Goal: Task Accomplishment & Management: Use online tool/utility

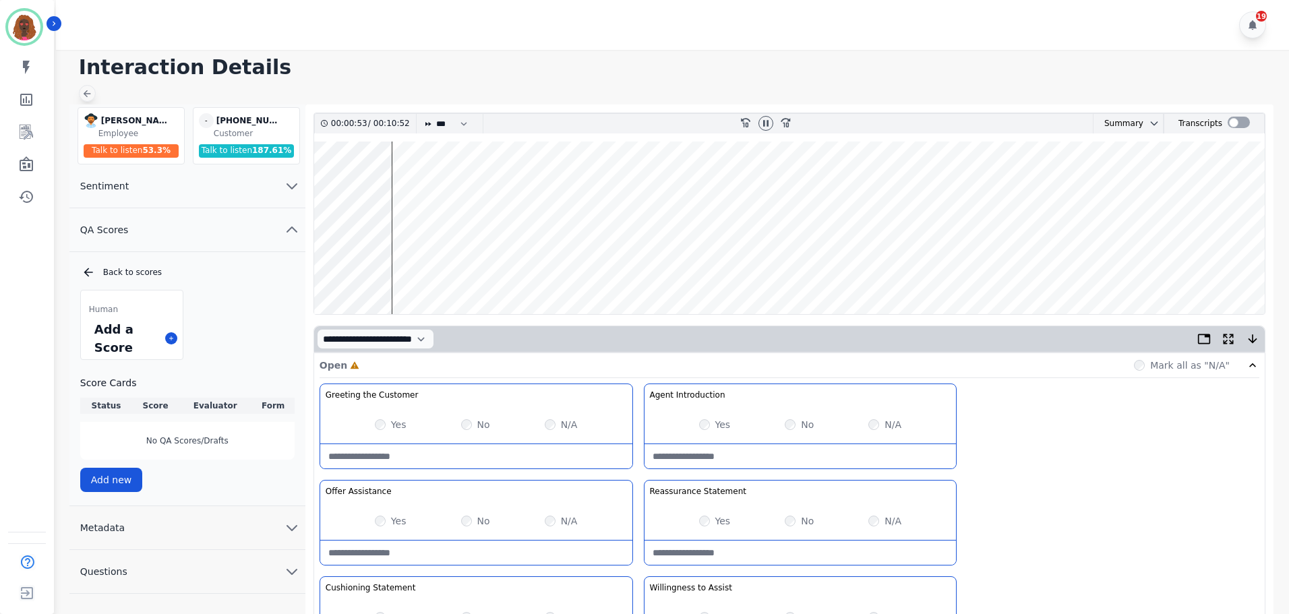
click at [87, 90] on icon at bounding box center [87, 93] width 11 height 11
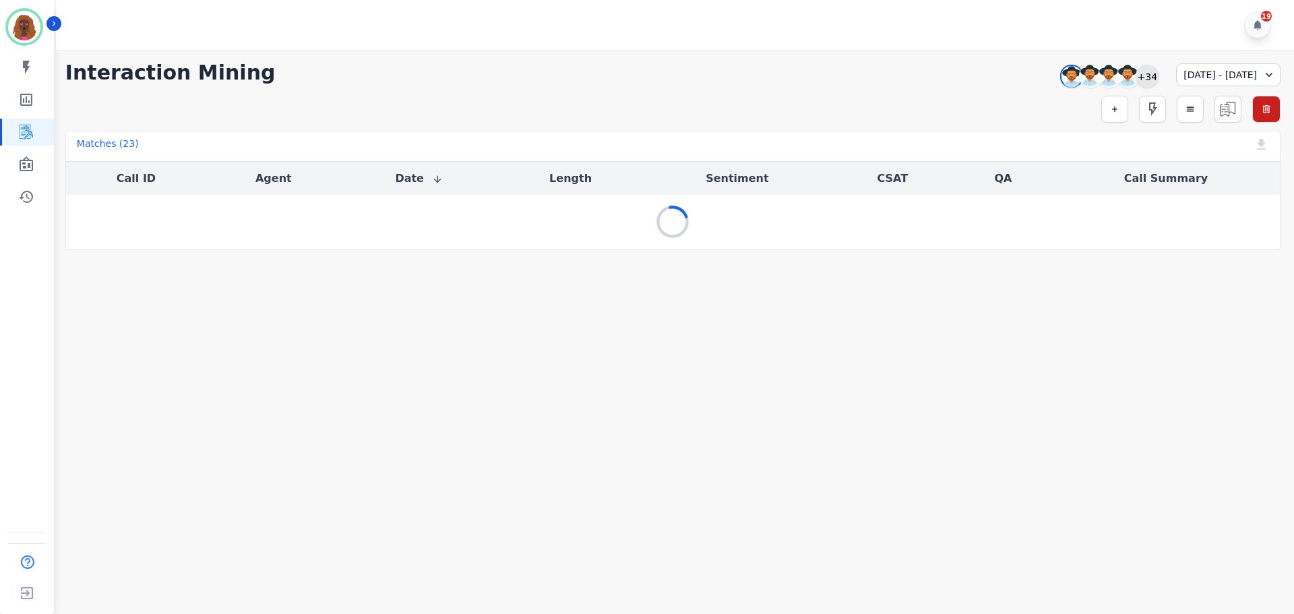
click at [1136, 71] on div "+34" at bounding box center [1147, 76] width 23 height 23
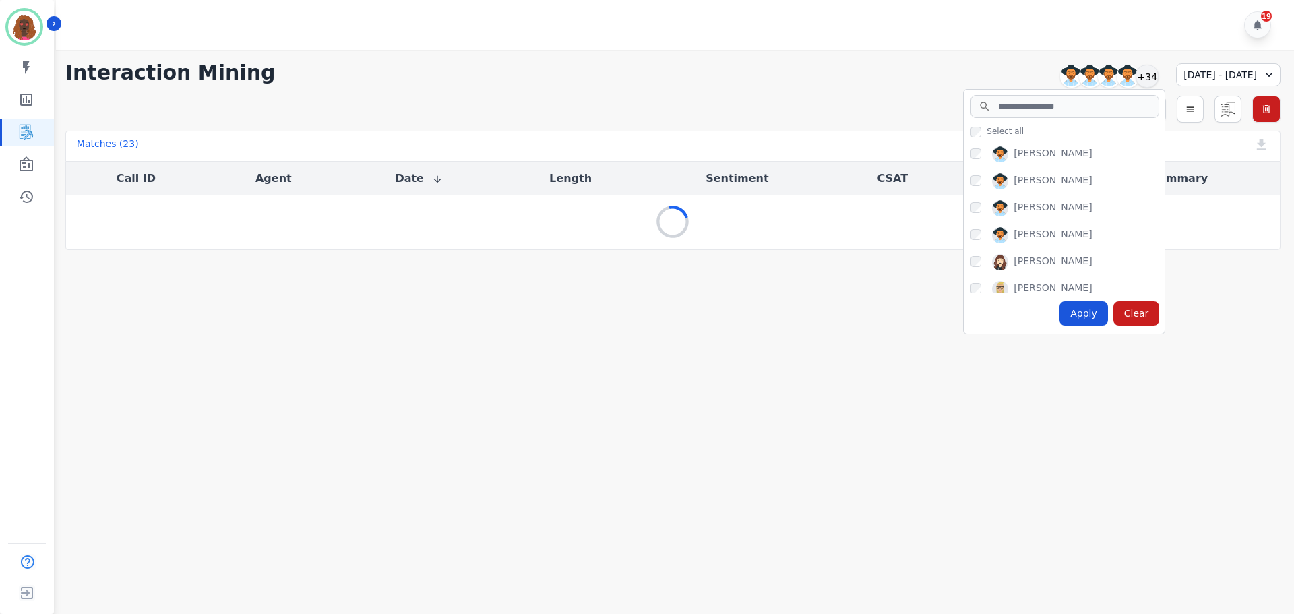
click at [964, 179] on div "[PERSON_NAME] [PERSON_NAME] [PERSON_NAME] [PERSON_NAME] [PERSON_NAME] [PERSON_N…" at bounding box center [1064, 217] width 201 height 152
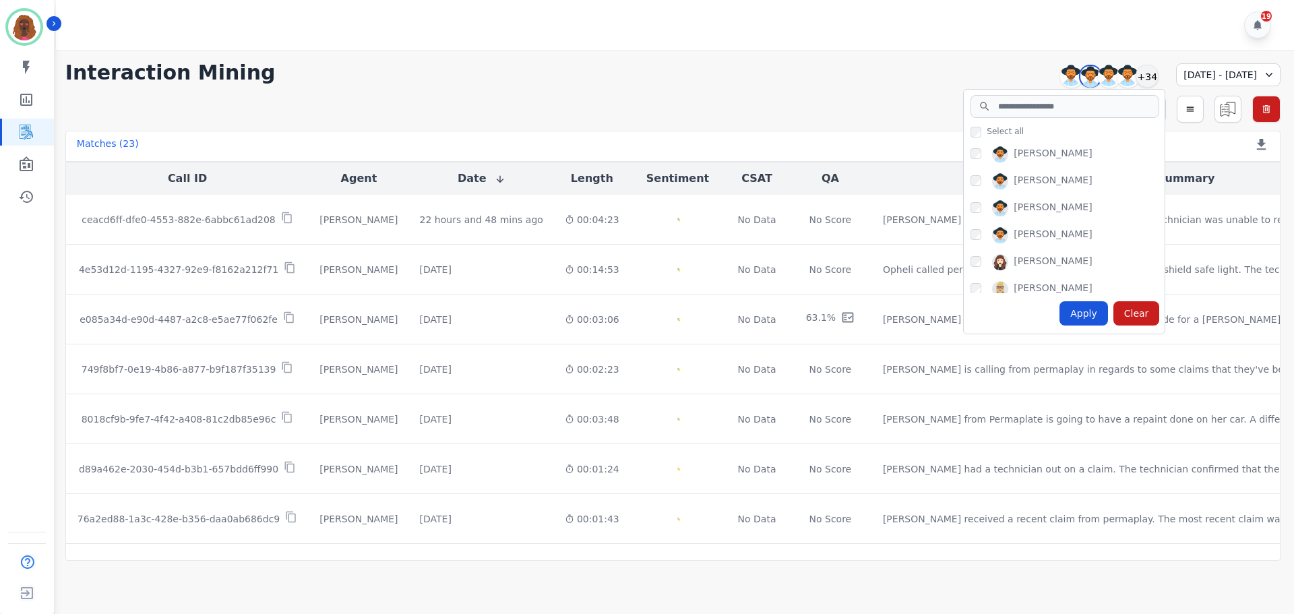
click at [1066, 311] on div "Apply" at bounding box center [1084, 313] width 49 height 24
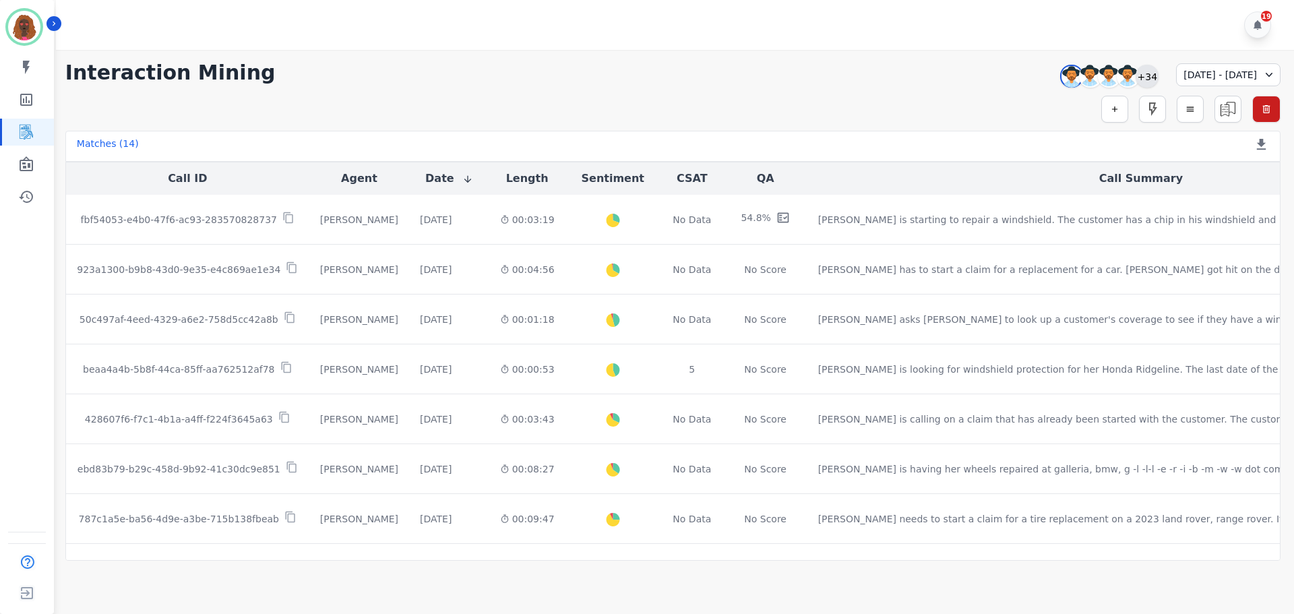
click at [1136, 78] on div "+34" at bounding box center [1147, 76] width 23 height 23
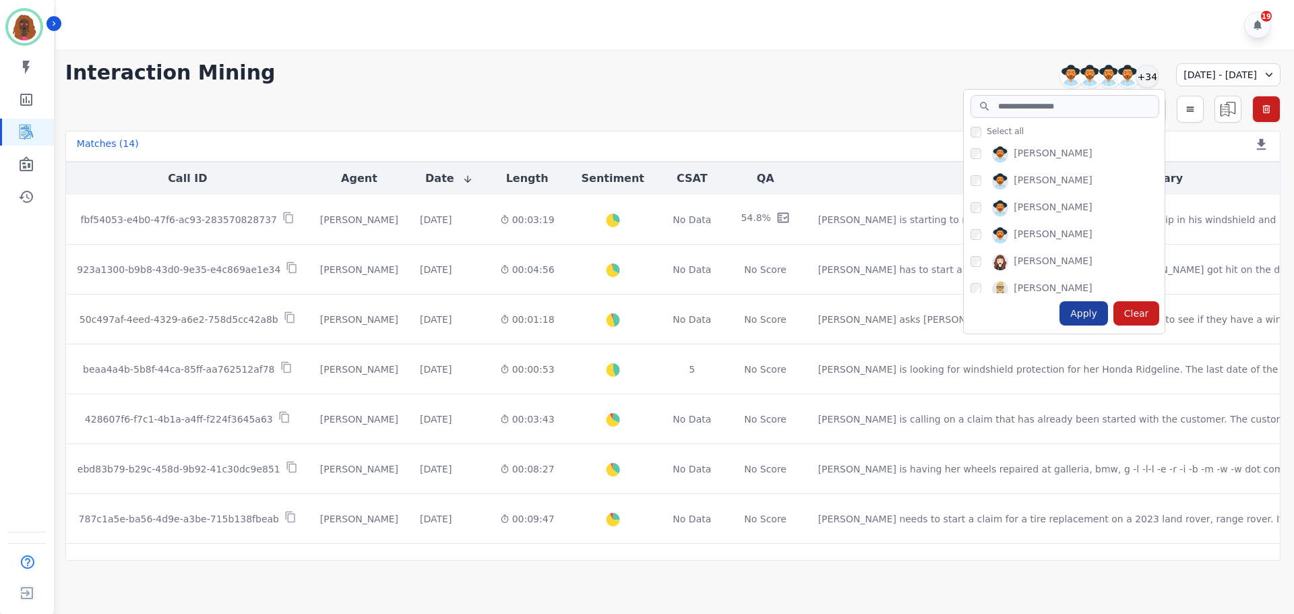
click at [1060, 323] on div "Apply" at bounding box center [1084, 313] width 49 height 24
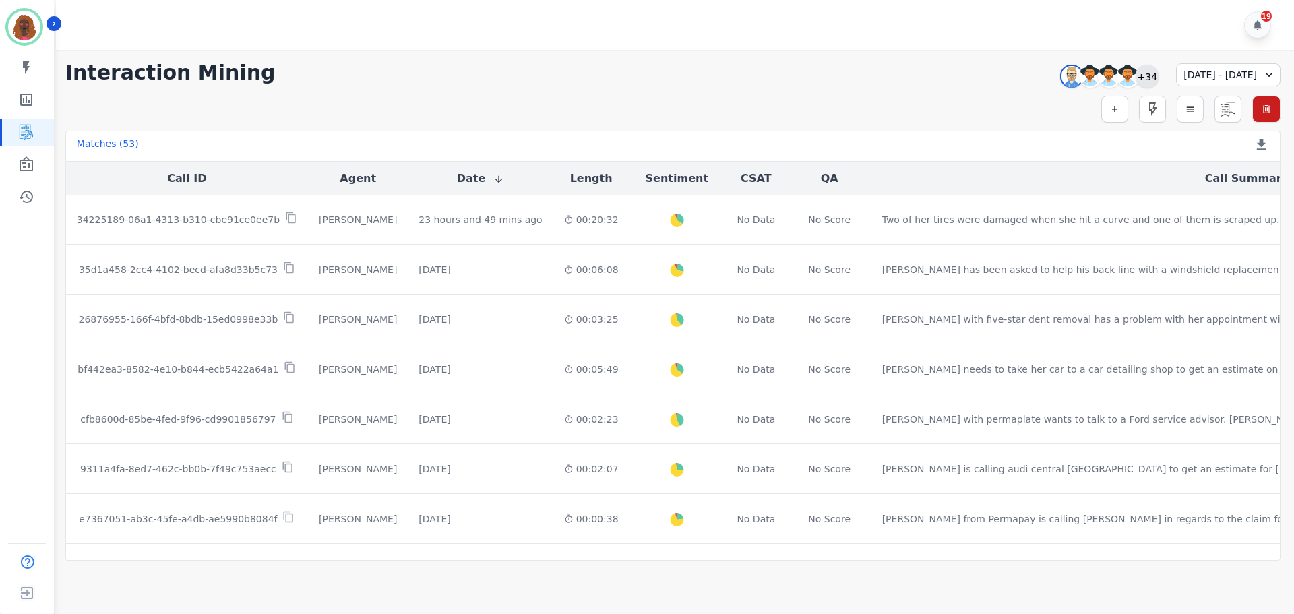
click at [1136, 74] on div "+34" at bounding box center [1147, 76] width 23 height 23
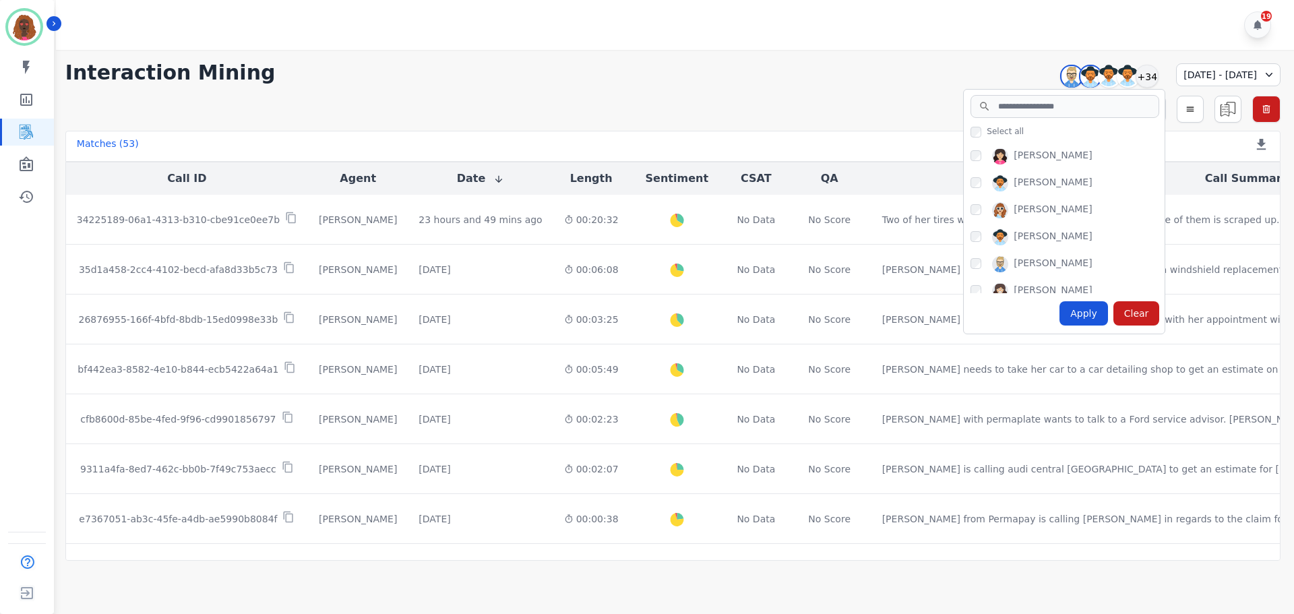
scroll to position [671, 0]
click at [1060, 322] on div "Apply" at bounding box center [1084, 313] width 49 height 24
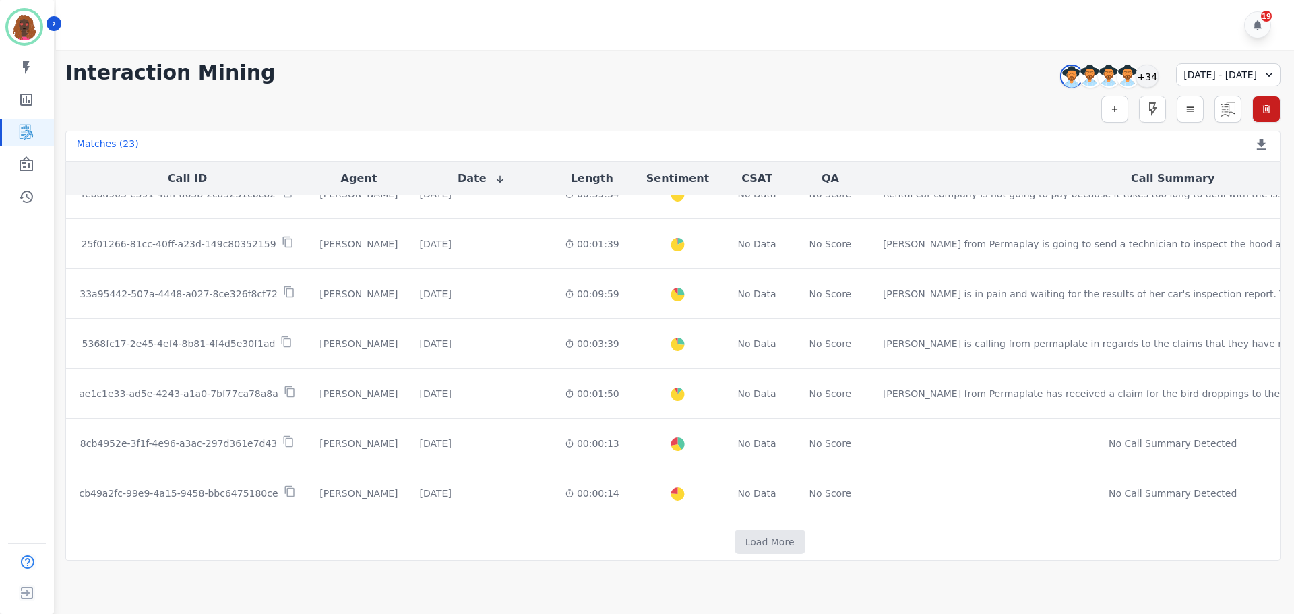
scroll to position [694, 0]
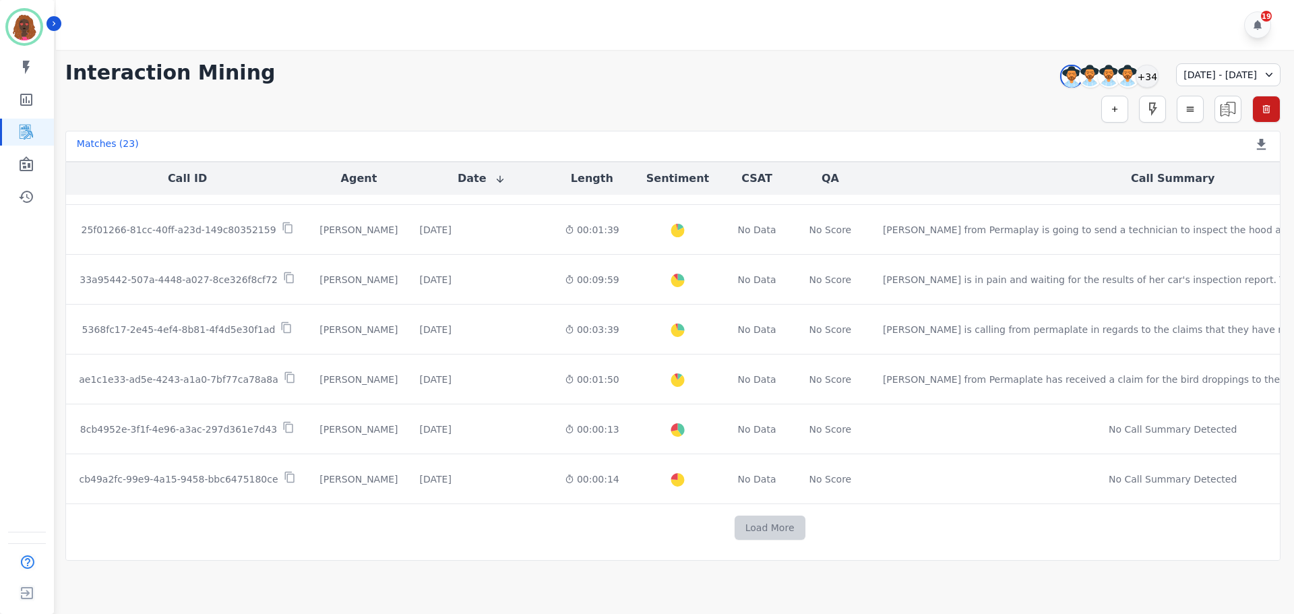
click at [735, 527] on button "Load More" at bounding box center [770, 528] width 71 height 24
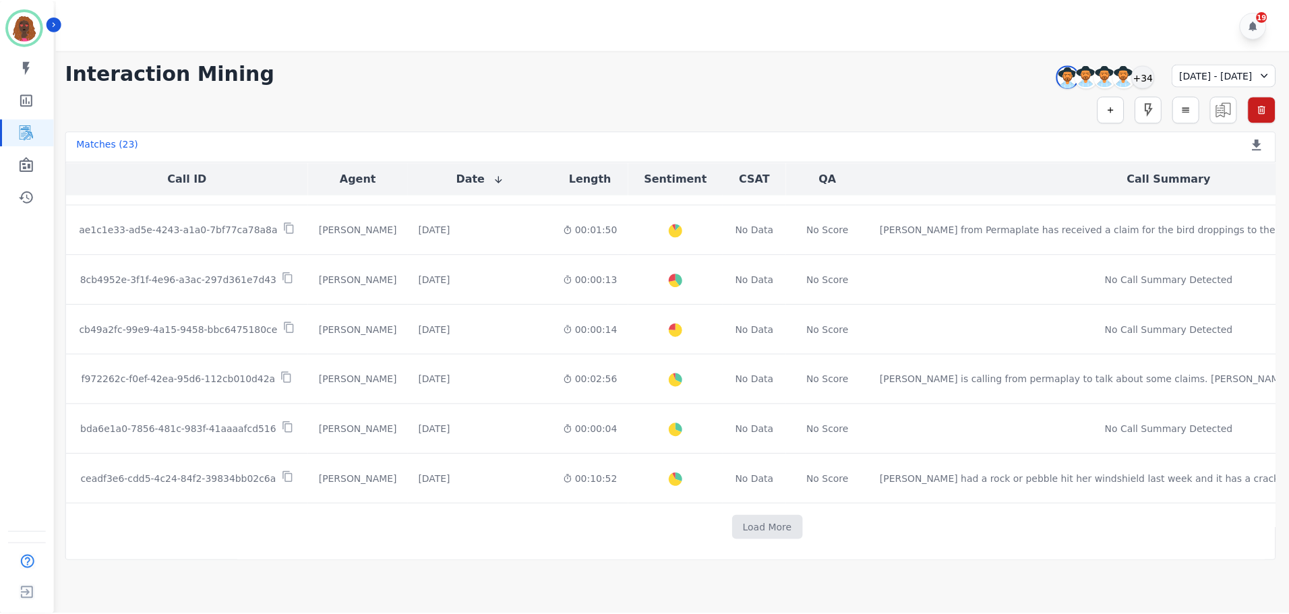
scroll to position [834, 0]
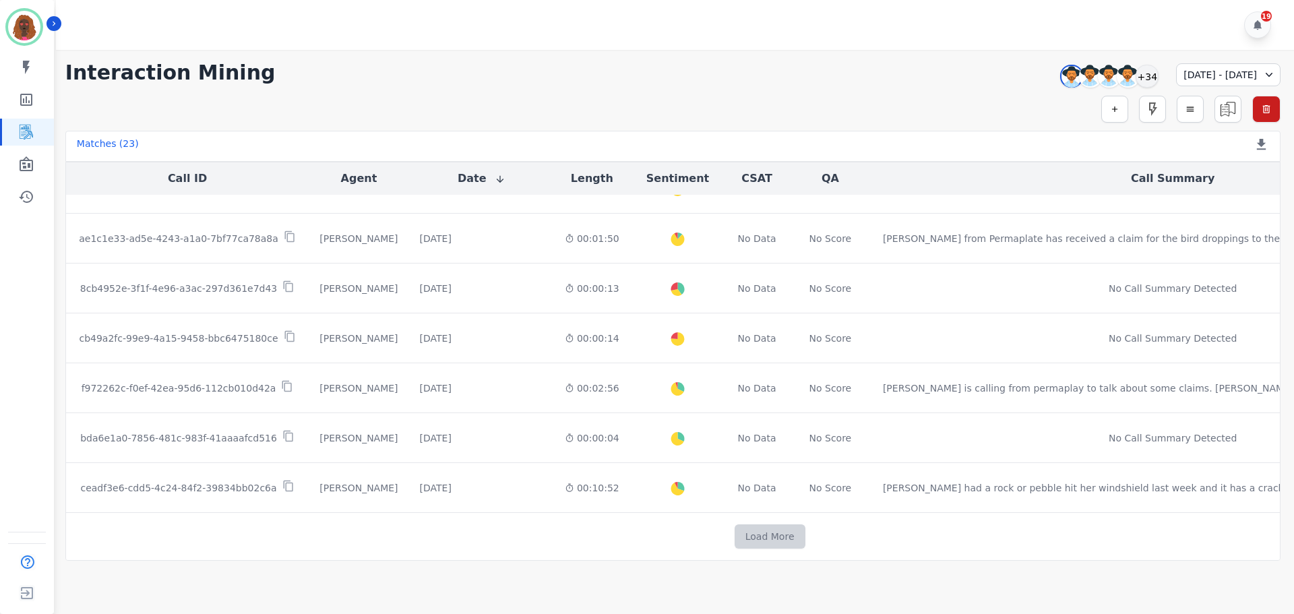
click at [735, 537] on button "Load More" at bounding box center [770, 536] width 71 height 24
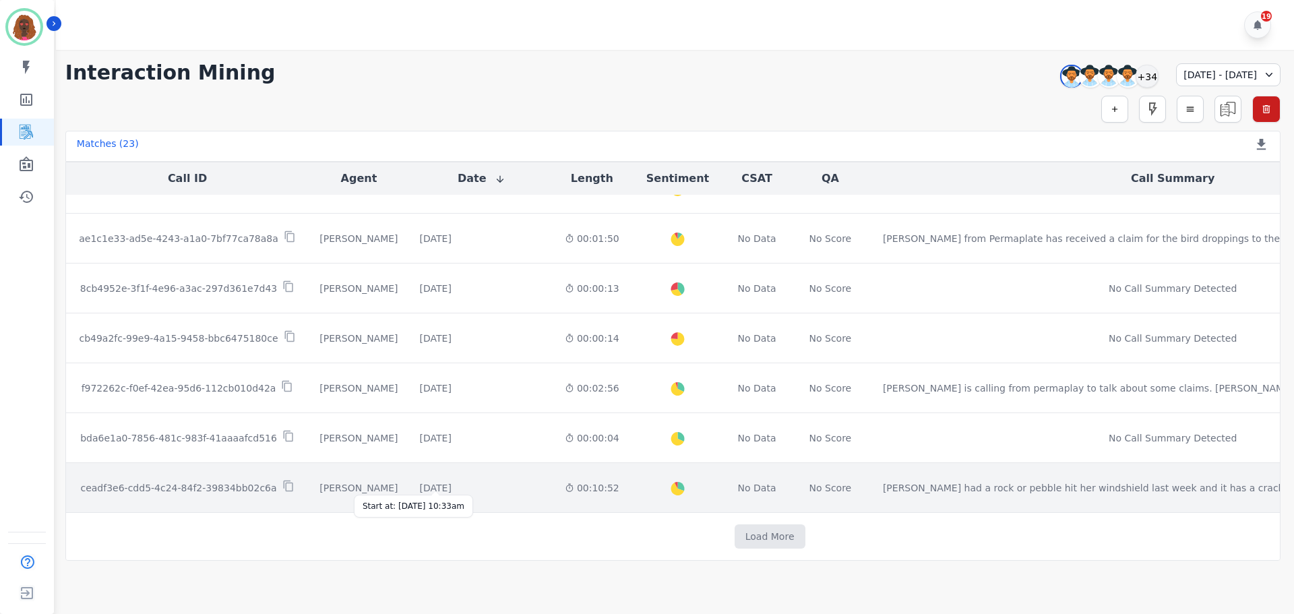
click at [452, 481] on div "[DATE]" at bounding box center [436, 487] width 32 height 13
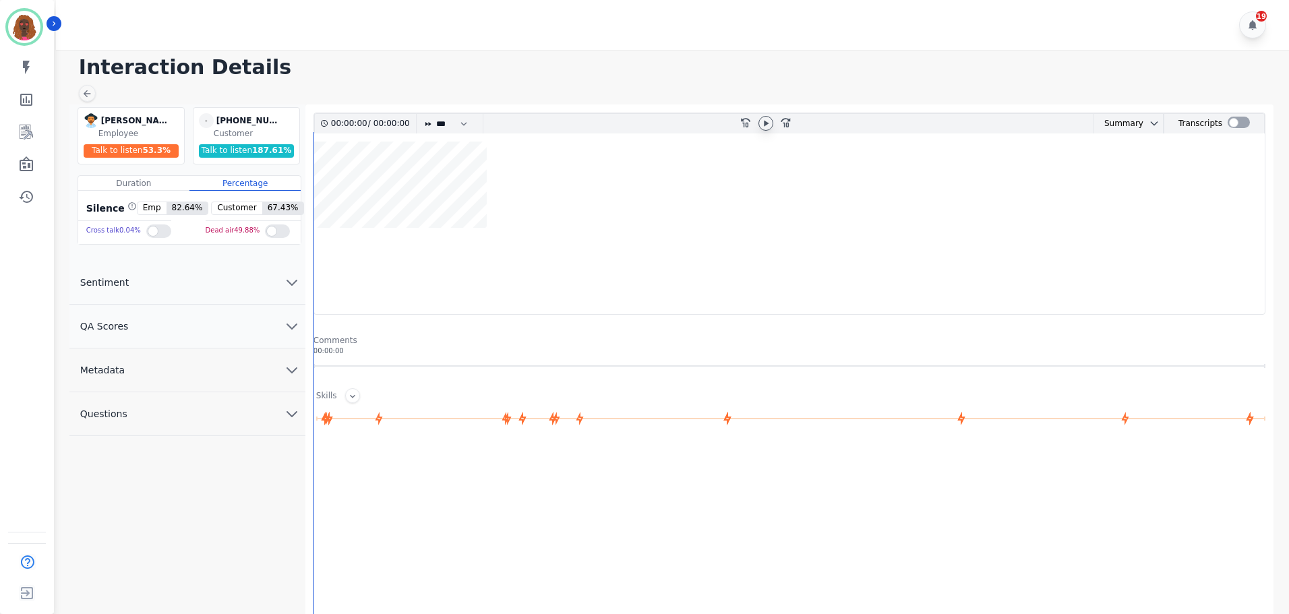
click at [761, 127] on icon at bounding box center [765, 123] width 11 height 11
click at [722, 55] on div "Interaction Details [PERSON_NAME] [PERSON_NAME] Employee Talk to listen 53.3 % …" at bounding box center [670, 387] width 1237 height 675
click at [766, 120] on icon at bounding box center [765, 123] width 11 height 11
click at [274, 327] on button "QA Scores" at bounding box center [187, 327] width 236 height 44
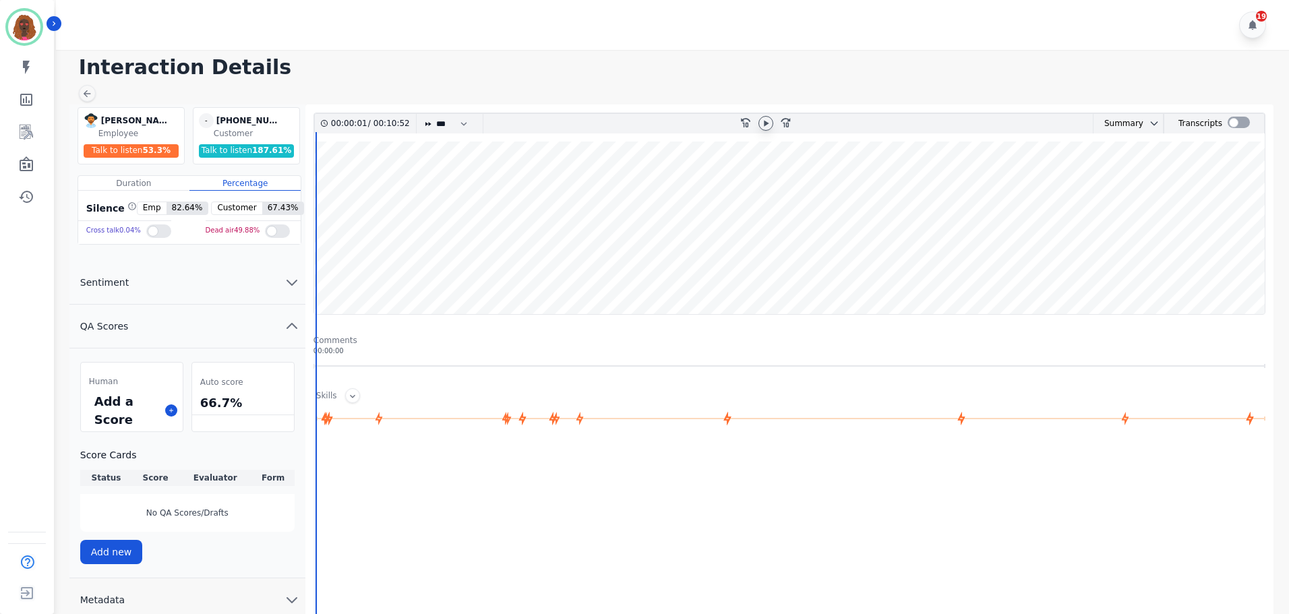
click at [165, 415] on div "Add a Score" at bounding box center [132, 411] width 102 height 42
click at [166, 415] on div "Add a Score" at bounding box center [132, 411] width 102 height 42
click at [170, 411] on icon at bounding box center [171, 410] width 7 height 7
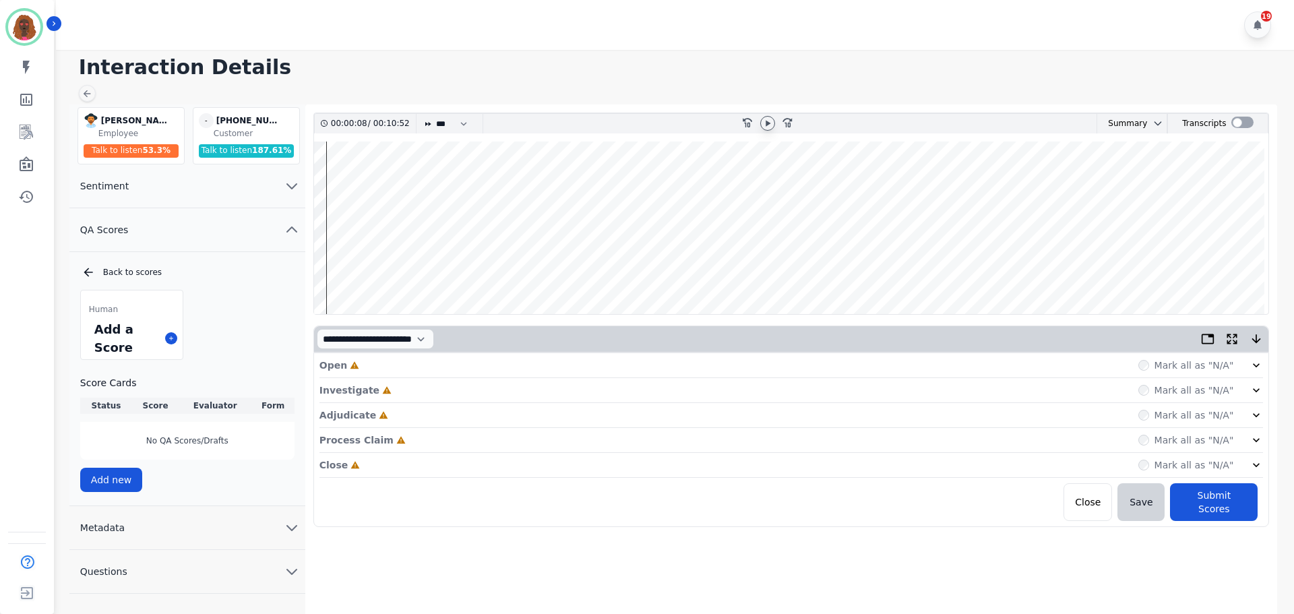
click at [368, 362] on div "Open Incomplete Mark all as "N/A"" at bounding box center [791, 365] width 944 height 25
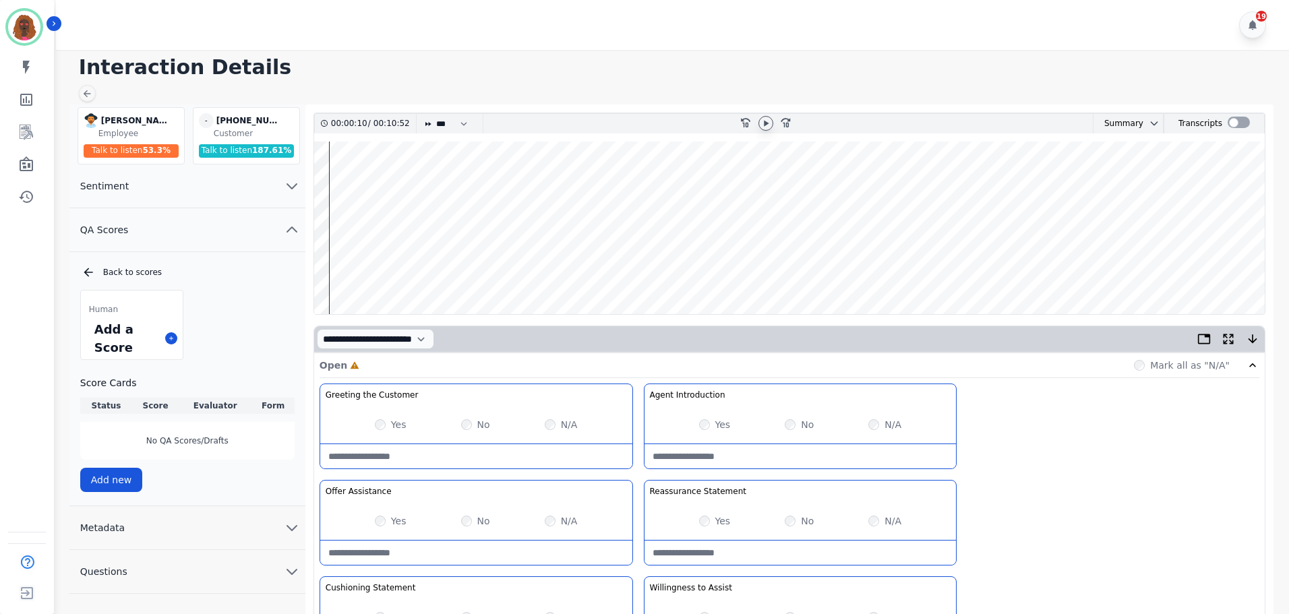
click at [371, 521] on div "Yes No N/A" at bounding box center [476, 521] width 312 height 38
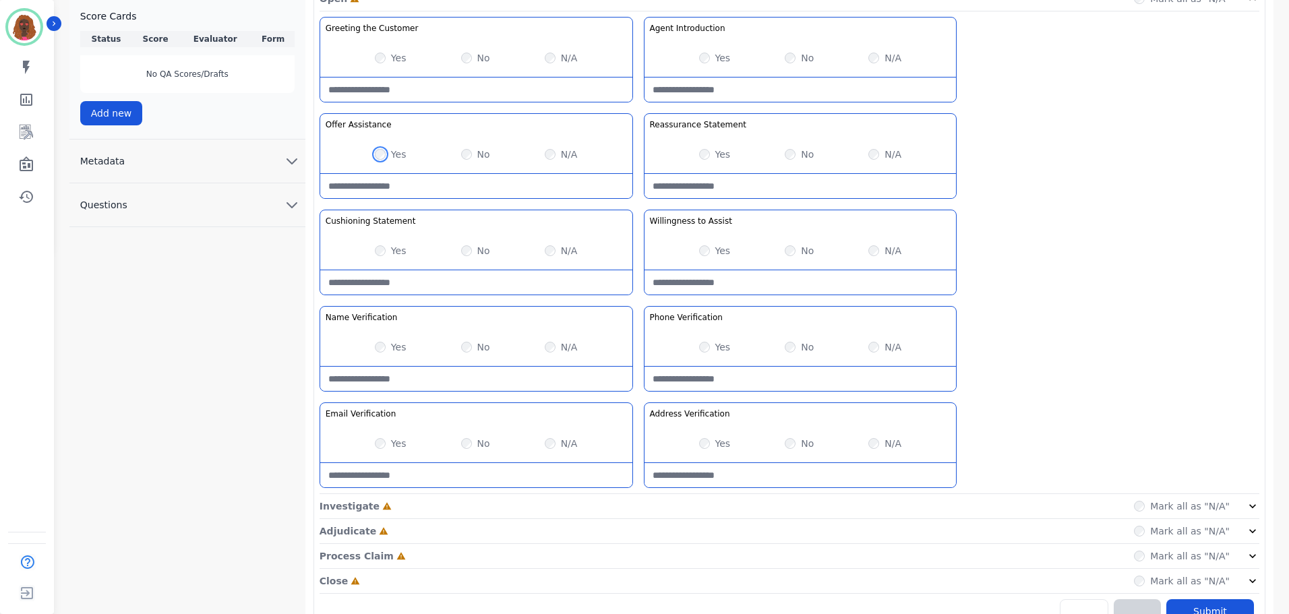
scroll to position [392, 0]
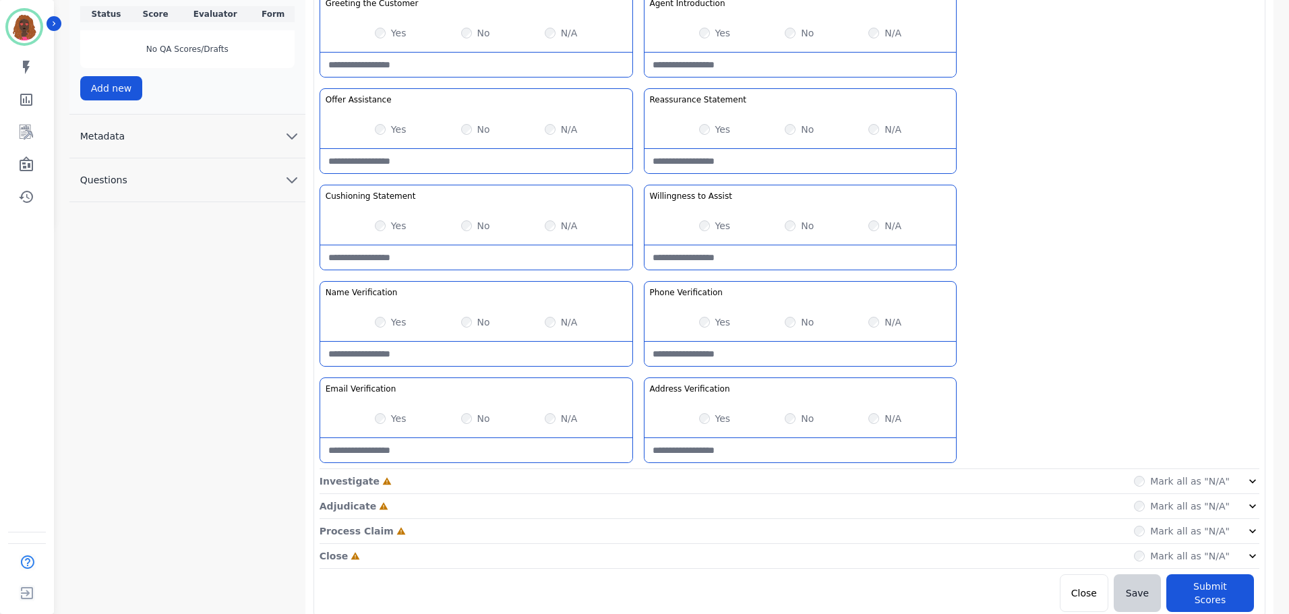
click at [636, 483] on div "Investigate Incomplete Mark all as "N/A"" at bounding box center [789, 481] width 940 height 25
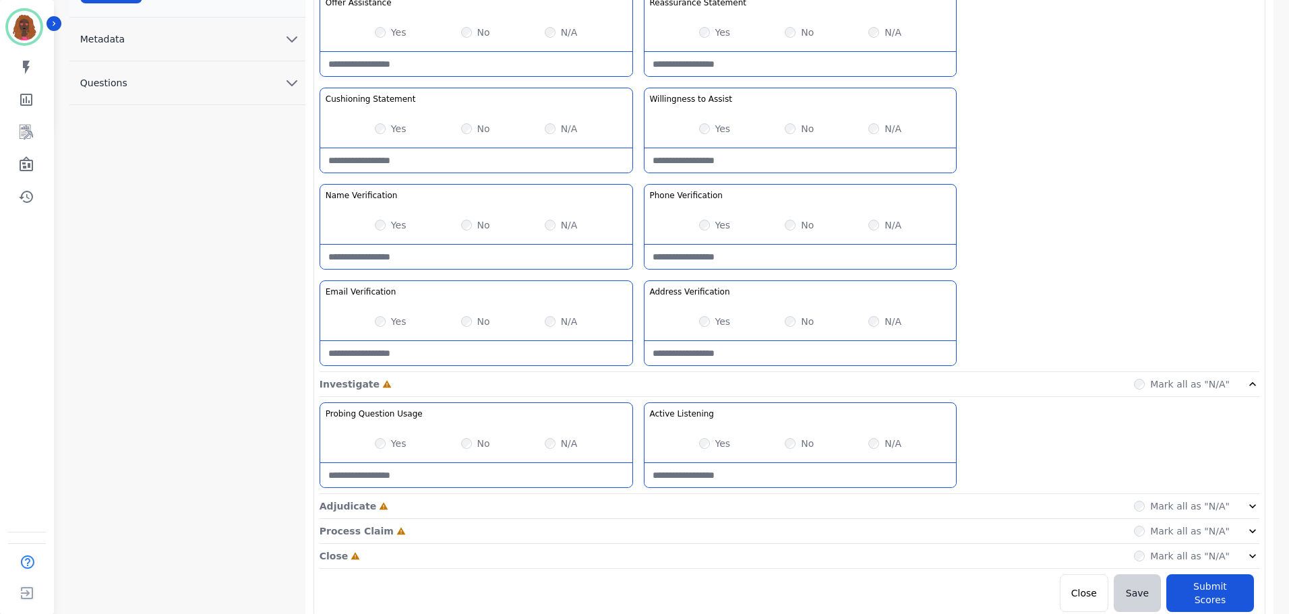
click at [639, 495] on div "Adjudicate Incomplete Mark all as "N/A"" at bounding box center [789, 506] width 940 height 25
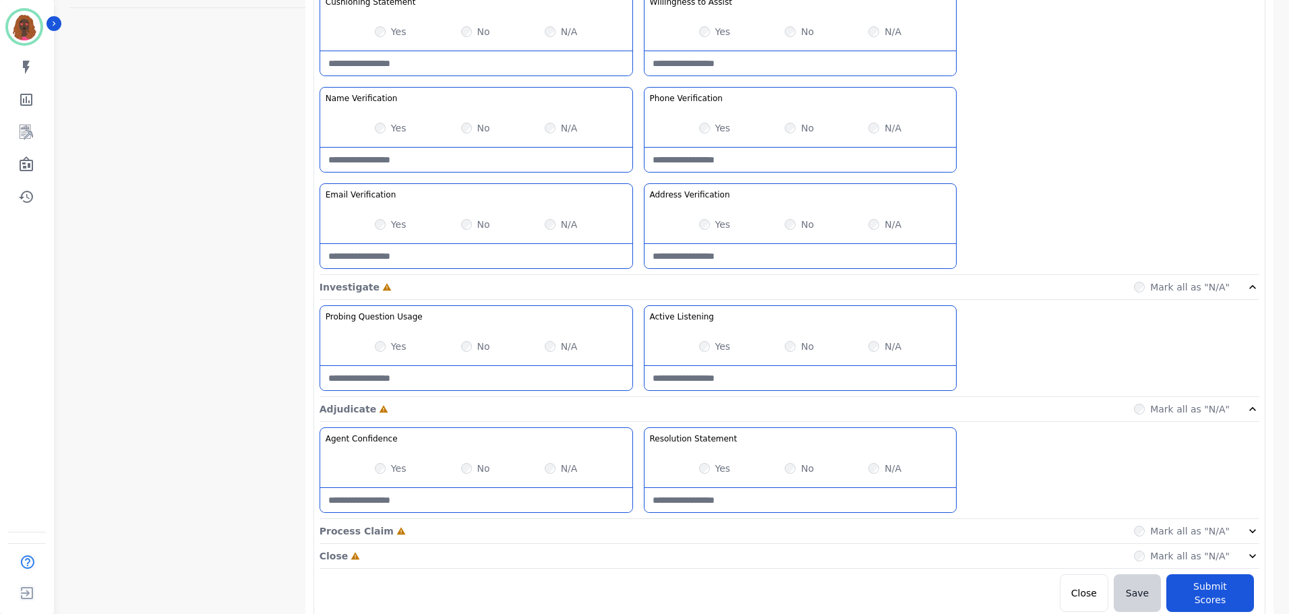
click at [640, 528] on div "Process Claim Incomplete Mark all as "N/A"" at bounding box center [789, 531] width 940 height 25
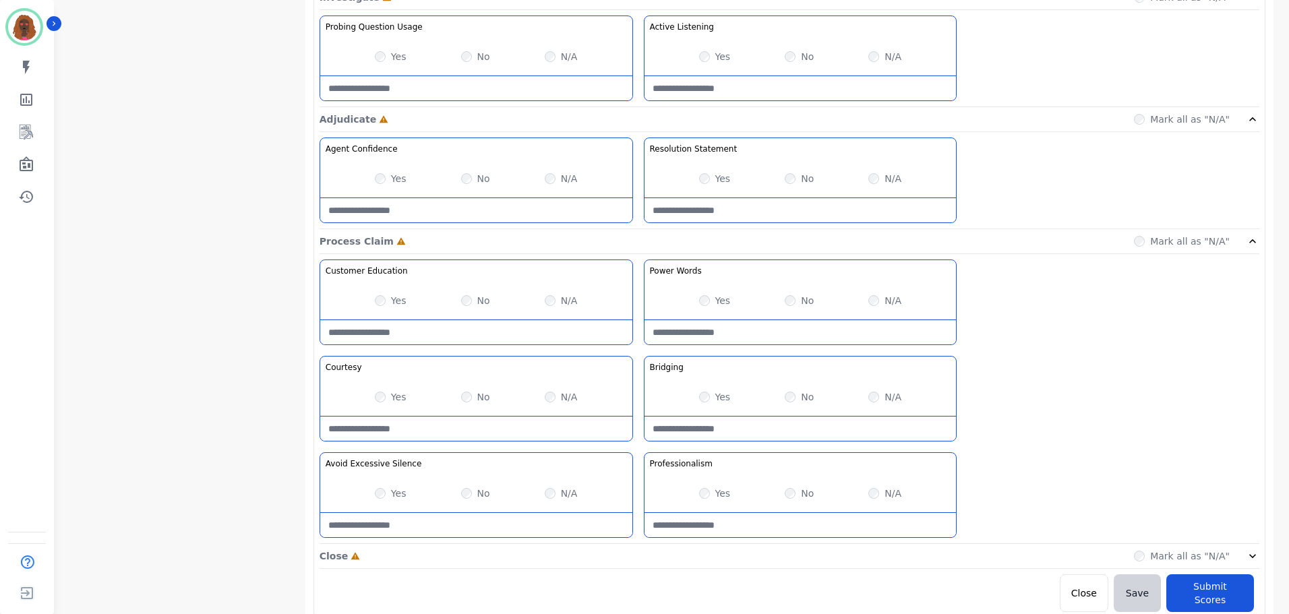
click at [646, 557] on div "Close Incomplete Mark all as "N/A"" at bounding box center [789, 556] width 940 height 25
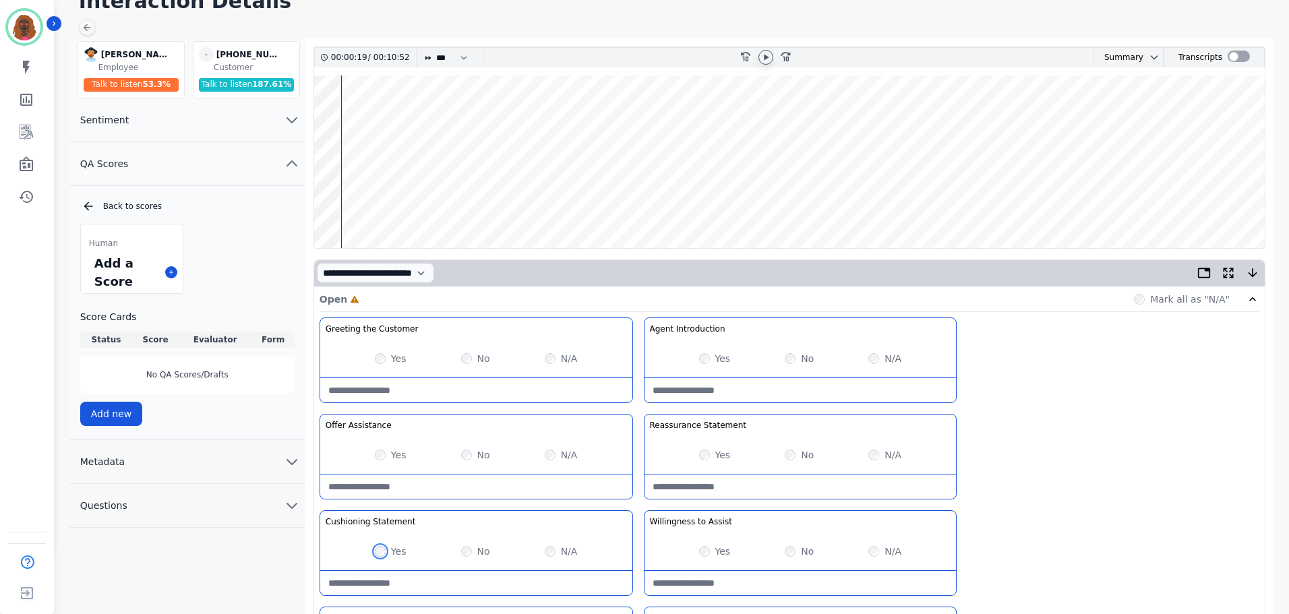
scroll to position [67, 0]
click at [367, 197] on wave at bounding box center [789, 161] width 950 height 173
click at [359, 115] on wave at bounding box center [789, 161] width 950 height 173
click at [369, 204] on wave at bounding box center [789, 161] width 950 height 173
click at [378, 207] on wave at bounding box center [789, 161] width 950 height 173
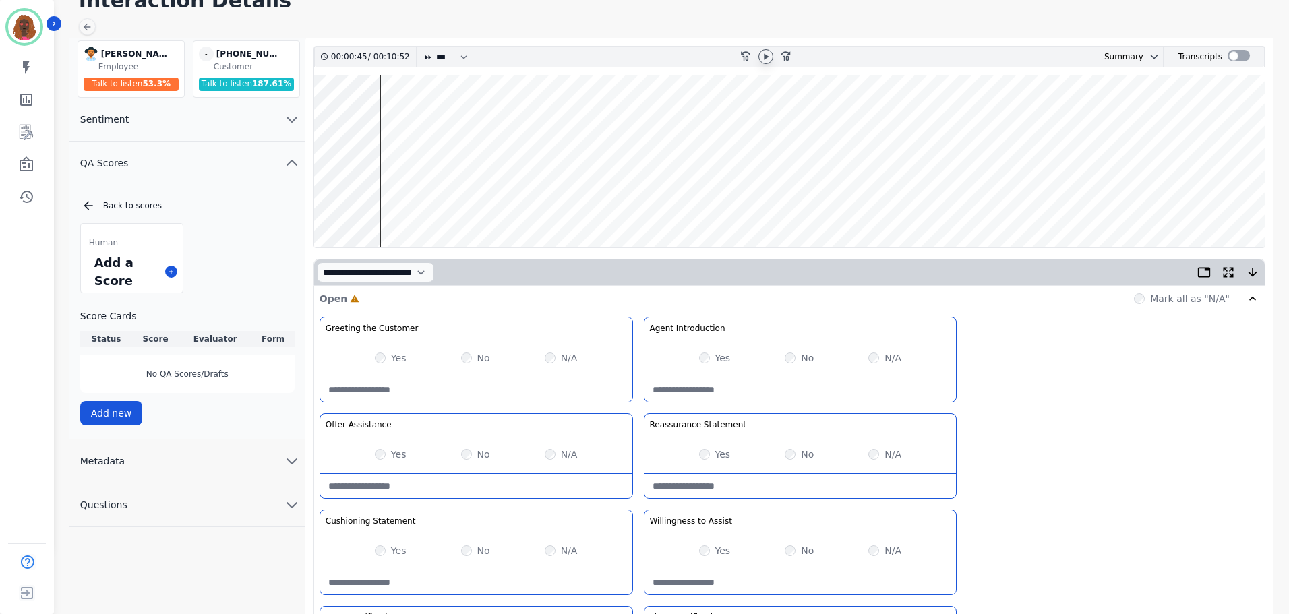
click at [382, 118] on wave at bounding box center [789, 161] width 950 height 173
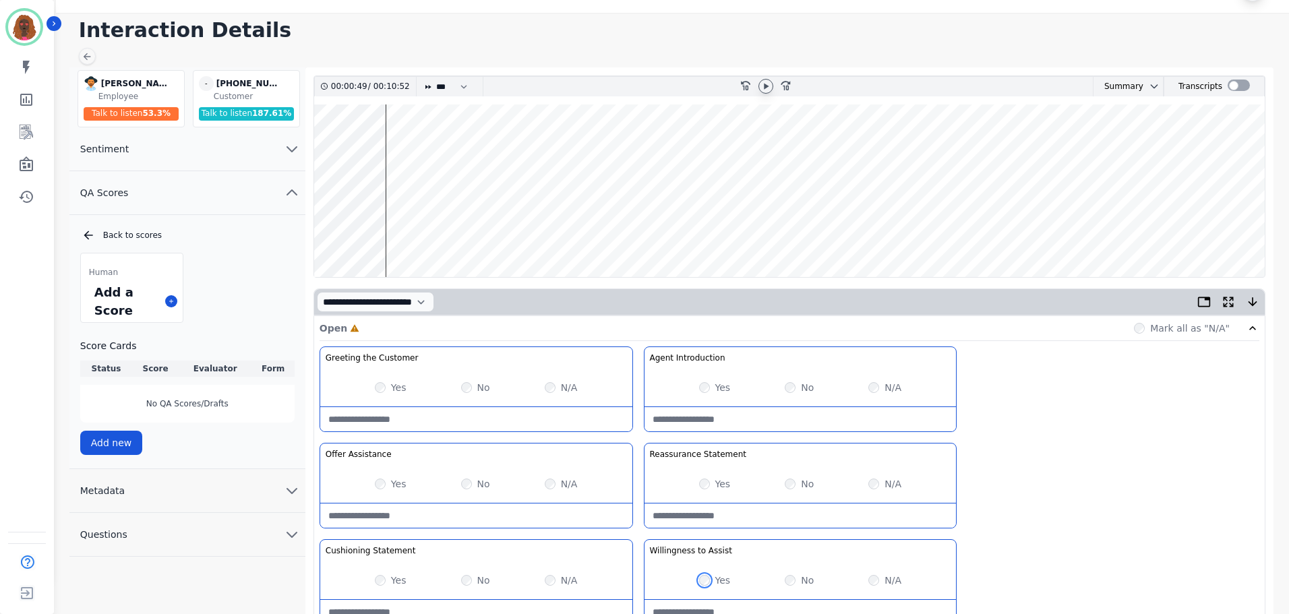
scroll to position [0, 0]
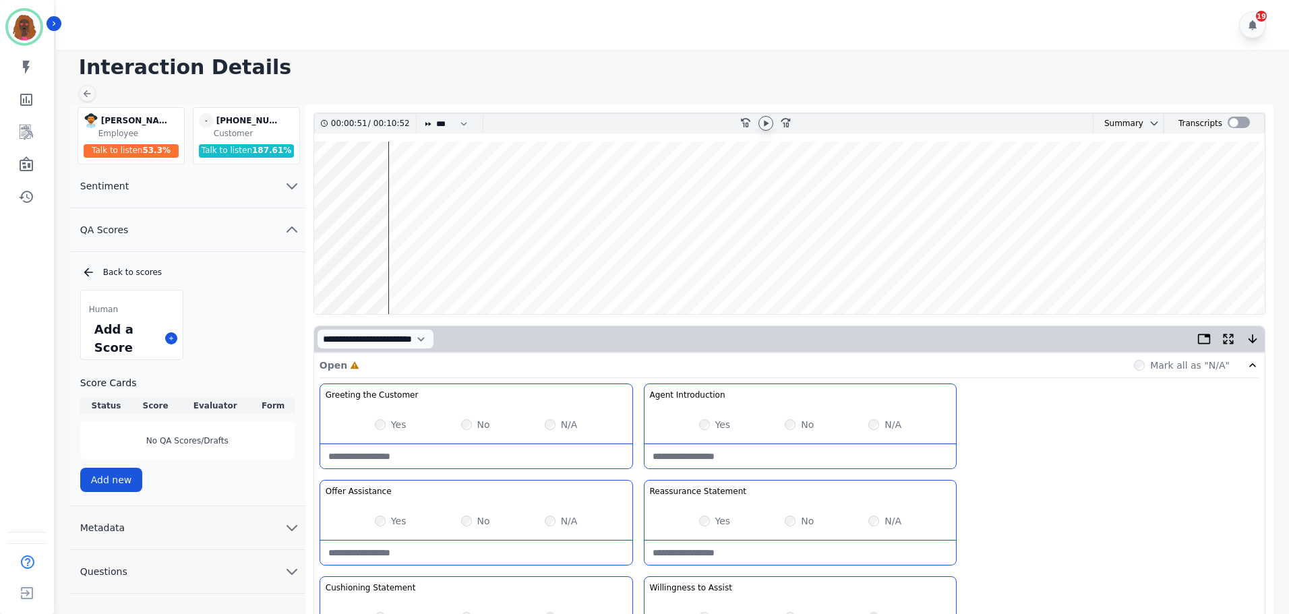
click at [435, 270] on wave at bounding box center [789, 228] width 950 height 173
click at [451, 184] on wave at bounding box center [789, 228] width 950 height 173
click at [448, 183] on wave at bounding box center [789, 228] width 950 height 173
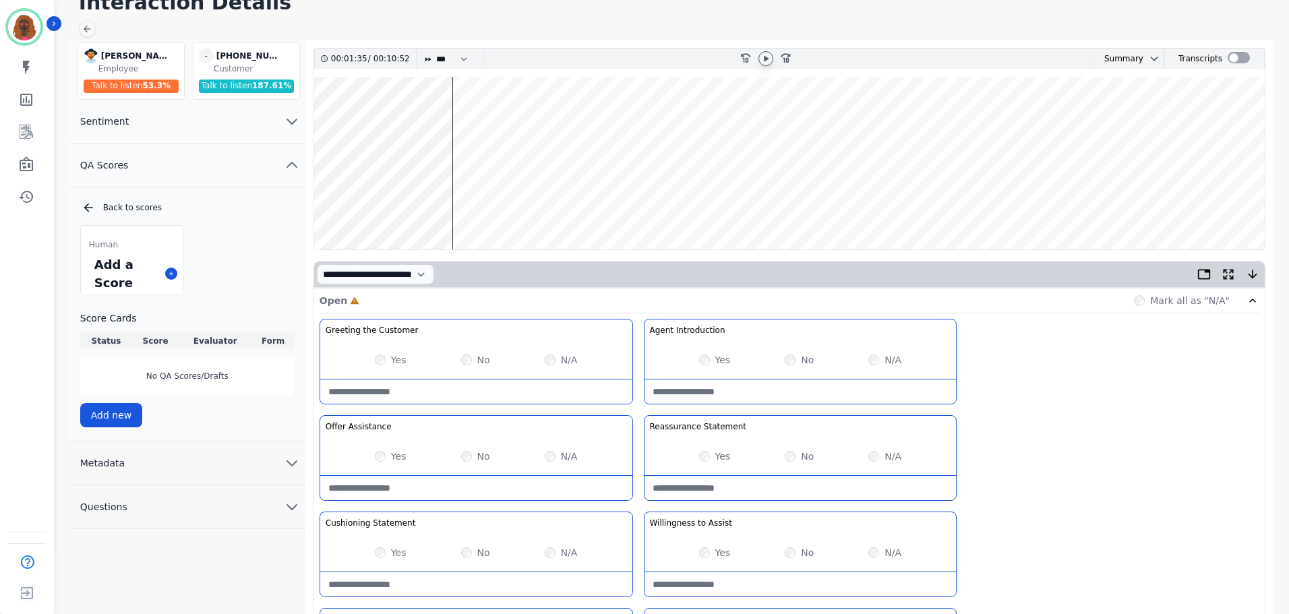
scroll to position [66, 0]
click at [522, 205] on wave at bounding box center [789, 161] width 950 height 173
click at [528, 203] on wave at bounding box center [789, 161] width 950 height 173
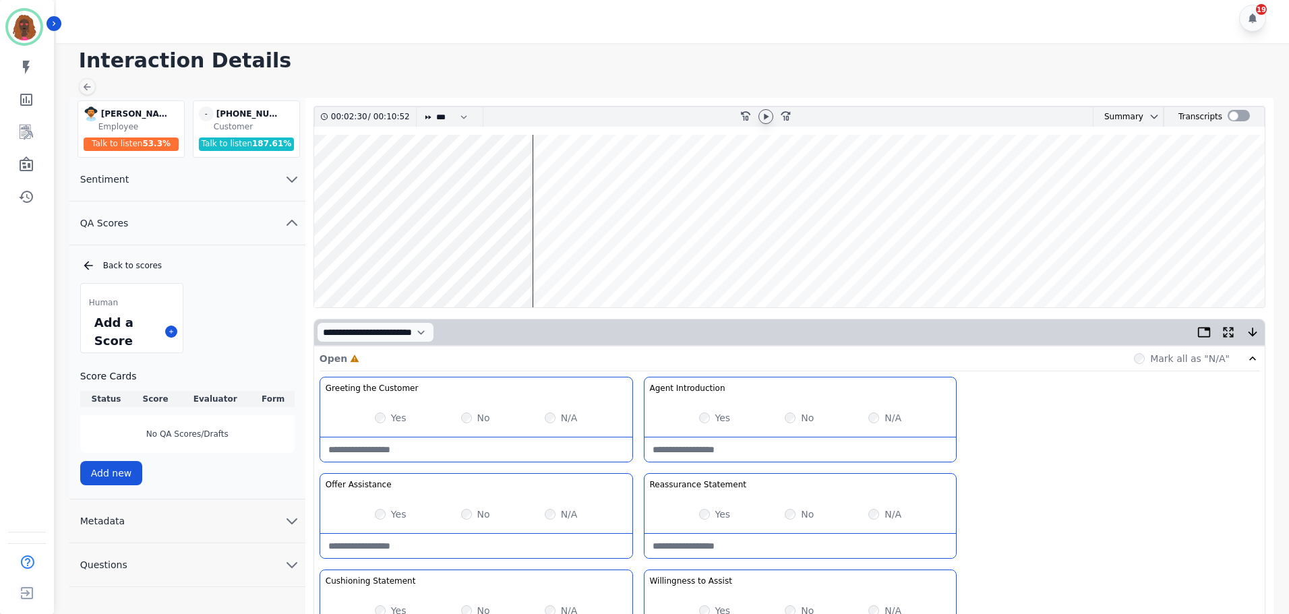
scroll to position [0, 0]
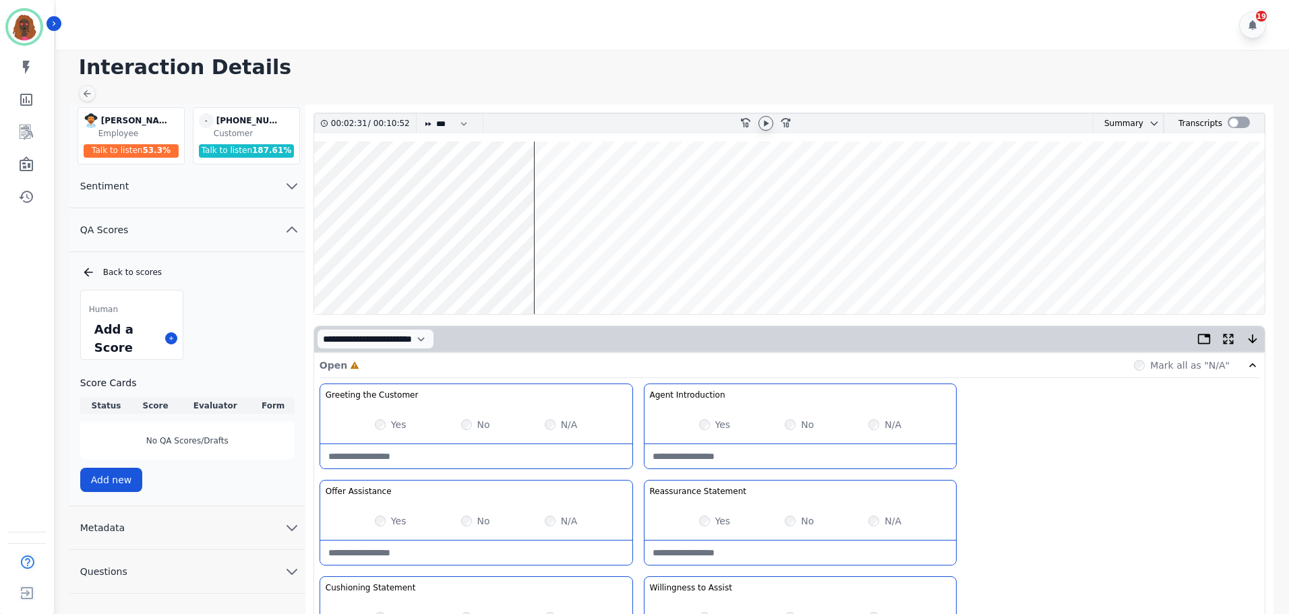
click at [542, 274] on wave at bounding box center [789, 228] width 950 height 173
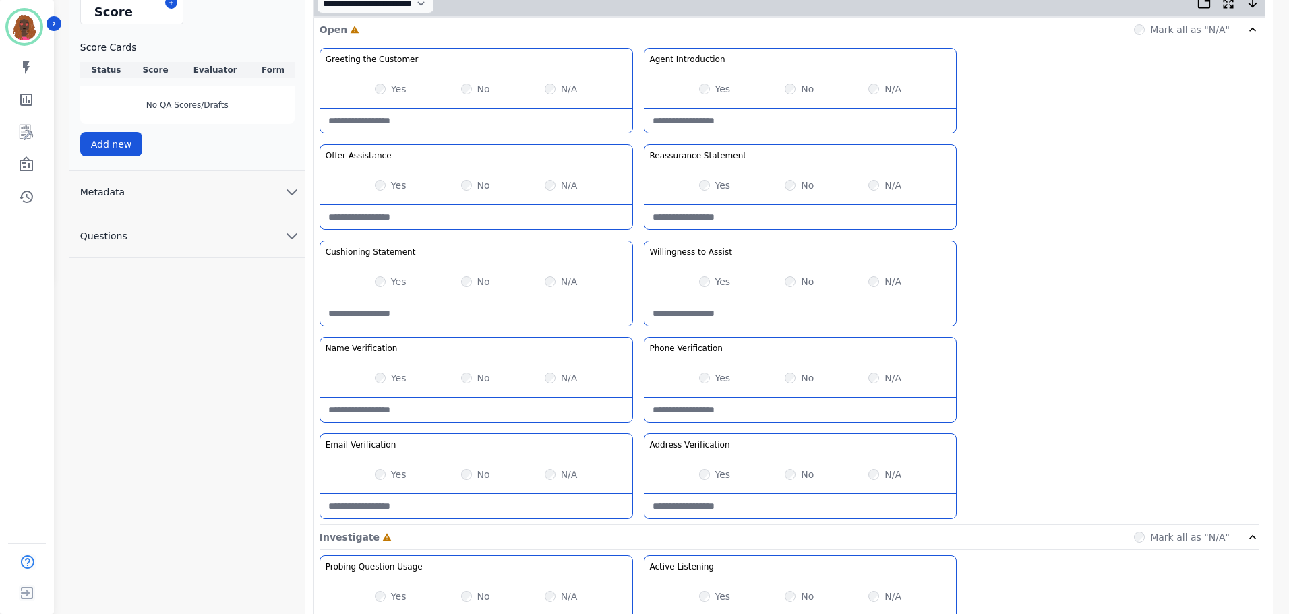
scroll to position [336, 0]
click at [384, 382] on div "Yes" at bounding box center [391, 377] width 32 height 13
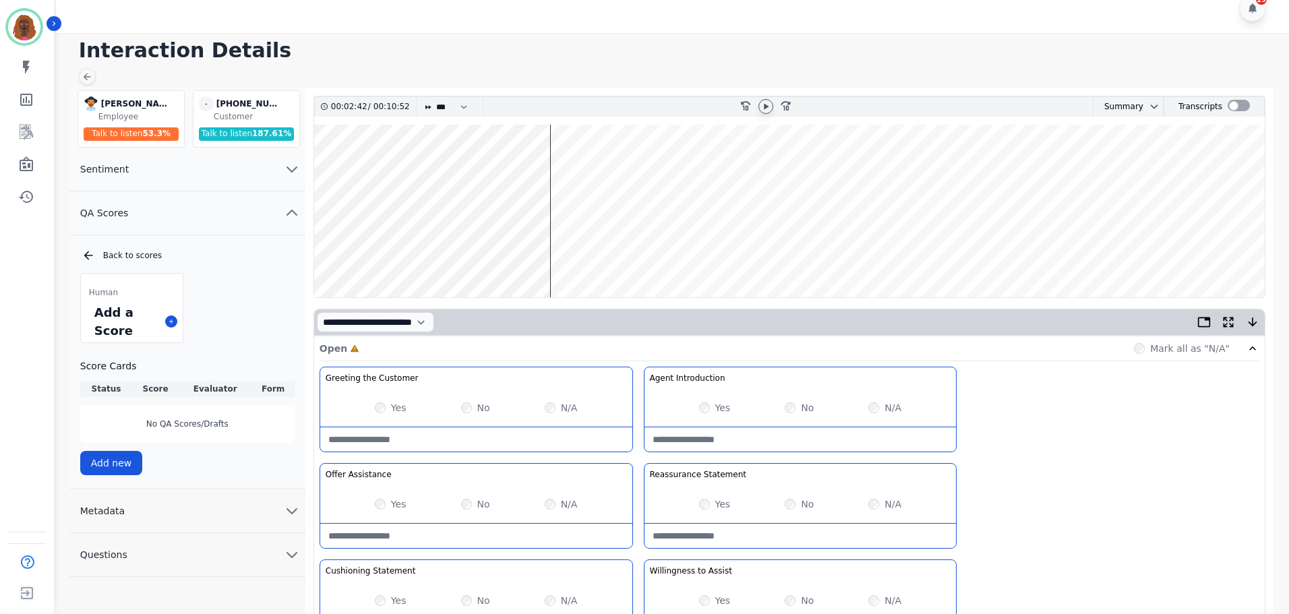
scroll to position [0, 0]
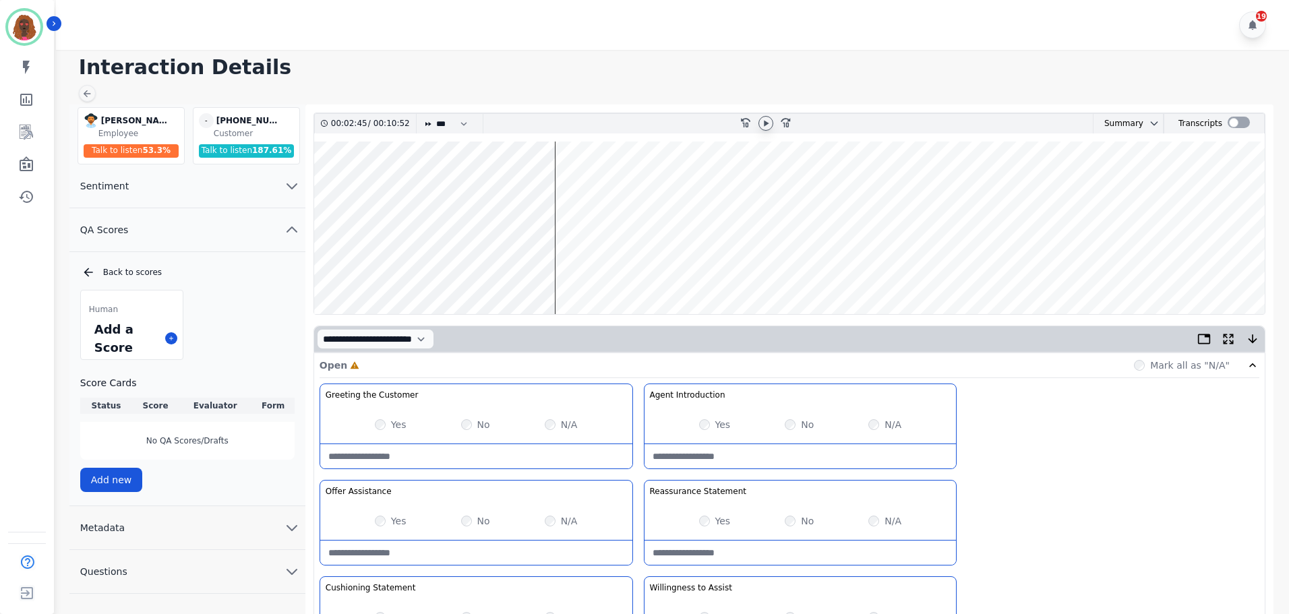
click at [560, 272] on wave at bounding box center [789, 228] width 950 height 173
click at [566, 271] on wave at bounding box center [789, 228] width 950 height 173
click at [578, 188] on wave at bounding box center [789, 228] width 950 height 173
click at [568, 266] on wave at bounding box center [789, 228] width 950 height 173
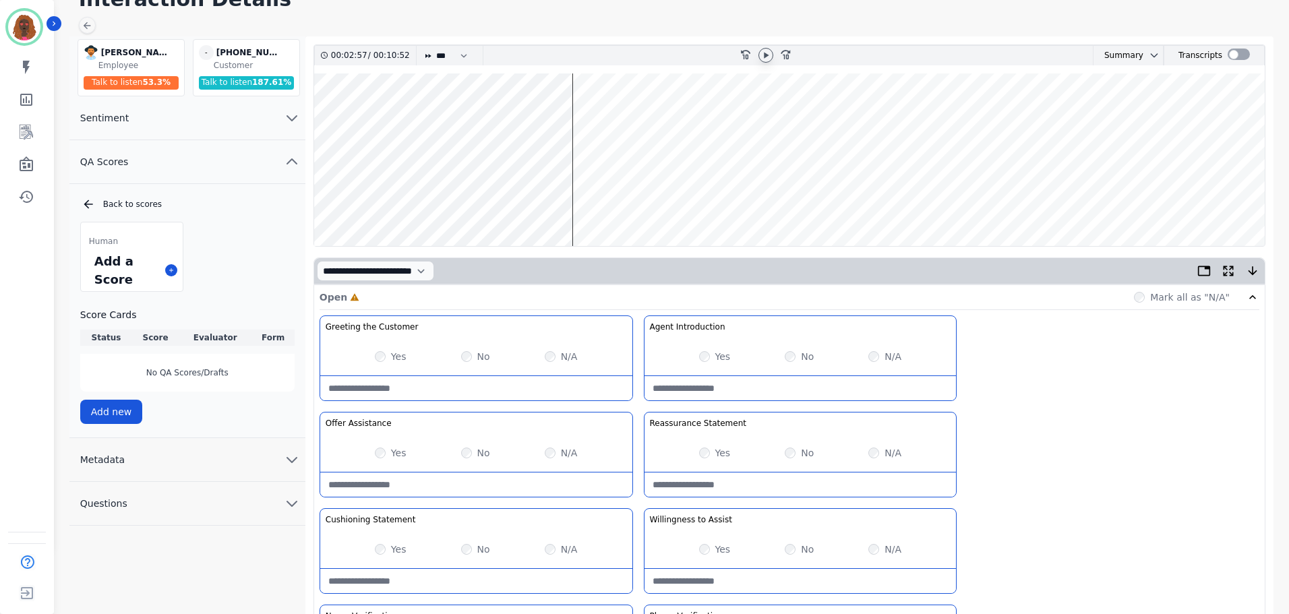
scroll to position [67, 0]
click at [591, 209] on wave at bounding box center [789, 160] width 950 height 173
click at [587, 202] on wave at bounding box center [789, 160] width 950 height 173
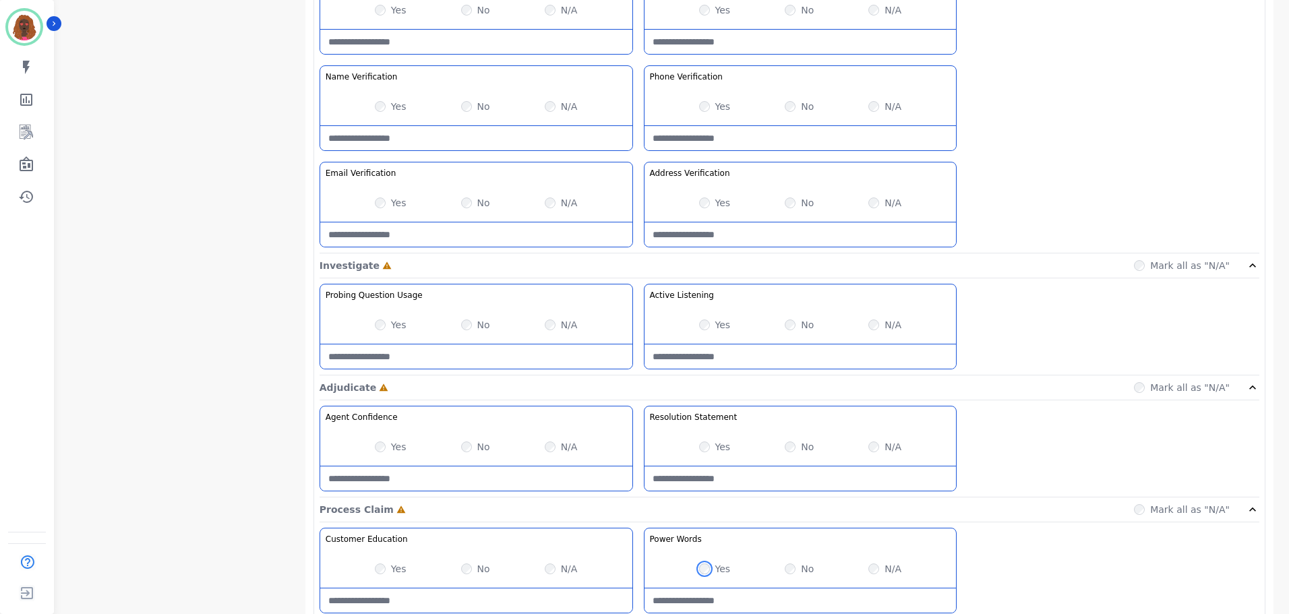
scroll to position [607, 0]
click at [384, 209] on div "Yes" at bounding box center [391, 203] width 32 height 13
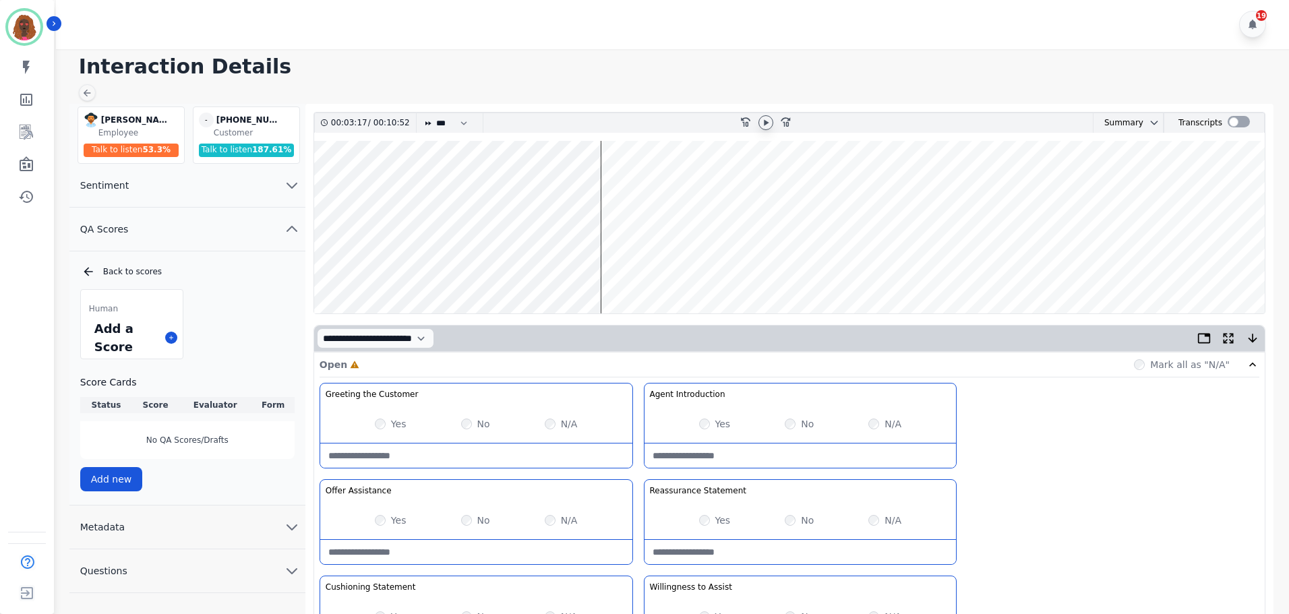
scroll to position [0, 0]
click at [616, 268] on wave at bounding box center [789, 228] width 950 height 173
click at [634, 235] on wave at bounding box center [789, 228] width 950 height 173
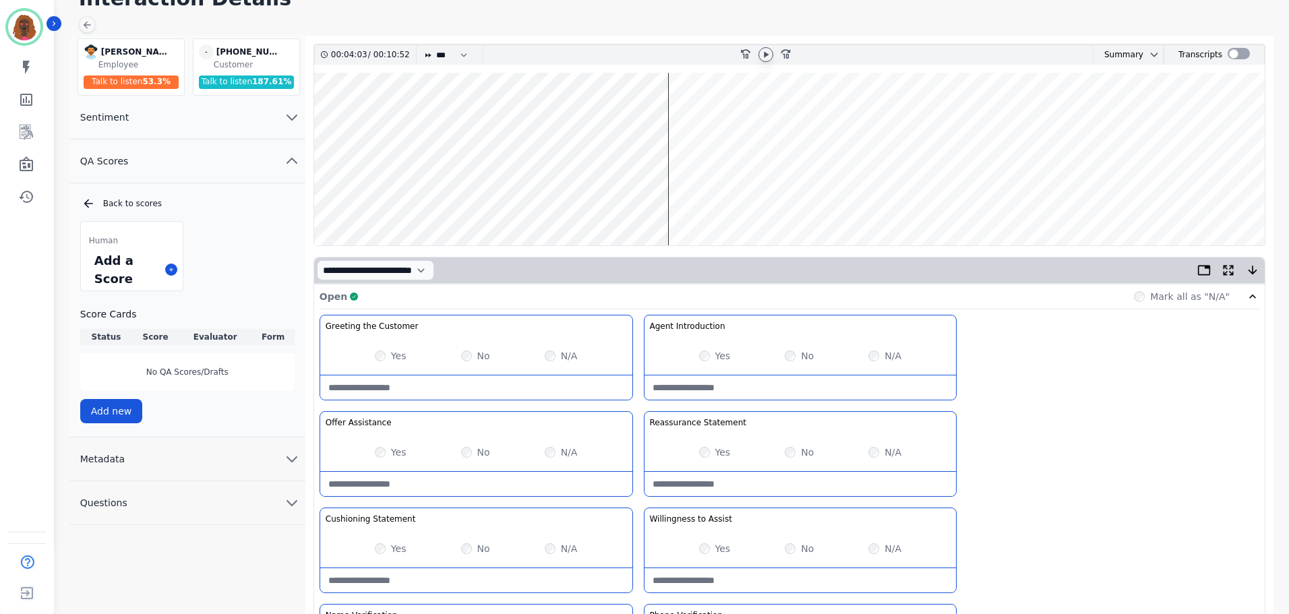
scroll to position [67, 0]
click at [676, 204] on wave at bounding box center [789, 160] width 950 height 173
click at [681, 204] on wave at bounding box center [789, 160] width 950 height 173
click at [1079, 426] on div "Greeting the Customer Welcome is where we quickly greet our customer as a known…" at bounding box center [789, 554] width 940 height 477
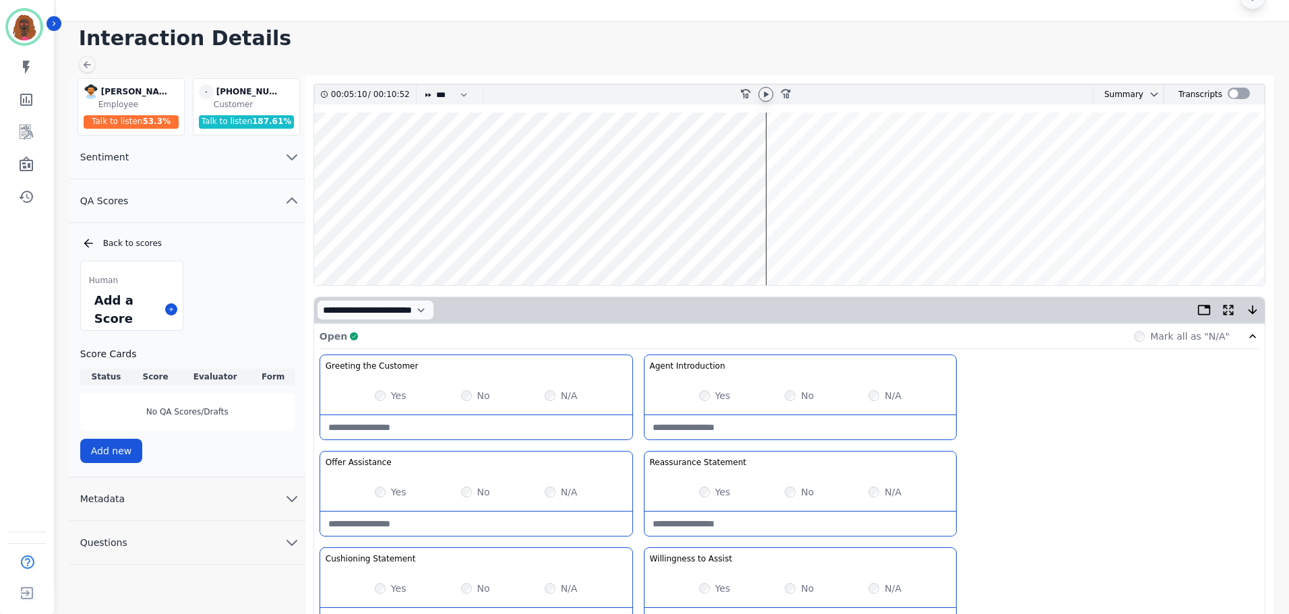
scroll to position [0, 0]
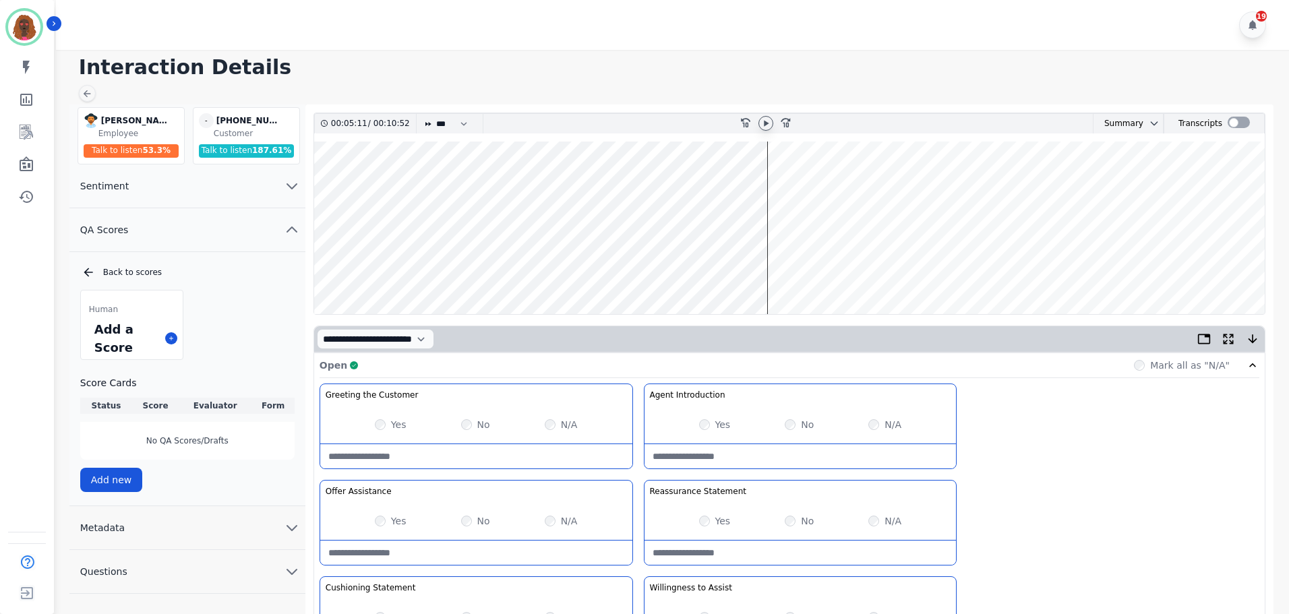
click at [725, 272] on wave at bounding box center [789, 228] width 950 height 173
click at [779, 270] on wave at bounding box center [789, 228] width 950 height 173
click at [792, 185] on wave at bounding box center [789, 228] width 950 height 173
click at [798, 273] on wave at bounding box center [789, 228] width 950 height 173
click at [822, 272] on wave at bounding box center [789, 228] width 950 height 173
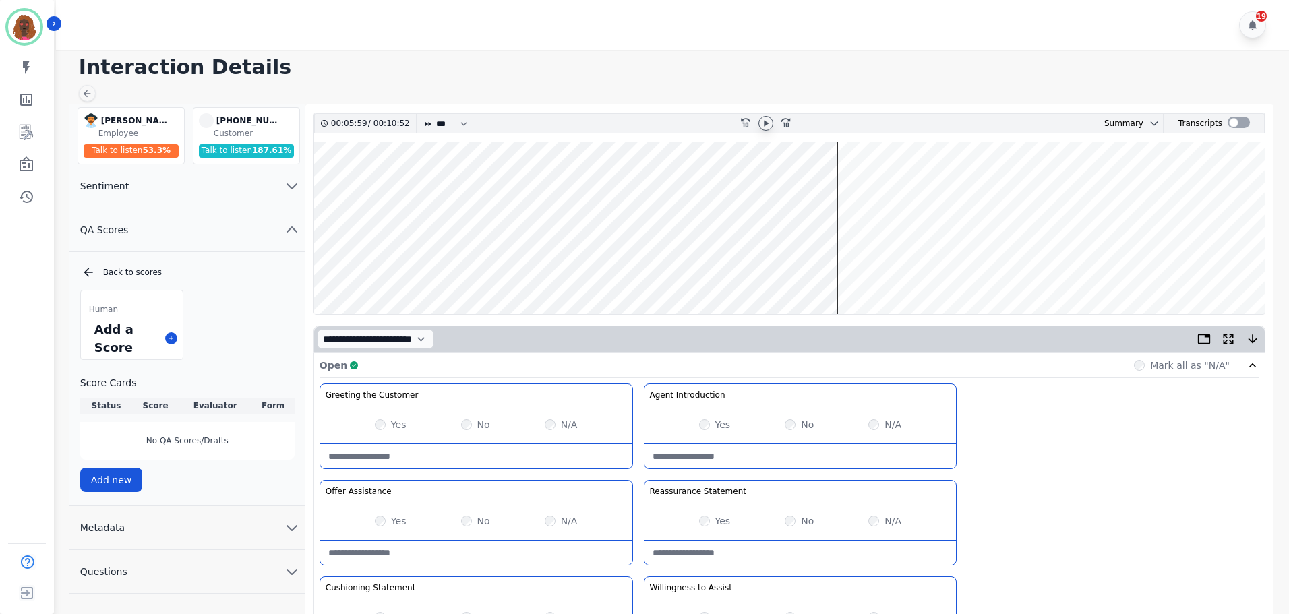
click at [820, 183] on wave at bounding box center [789, 228] width 950 height 173
click at [815, 183] on wave at bounding box center [789, 228] width 950 height 173
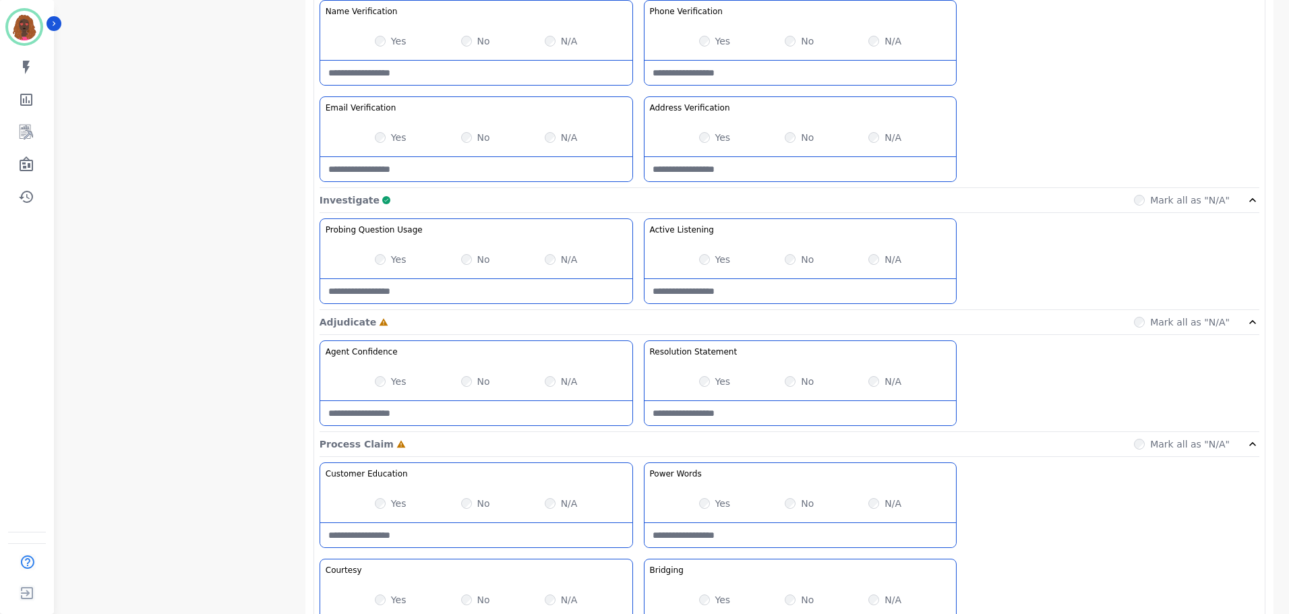
scroll to position [673, 0]
click at [778, 292] on Listening-note at bounding box center [800, 290] width 312 height 24
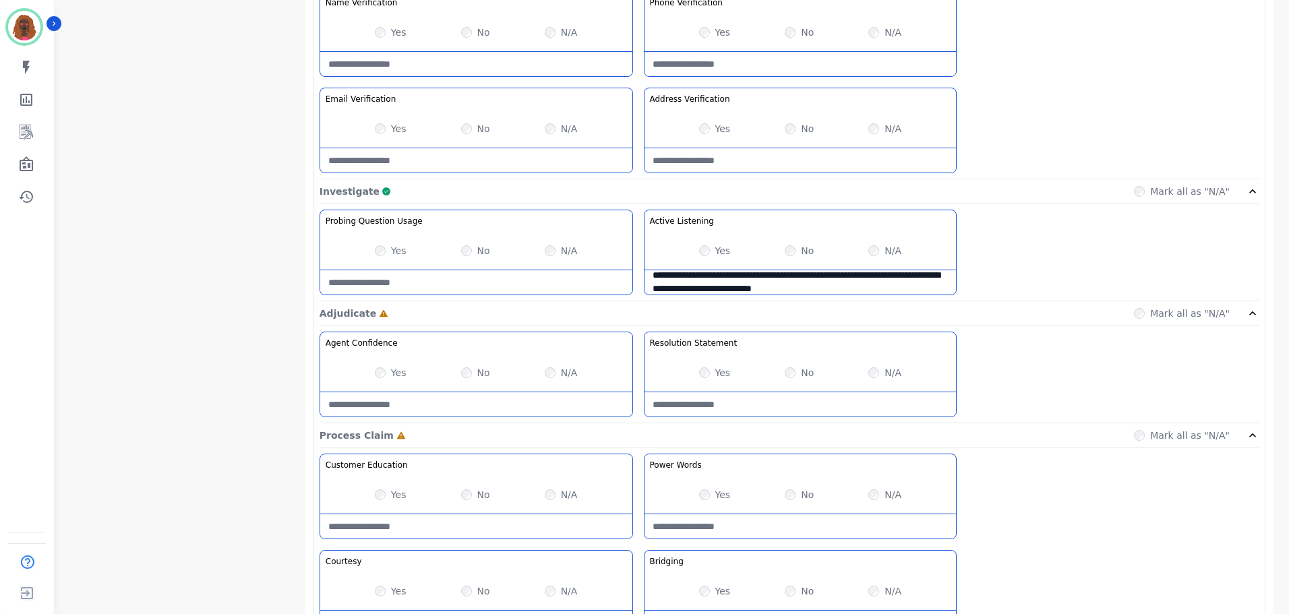
scroll to position [683, 0]
type Listening-note "**********"
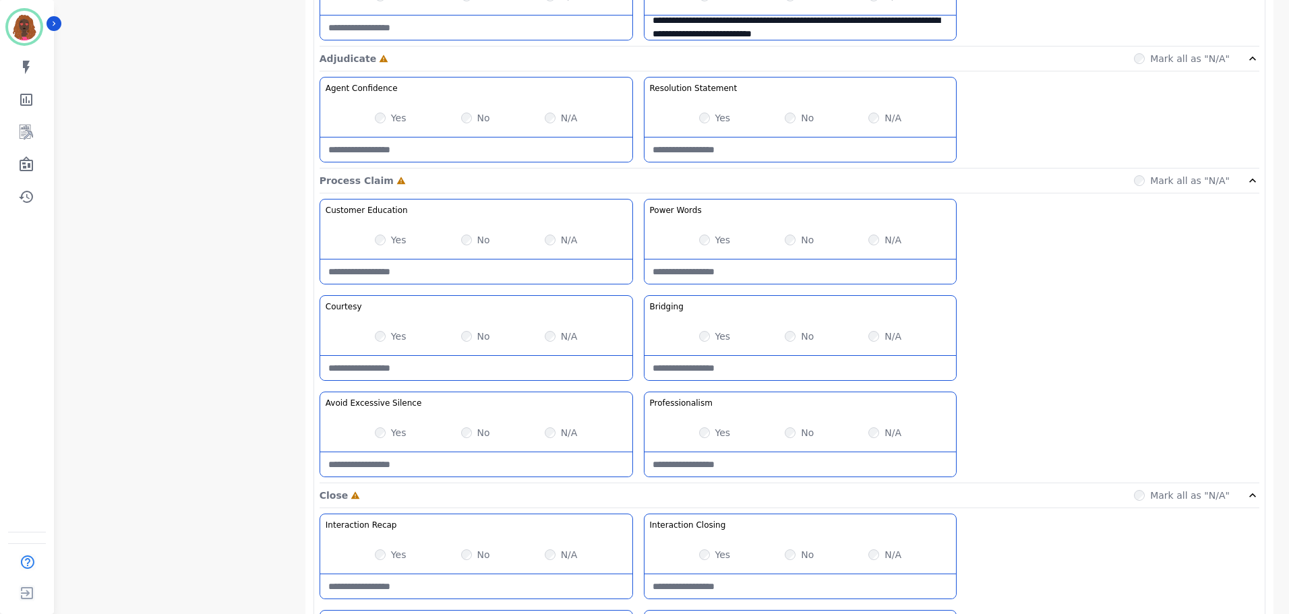
scroll to position [935, 0]
click at [375, 335] on div "Yes" at bounding box center [391, 337] width 32 height 13
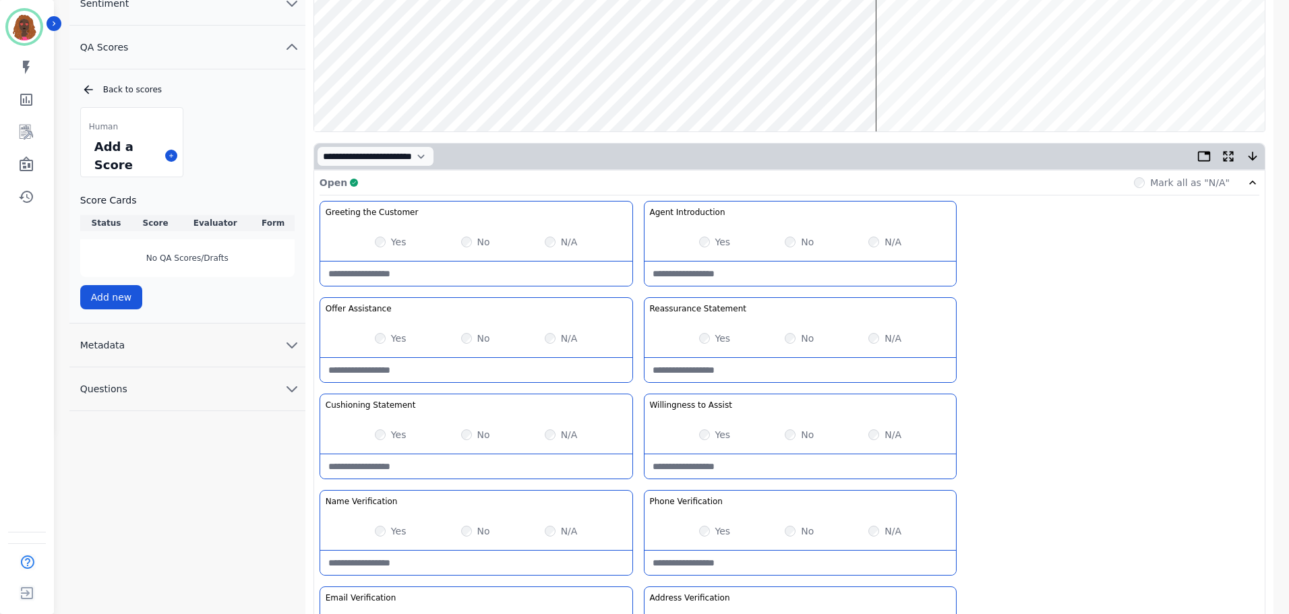
scroll to position [0, 0]
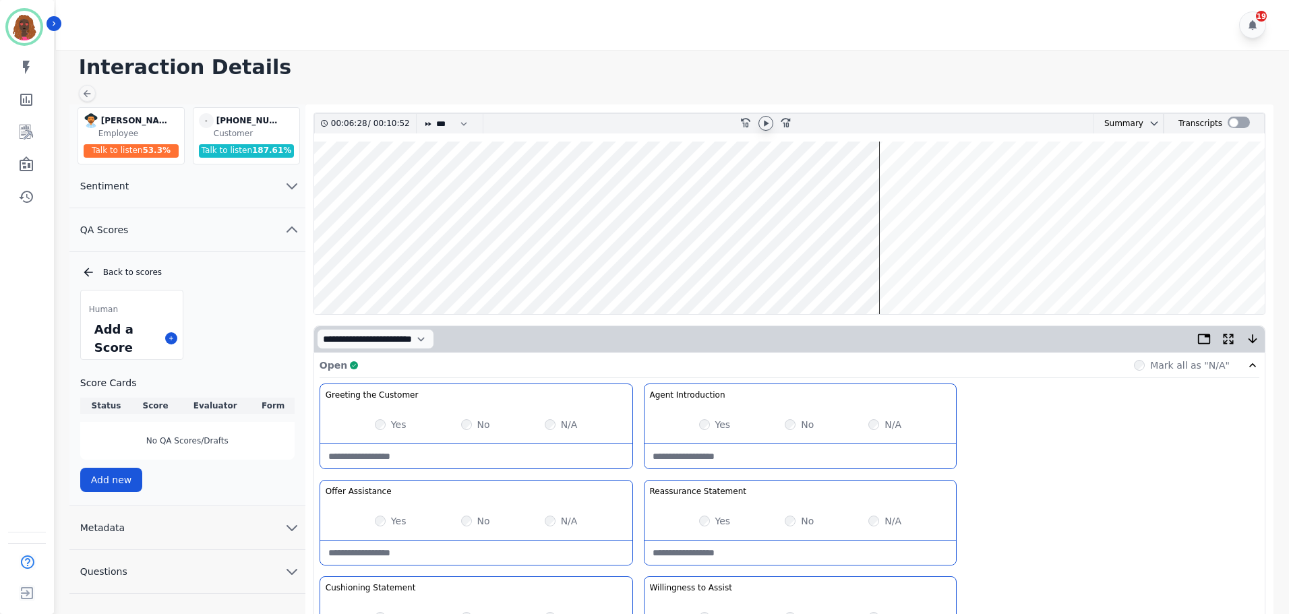
click at [884, 266] on wave at bounding box center [789, 228] width 950 height 173
click at [898, 190] on wave at bounding box center [789, 228] width 950 height 173
click at [921, 270] on wave at bounding box center [789, 228] width 950 height 173
click at [886, 273] on wave at bounding box center [789, 228] width 950 height 173
click at [923, 273] on wave at bounding box center [789, 228] width 950 height 173
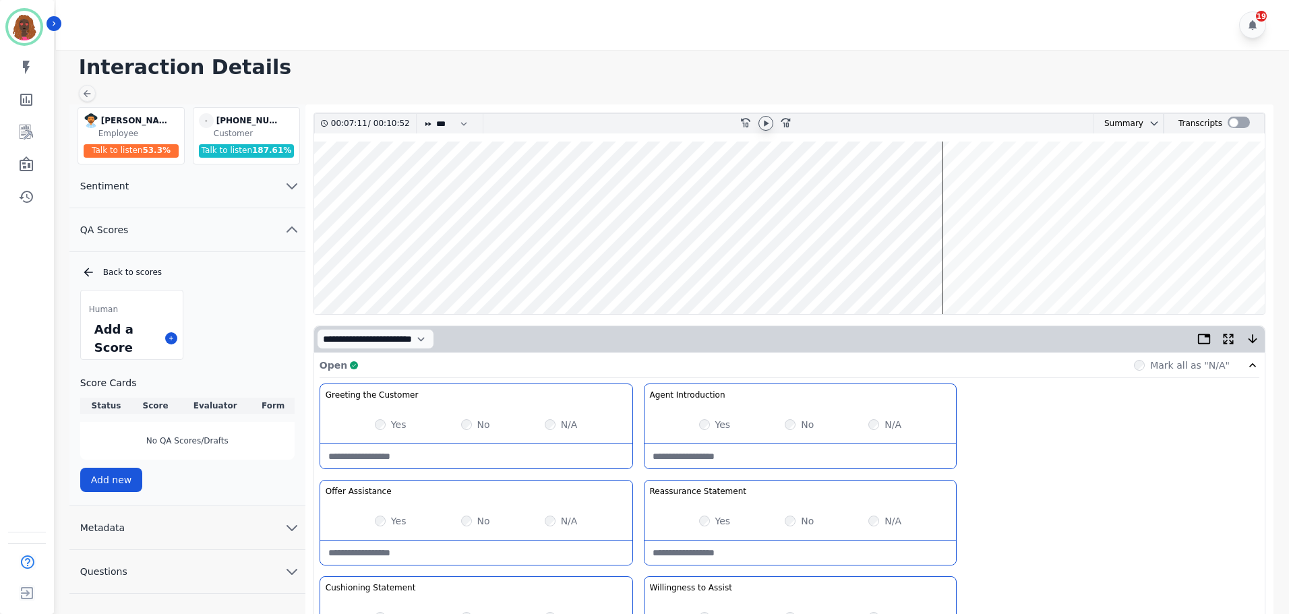
click at [946, 185] on wave at bounding box center [789, 228] width 950 height 173
click at [1014, 188] on wave at bounding box center [789, 228] width 950 height 173
click at [1038, 186] on wave at bounding box center [789, 228] width 950 height 173
click at [1067, 187] on wave at bounding box center [789, 228] width 950 height 173
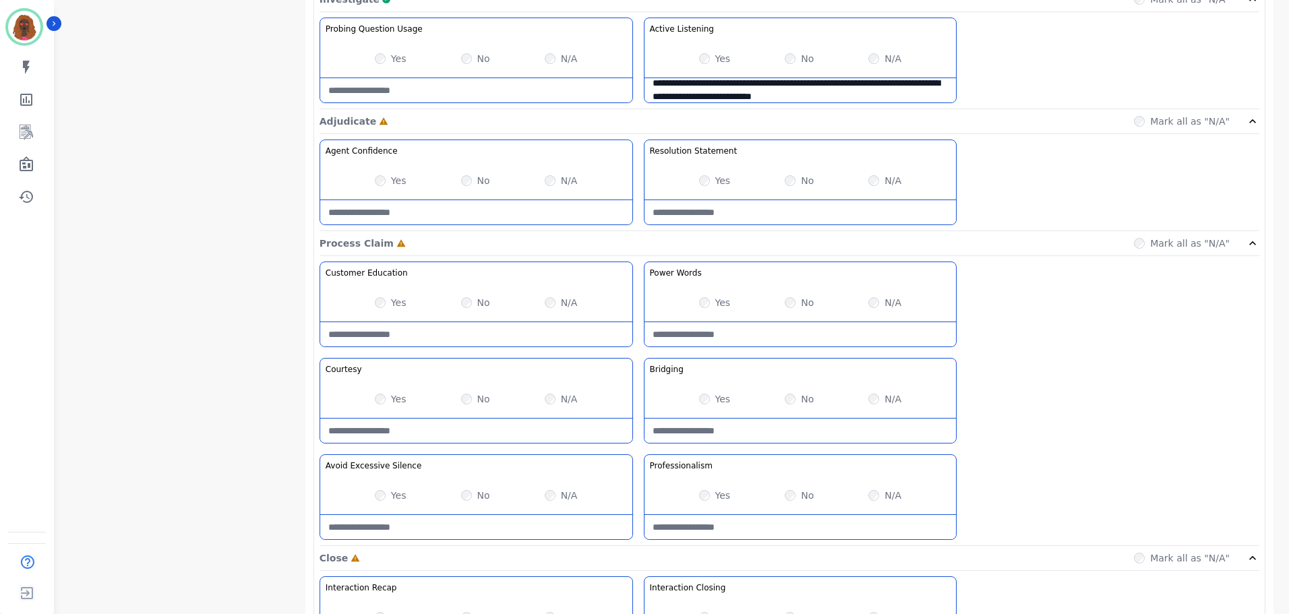
scroll to position [875, 0]
click at [470, 534] on Silence-note at bounding box center [476, 526] width 312 height 24
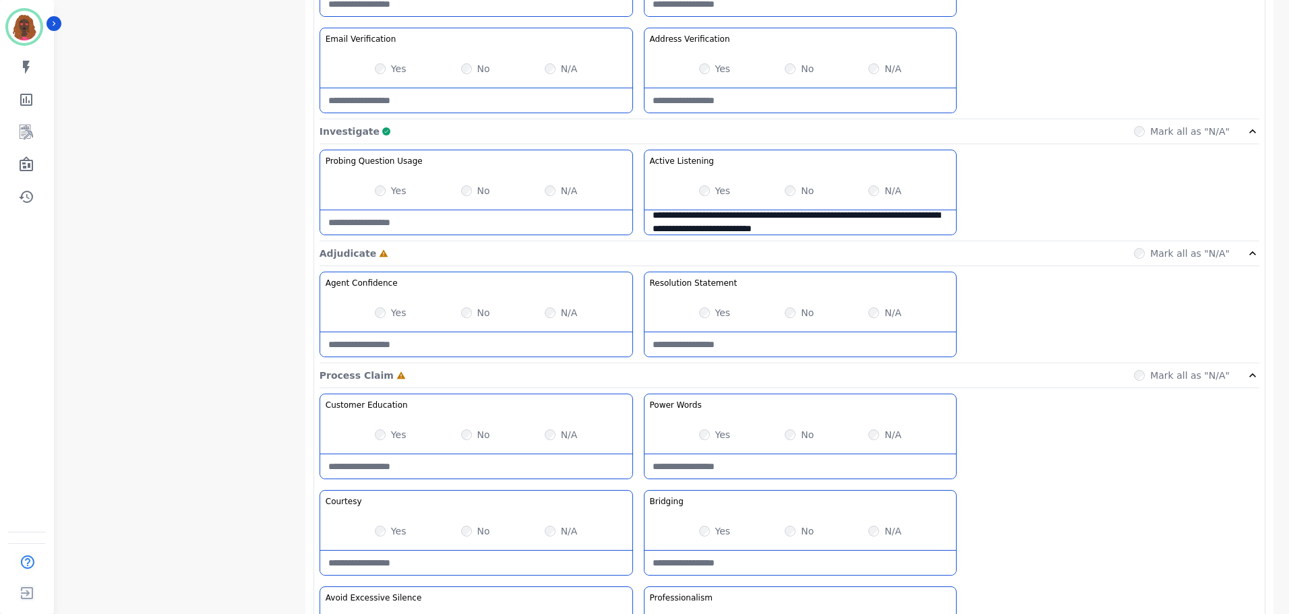
scroll to position [741, 0]
type Silence-note "**********"
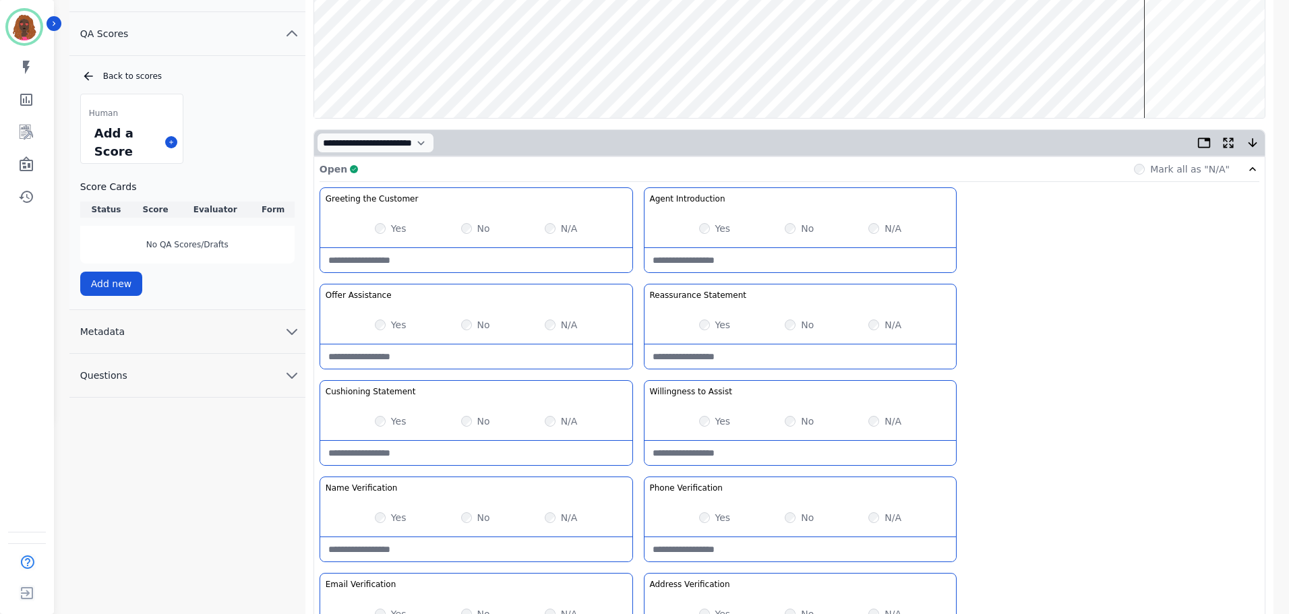
scroll to position [0, 0]
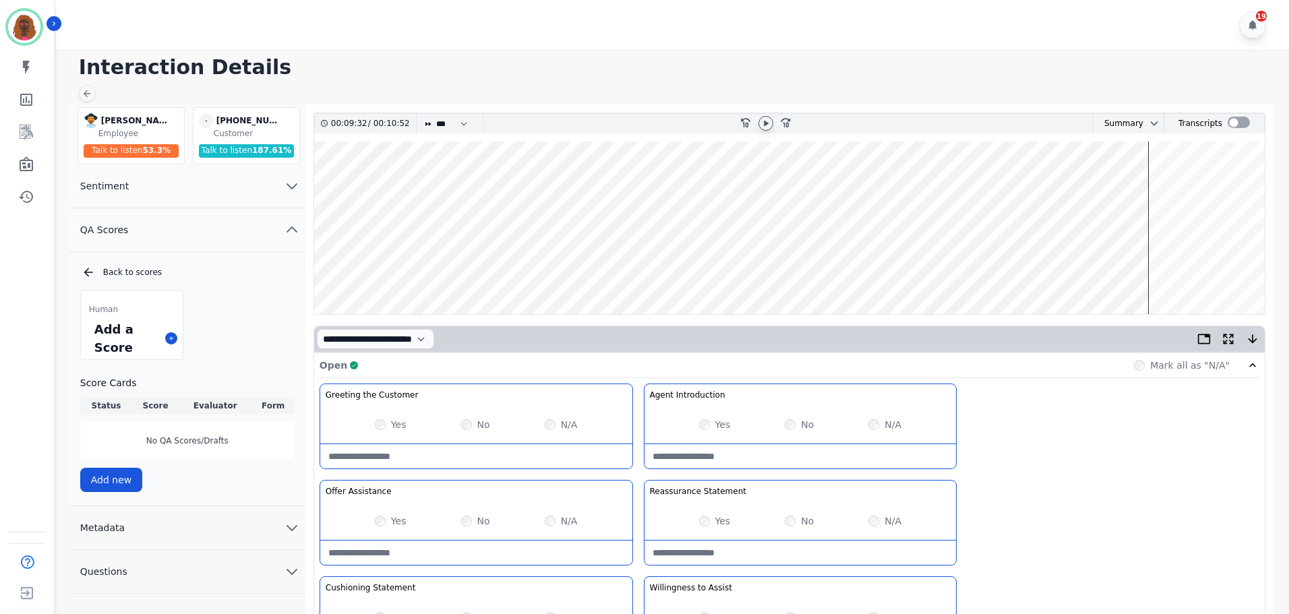
click at [1153, 269] on wave at bounding box center [789, 228] width 950 height 173
click at [1161, 272] on wave at bounding box center [789, 228] width 950 height 173
click at [1165, 270] on wave at bounding box center [789, 228] width 950 height 173
click at [1169, 187] on wave at bounding box center [789, 228] width 950 height 173
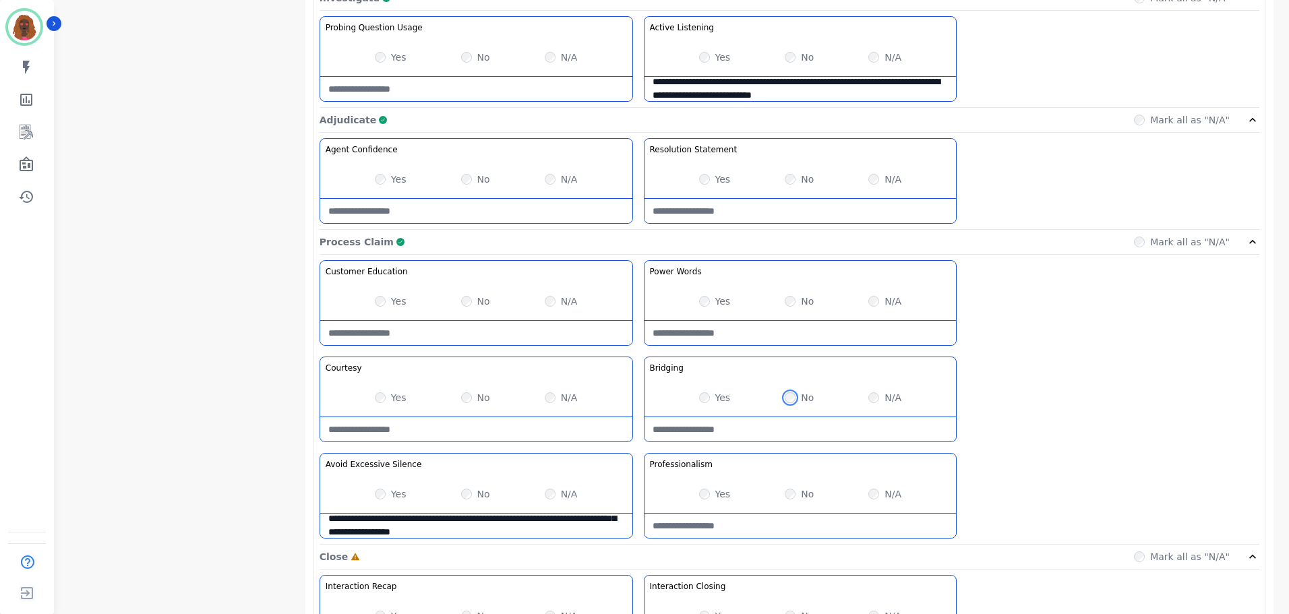
scroll to position [876, 0]
click at [787, 426] on Claim-Bridging-note at bounding box center [800, 429] width 312 height 24
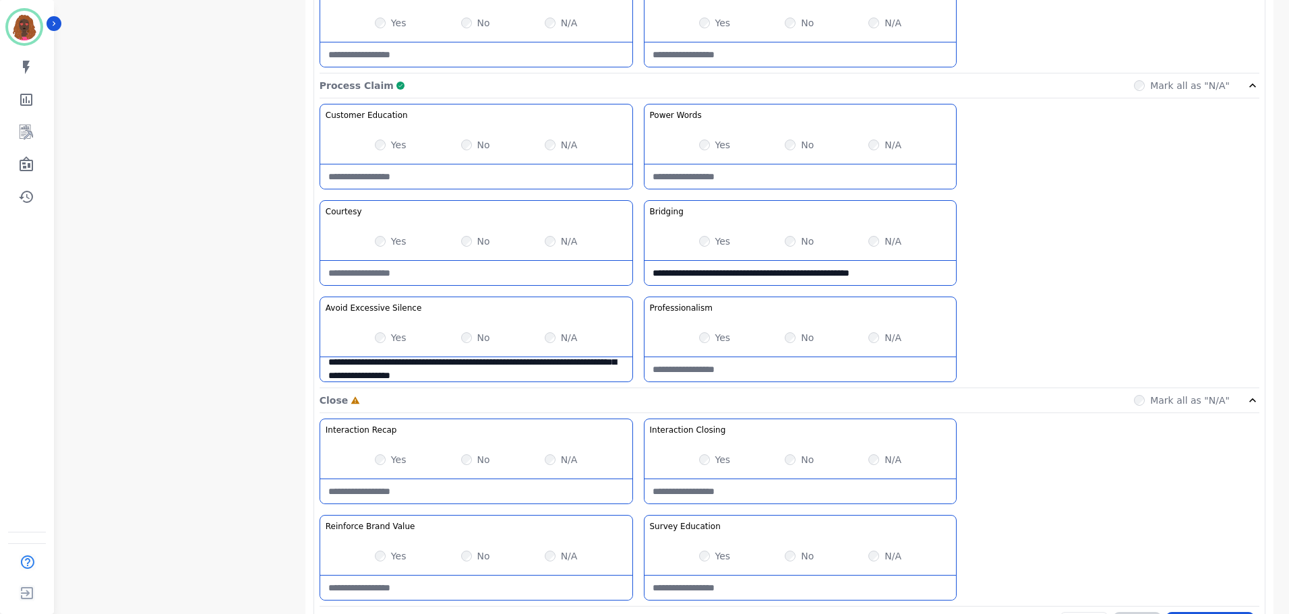
scroll to position [1069, 0]
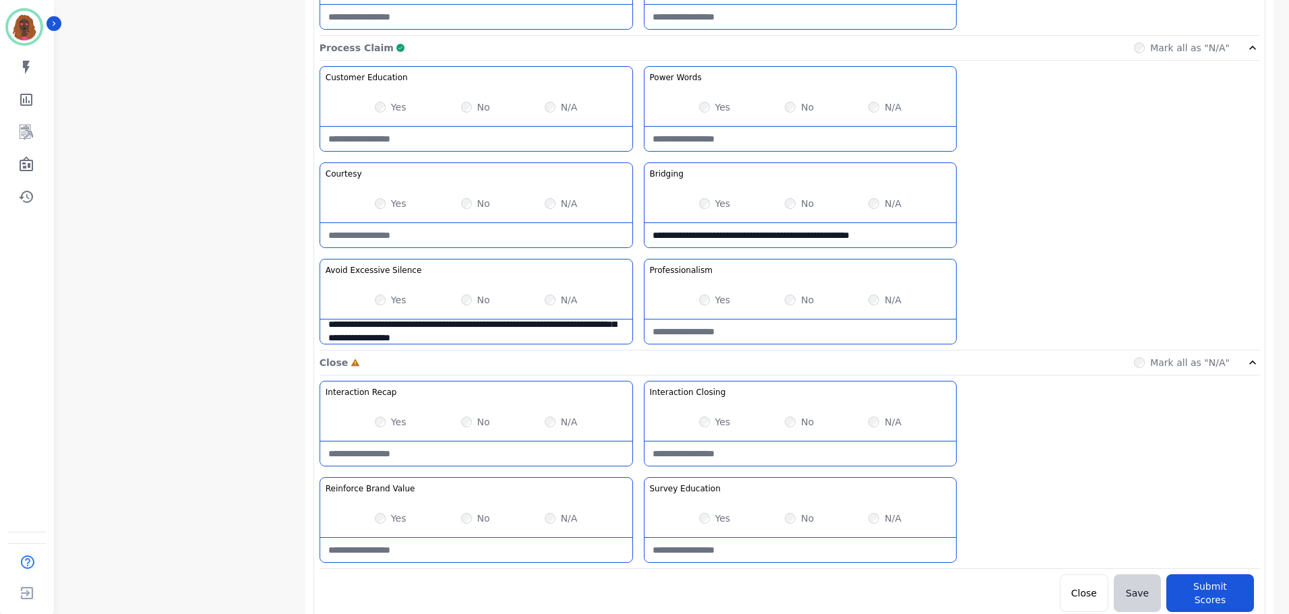
type Claim-Bridging-note "**********"
click at [481, 461] on Recap-note at bounding box center [476, 453] width 312 height 24
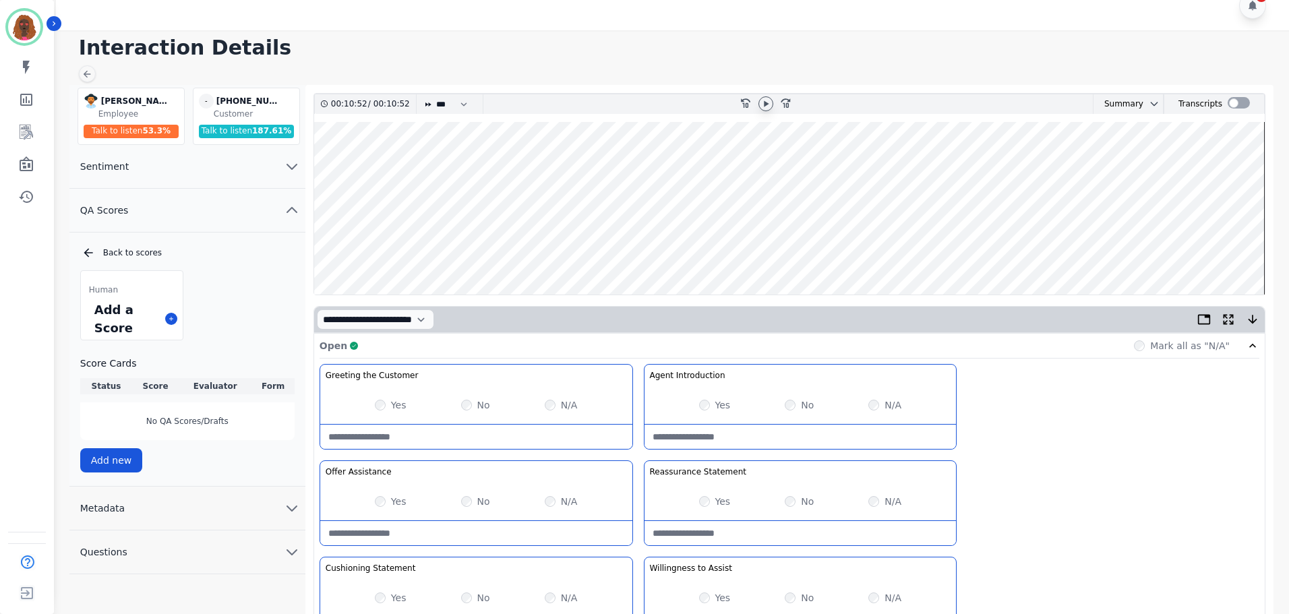
scroll to position [0, 0]
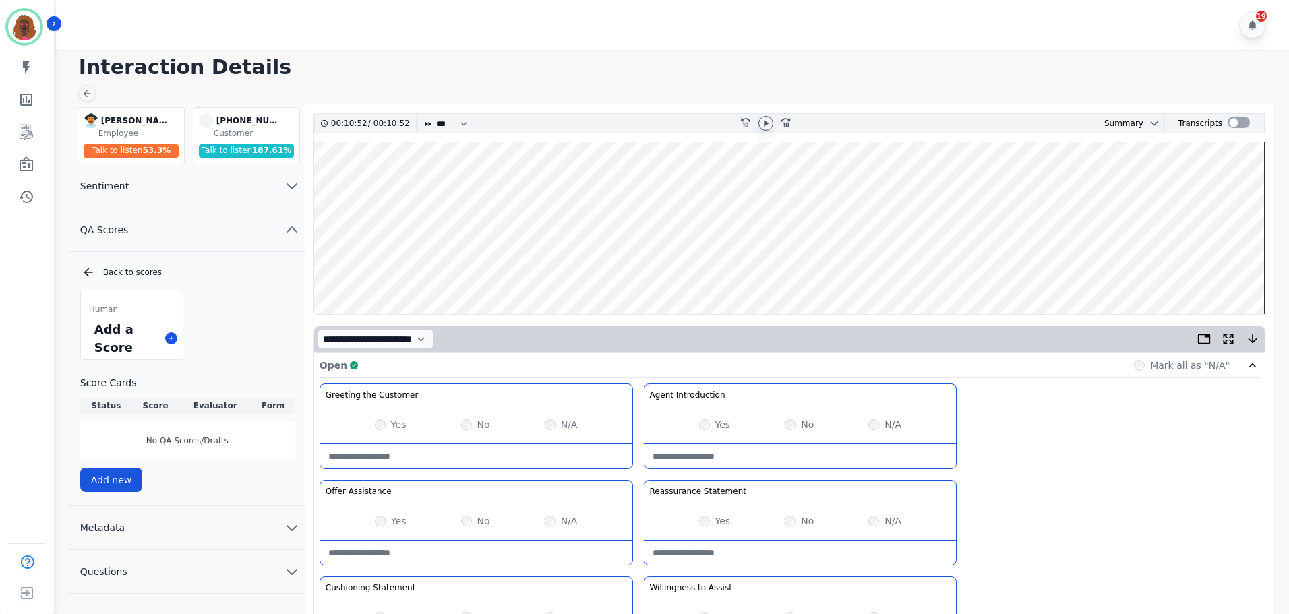
type Recap-note "**********"
click at [1252, 271] on wave at bounding box center [789, 228] width 950 height 173
click at [769, 126] on icon at bounding box center [765, 123] width 11 height 11
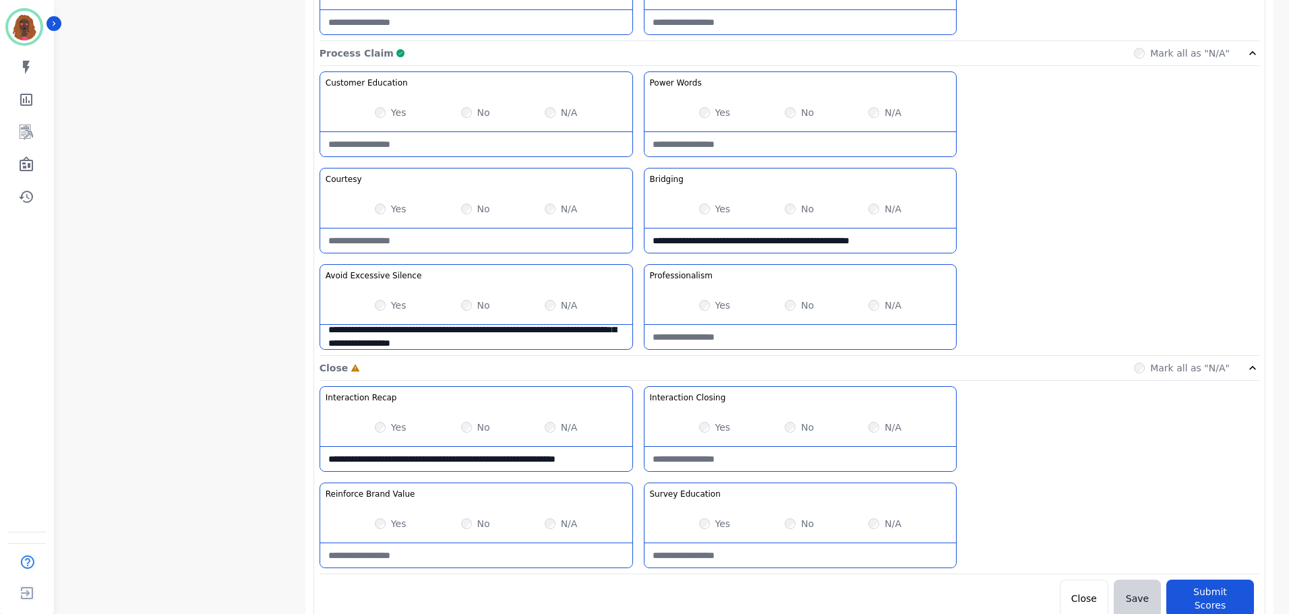
scroll to position [1069, 0]
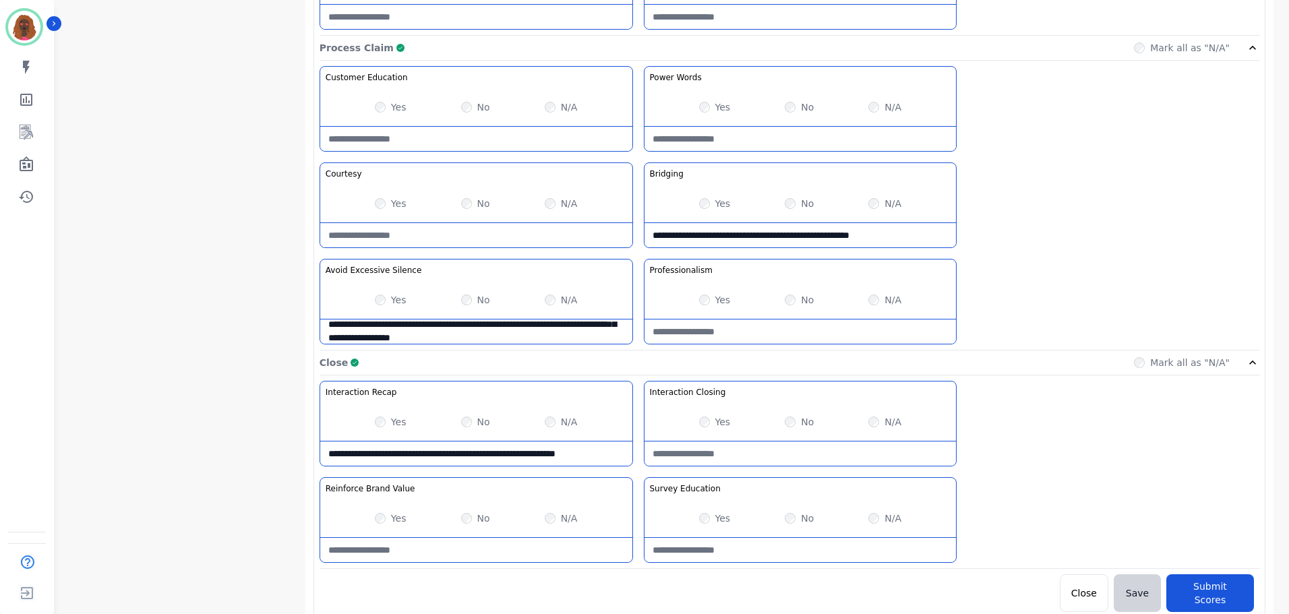
click at [771, 561] on Education-note at bounding box center [800, 550] width 312 height 24
type Education-note "**********"
click at [459, 522] on div "Yes No N/A" at bounding box center [476, 518] width 312 height 38
click at [463, 551] on Value-note at bounding box center [476, 550] width 312 height 24
type Value-note "**********"
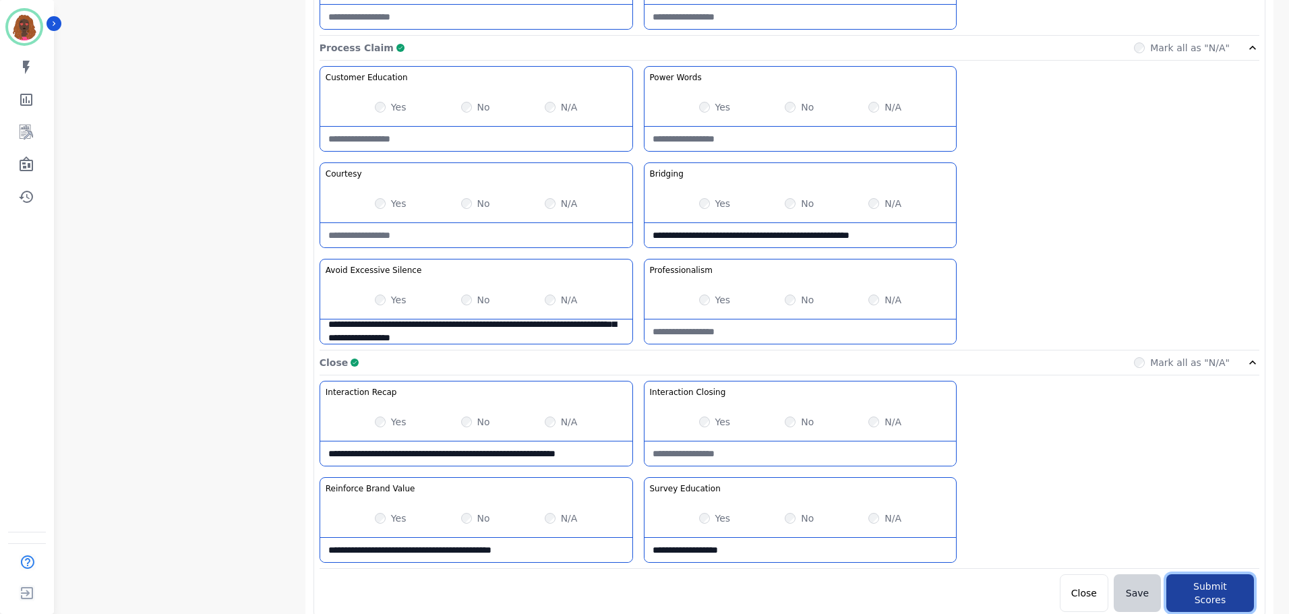
click at [1216, 590] on button "Submit Scores" at bounding box center [1210, 593] width 88 height 38
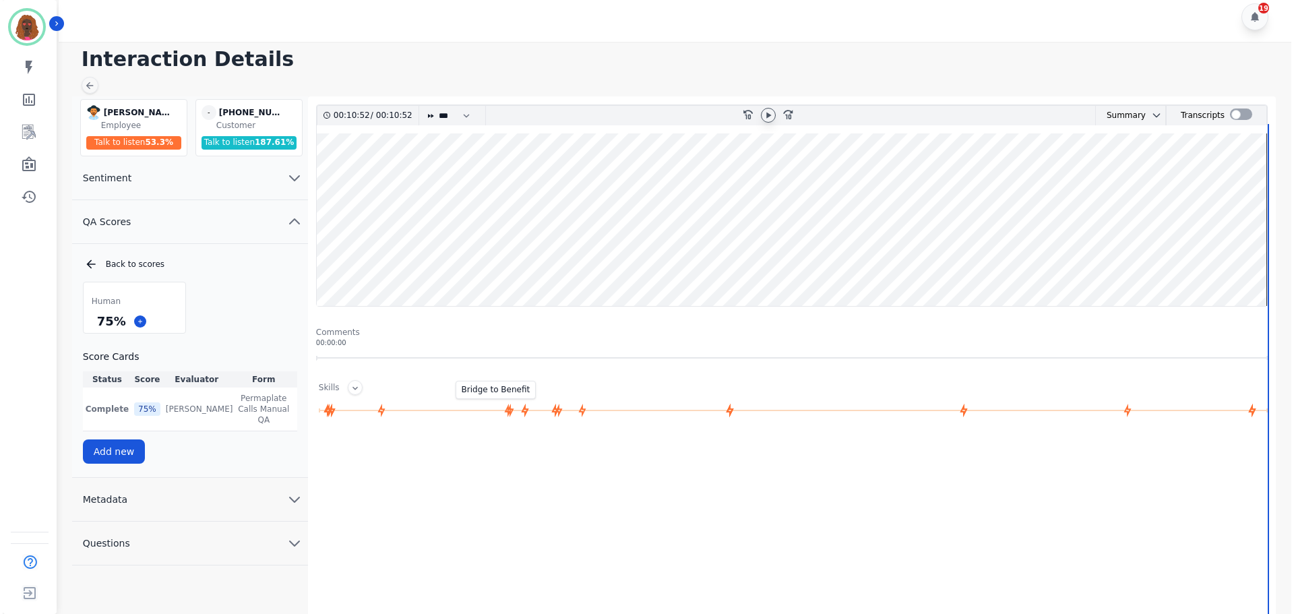
scroll to position [0, 0]
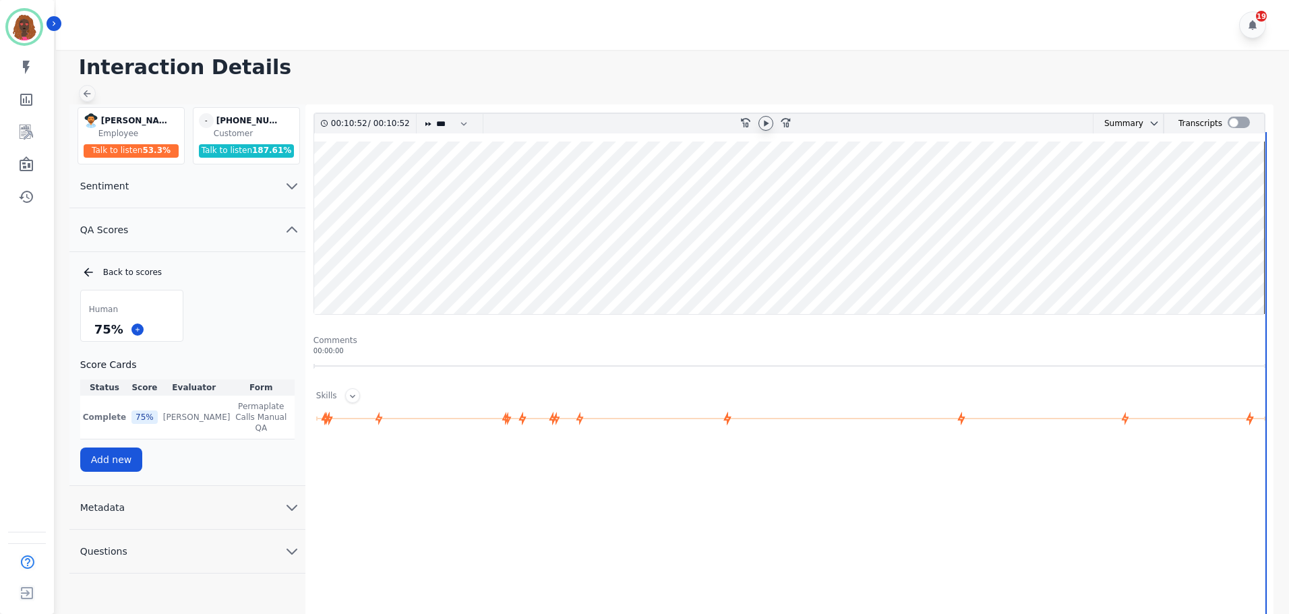
click at [86, 96] on icon at bounding box center [87, 93] width 11 height 11
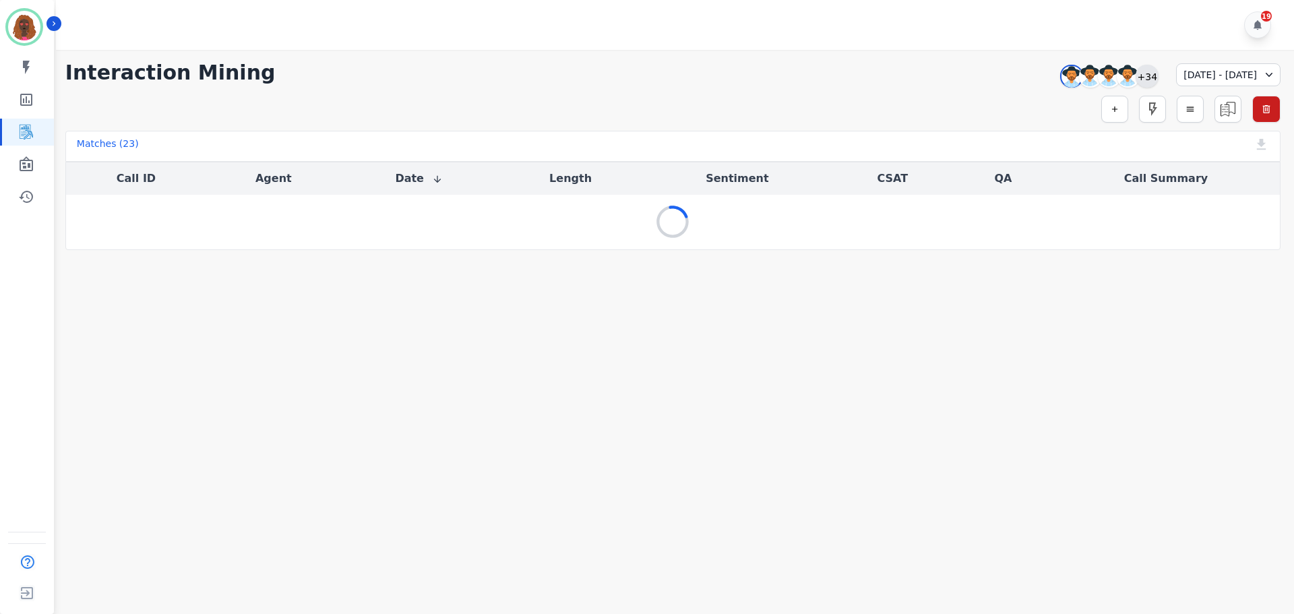
click at [1136, 73] on div "+34" at bounding box center [1147, 76] width 23 height 23
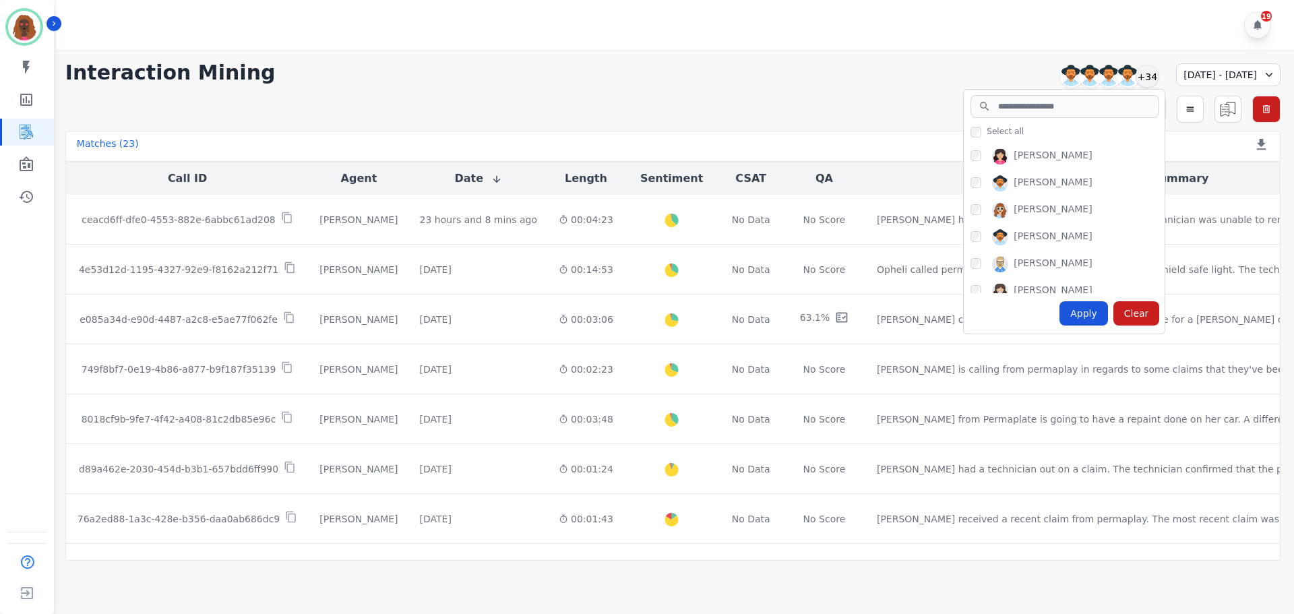
scroll to position [671, 0]
click at [1060, 312] on div "Apply" at bounding box center [1084, 313] width 49 height 24
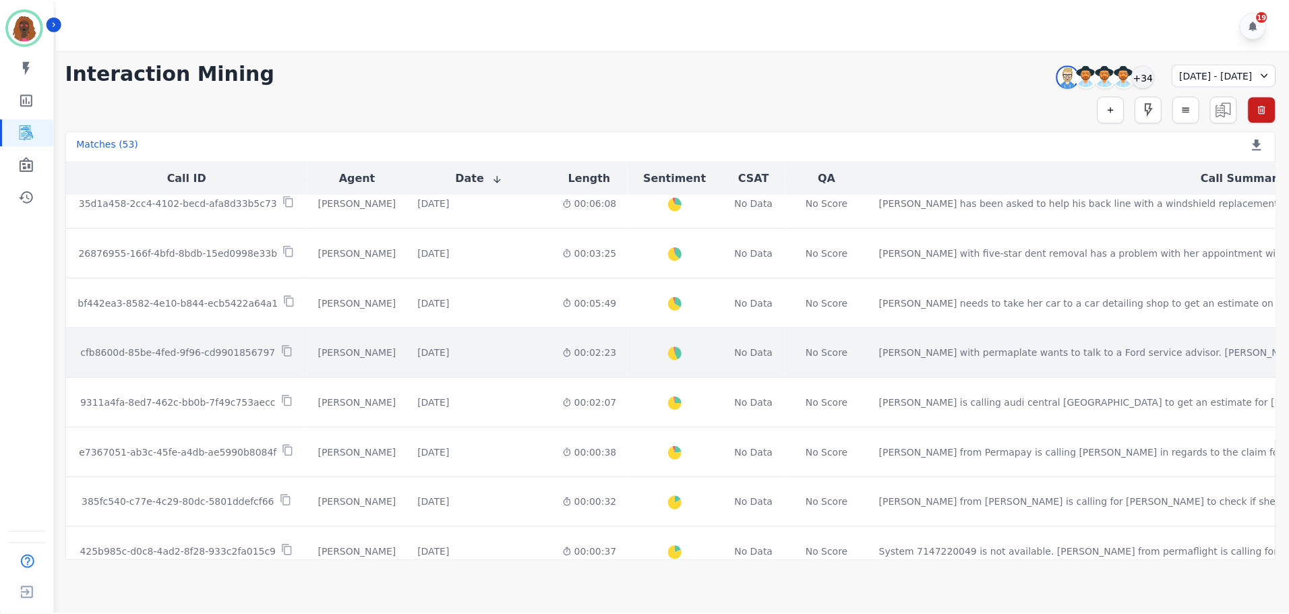
scroll to position [67, 0]
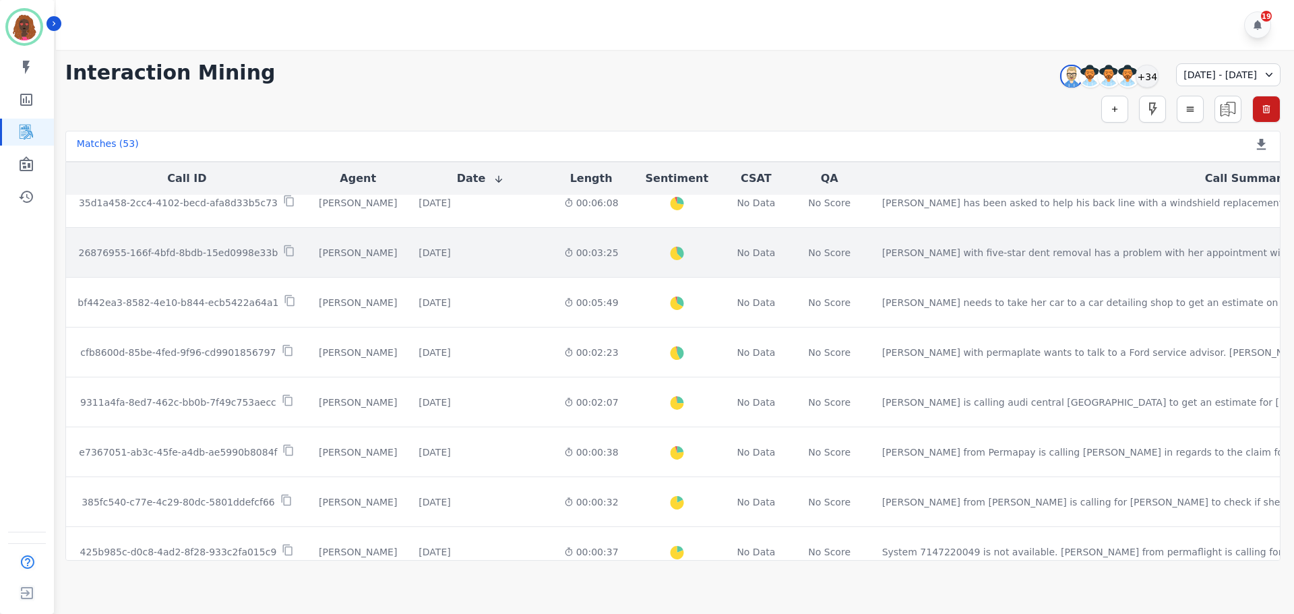
click at [564, 254] on div "00:03:25" at bounding box center [591, 252] width 55 height 13
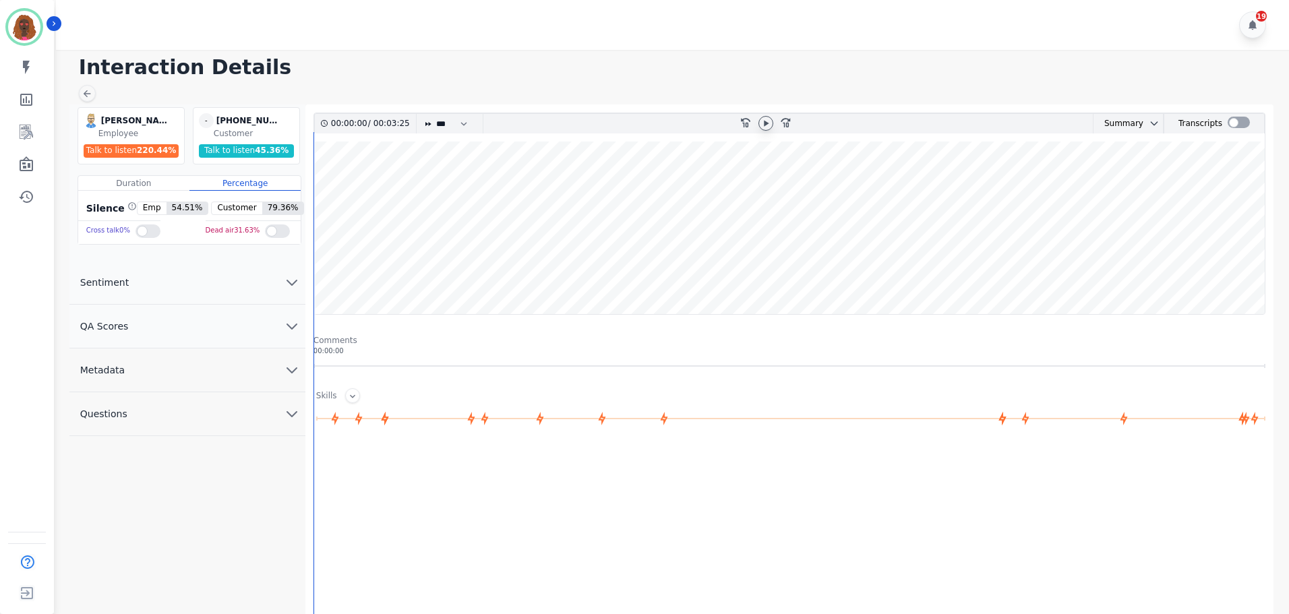
click at [768, 123] on icon at bounding box center [766, 123] width 5 height 6
click at [325, 272] on wave at bounding box center [789, 228] width 950 height 173
click at [284, 319] on icon "chevron down" at bounding box center [292, 326] width 16 height 16
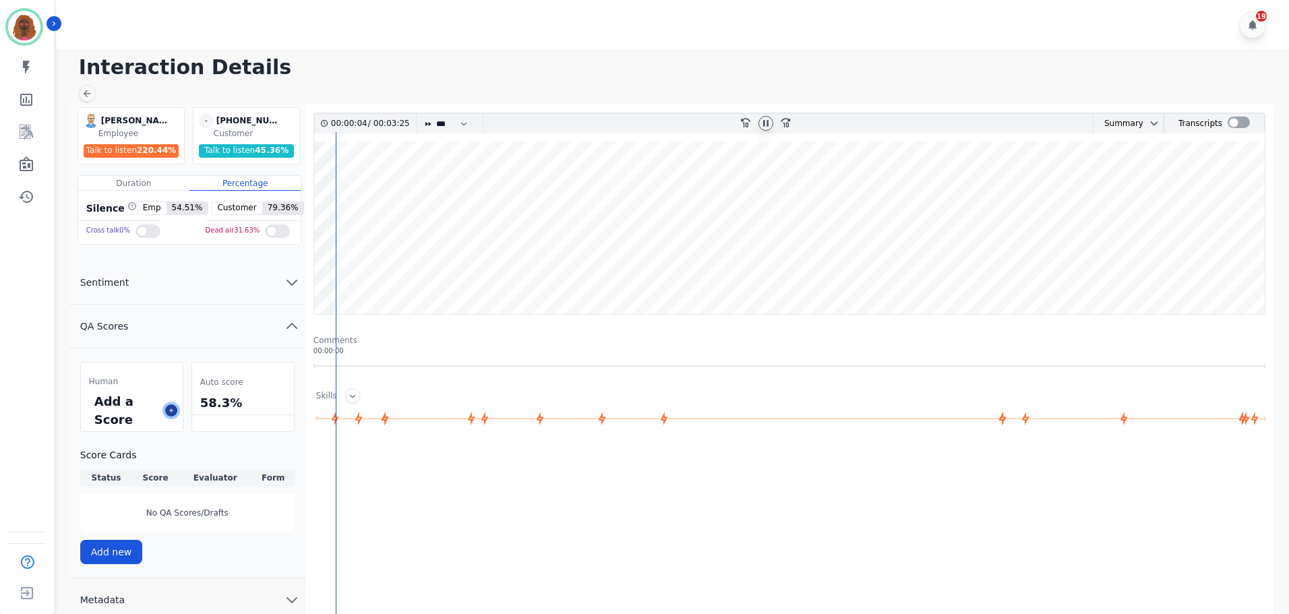
click at [171, 408] on icon at bounding box center [171, 410] width 7 height 7
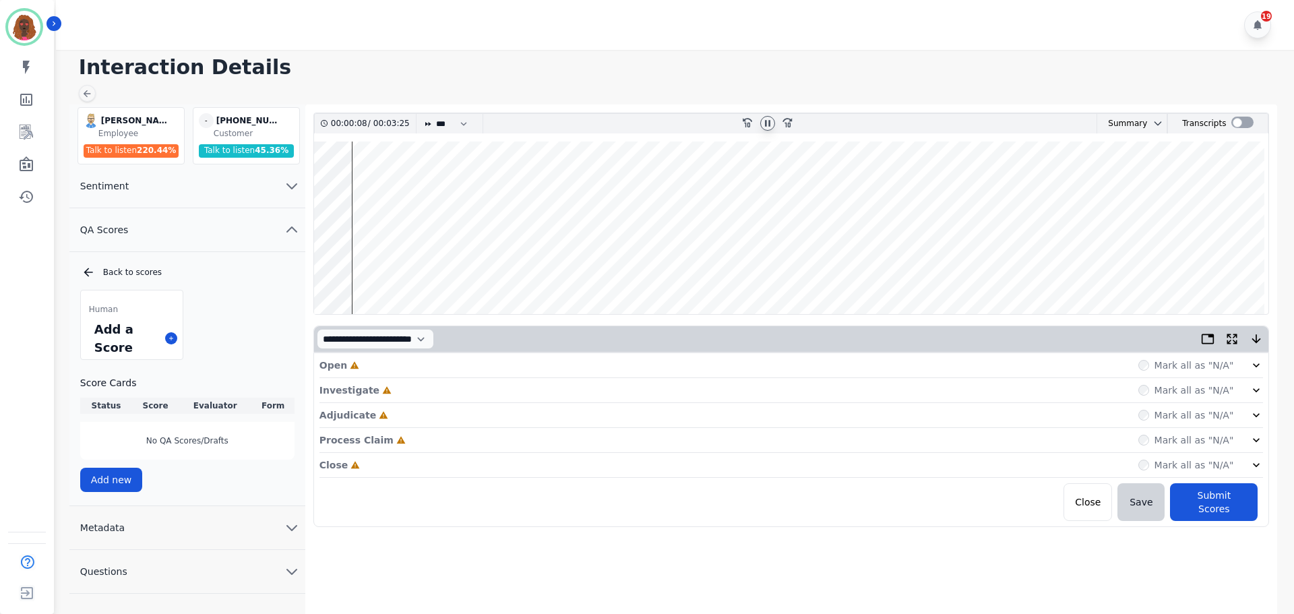
click at [685, 365] on div "Open Incomplete Mark all as "N/A"" at bounding box center [791, 365] width 944 height 25
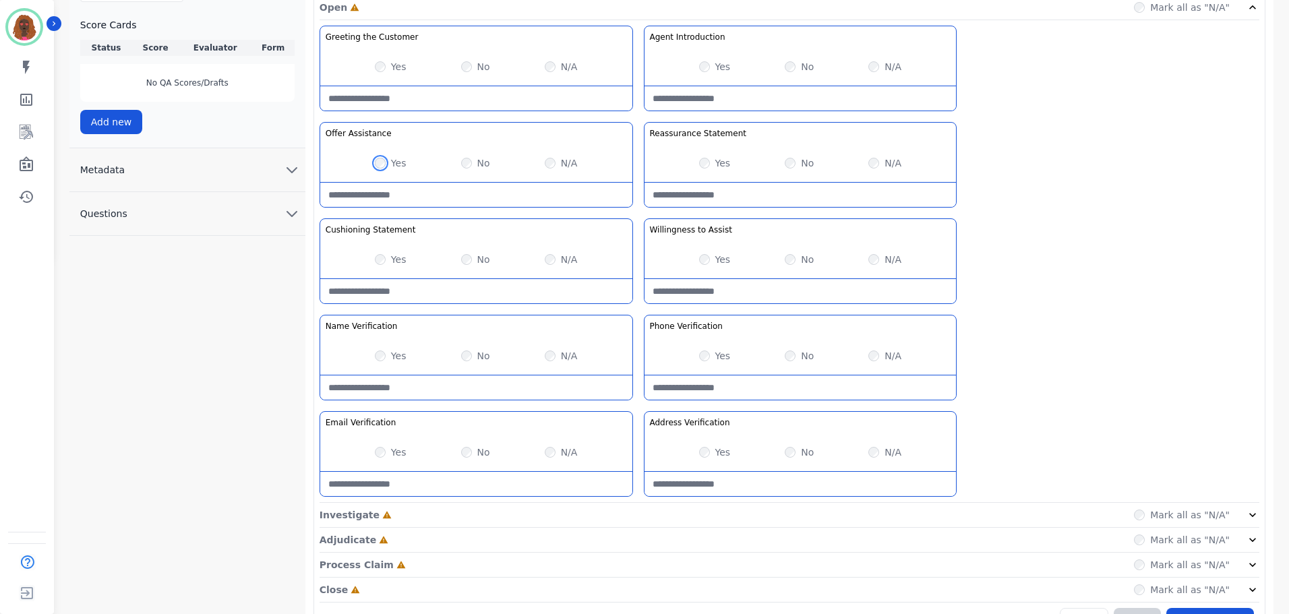
scroll to position [392, 0]
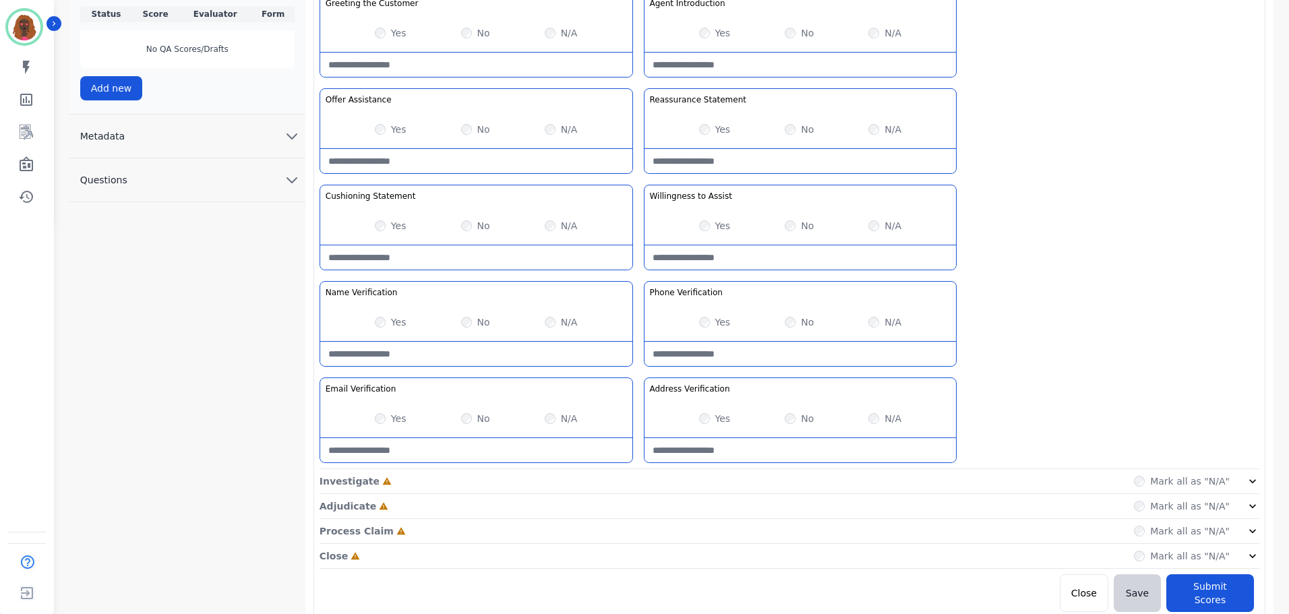
click at [617, 472] on div "Investigate Incomplete Mark all as "N/A"" at bounding box center [789, 481] width 940 height 25
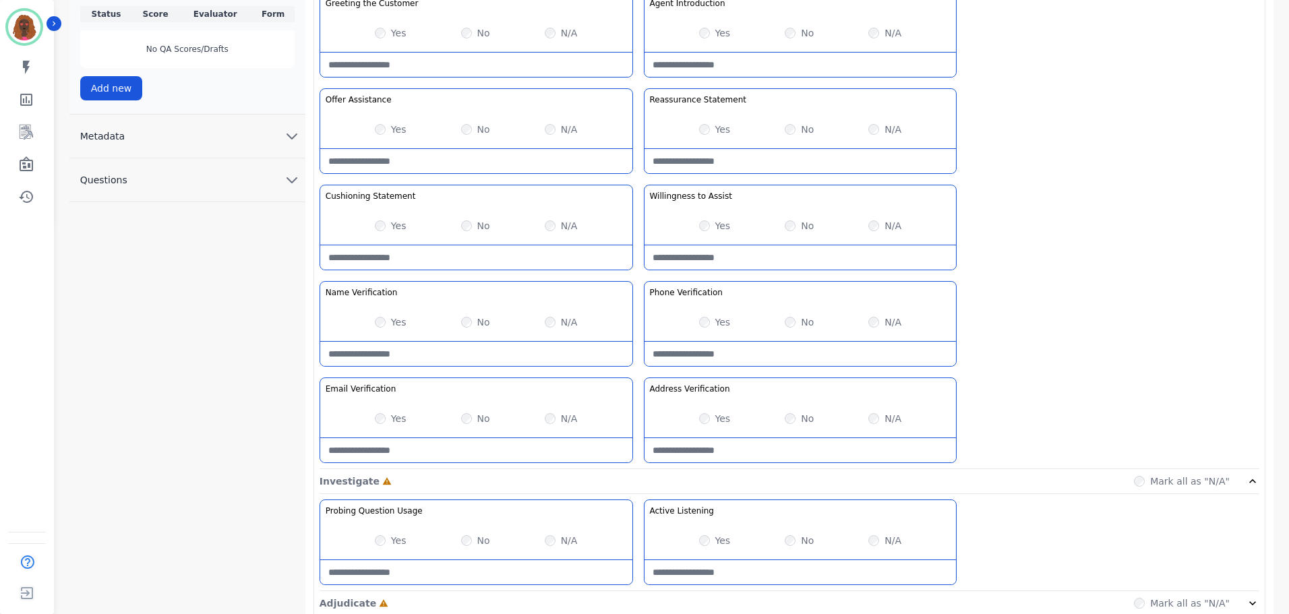
scroll to position [489, 0]
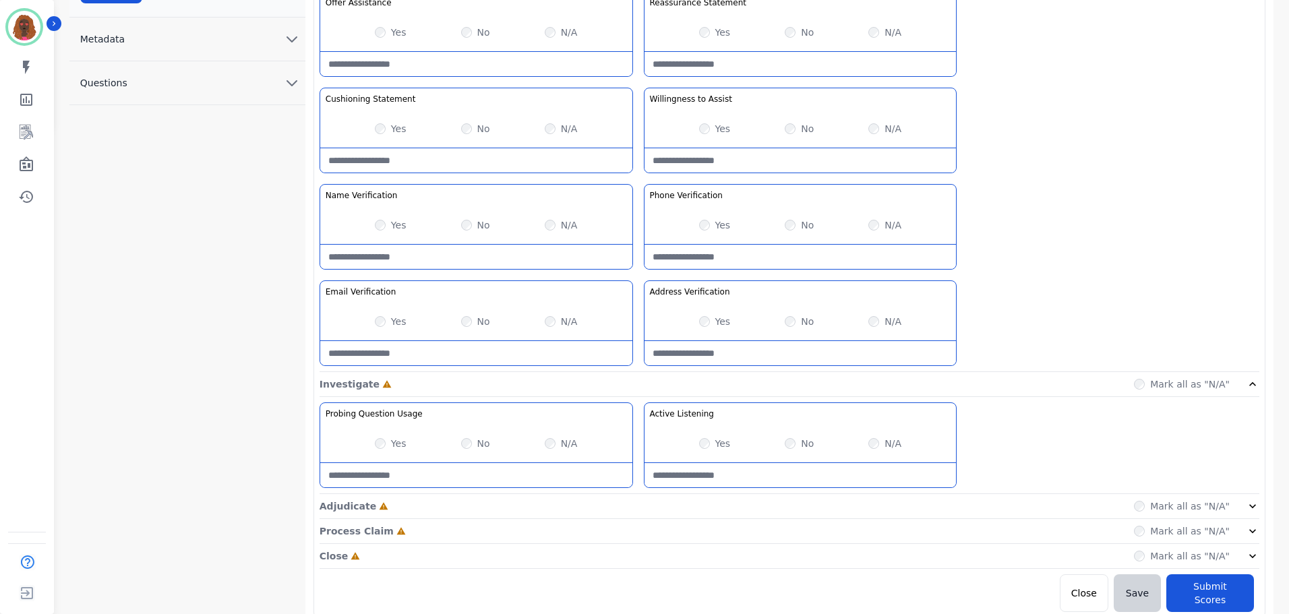
click at [641, 512] on div "Adjudicate Incomplete Mark all as "N/A"" at bounding box center [789, 506] width 940 height 25
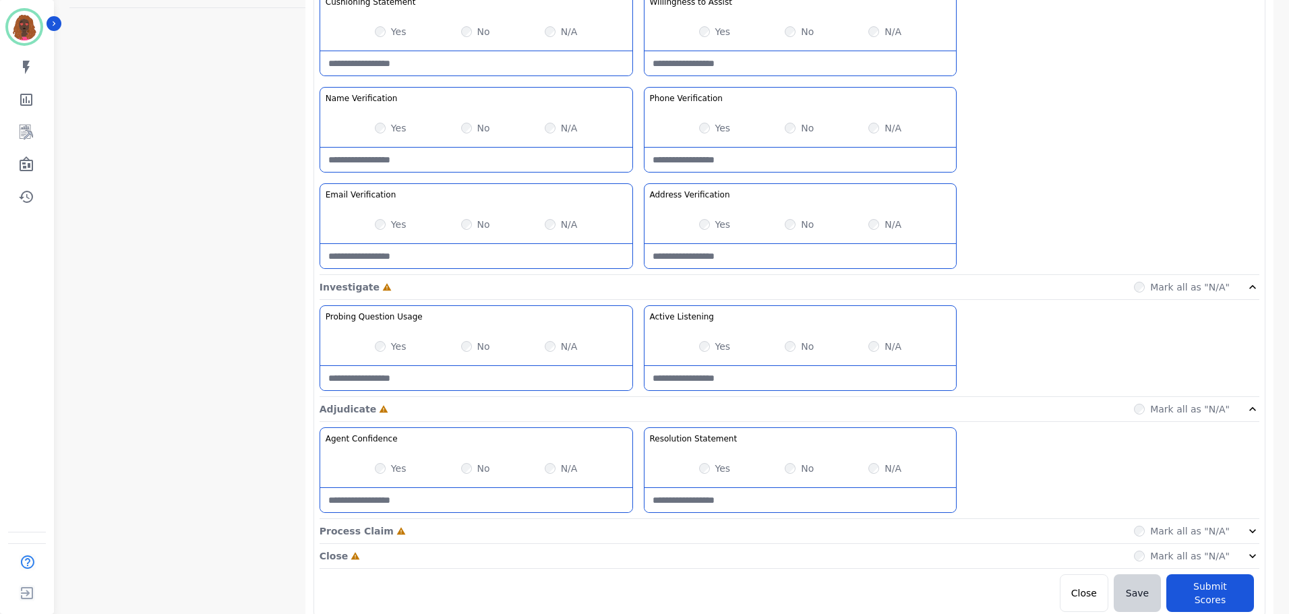
click at [637, 529] on div "Process Claim Incomplete Mark all as "N/A"" at bounding box center [789, 531] width 940 height 25
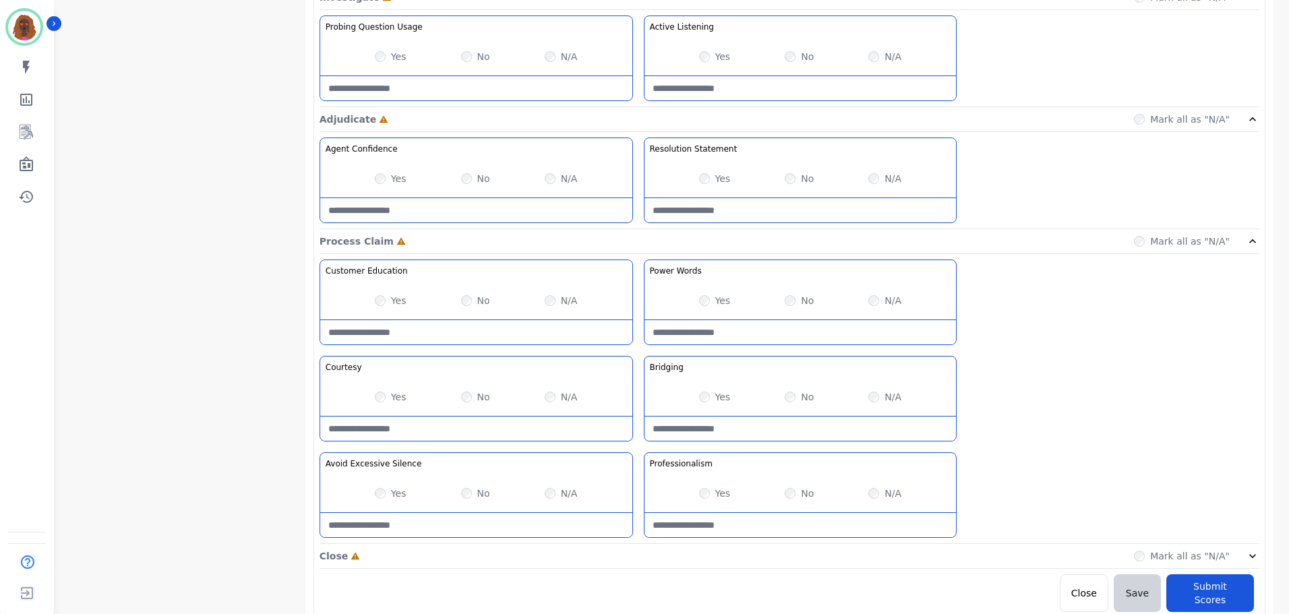
click at [631, 555] on div "Close Incomplete Mark all as "N/A"" at bounding box center [789, 556] width 940 height 25
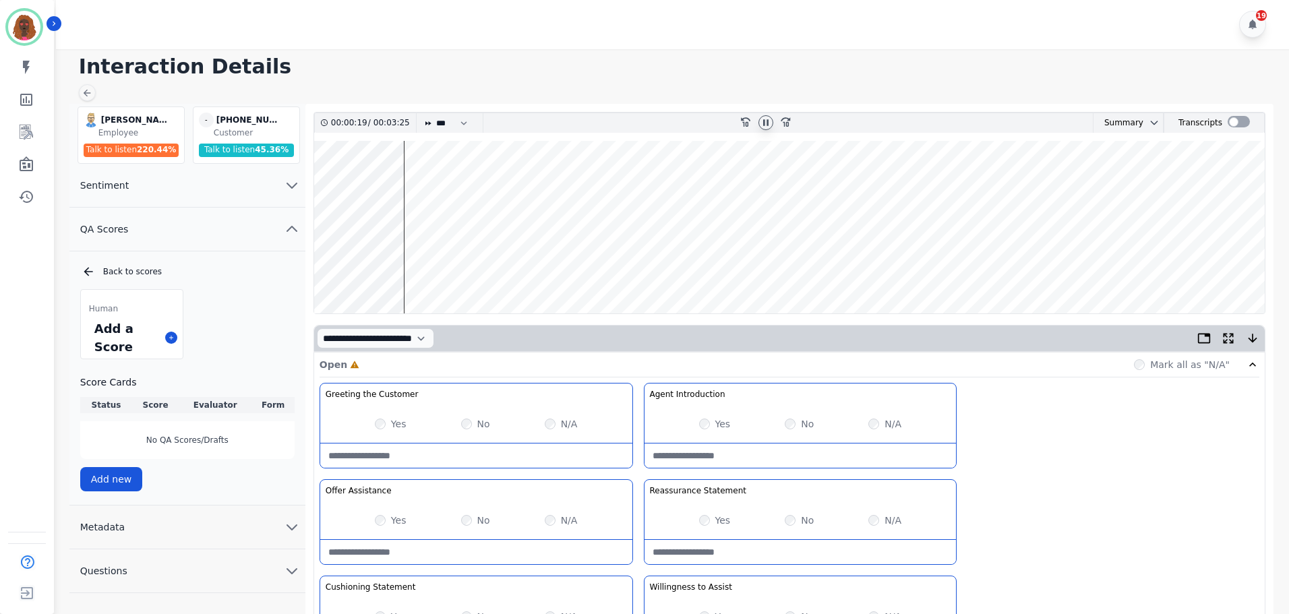
scroll to position [0, 0]
click at [360, 197] on wave at bounding box center [789, 228] width 950 height 173
click at [342, 187] on wave at bounding box center [789, 228] width 950 height 173
click at [373, 271] on wave at bounding box center [789, 228] width 950 height 173
click at [371, 272] on wave at bounding box center [789, 228] width 950 height 173
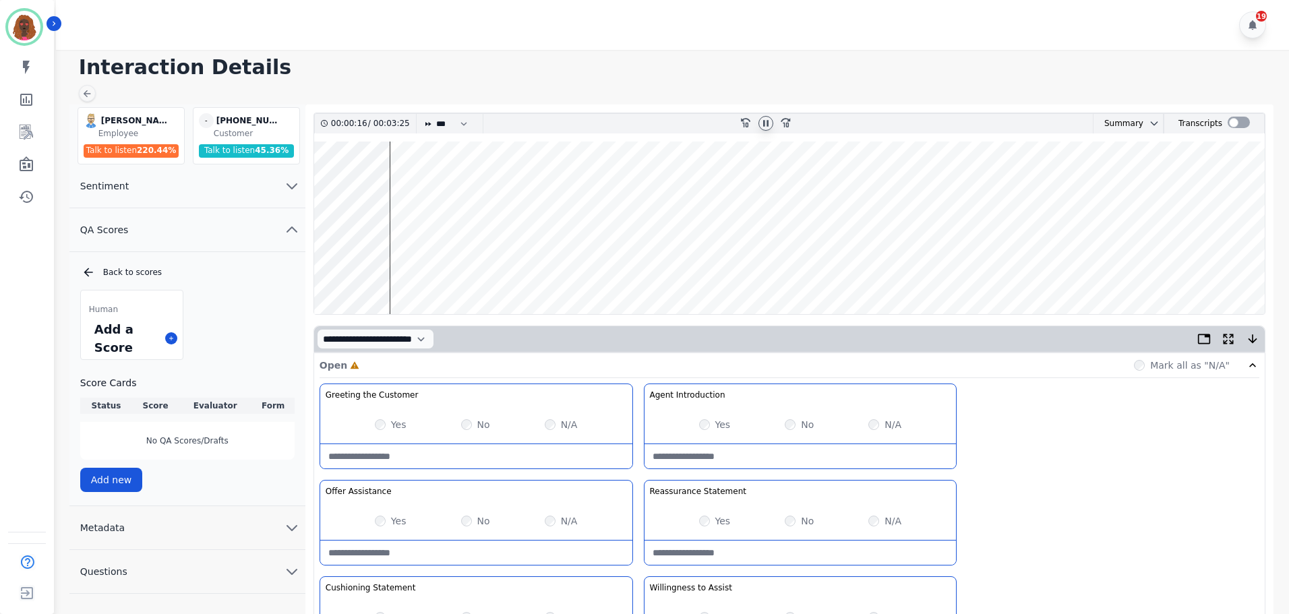
click at [439, 183] on wave at bounding box center [789, 228] width 950 height 173
click at [456, 270] on wave at bounding box center [789, 228] width 950 height 173
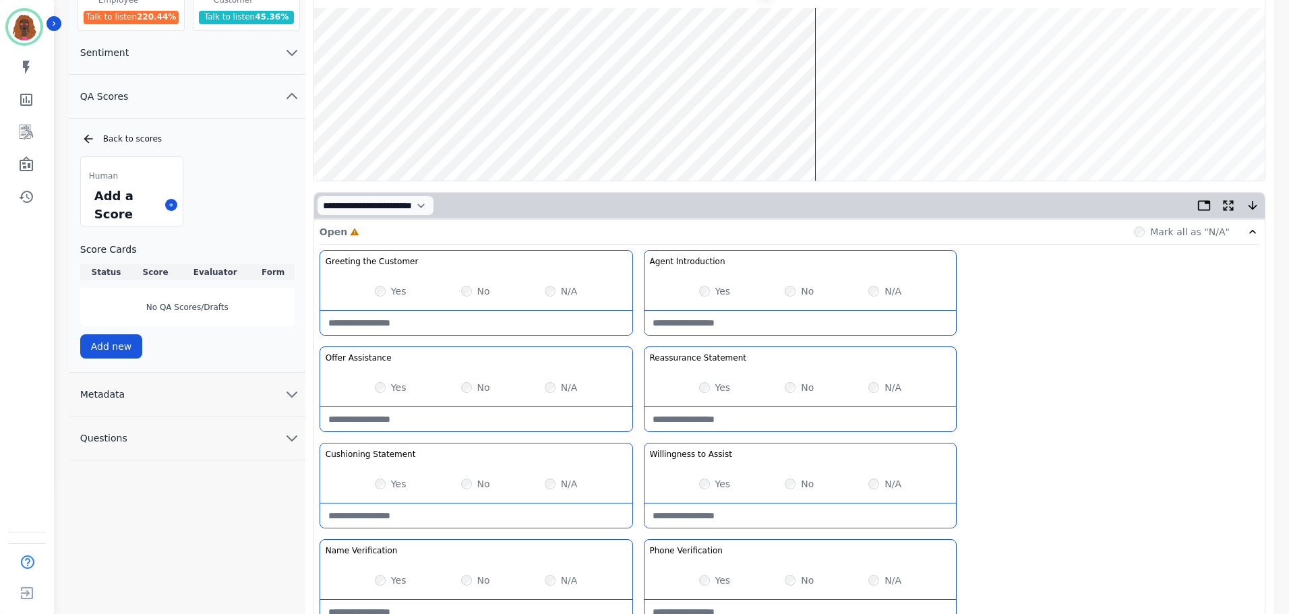
scroll to position [134, 0]
click at [450, 518] on Statement-note at bounding box center [476, 515] width 312 height 24
type Statement-note "**********"
click at [717, 121] on wave at bounding box center [789, 93] width 950 height 173
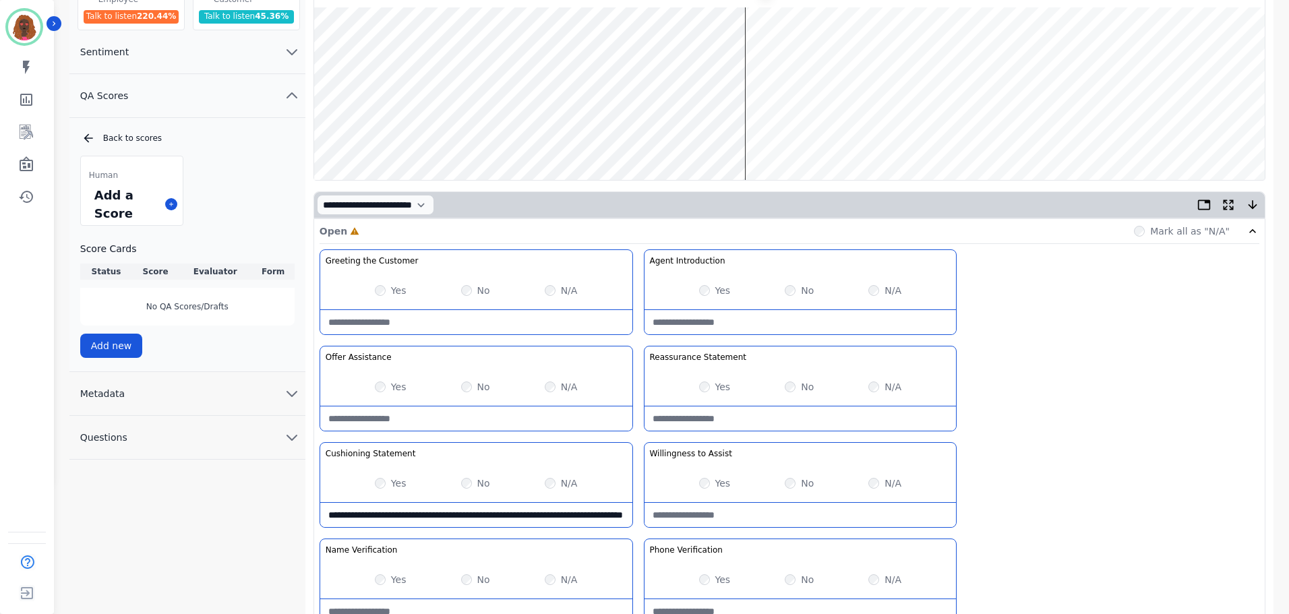
click at [795, 423] on Statement-note at bounding box center [800, 418] width 312 height 24
type Statement-note "**********"
click at [871, 137] on wave at bounding box center [789, 93] width 950 height 173
click at [892, 138] on wave at bounding box center [789, 93] width 950 height 173
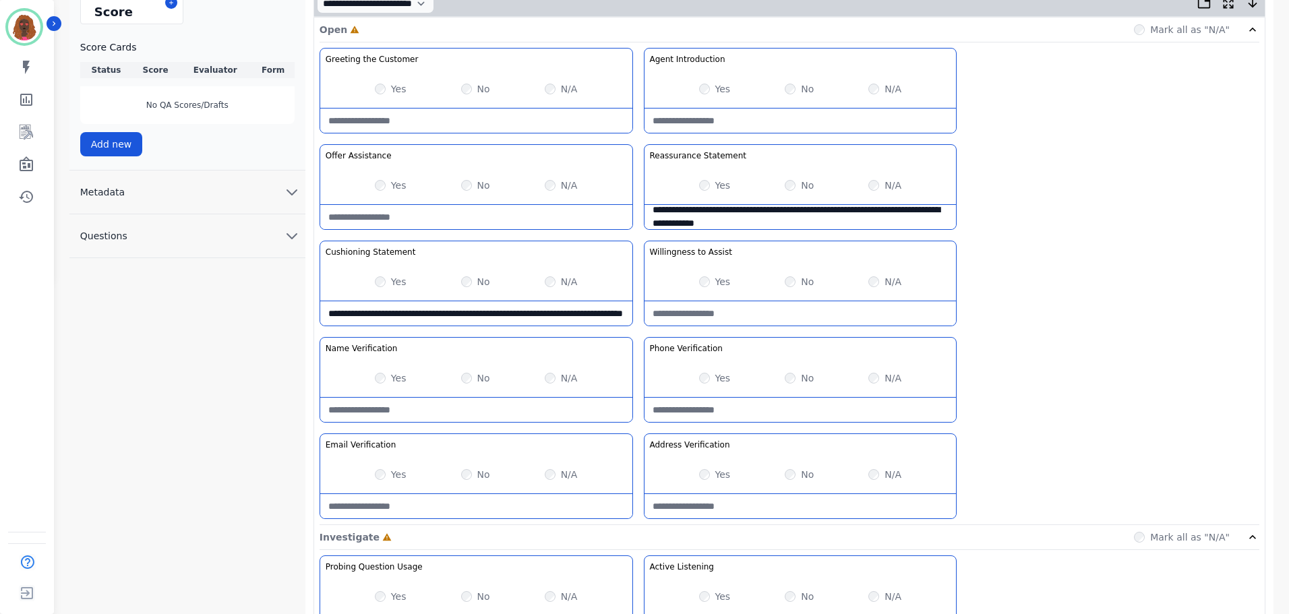
scroll to position [336, 0]
click at [555, 477] on div "N/A" at bounding box center [561, 473] width 33 height 13
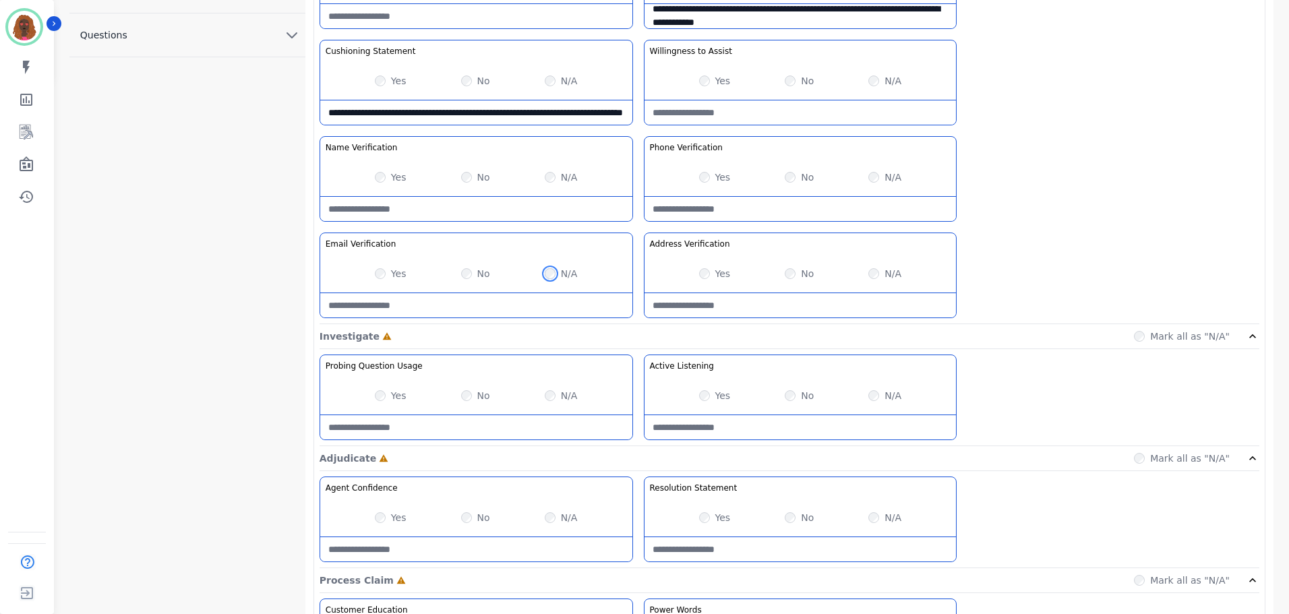
scroll to position [538, 0]
click at [456, 440] on div "Probing Question Usage Probing through asking open-ended questions will allow y…" at bounding box center [789, 399] width 940 height 92
click at [580, 435] on Usage-note at bounding box center [476, 426] width 312 height 24
click at [545, 423] on Usage-note "**********" at bounding box center [476, 426] width 312 height 24
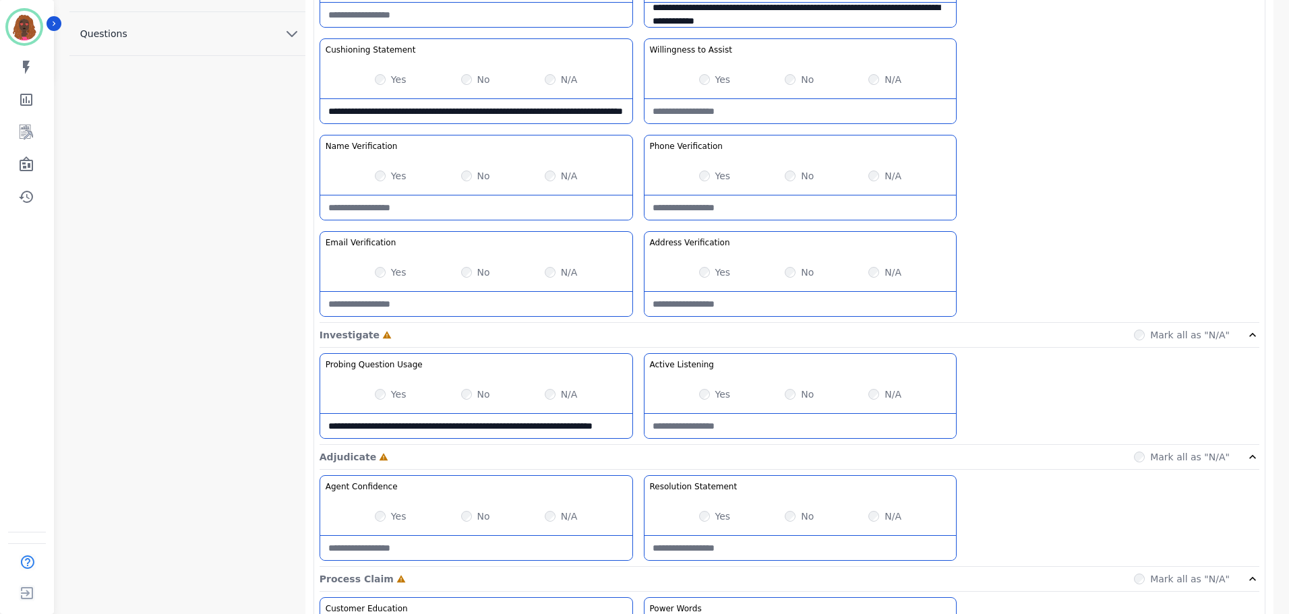
click at [545, 423] on Usage-note "**********" at bounding box center [476, 426] width 312 height 24
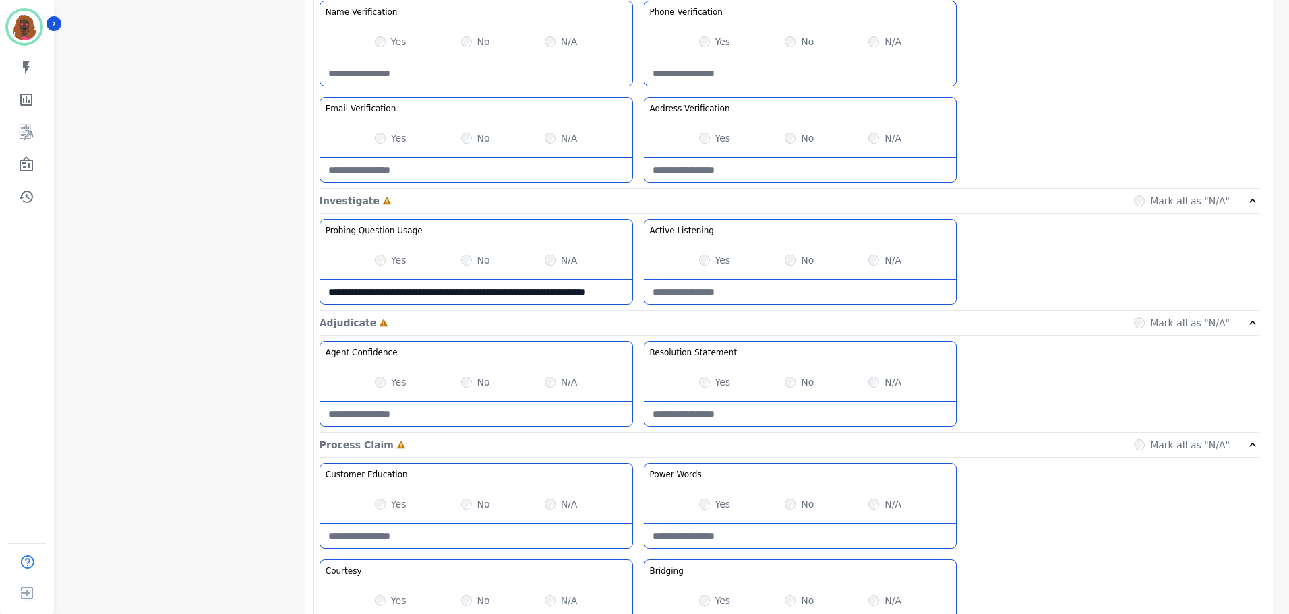
scroll to position [673, 0]
type Usage-note "**********"
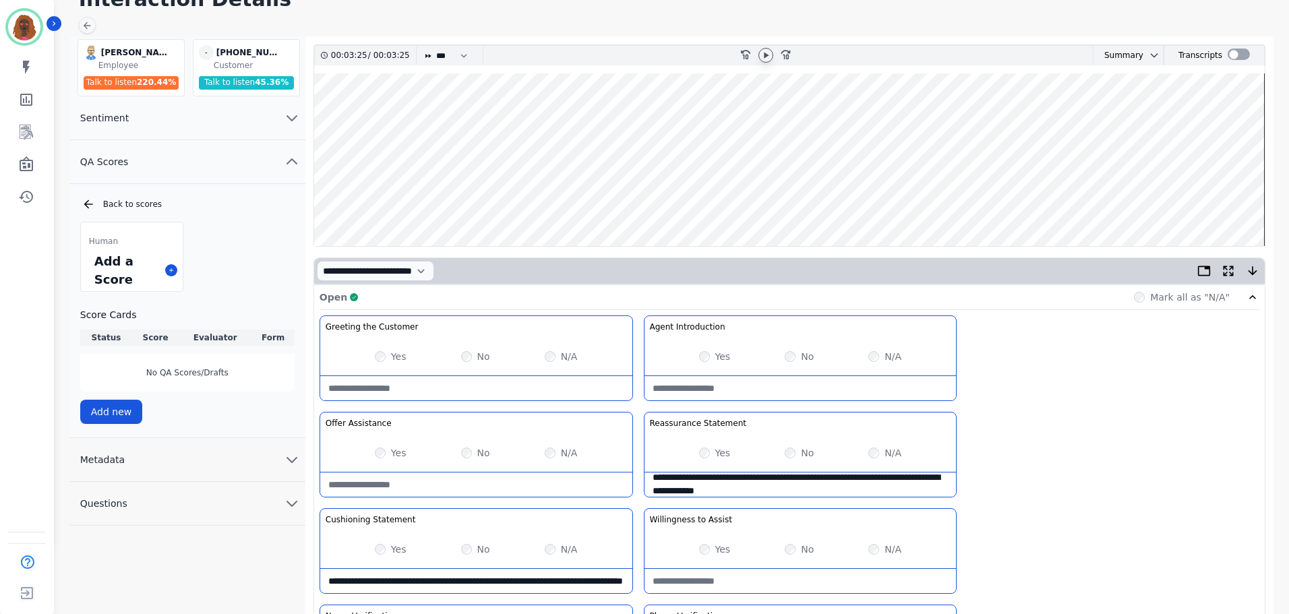
scroll to position [0, 0]
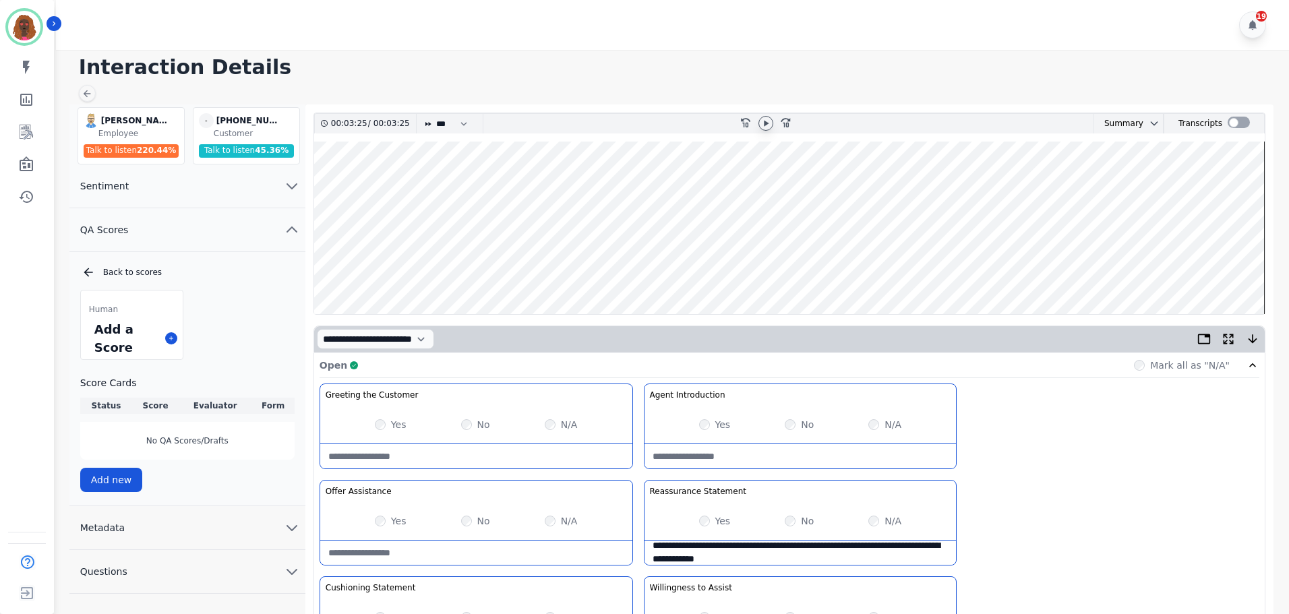
click at [758, 122] on div at bounding box center [766, 124] width 20 height 20
click at [766, 128] on icon at bounding box center [765, 123] width 11 height 11
click at [870, 268] on wave at bounding box center [789, 228] width 950 height 173
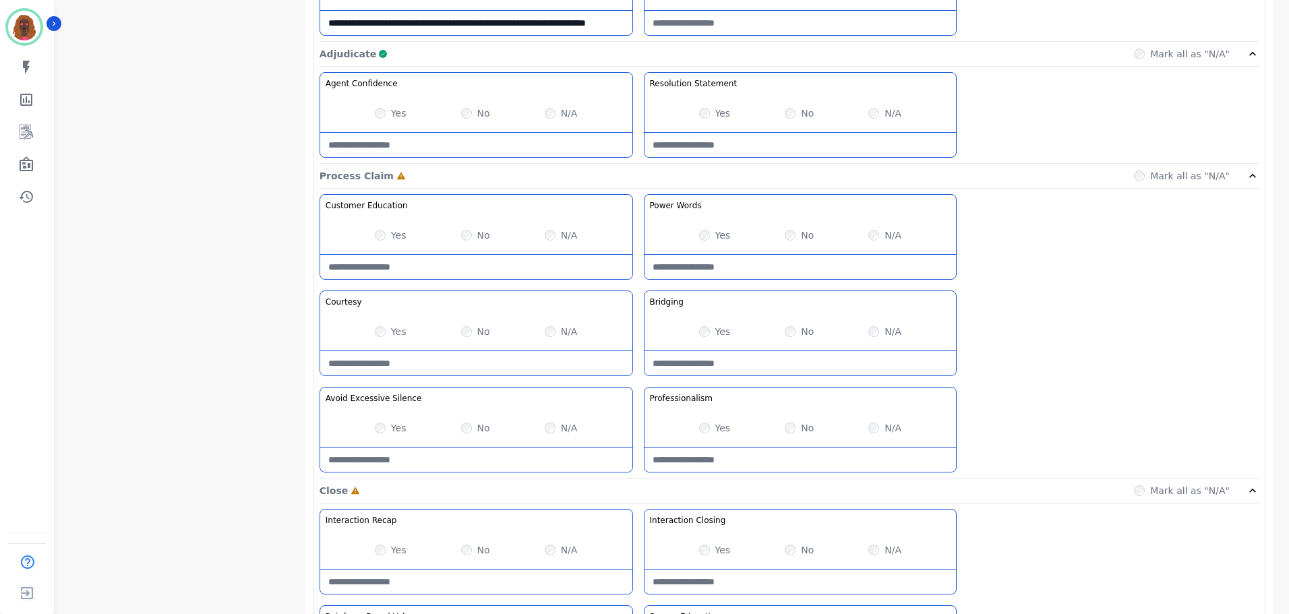
scroll to position [942, 0]
click at [765, 376] on div "Customer Education Educate your customer on how to get the information that the…" at bounding box center [789, 335] width 940 height 284
click at [781, 371] on Claim-Bridging-note at bounding box center [800, 362] width 312 height 24
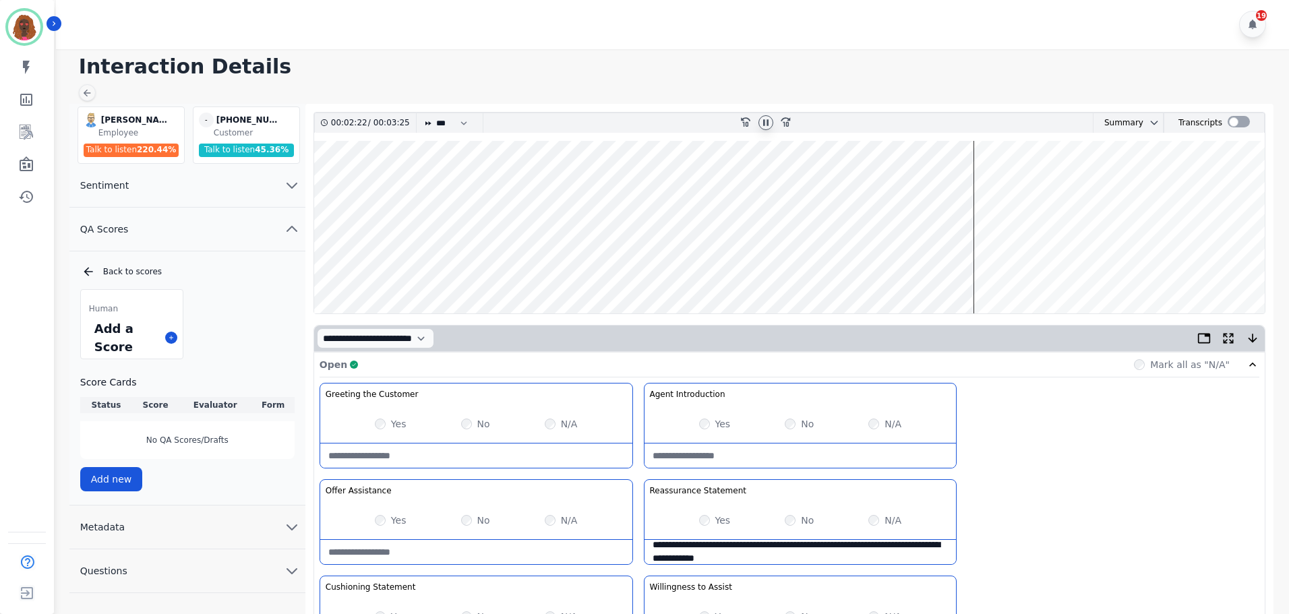
scroll to position [0, 0]
type Claim-Bridging-note "**********"
click at [1239, 270] on wave at bounding box center [789, 228] width 950 height 173
click at [1204, 270] on wave at bounding box center [789, 228] width 950 height 173
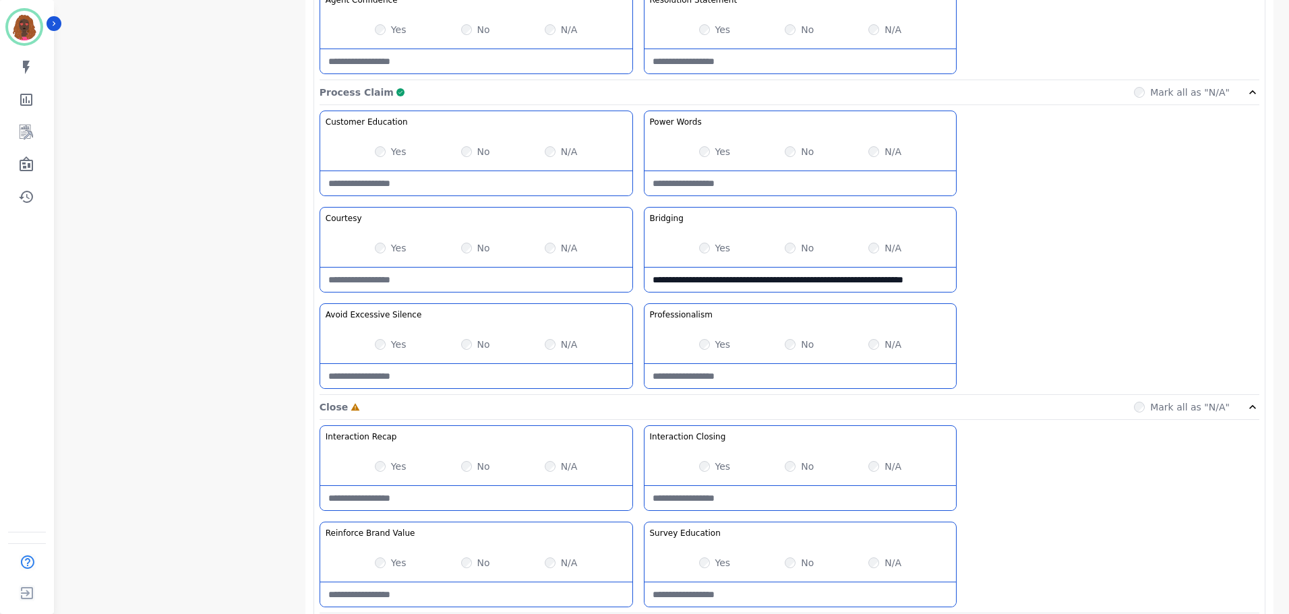
scroll to position [1069, 0]
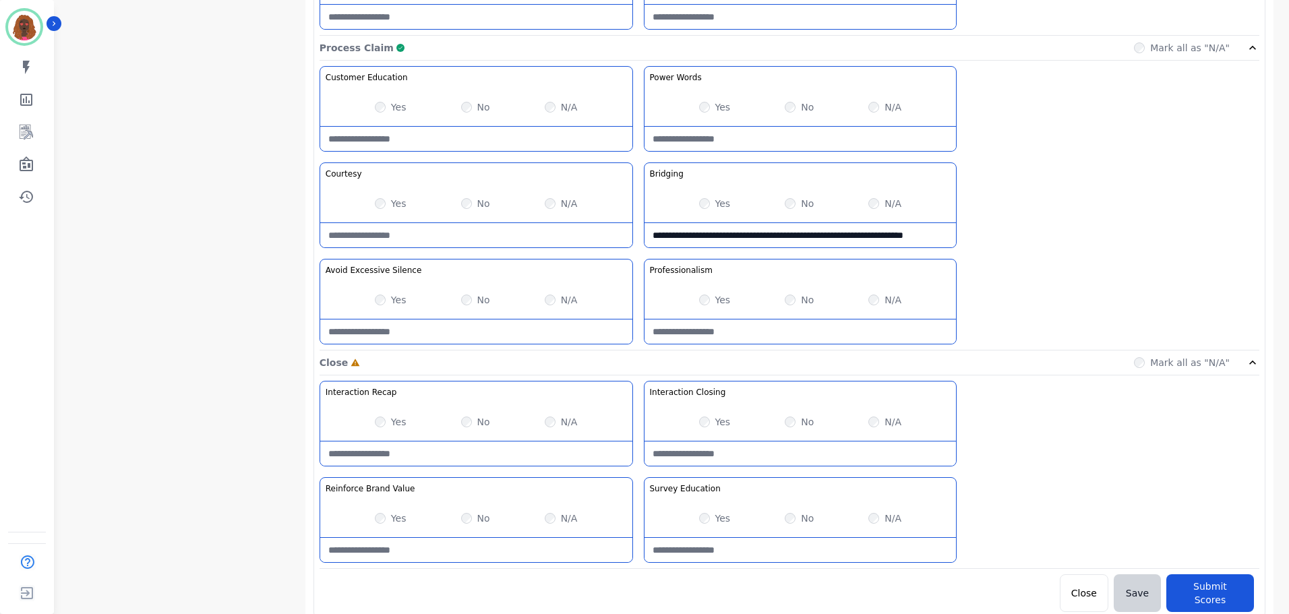
drag, startPoint x: 793, startPoint y: 466, endPoint x: 794, endPoint y: 455, distance: 11.5
click at [793, 463] on div "Interaction Recap Effectively summarize the conversation and set expectations f…" at bounding box center [789, 475] width 940 height 188
click at [795, 453] on Closing-note at bounding box center [800, 453] width 312 height 24
type Closing-note "**********"
click at [794, 514] on div "No" at bounding box center [799, 518] width 29 height 13
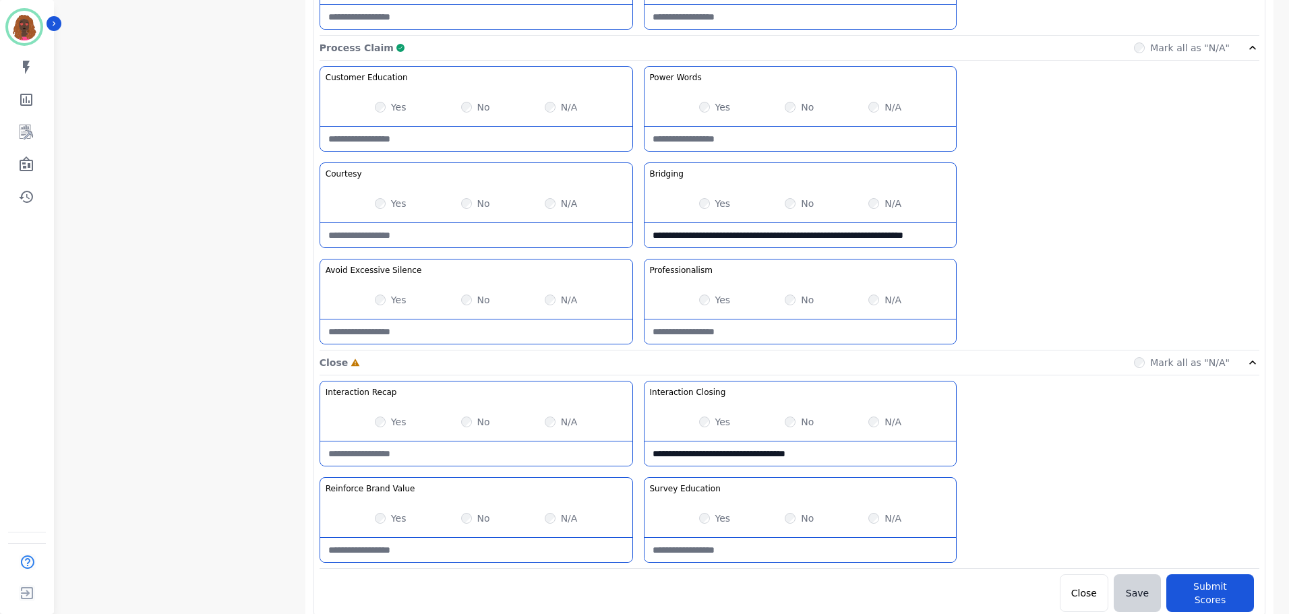
click at [789, 551] on Education-note at bounding box center [800, 550] width 312 height 24
click at [787, 510] on div "Yes No N/A" at bounding box center [800, 518] width 312 height 38
click at [789, 549] on Education-note at bounding box center [800, 550] width 312 height 24
type Education-note "**********"
click at [463, 558] on Value-note at bounding box center [476, 550] width 312 height 24
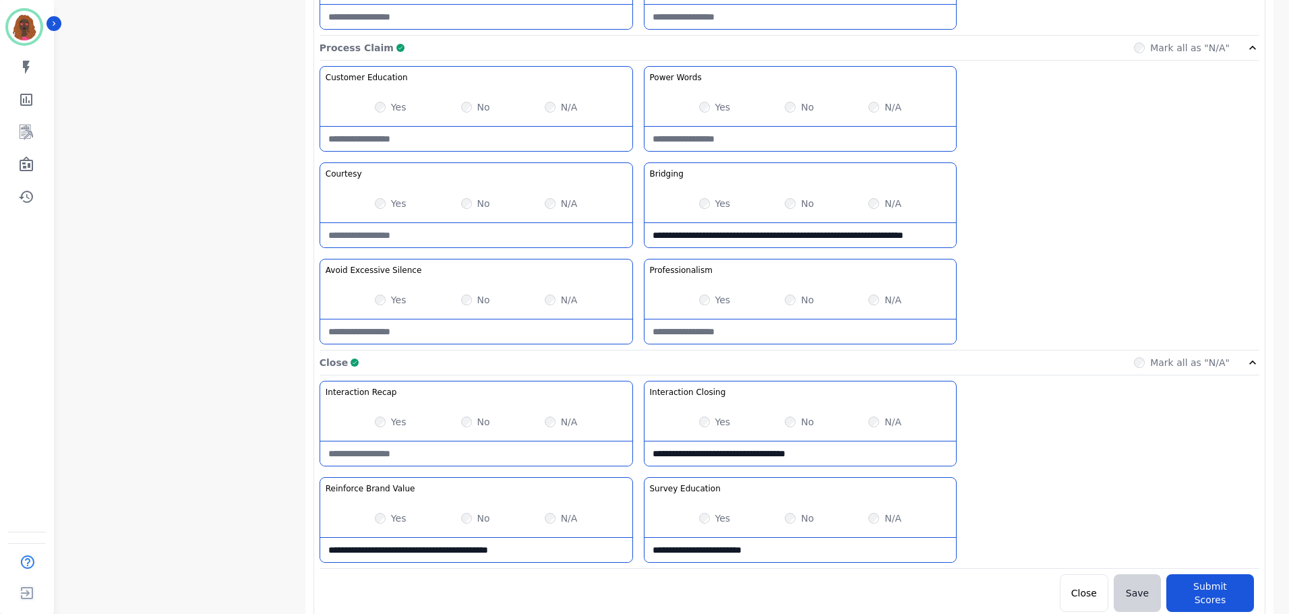
type Value-note "**********"
drag, startPoint x: 547, startPoint y: 557, endPoint x: 106, endPoint y: 591, distance: 442.1
click at [1224, 578] on button "Submit Scores" at bounding box center [1210, 593] width 88 height 38
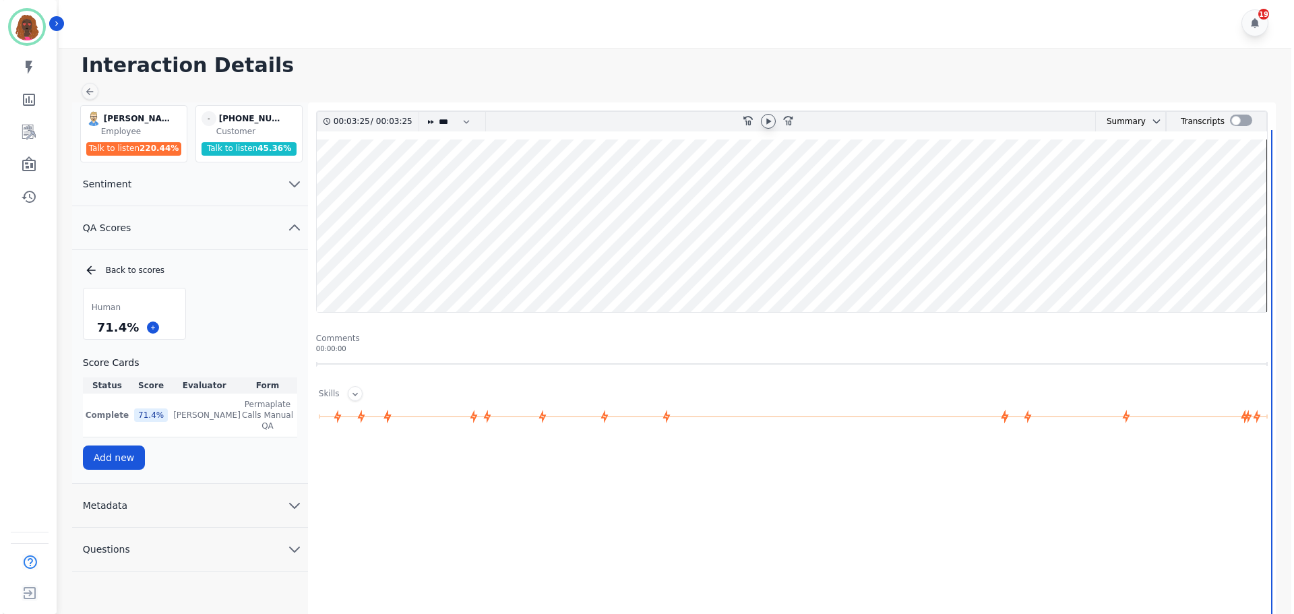
scroll to position [0, 0]
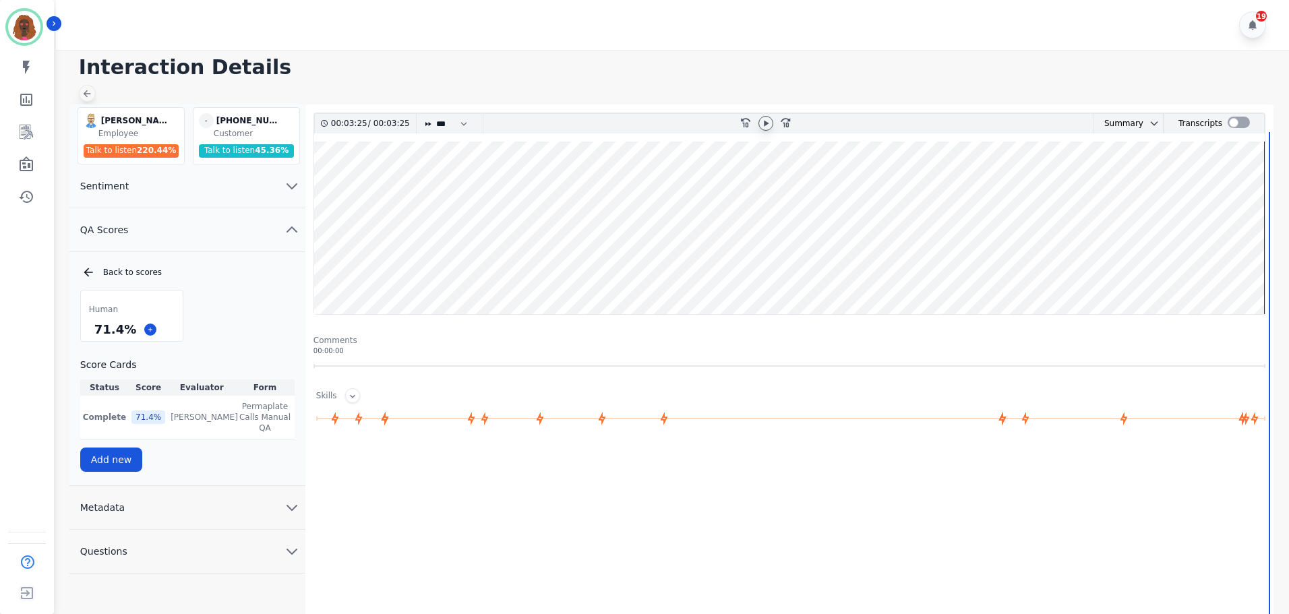
click at [94, 92] on div at bounding box center [87, 93] width 17 height 17
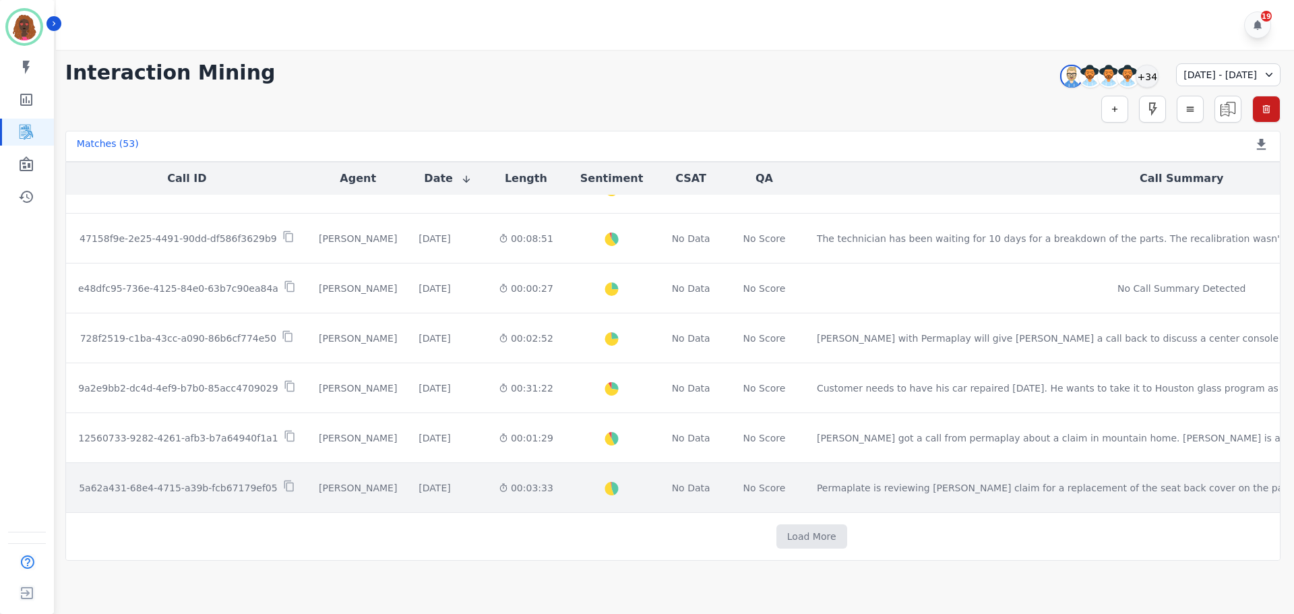
scroll to position [679, 0]
click at [419, 492] on div "[DATE]" at bounding box center [435, 487] width 32 height 13
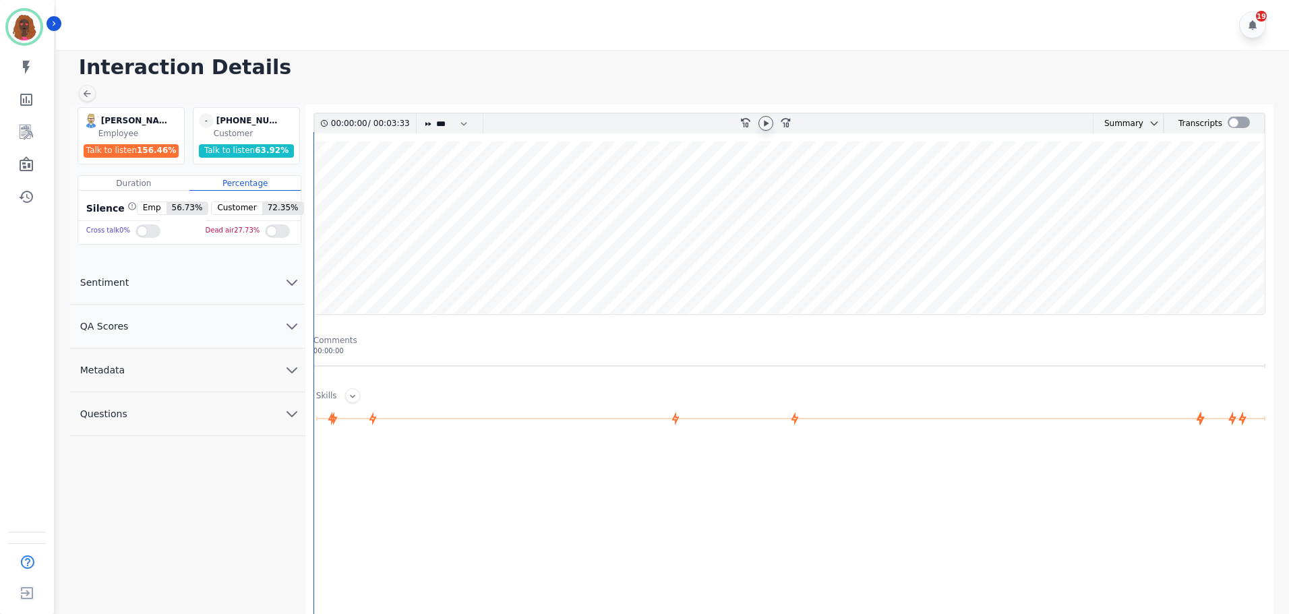
click at [766, 121] on icon at bounding box center [765, 123] width 11 height 11
click at [85, 94] on icon at bounding box center [87, 93] width 7 height 7
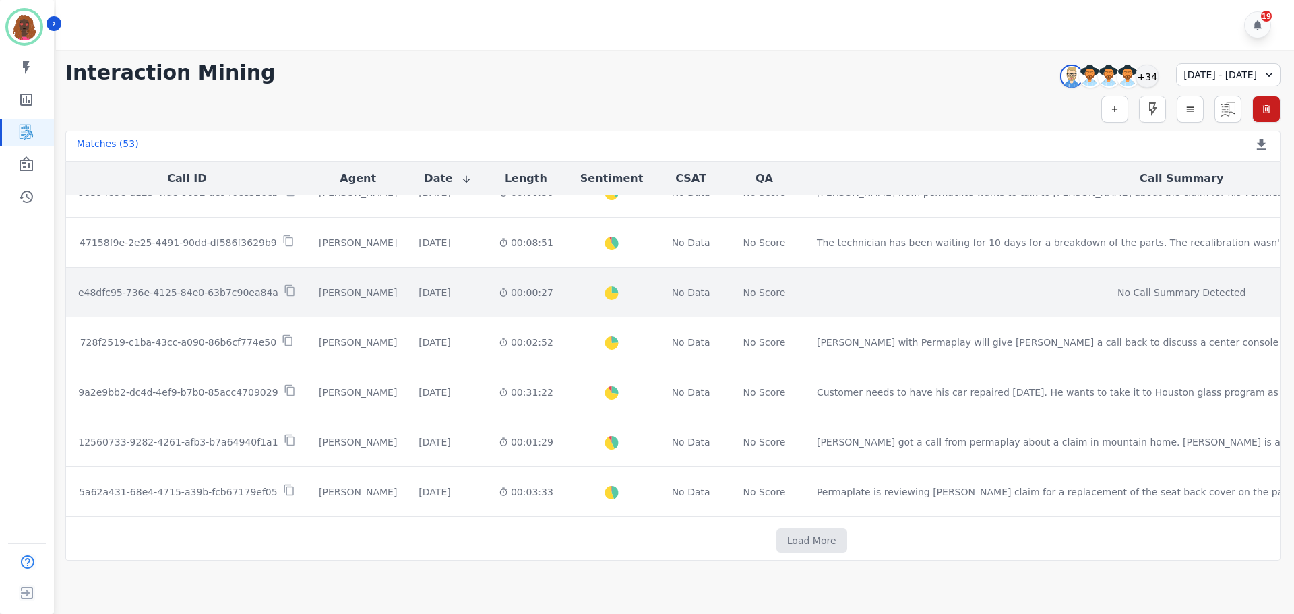
scroll to position [688, 0]
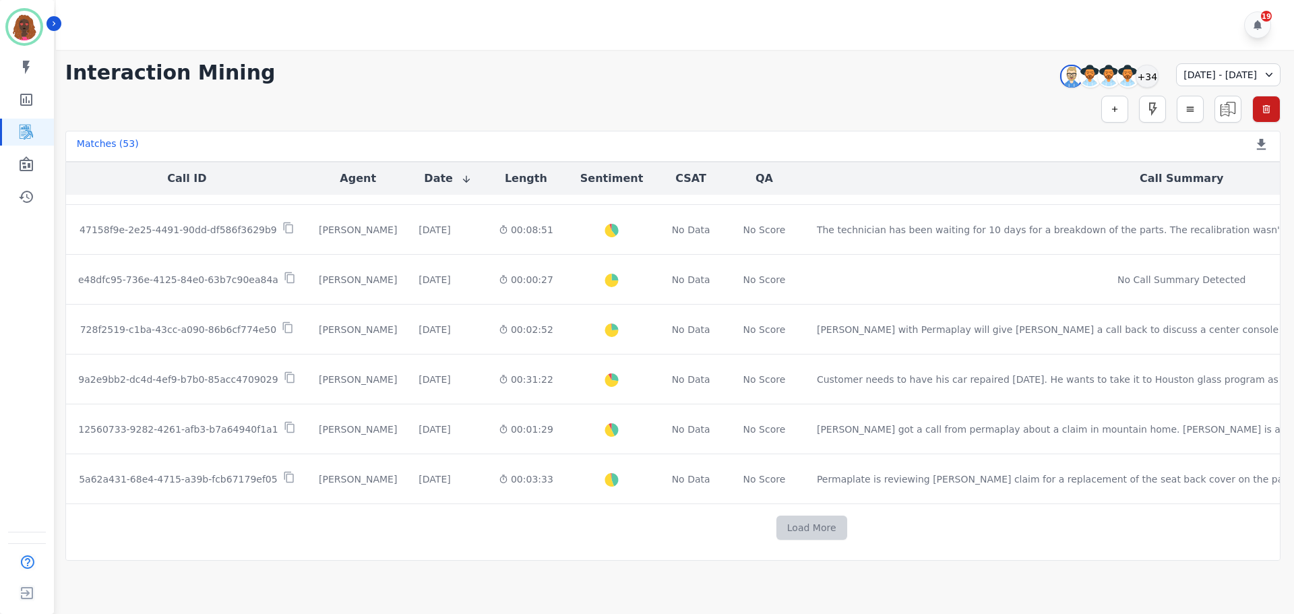
click at [776, 528] on button "Load More" at bounding box center [811, 528] width 71 height 24
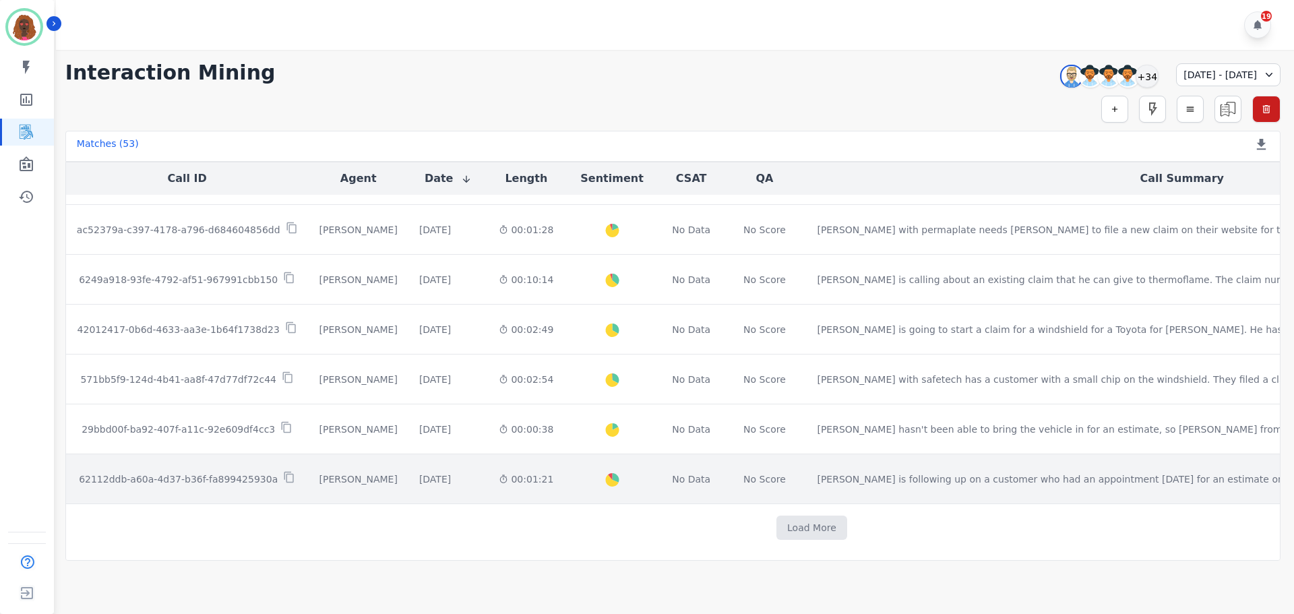
scroll to position [1665, 0]
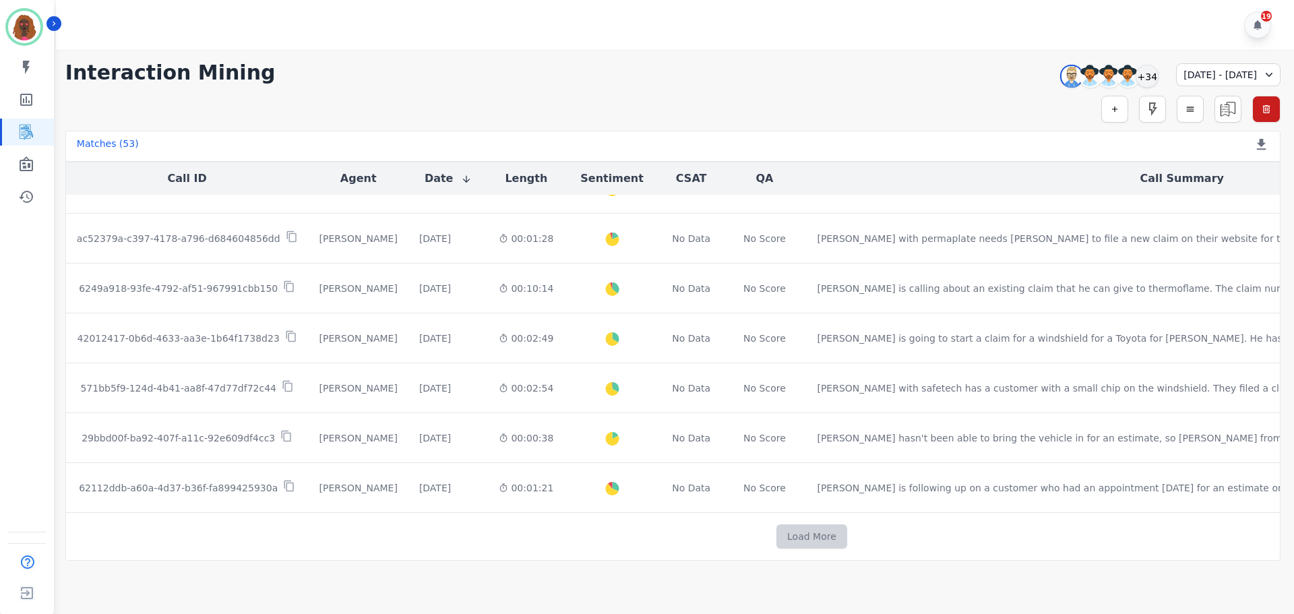
click at [776, 539] on button "Load More" at bounding box center [811, 536] width 71 height 24
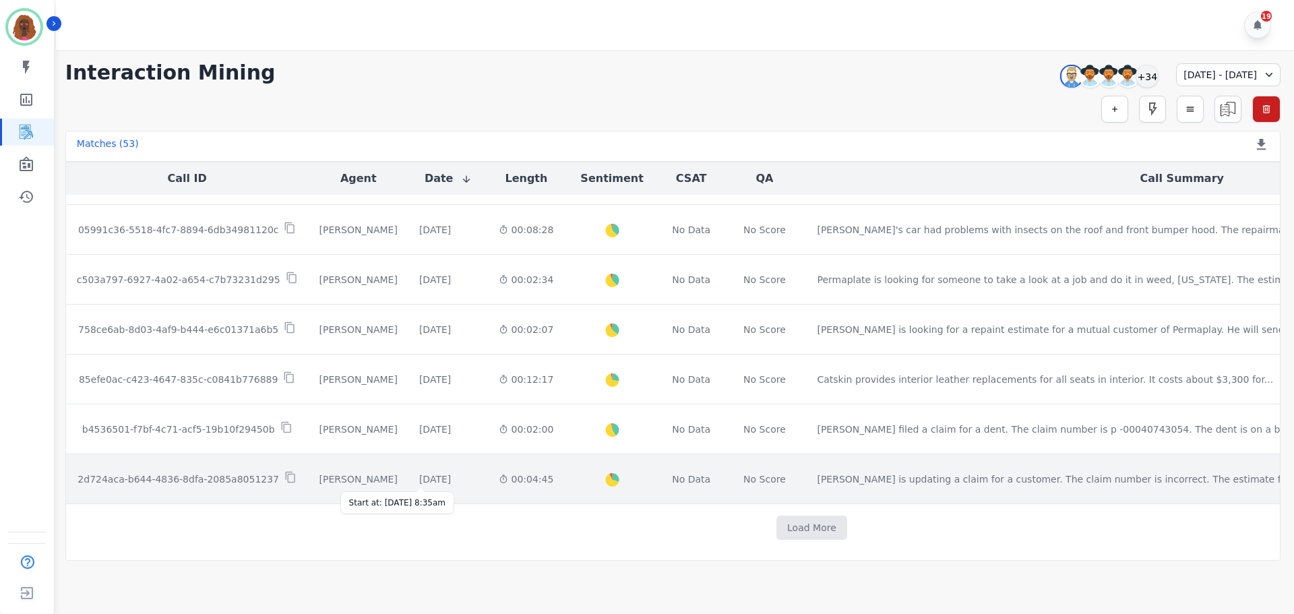
click at [419, 479] on div "[DATE]" at bounding box center [435, 478] width 32 height 13
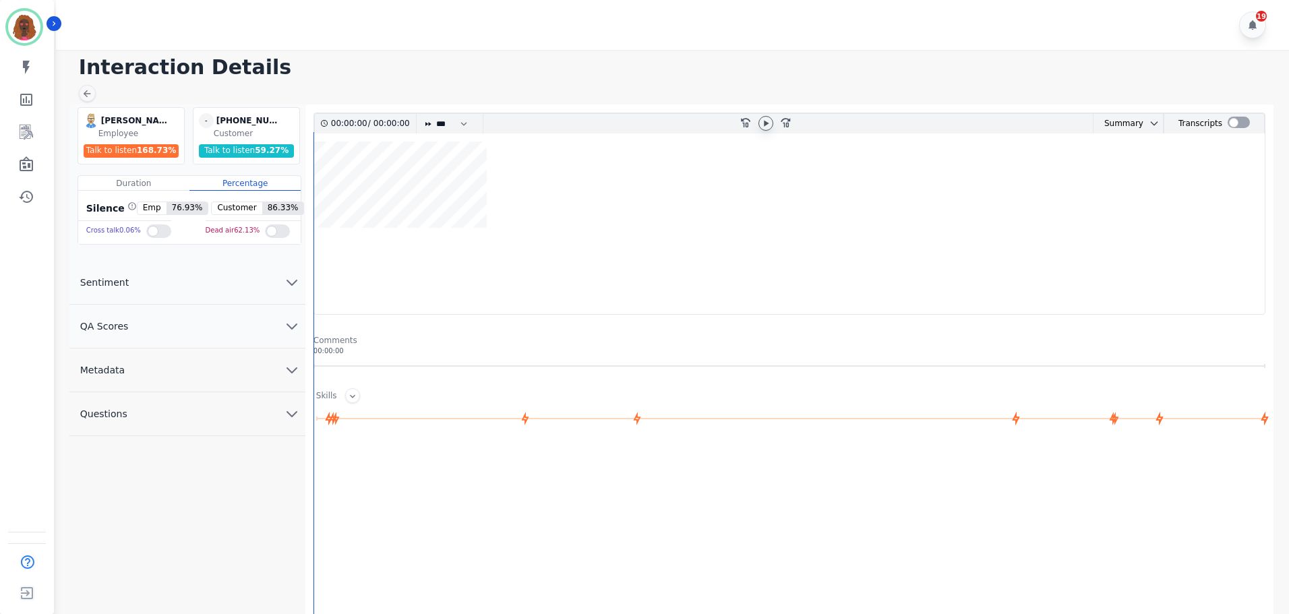
click at [767, 123] on icon at bounding box center [765, 123] width 11 height 11
click at [765, 127] on icon at bounding box center [765, 123] width 11 height 11
click at [319, 270] on div "00:00:01 / 00:04:45 * * * **** * *** * **** rewind-10 fast-forward-10 Summary A…" at bounding box center [789, 415] width 952 height 605
click at [290, 334] on icon "chevron down" at bounding box center [292, 326] width 16 height 16
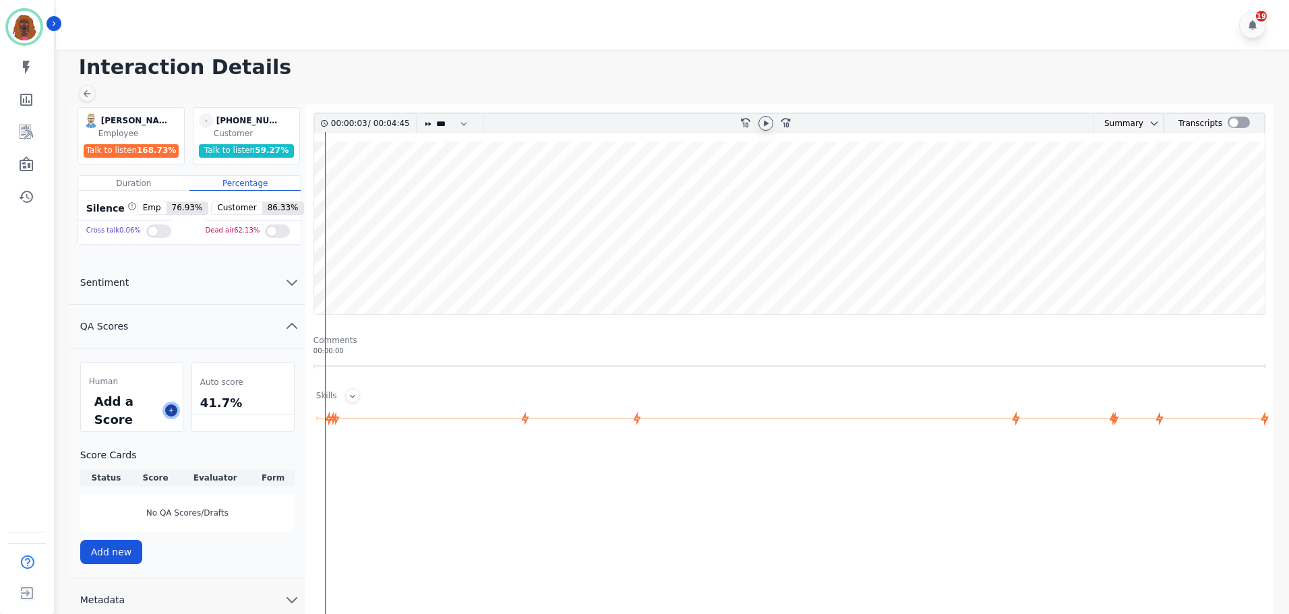
click at [172, 408] on icon at bounding box center [171, 410] width 7 height 7
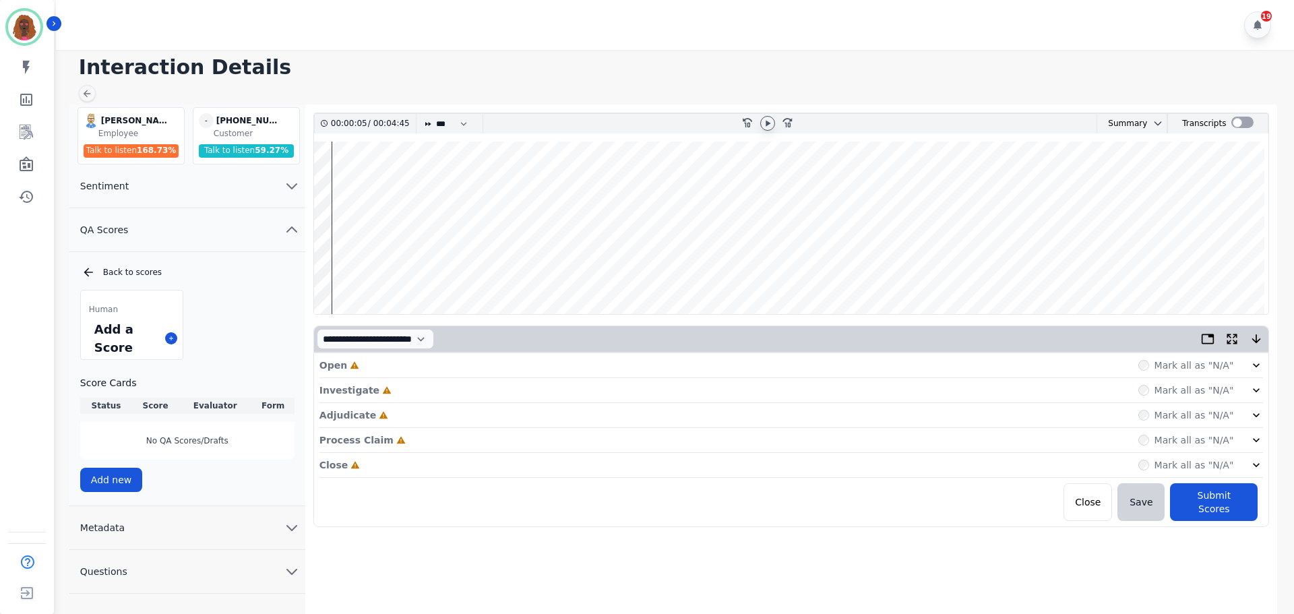
click at [545, 362] on div "Open Incomplete Mark all as "N/A"" at bounding box center [791, 365] width 944 height 25
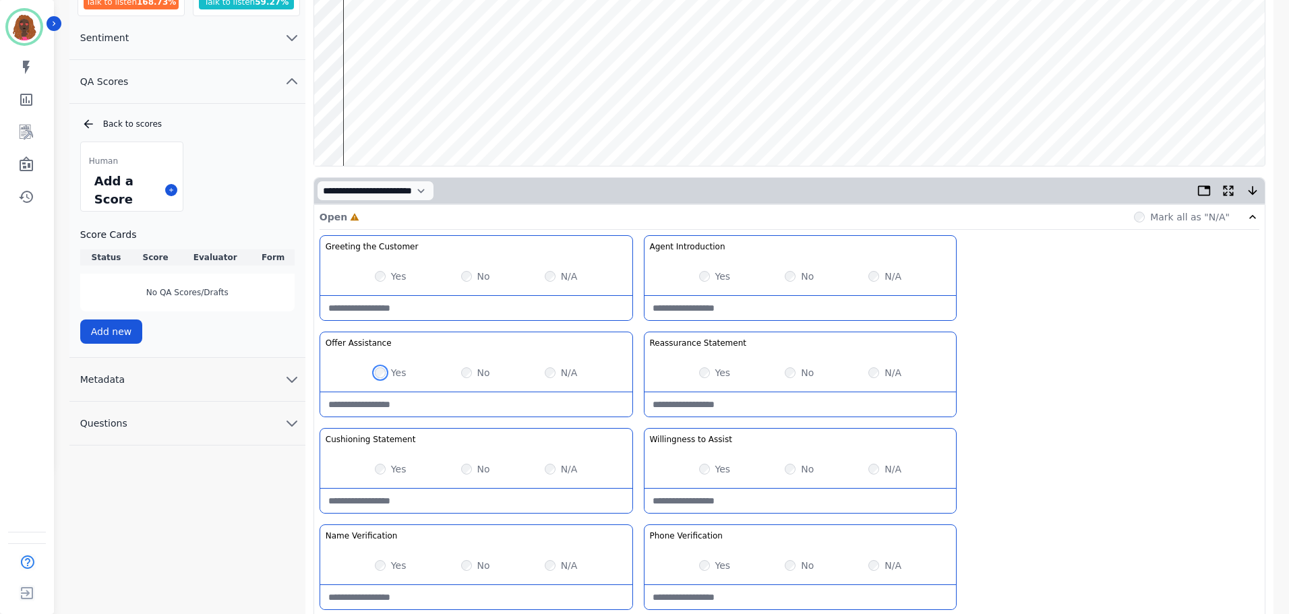
scroll to position [392, 0]
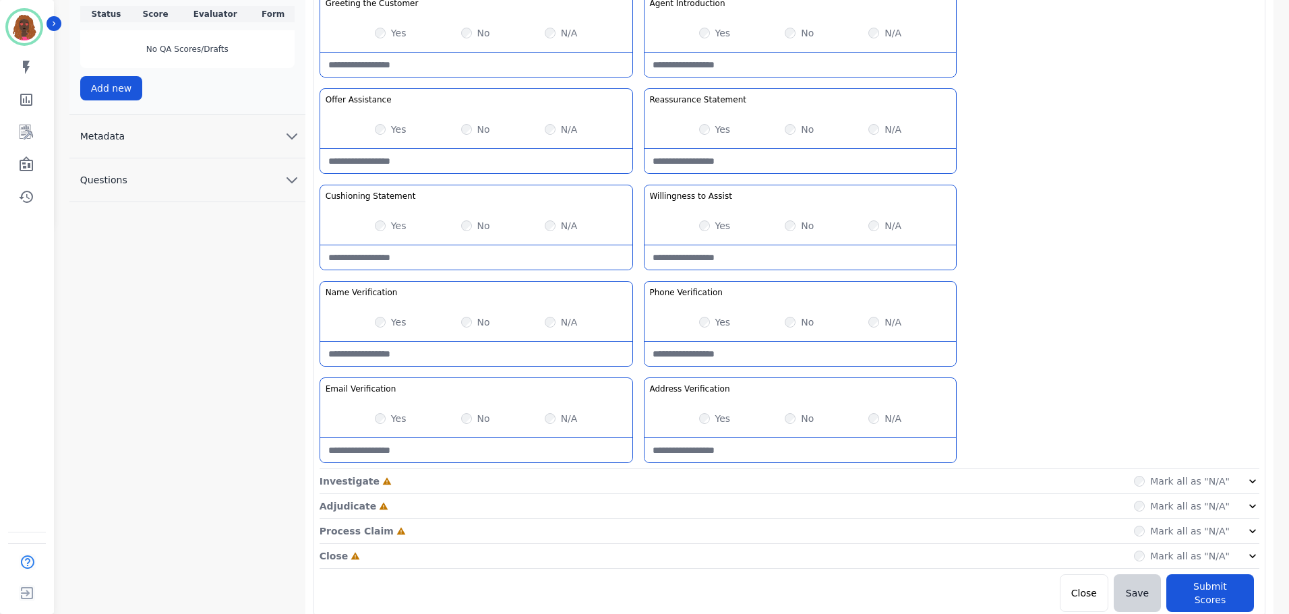
click at [686, 473] on div "Investigate Incomplete Mark all as "N/A"" at bounding box center [789, 481] width 940 height 25
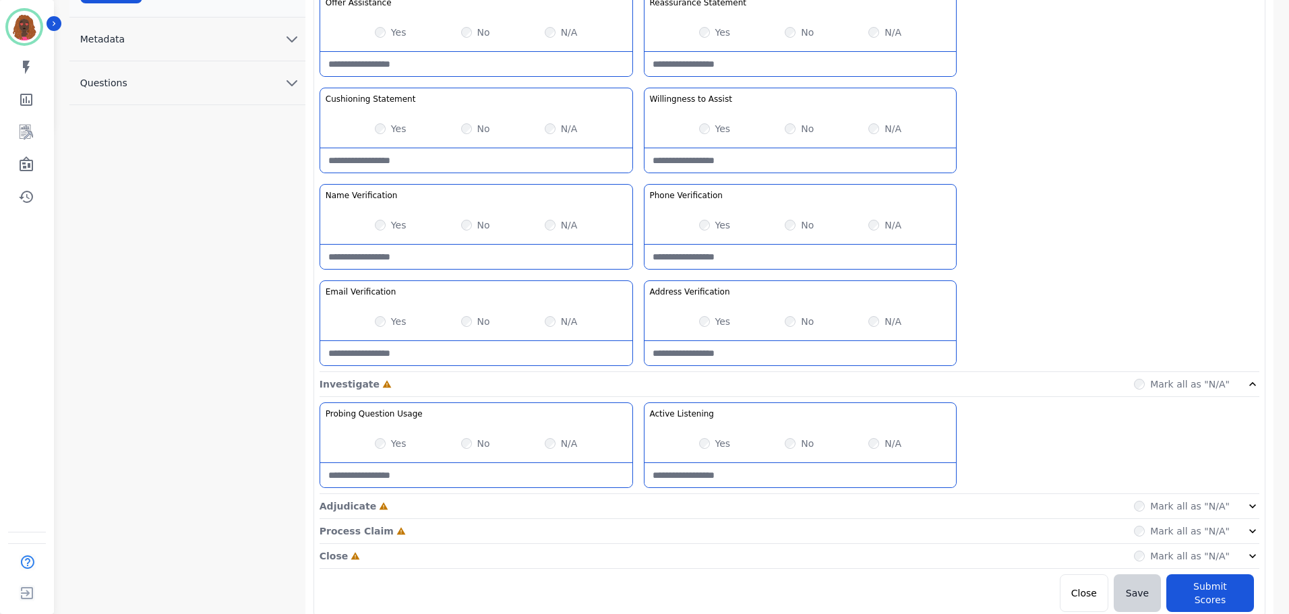
click at [646, 503] on div "Adjudicate Incomplete Mark all as "N/A"" at bounding box center [789, 506] width 940 height 25
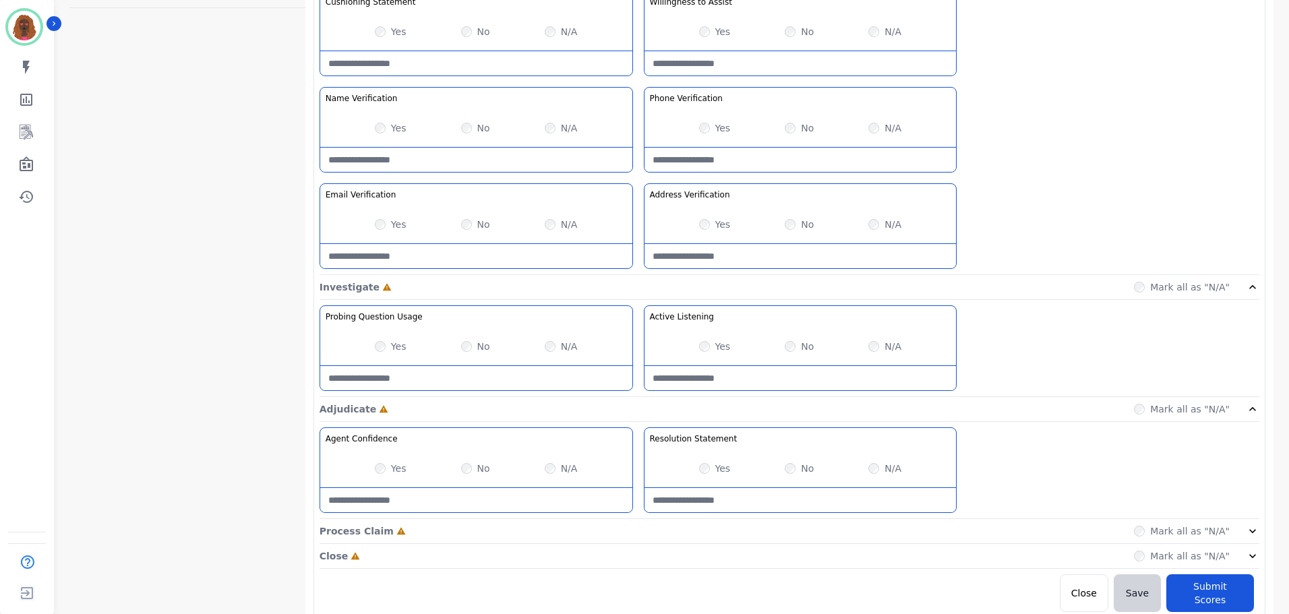
click at [632, 528] on div "Process Claim Incomplete Mark all as "N/A"" at bounding box center [789, 531] width 940 height 25
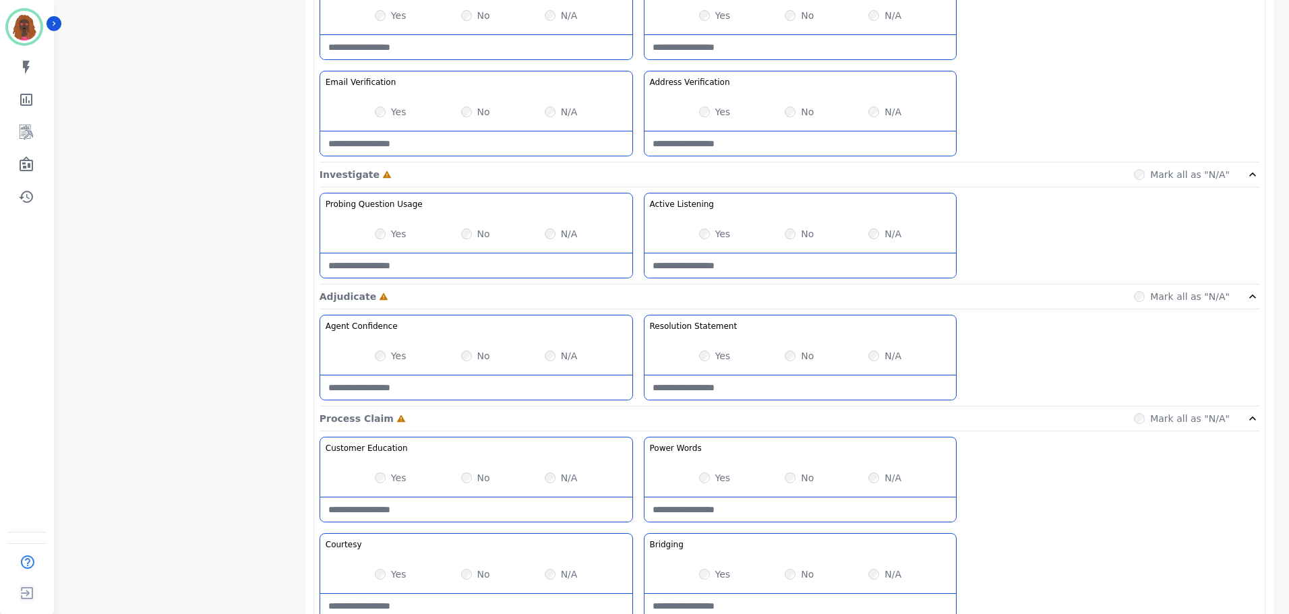
scroll to position [876, 0]
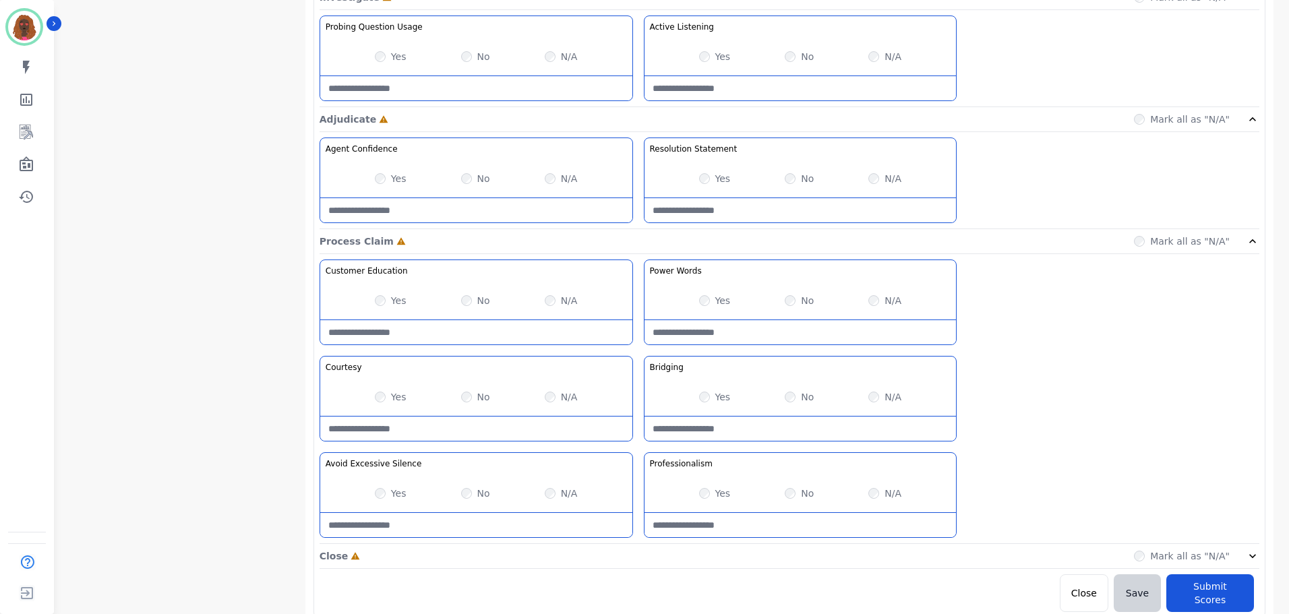
click at [636, 563] on div "Close Incomplete Mark all as "N/A"" at bounding box center [789, 556] width 940 height 25
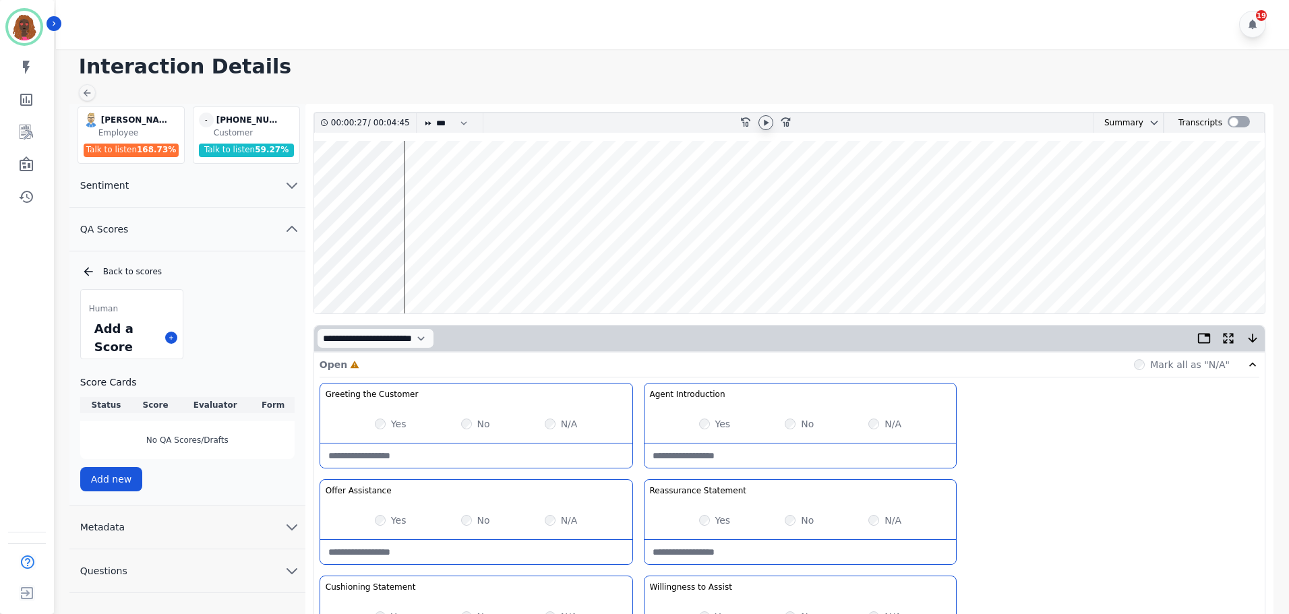
scroll to position [0, 0]
click at [355, 182] on wave at bounding box center [789, 228] width 950 height 173
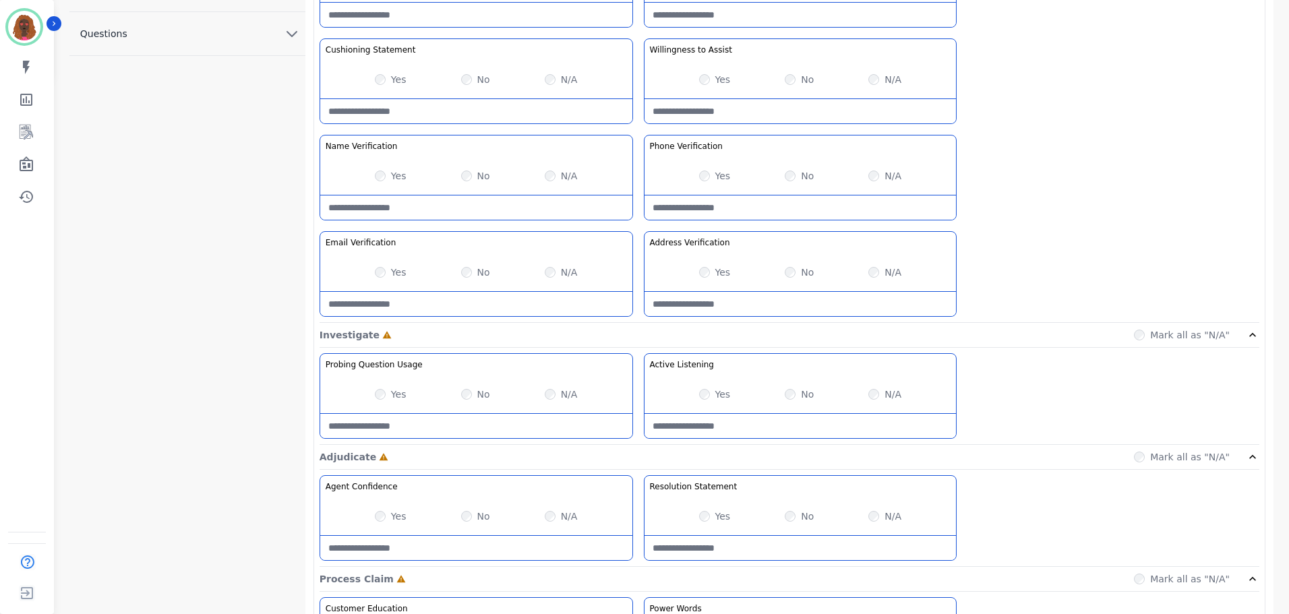
scroll to position [539, 0]
click at [793, 398] on div "No" at bounding box center [799, 393] width 29 height 13
click at [776, 428] on Listening-note at bounding box center [800, 425] width 312 height 24
click at [778, 430] on Listening-note at bounding box center [800, 425] width 312 height 24
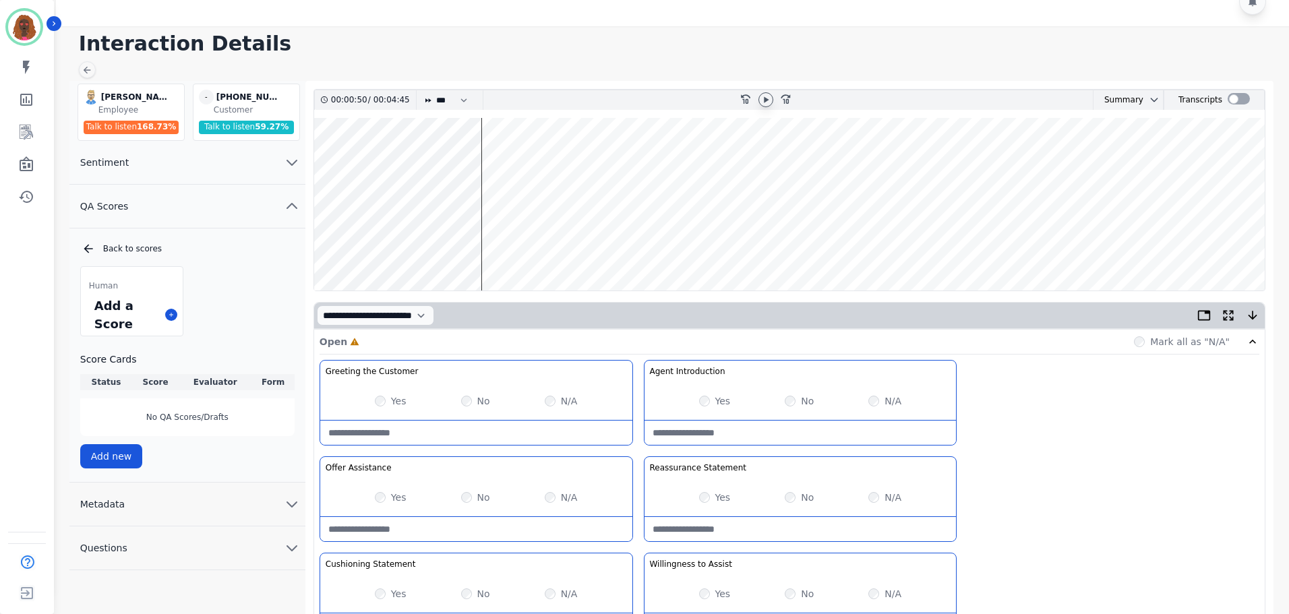
scroll to position [0, 0]
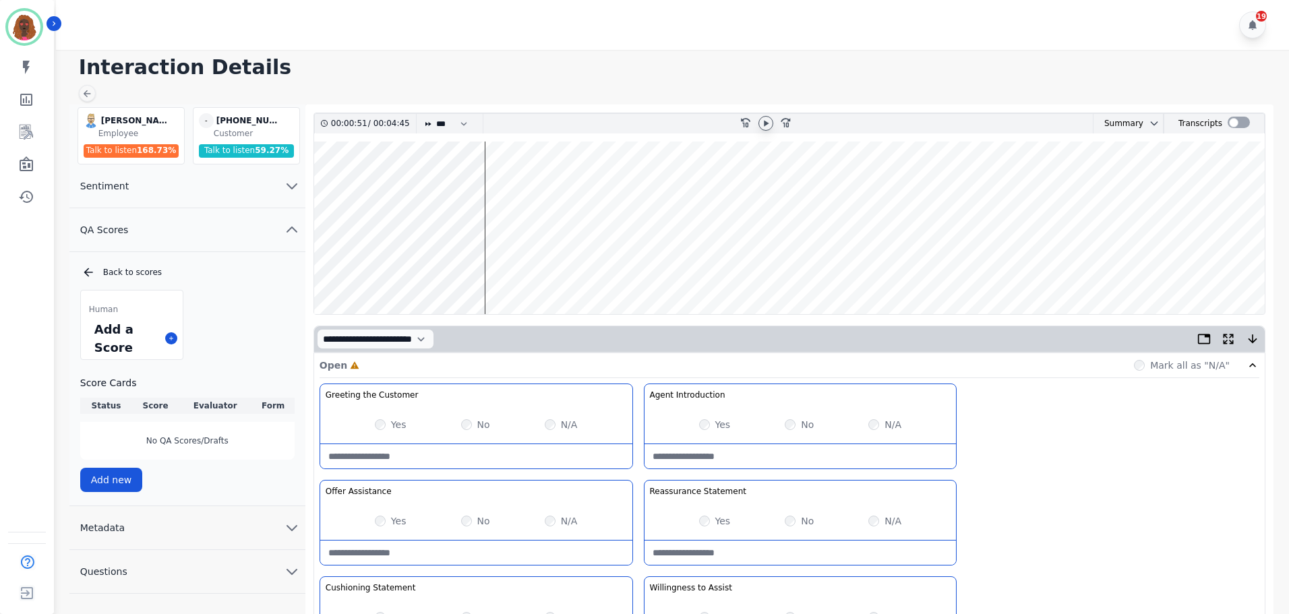
type Listening-note "**********"
click at [386, 274] on wave at bounding box center [789, 228] width 950 height 173
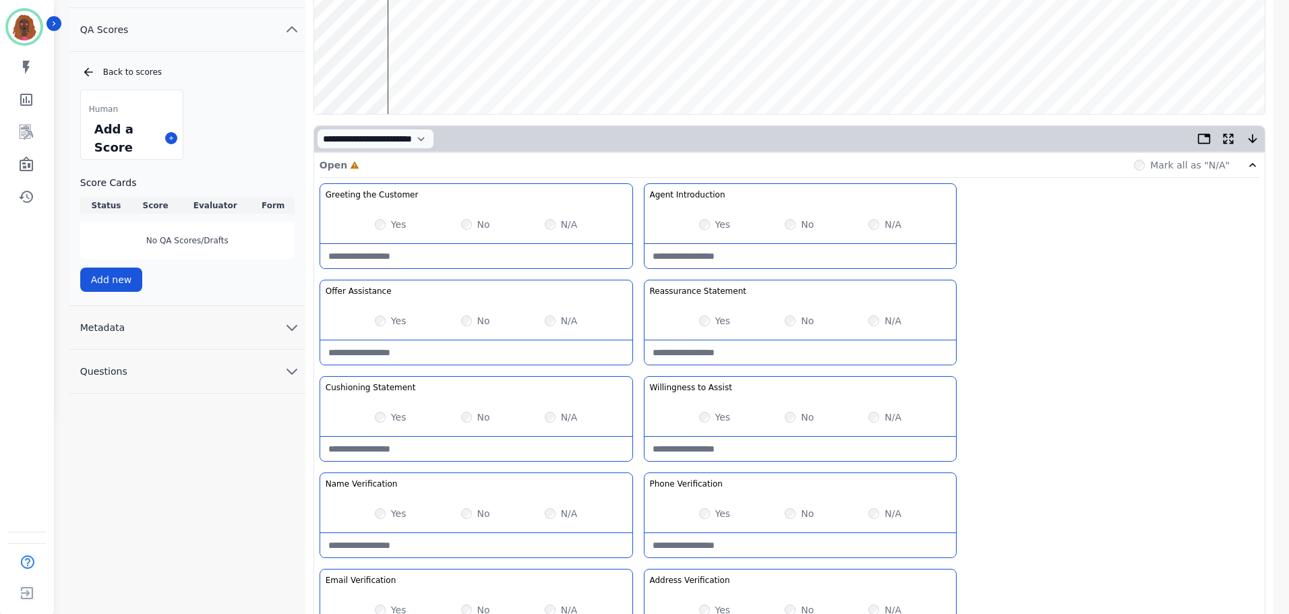
scroll to position [202, 0]
click at [782, 357] on Statement-note at bounding box center [800, 351] width 312 height 24
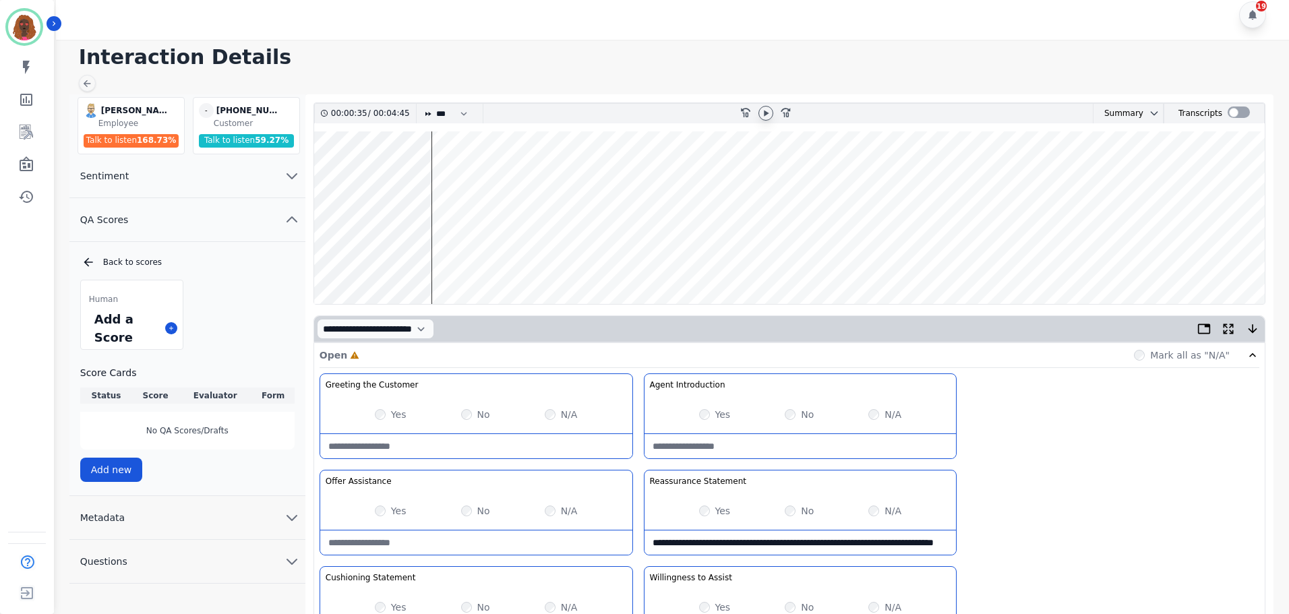
scroll to position [0, 0]
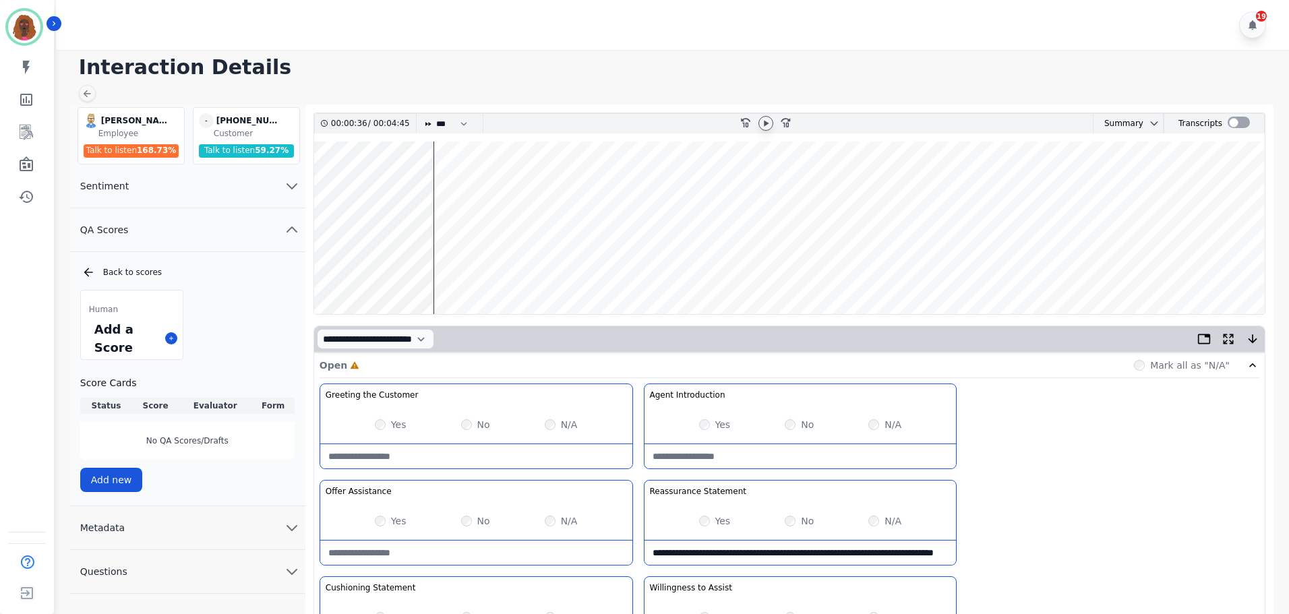
type Statement-note "**********"
click at [379, 186] on wave at bounding box center [789, 228] width 950 height 173
click at [421, 269] on wave at bounding box center [789, 228] width 950 height 173
click at [356, 185] on wave at bounding box center [789, 228] width 950 height 173
click at [339, 184] on wave at bounding box center [789, 228] width 950 height 173
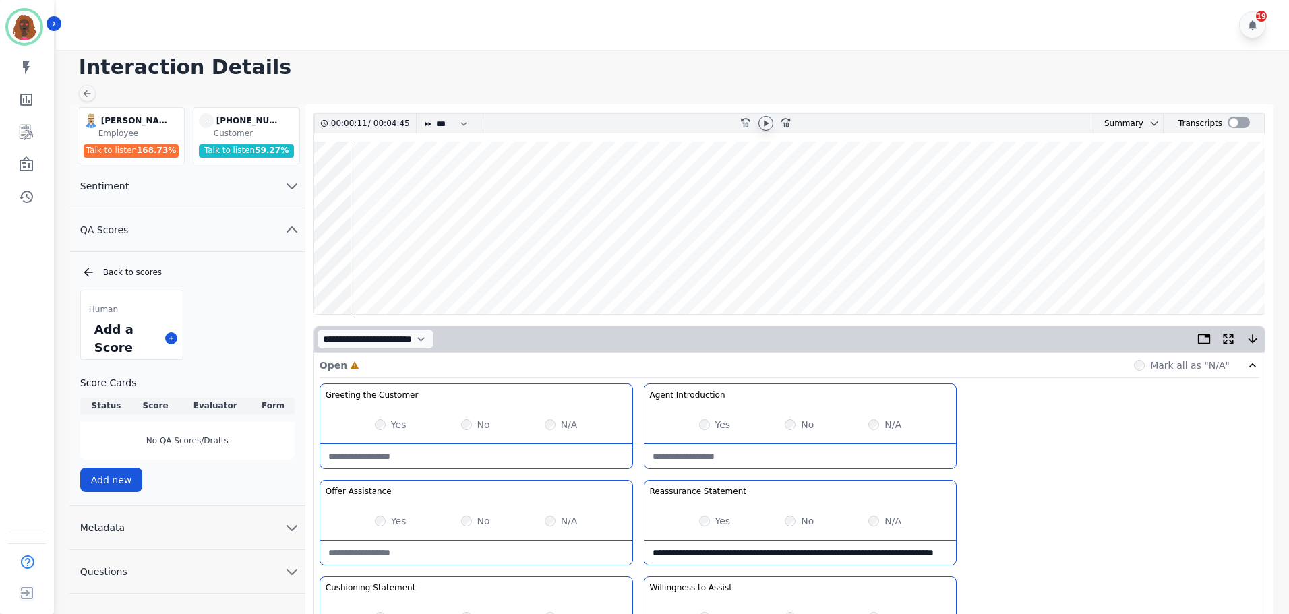
click at [419, 269] on wave at bounding box center [789, 228] width 950 height 173
click at [447, 271] on wave at bounding box center [789, 228] width 950 height 173
click at [472, 270] on wave at bounding box center [789, 228] width 950 height 173
click at [489, 270] on wave at bounding box center [789, 228] width 950 height 173
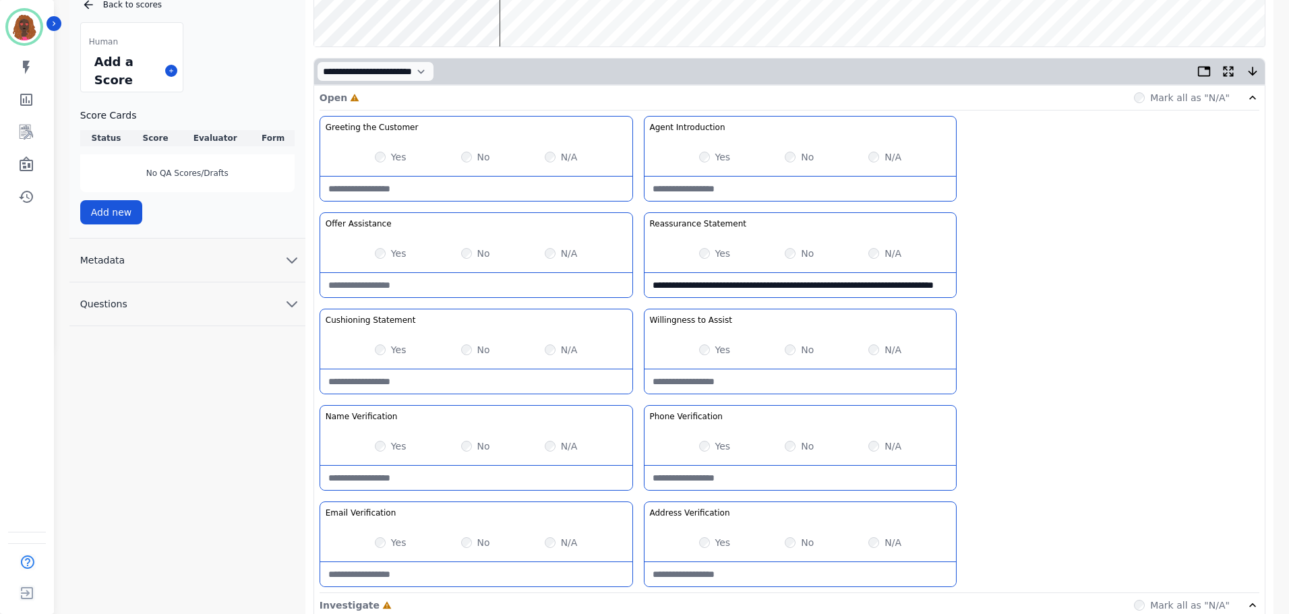
scroll to position [269, 0]
click at [471, 348] on div "No" at bounding box center [475, 348] width 29 height 13
click at [461, 375] on Statement-note at bounding box center [476, 380] width 312 height 24
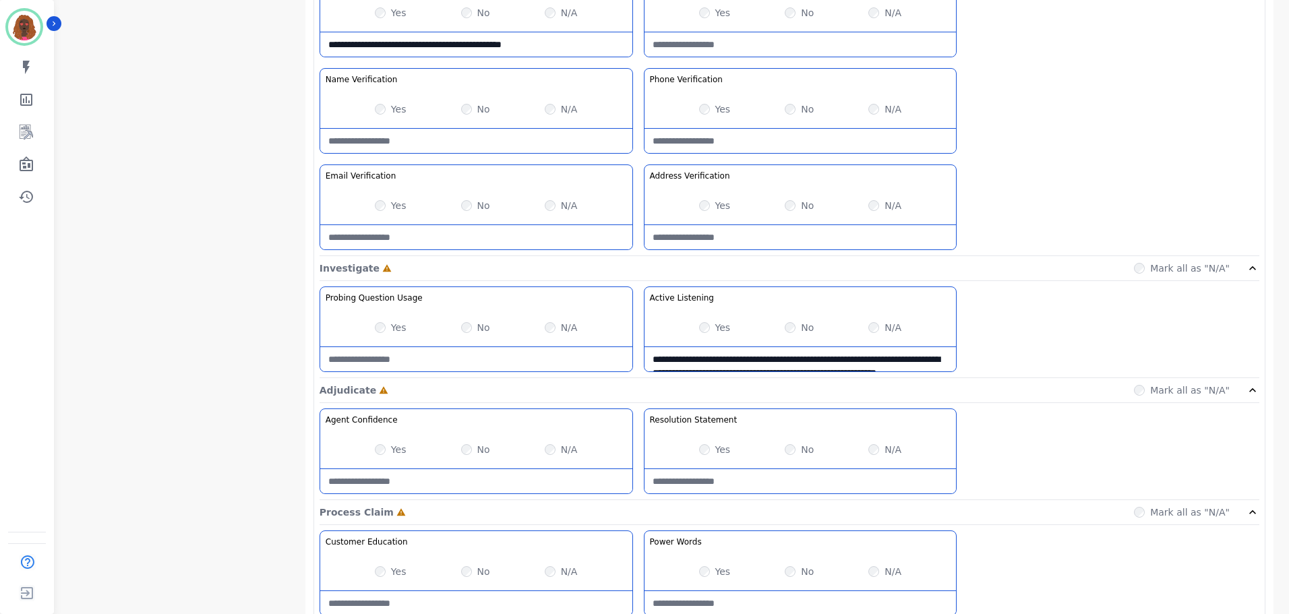
scroll to position [605, 0]
type Statement-note "**********"
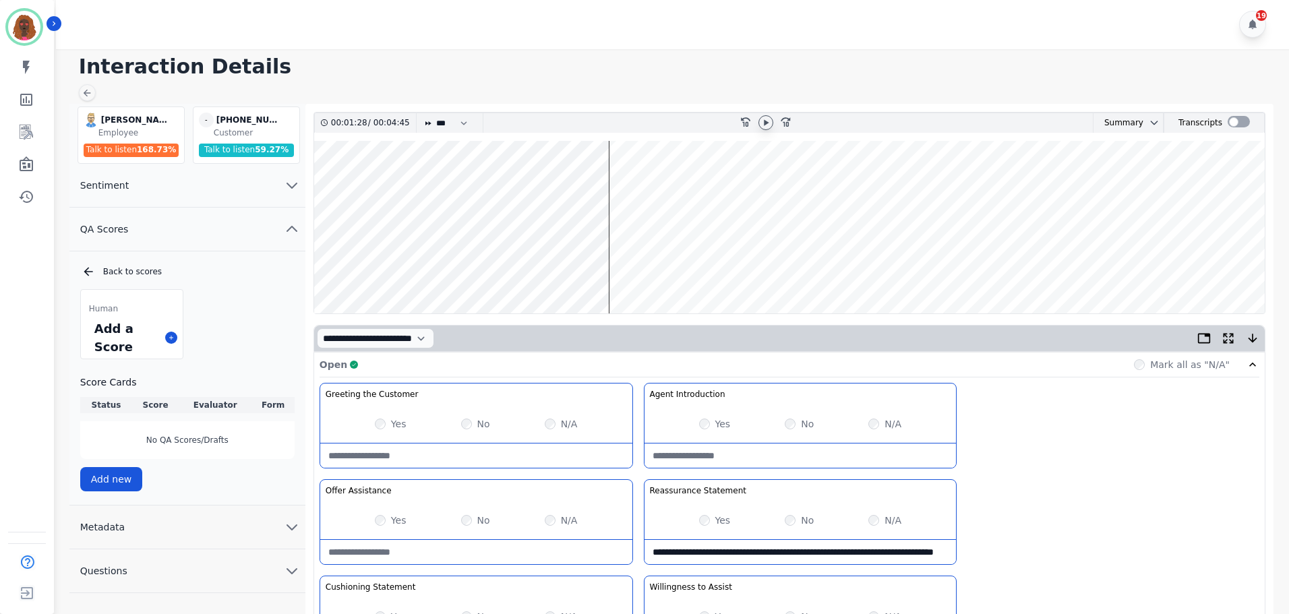
scroll to position [0, 0]
click at [520, 269] on wave at bounding box center [789, 228] width 950 height 173
click at [604, 270] on wave at bounding box center [789, 228] width 950 height 173
click at [706, 272] on wave at bounding box center [789, 228] width 950 height 173
click at [660, 269] on wave at bounding box center [789, 228] width 950 height 173
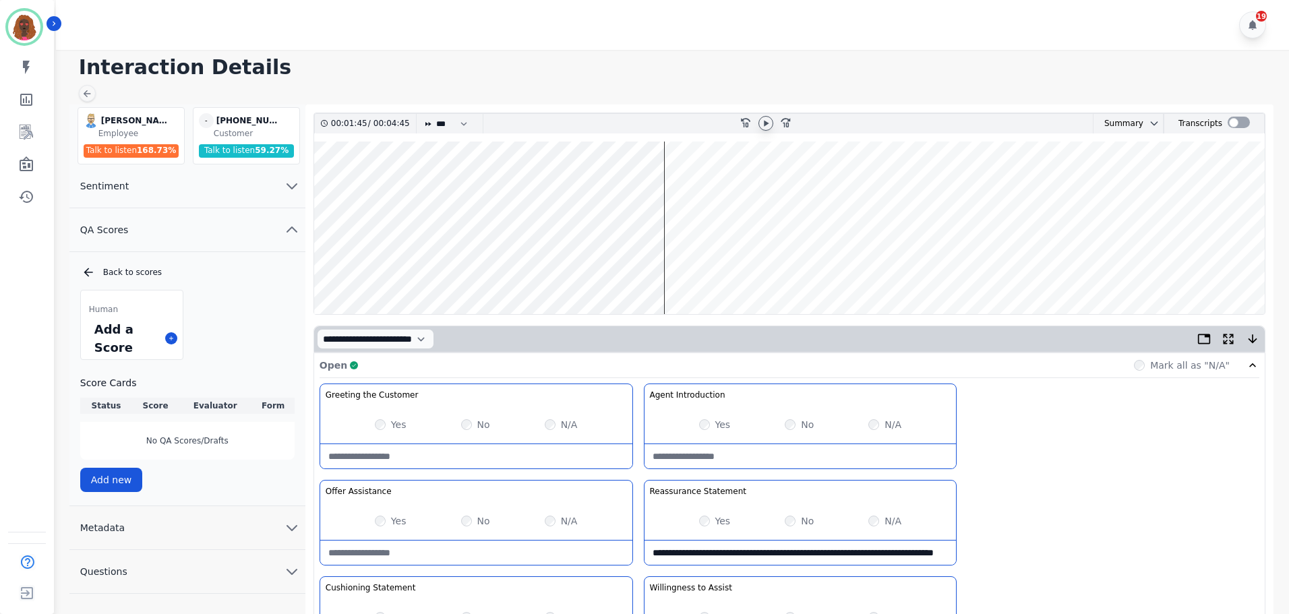
click at [704, 270] on wave at bounding box center [789, 228] width 950 height 173
click at [717, 183] on wave at bounding box center [789, 228] width 950 height 173
click at [729, 185] on wave at bounding box center [789, 228] width 950 height 173
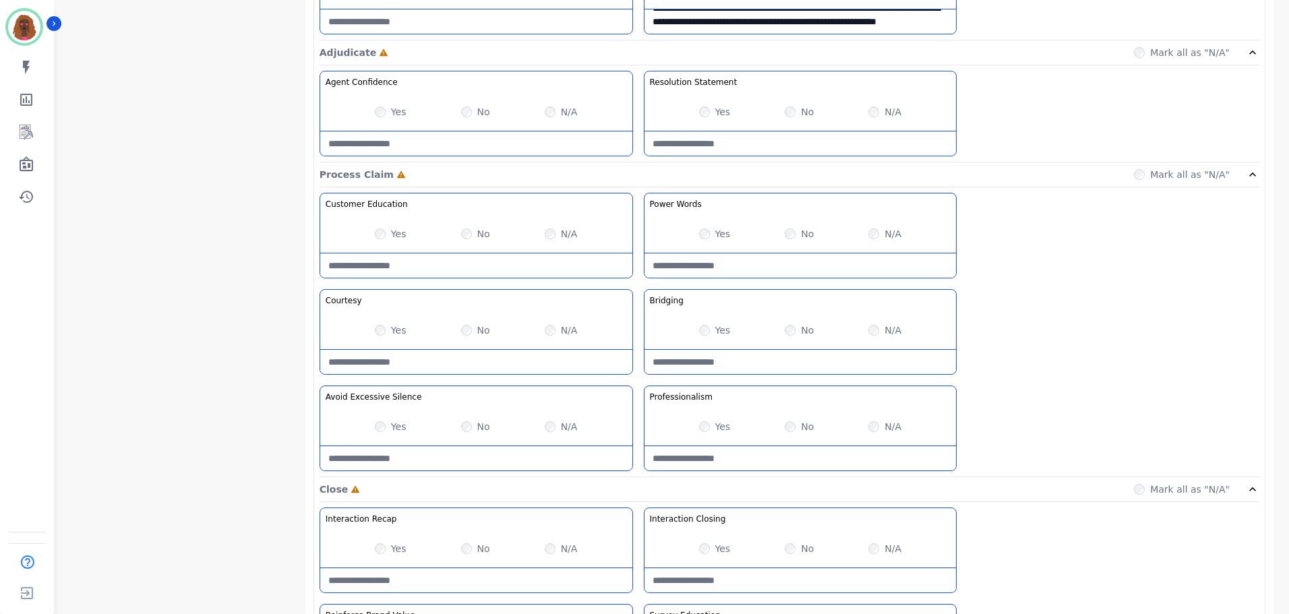
scroll to position [943, 0]
click at [456, 464] on Silence-note at bounding box center [476, 458] width 312 height 24
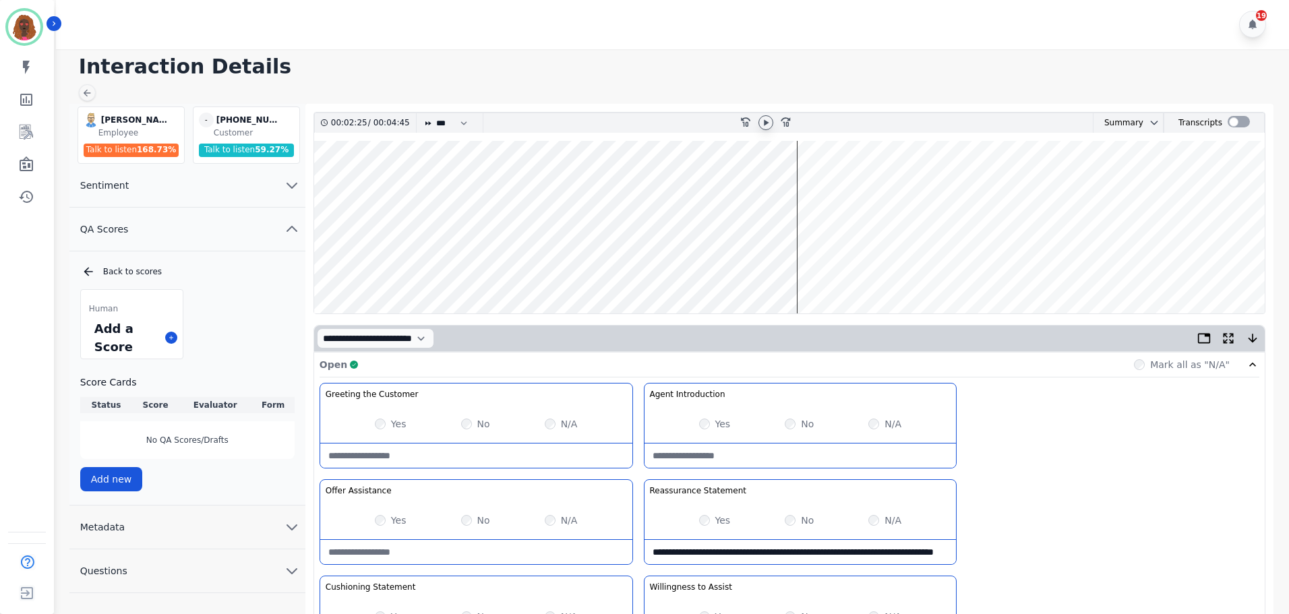
scroll to position [0, 0]
type Silence-note "**********"
click at [762, 267] on wave at bounding box center [789, 228] width 950 height 173
click at [823, 273] on wave at bounding box center [789, 228] width 950 height 173
click at [844, 183] on wave at bounding box center [789, 228] width 950 height 173
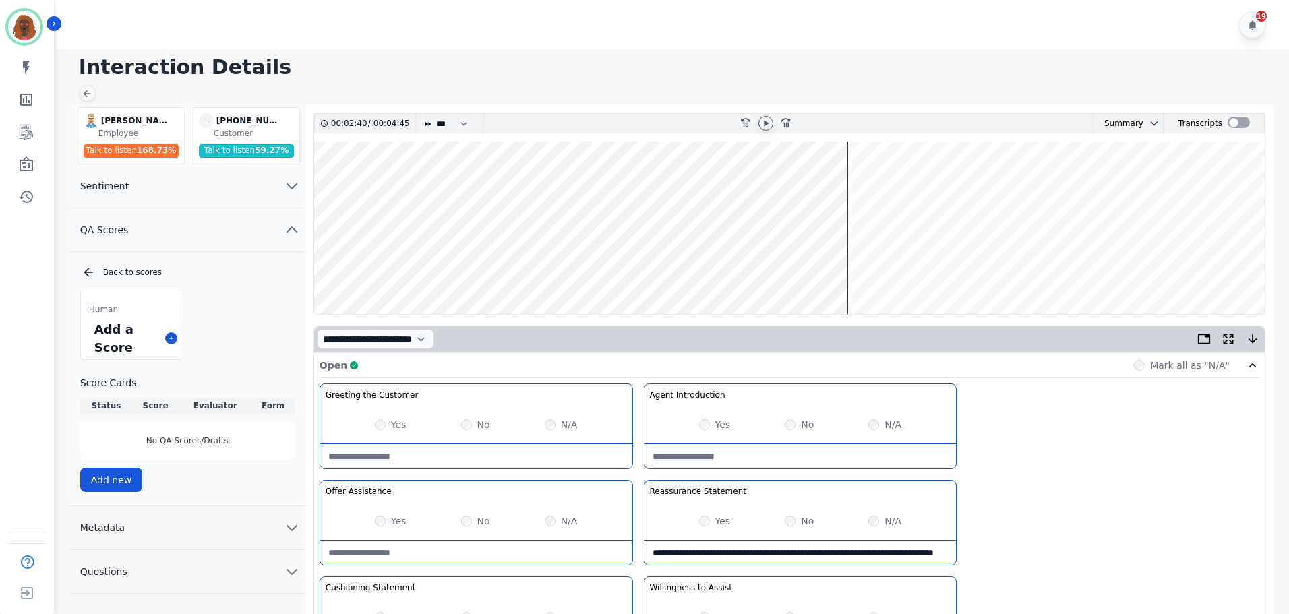
click at [869, 187] on wave at bounding box center [789, 228] width 950 height 173
click at [876, 186] on wave at bounding box center [789, 228] width 950 height 173
click at [906, 183] on wave at bounding box center [789, 228] width 950 height 173
click at [928, 183] on wave at bounding box center [789, 228] width 950 height 173
click at [938, 187] on wave at bounding box center [789, 228] width 950 height 173
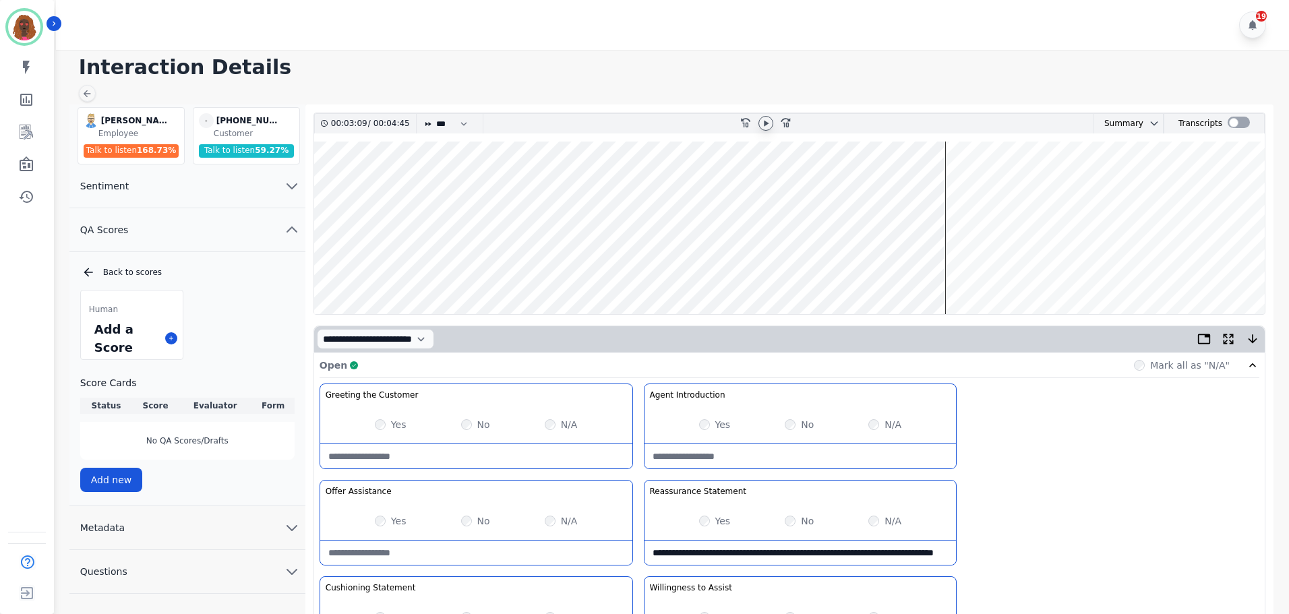
click at [952, 268] on wave at bounding box center [789, 228] width 950 height 173
click at [965, 268] on wave at bounding box center [789, 228] width 950 height 173
click at [992, 270] on wave at bounding box center [789, 228] width 950 height 173
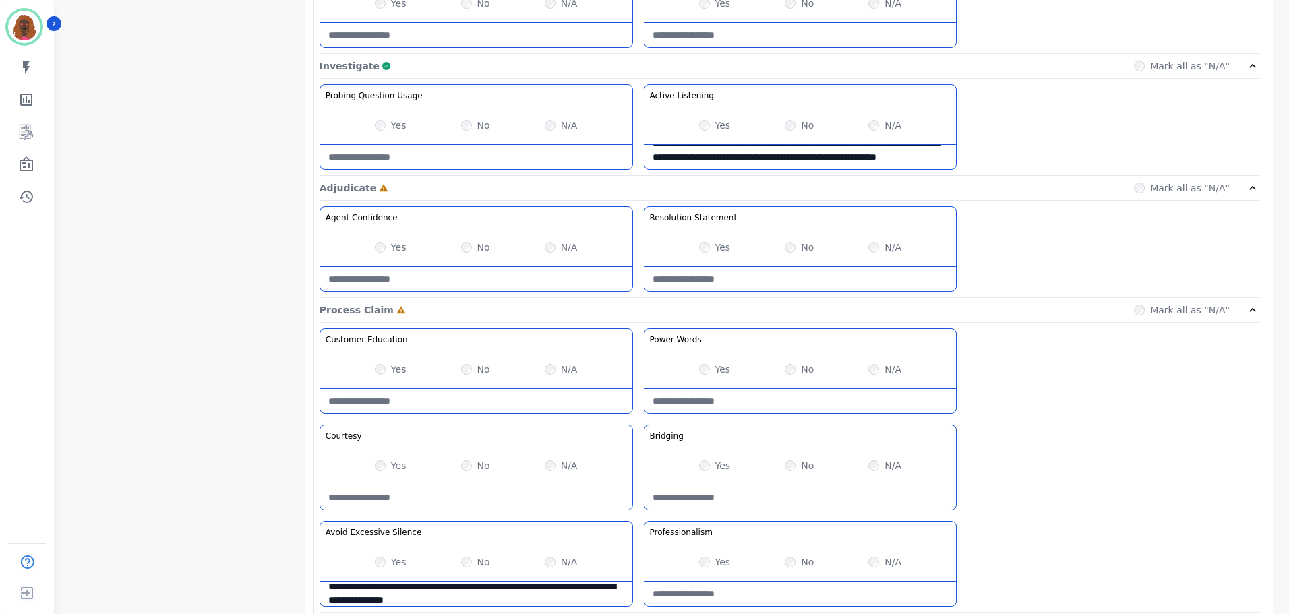
scroll to position [808, 0]
click at [795, 459] on div "No" at bounding box center [799, 464] width 29 height 13
click at [795, 464] on div "No" at bounding box center [799, 464] width 29 height 13
click at [794, 502] on Claim-Bridging-note at bounding box center [800, 496] width 312 height 24
type Claim-Bridging-note "**********"
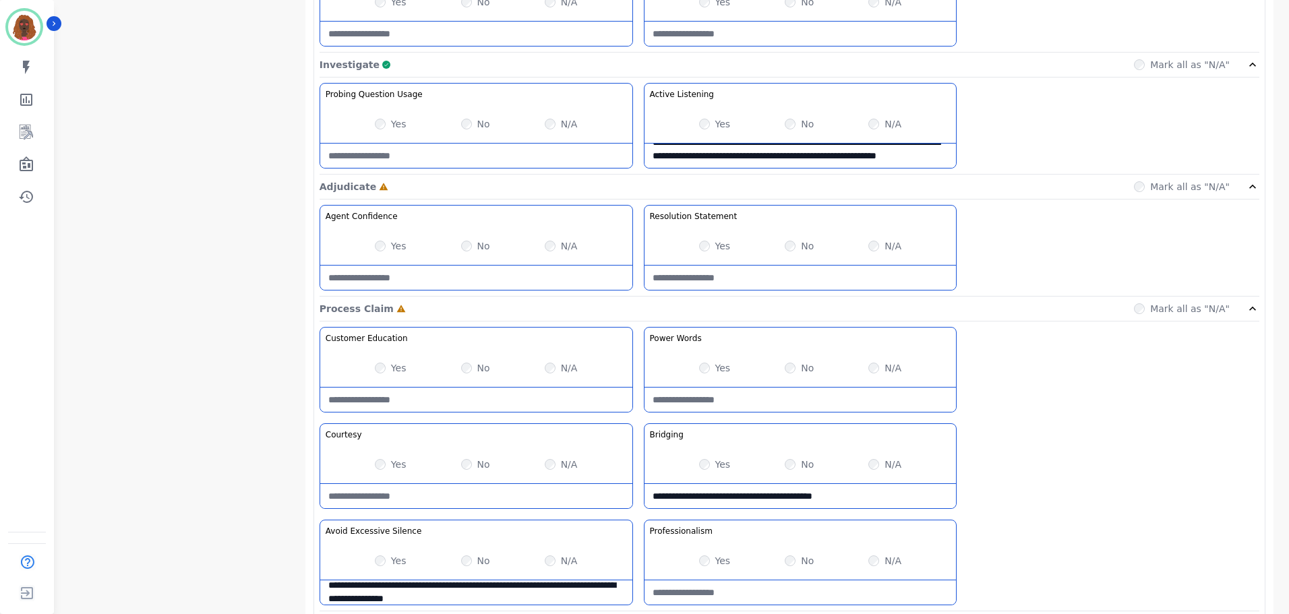
click at [704, 568] on div "Yes No N/A" at bounding box center [800, 561] width 312 height 38
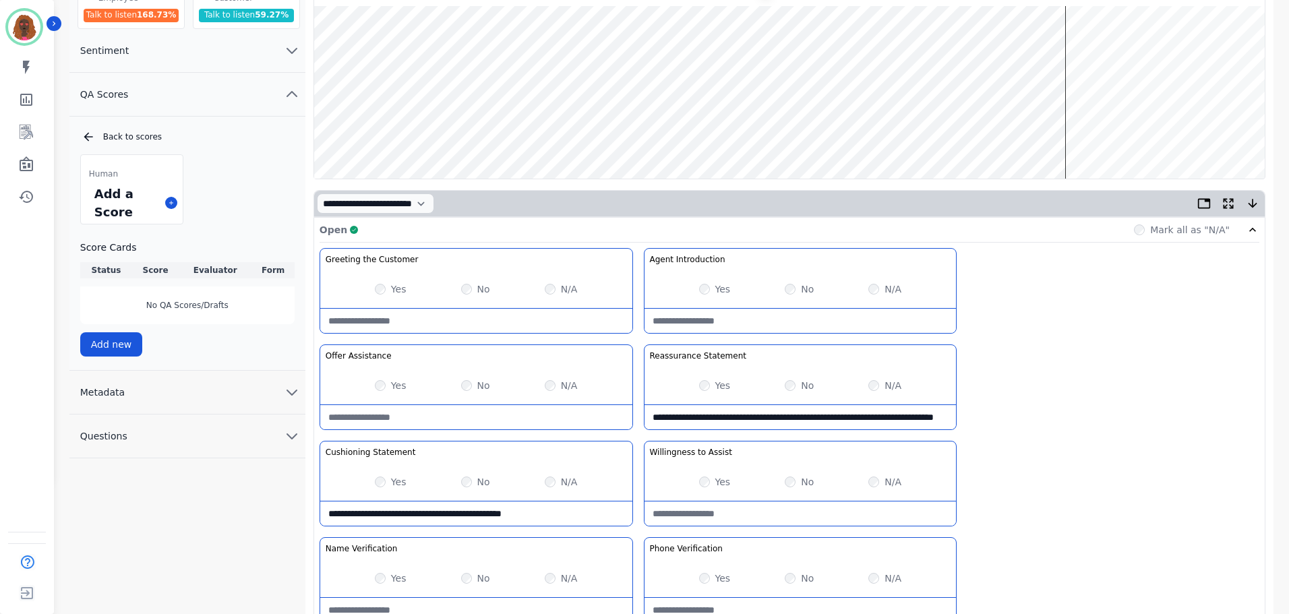
scroll to position [135, 0]
click at [1088, 137] on wave at bounding box center [789, 93] width 950 height 173
click at [1103, 135] on wave at bounding box center [789, 93] width 950 height 173
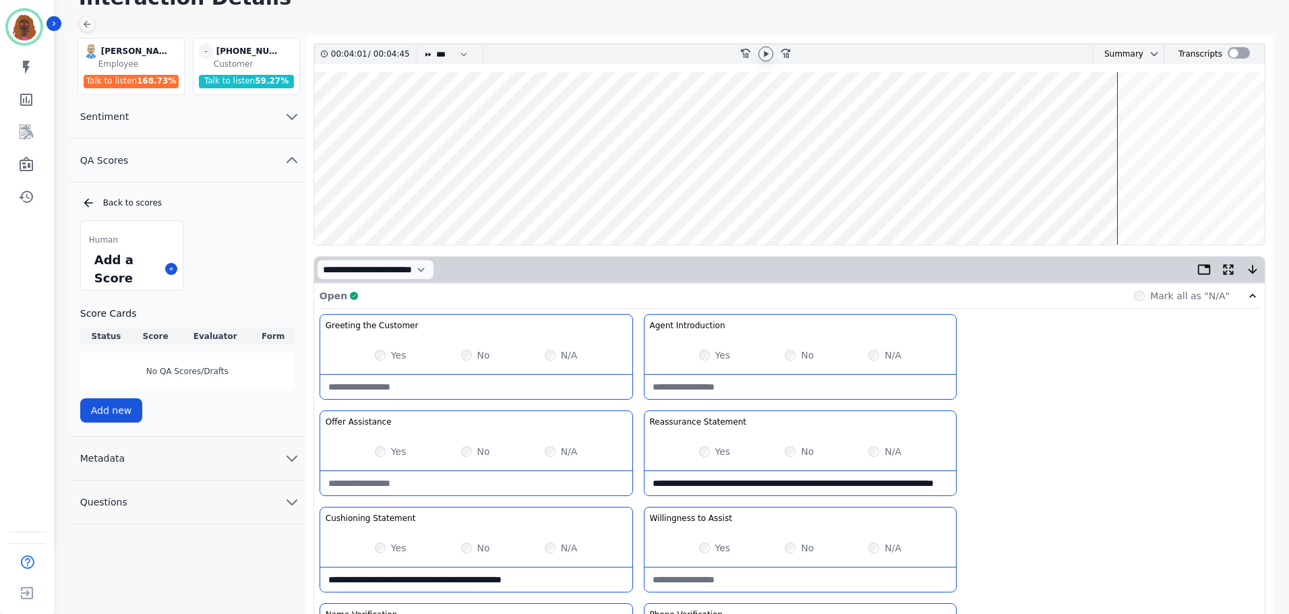
scroll to position [68, 0]
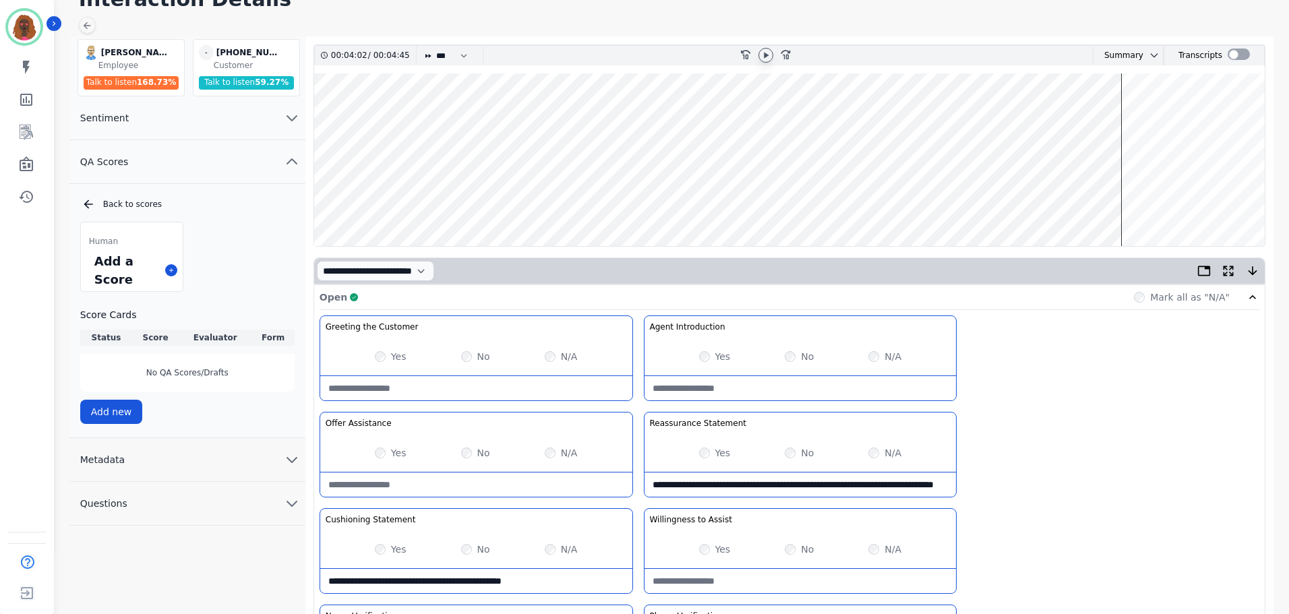
click at [1124, 203] on wave at bounding box center [789, 159] width 950 height 173
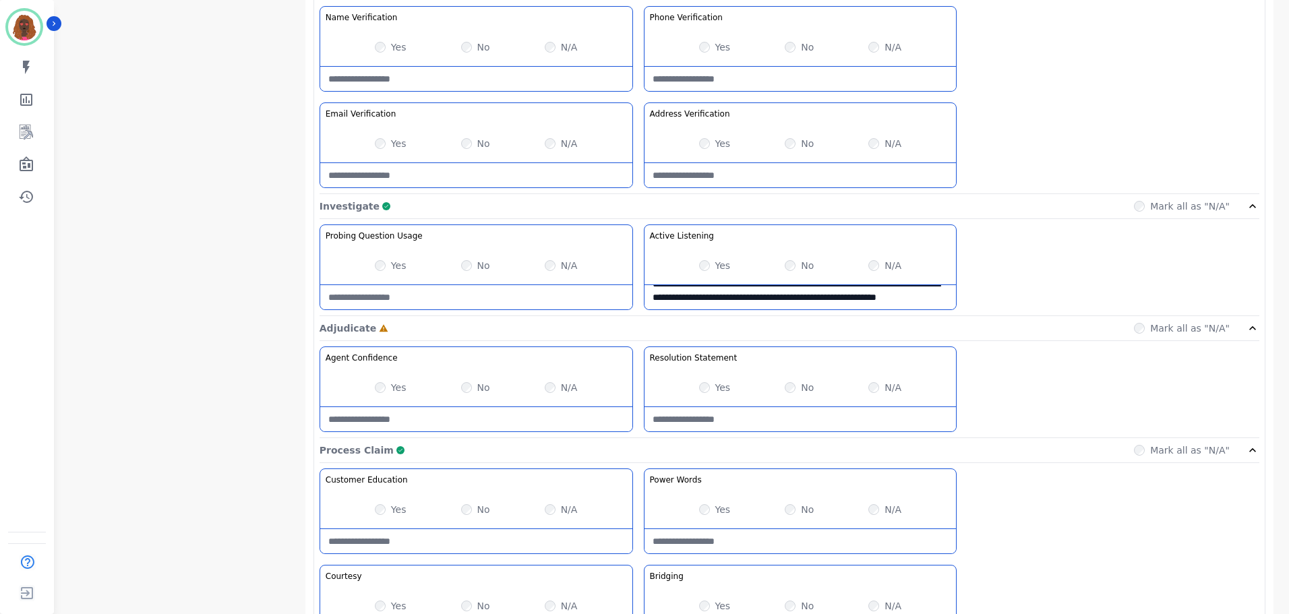
scroll to position [666, 0]
click at [458, 299] on Usage-note at bounding box center [476, 298] width 312 height 24
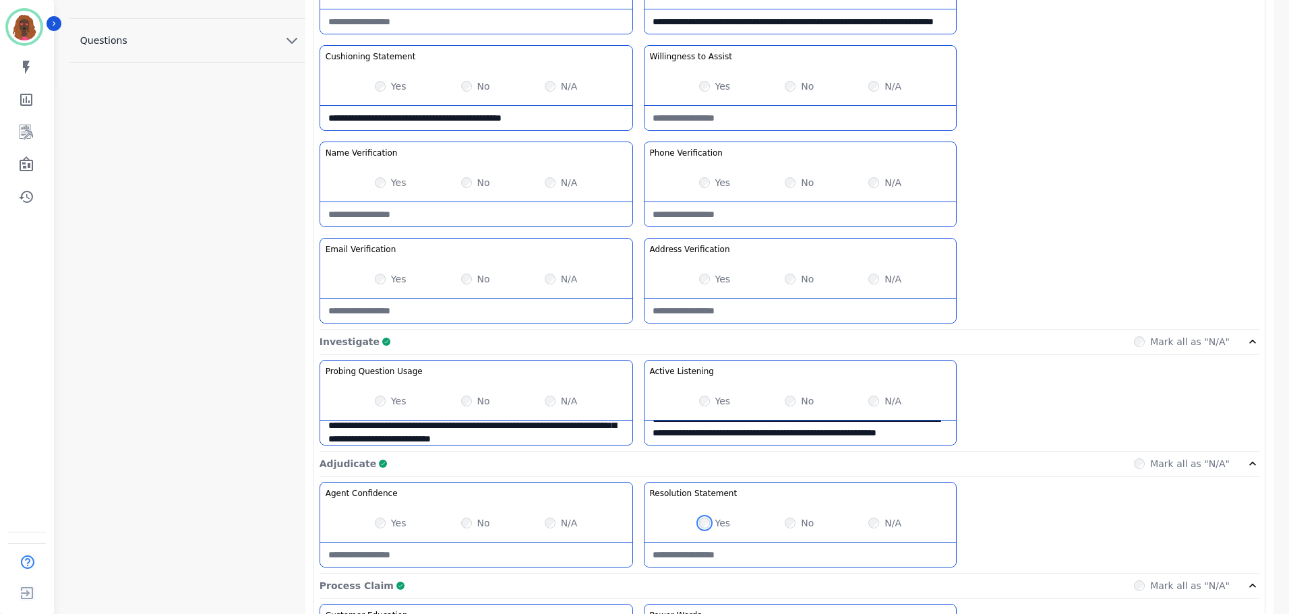
scroll to position [530, 0]
click at [541, 429] on Usage-note "**********" at bounding box center [476, 433] width 312 height 24
click at [545, 443] on Usage-note "**********" at bounding box center [476, 433] width 312 height 24
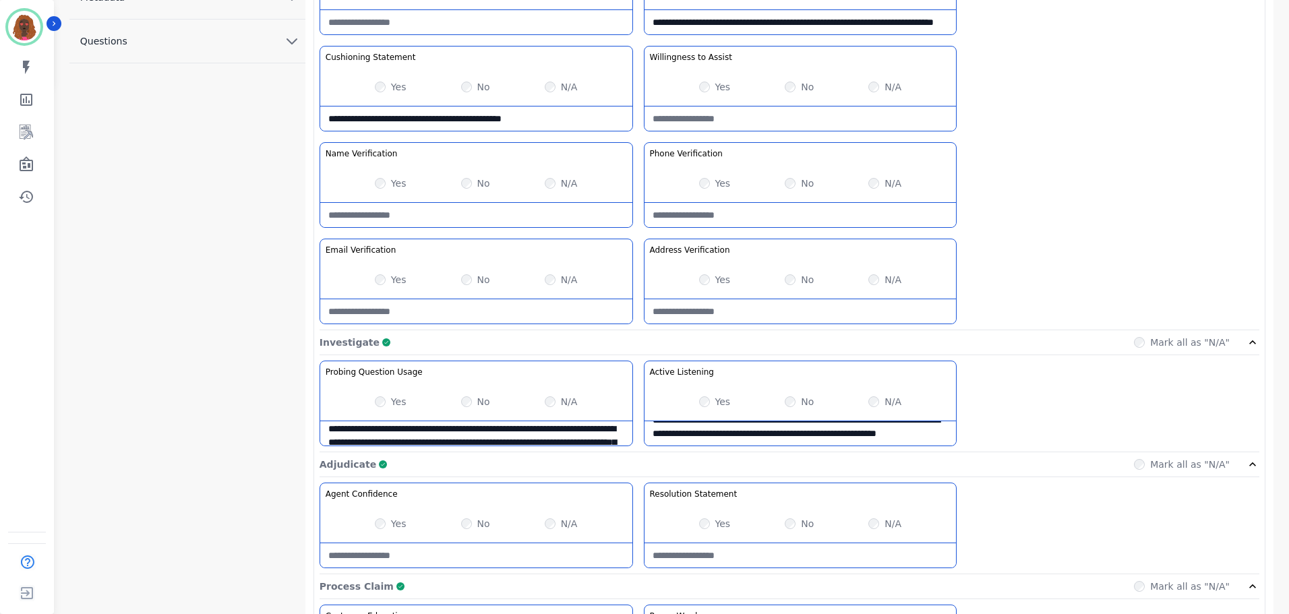
click at [544, 443] on Usage-note "**********" at bounding box center [476, 433] width 312 height 24
click at [539, 435] on Usage-note "**********" at bounding box center [476, 433] width 312 height 24
click at [538, 440] on Usage-note "**********" at bounding box center [476, 433] width 312 height 24
click at [538, 434] on Usage-note "**********" at bounding box center [476, 433] width 312 height 24
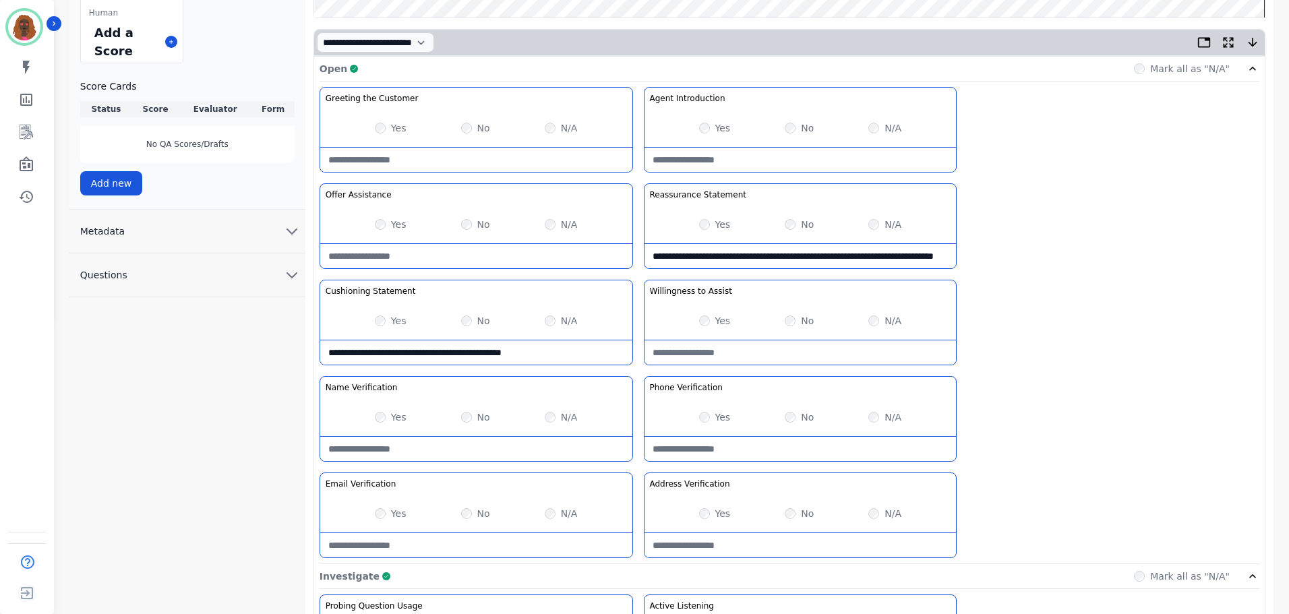
scroll to position [0, 0]
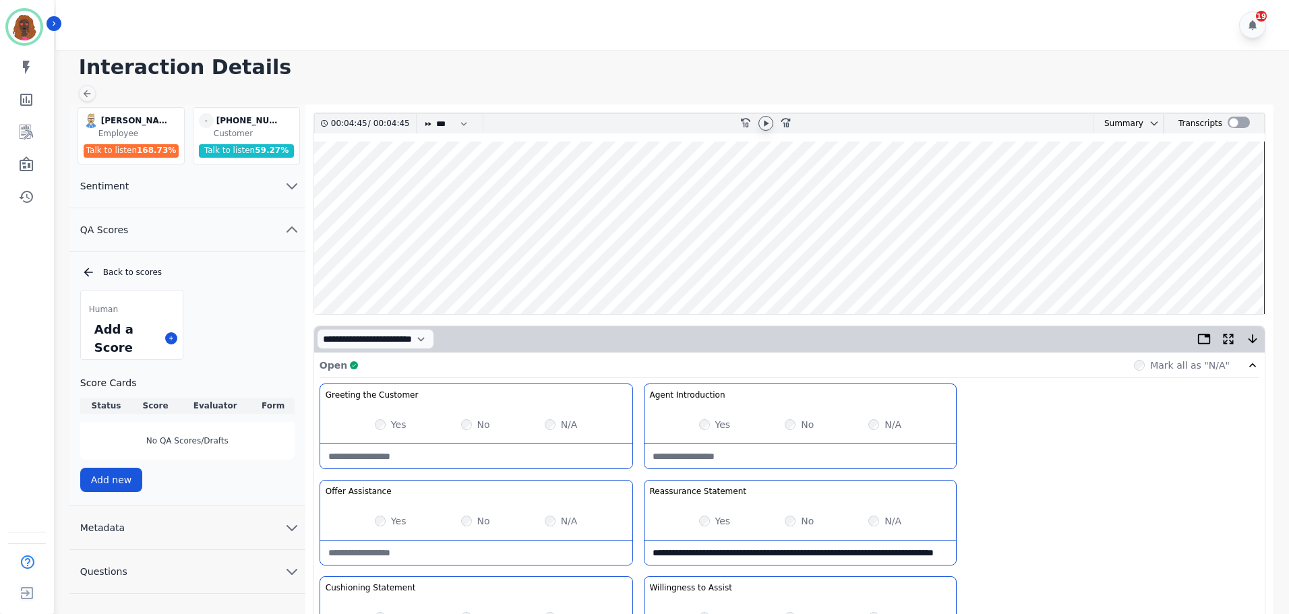
type Usage-note "**********"
click at [766, 129] on div at bounding box center [765, 123] width 15 height 15
click at [1221, 268] on wave at bounding box center [789, 228] width 950 height 173
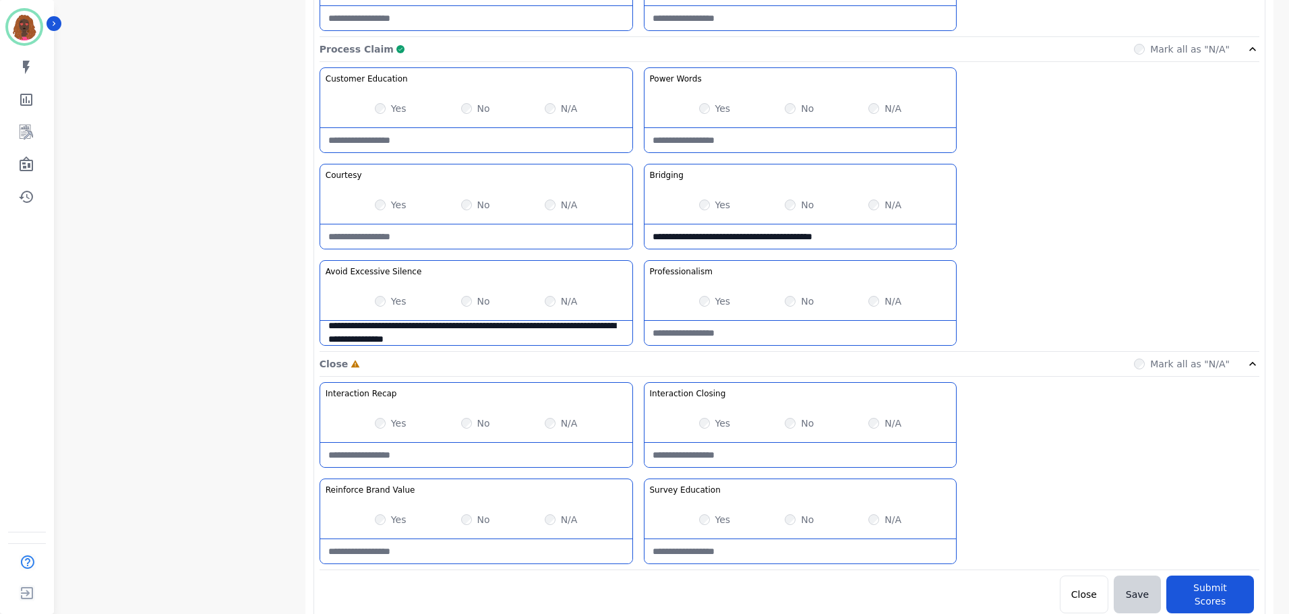
scroll to position [1069, 0]
click at [783, 454] on Closing-note at bounding box center [800, 453] width 312 height 24
type Closing-note "**********"
click at [795, 518] on div "No" at bounding box center [799, 518] width 29 height 13
click at [772, 556] on Education-note at bounding box center [800, 550] width 312 height 24
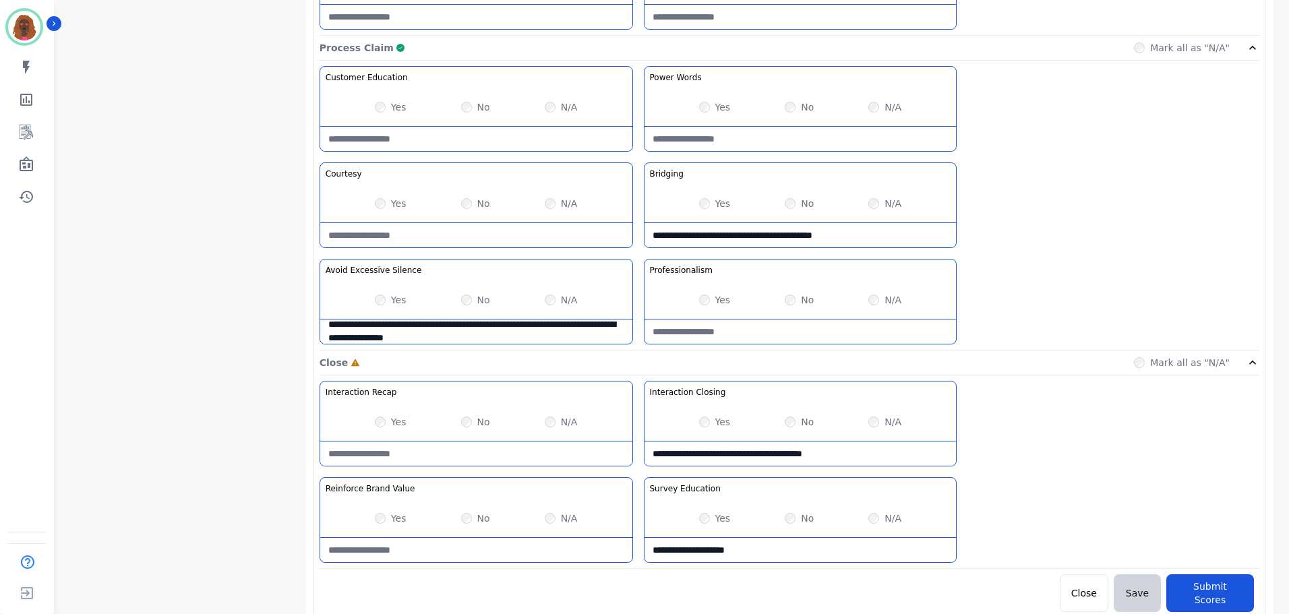
type Education-note "**********"
click at [1195, 585] on button "Submit Scores" at bounding box center [1210, 593] width 88 height 38
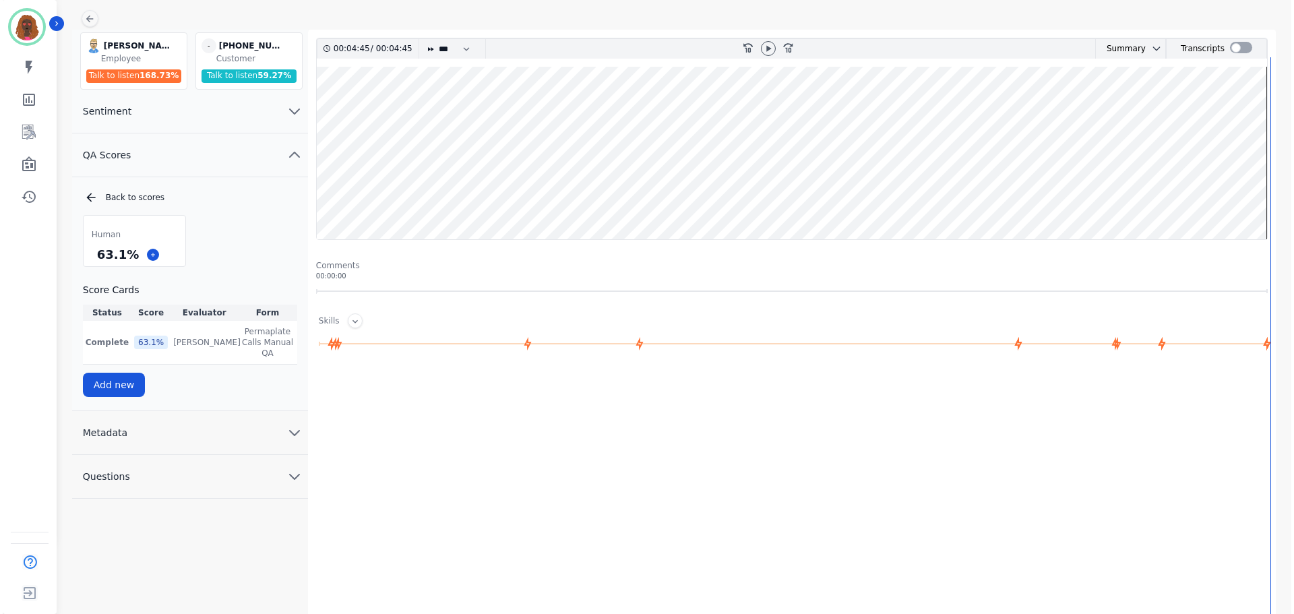
scroll to position [0, 0]
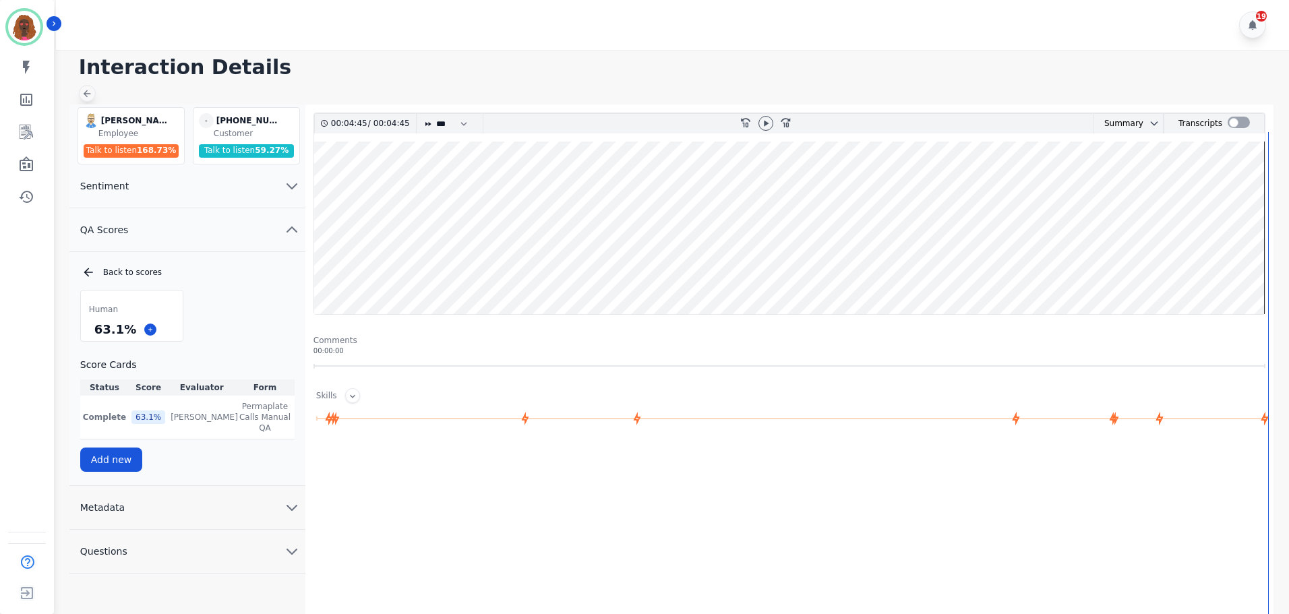
click at [86, 100] on div at bounding box center [87, 93] width 17 height 17
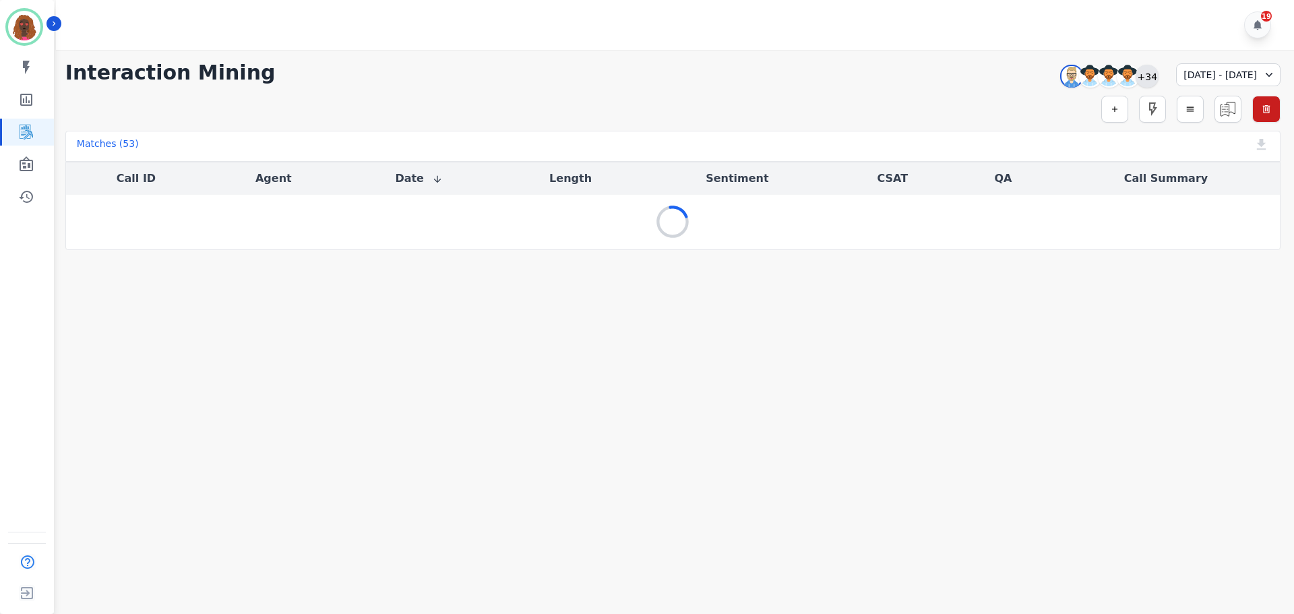
click at [1136, 78] on div "+34" at bounding box center [1147, 76] width 23 height 23
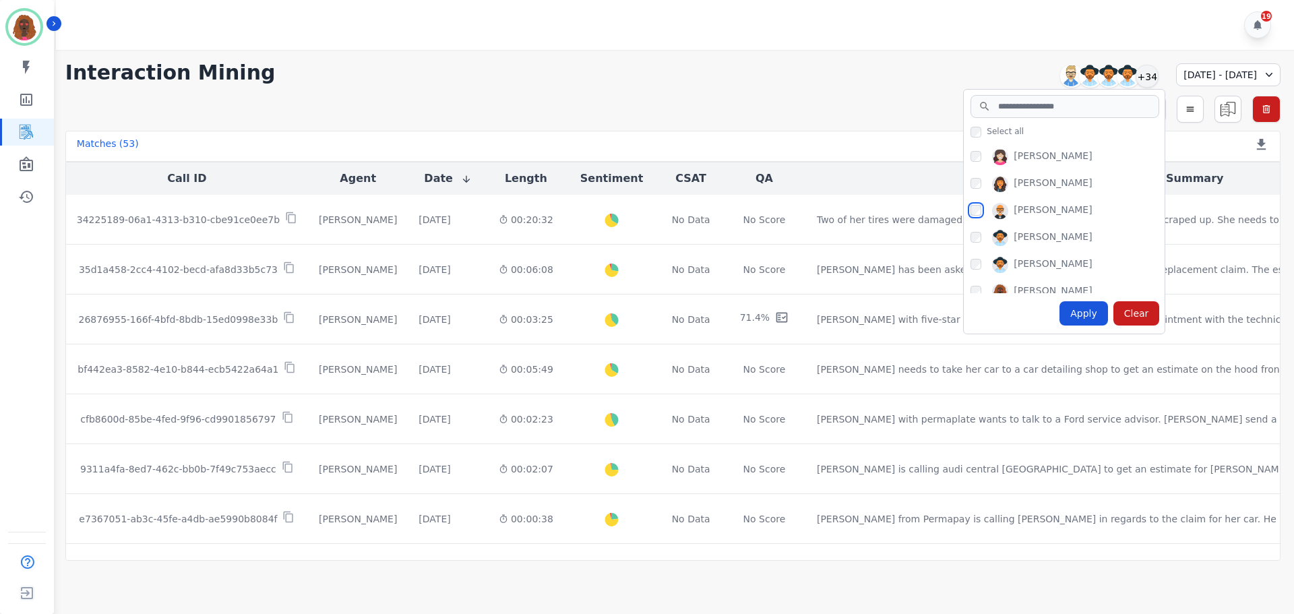
scroll to position [805, 0]
click at [1060, 318] on div "Apply" at bounding box center [1084, 313] width 49 height 24
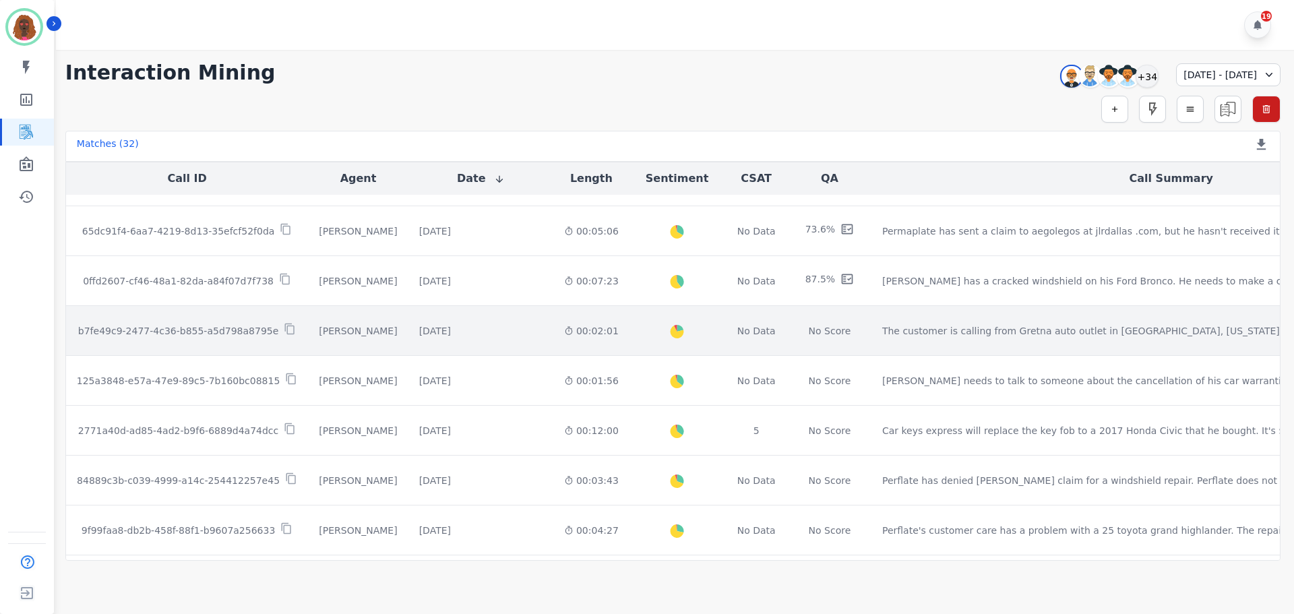
scroll to position [688, 0]
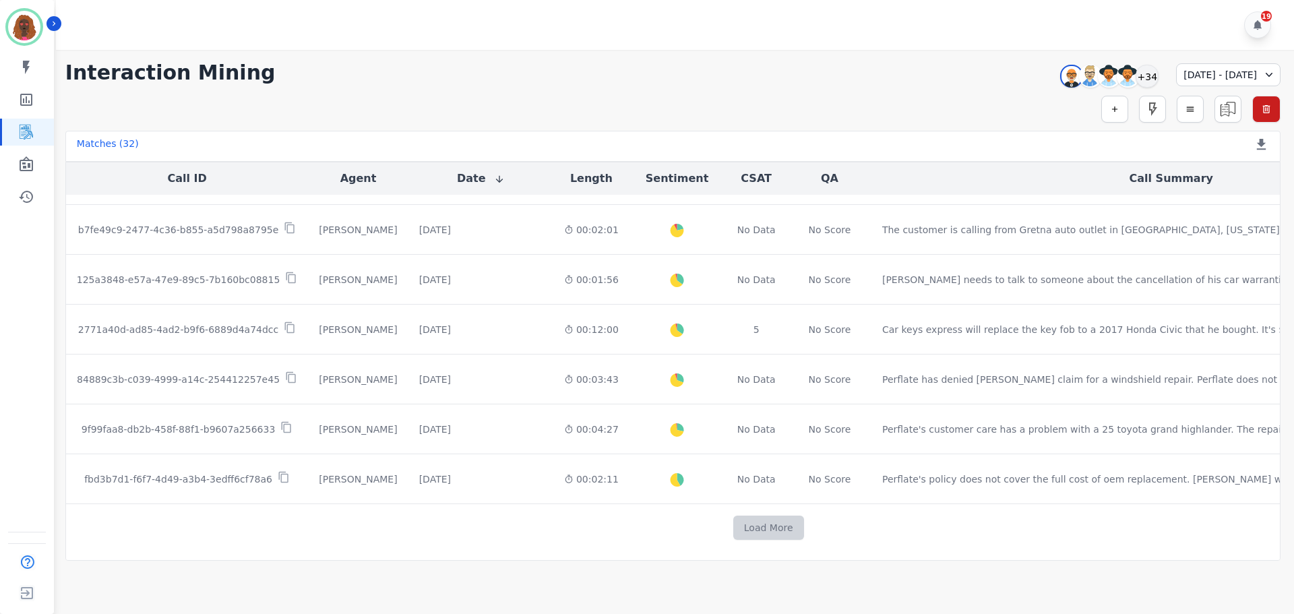
click at [733, 532] on button "Load More" at bounding box center [768, 528] width 71 height 24
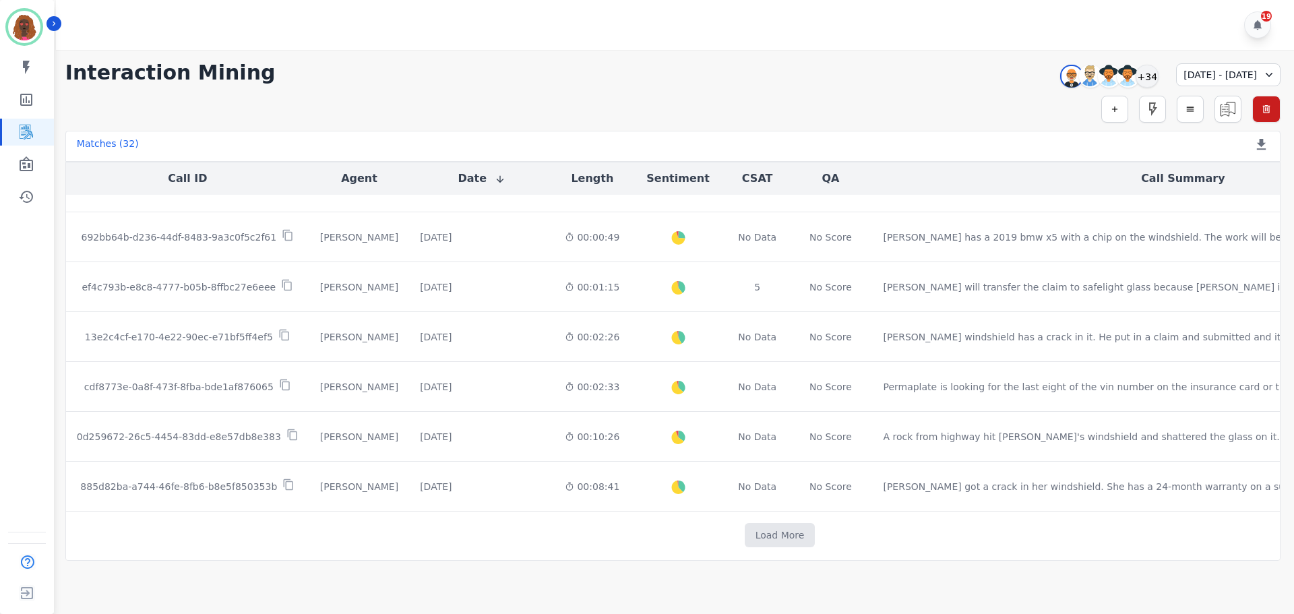
scroll to position [1275, 0]
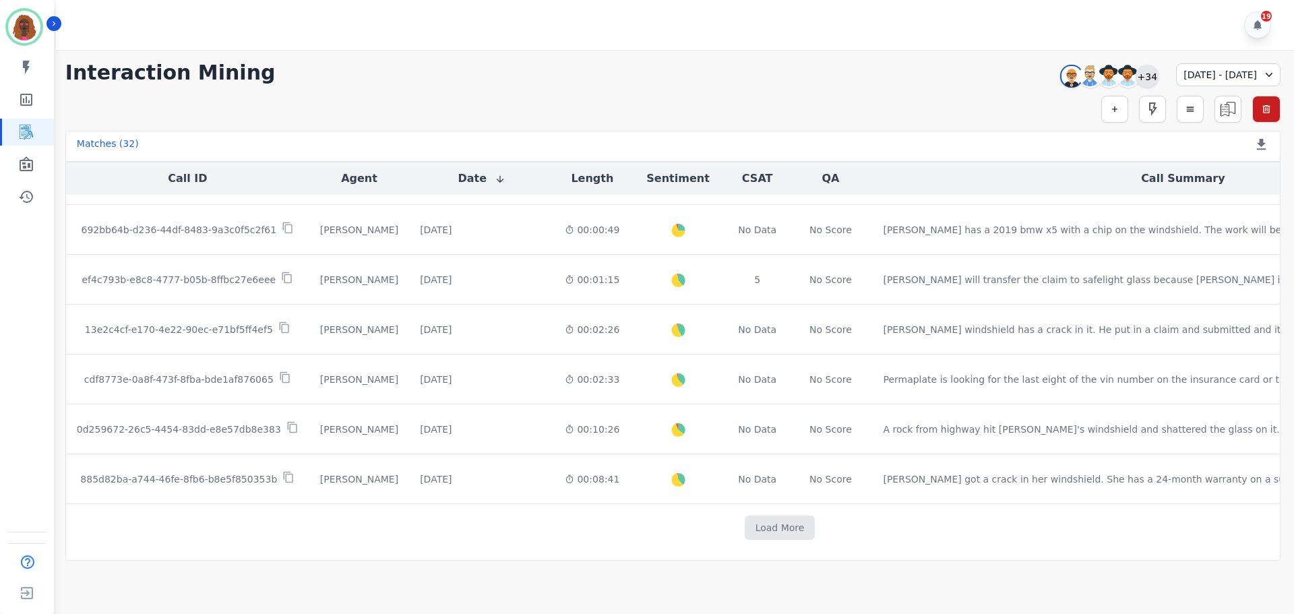
click at [1136, 75] on div "+34" at bounding box center [1147, 76] width 23 height 23
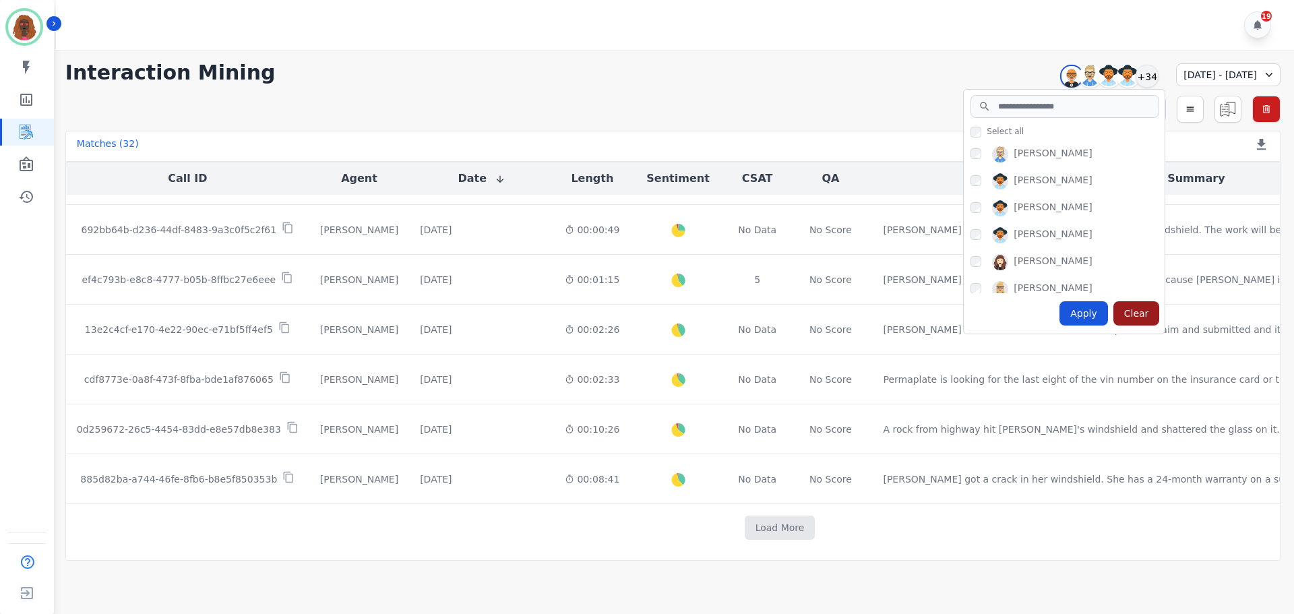
click at [1113, 313] on div "Clear" at bounding box center [1136, 313] width 47 height 24
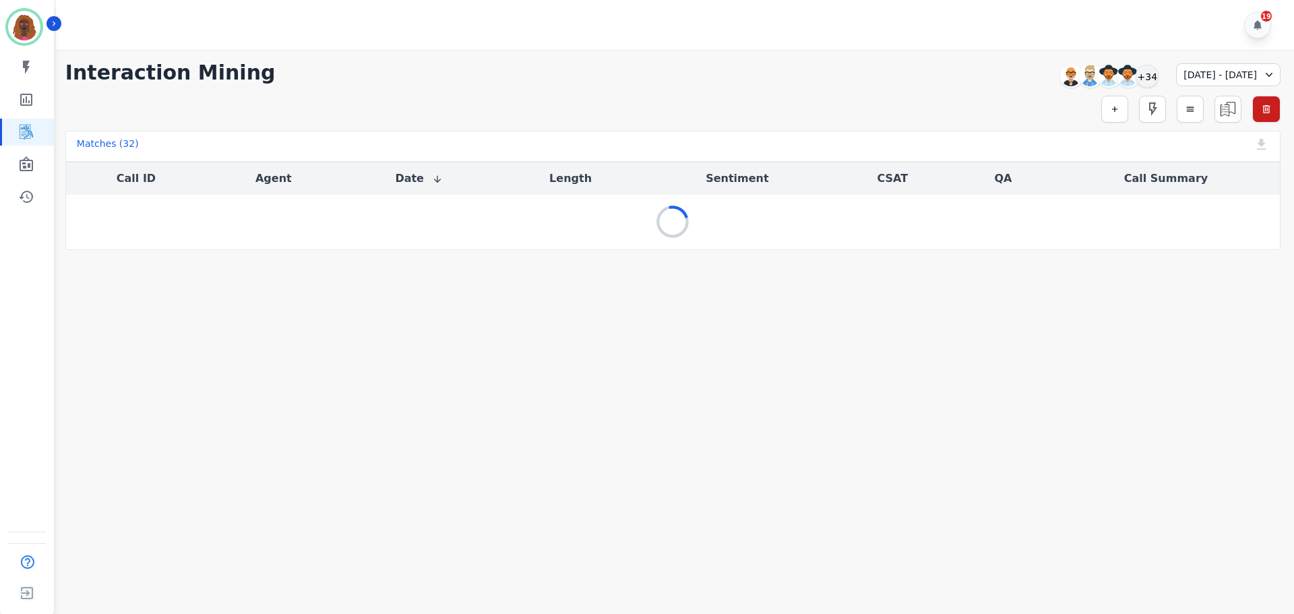
scroll to position [0, 0]
click at [1136, 71] on div "+34" at bounding box center [1147, 76] width 23 height 23
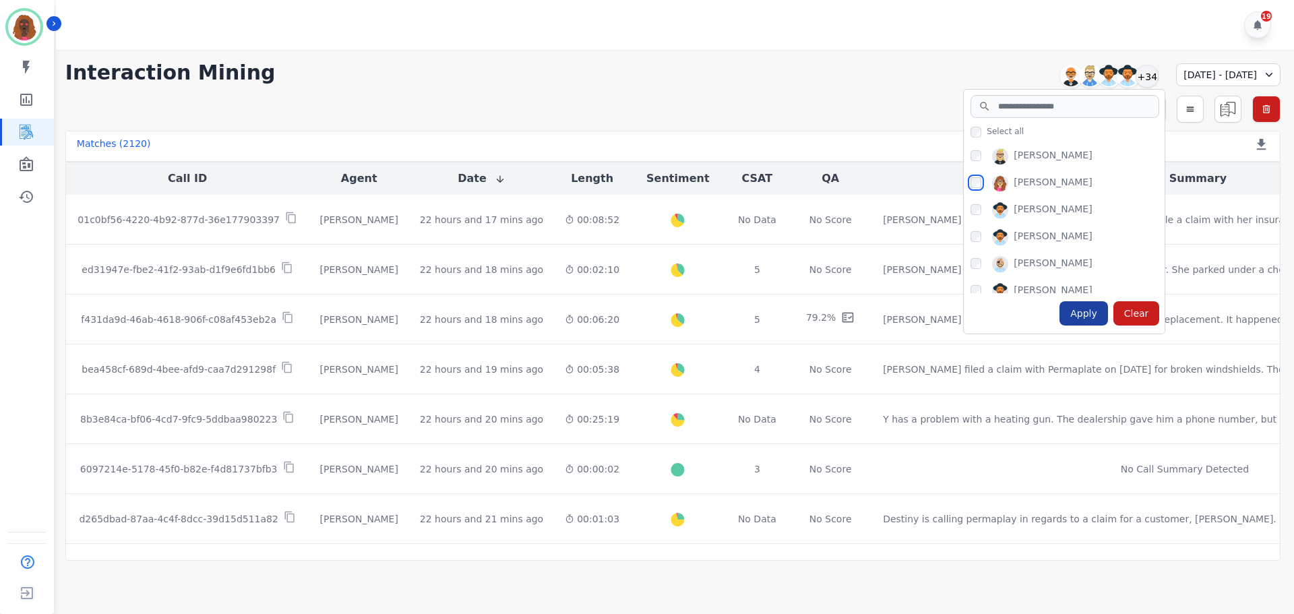
scroll to position [133, 0]
click at [1060, 309] on div "Apply" at bounding box center [1084, 313] width 49 height 24
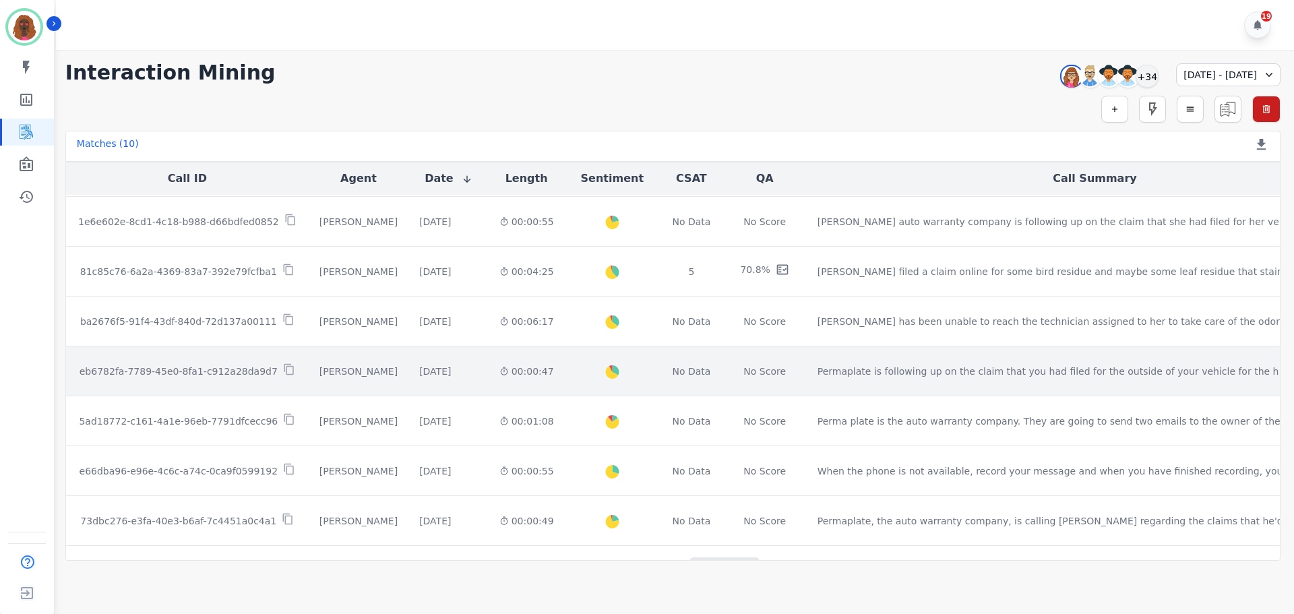
scroll to position [0, 0]
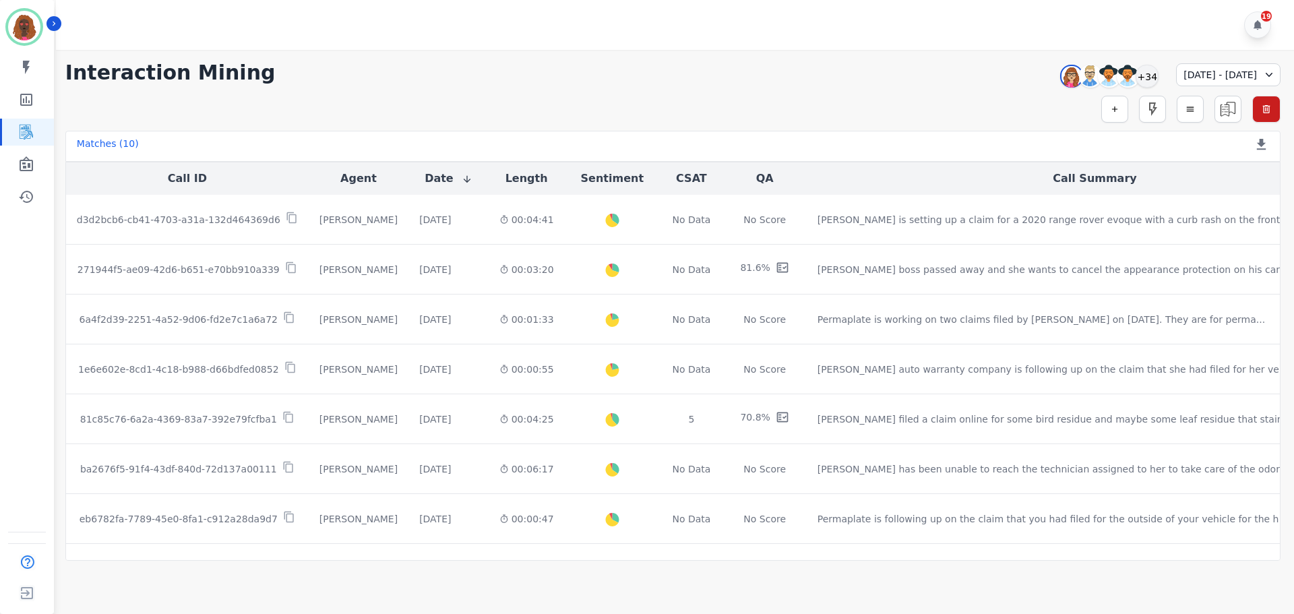
click at [1228, 76] on div "[DATE] - [DATE]" at bounding box center [1228, 74] width 104 height 23
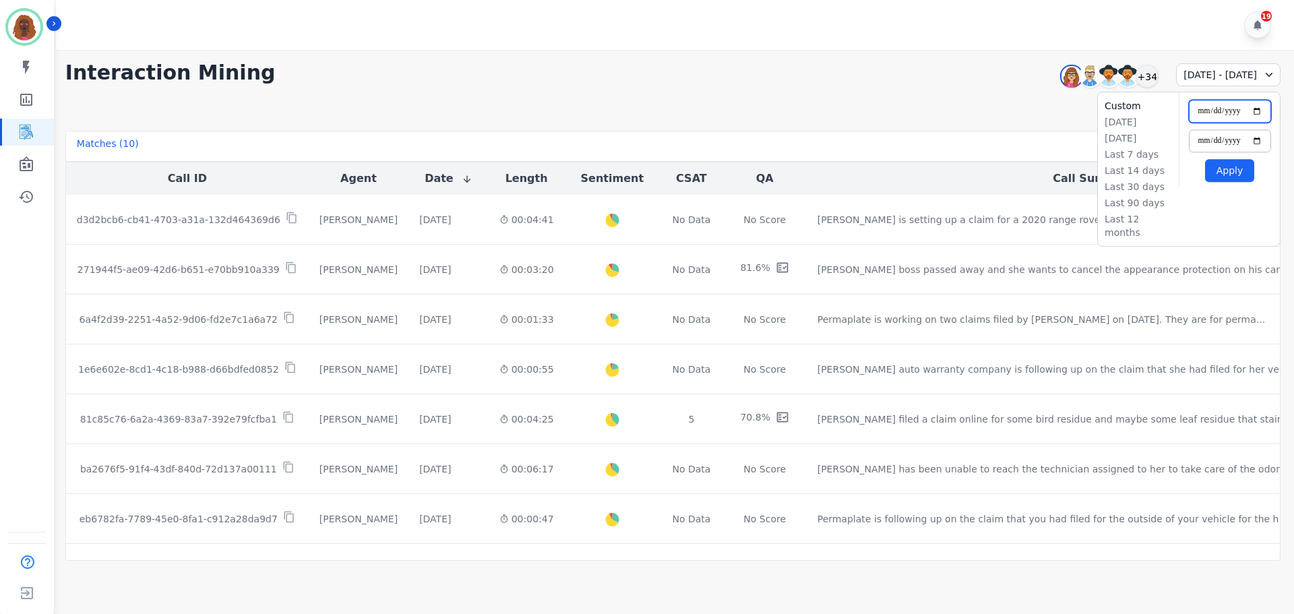
click at [1260, 113] on input "**********" at bounding box center [1230, 111] width 82 height 23
type input "**********"
click at [1232, 177] on button "Apply" at bounding box center [1229, 170] width 49 height 23
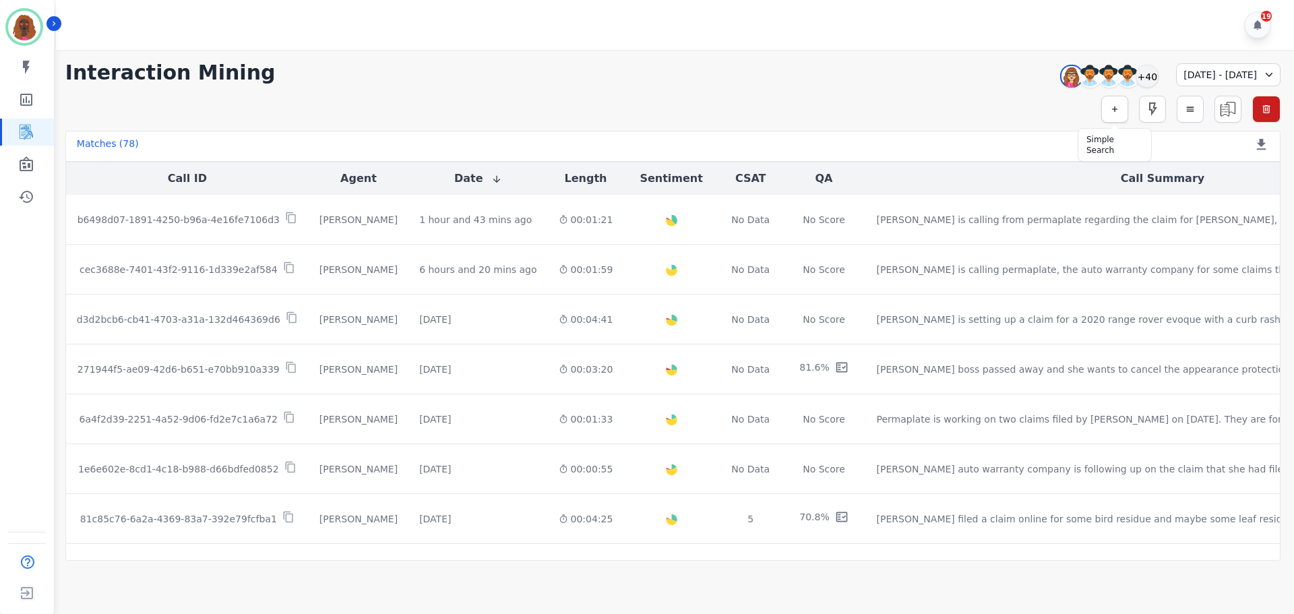
click at [1111, 109] on icon "button" at bounding box center [1114, 108] width 9 height 9
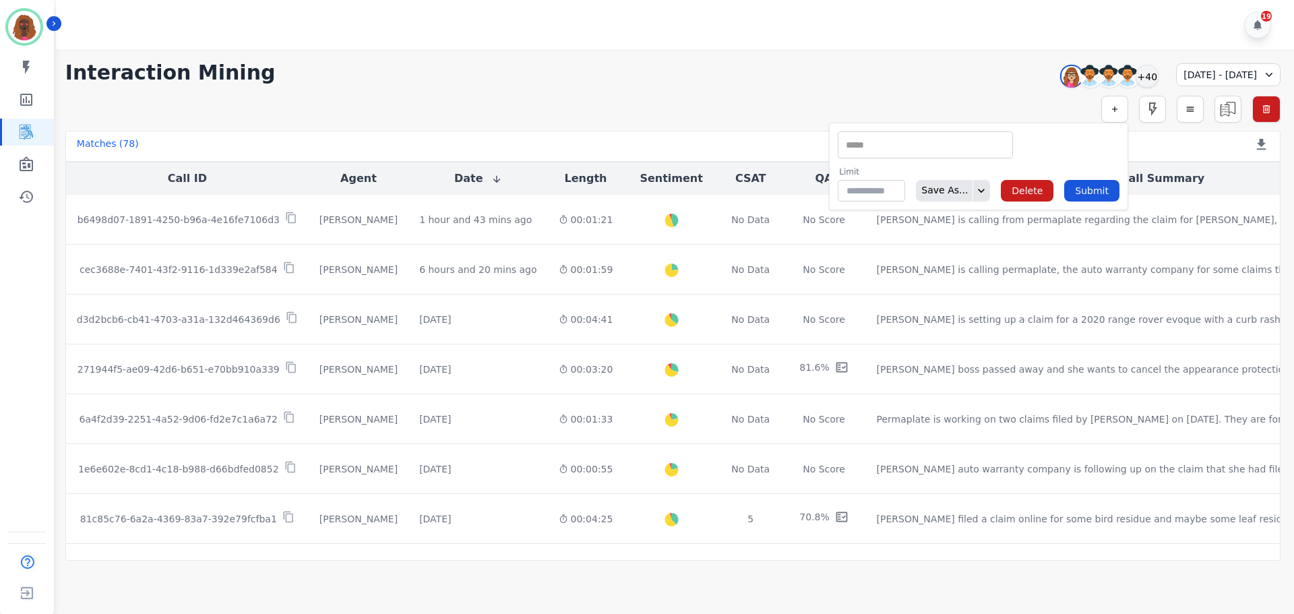
click at [970, 151] on input "selected options" at bounding box center [925, 145] width 169 height 14
type input "**"
click at [929, 185] on li "QA Scores" at bounding box center [925, 187] width 174 height 20
type input "**********"
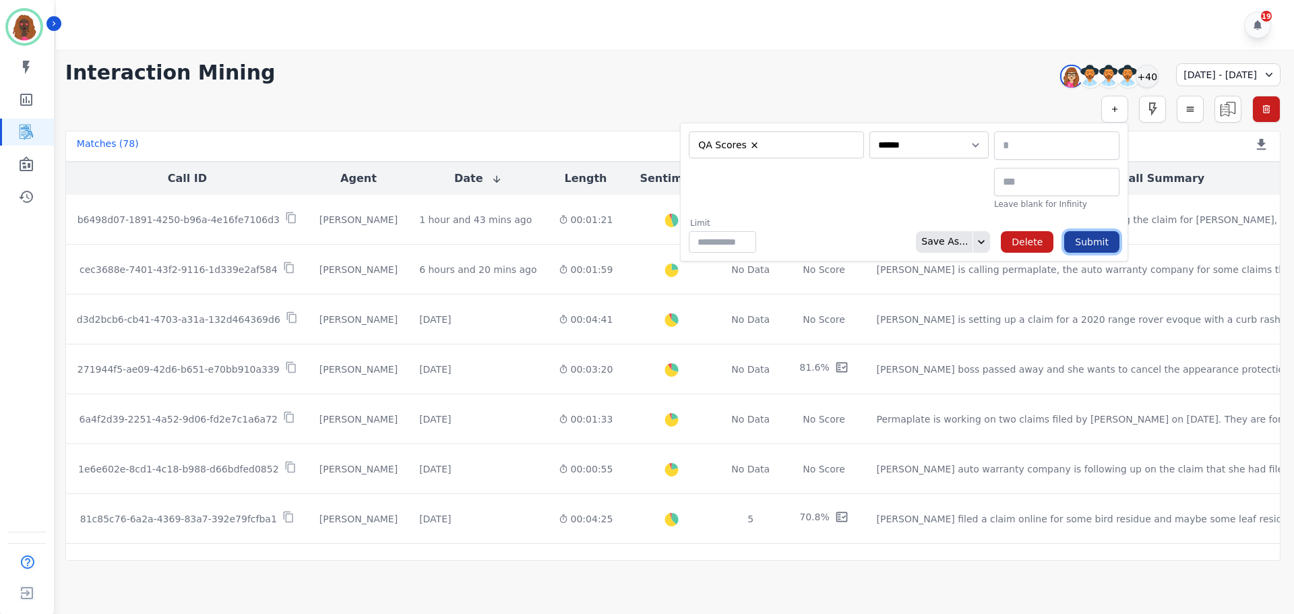
click at [1091, 241] on button "Submit" at bounding box center [1091, 242] width 55 height 22
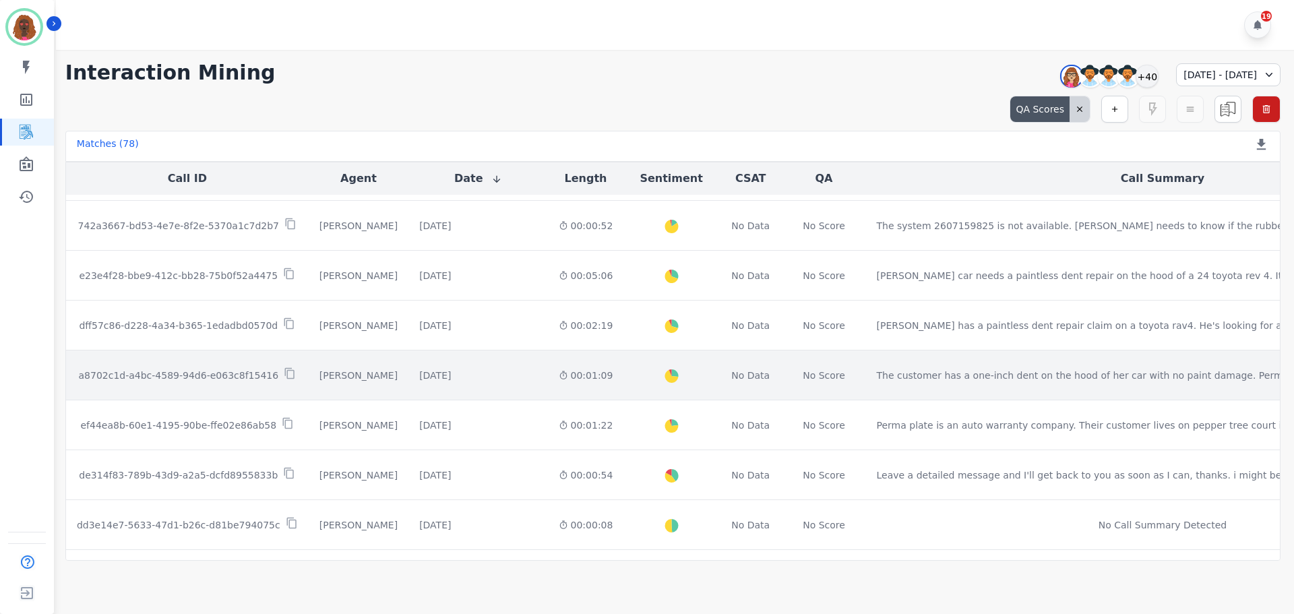
scroll to position [688, 0]
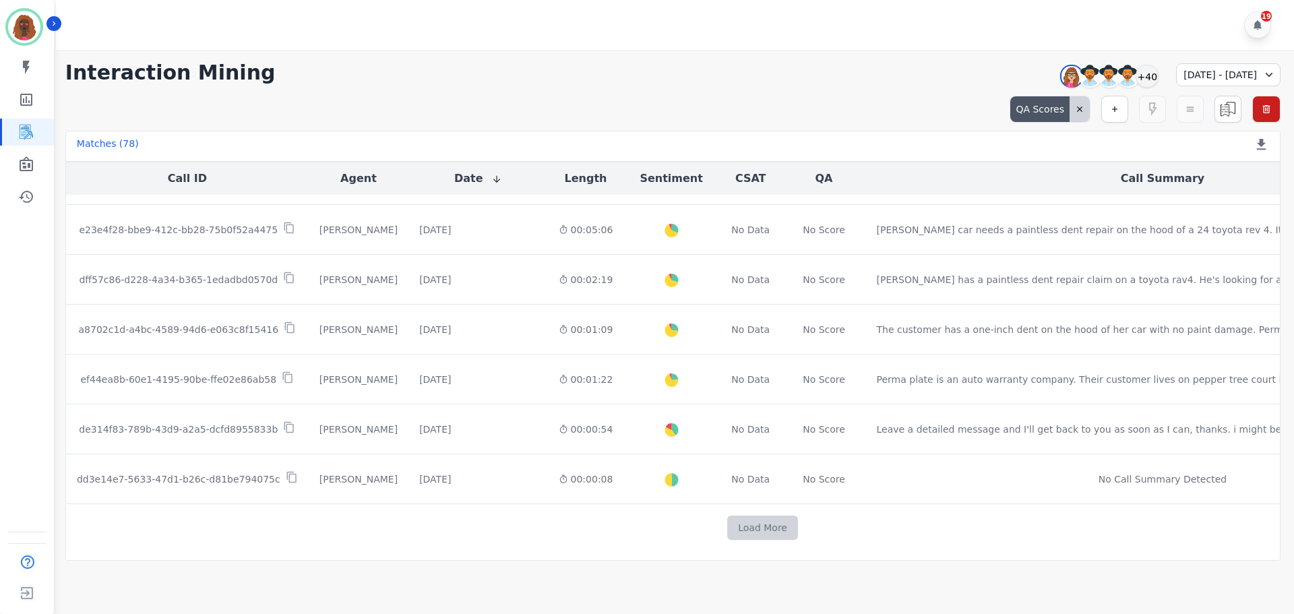
click at [727, 524] on button "Load More" at bounding box center [762, 528] width 71 height 24
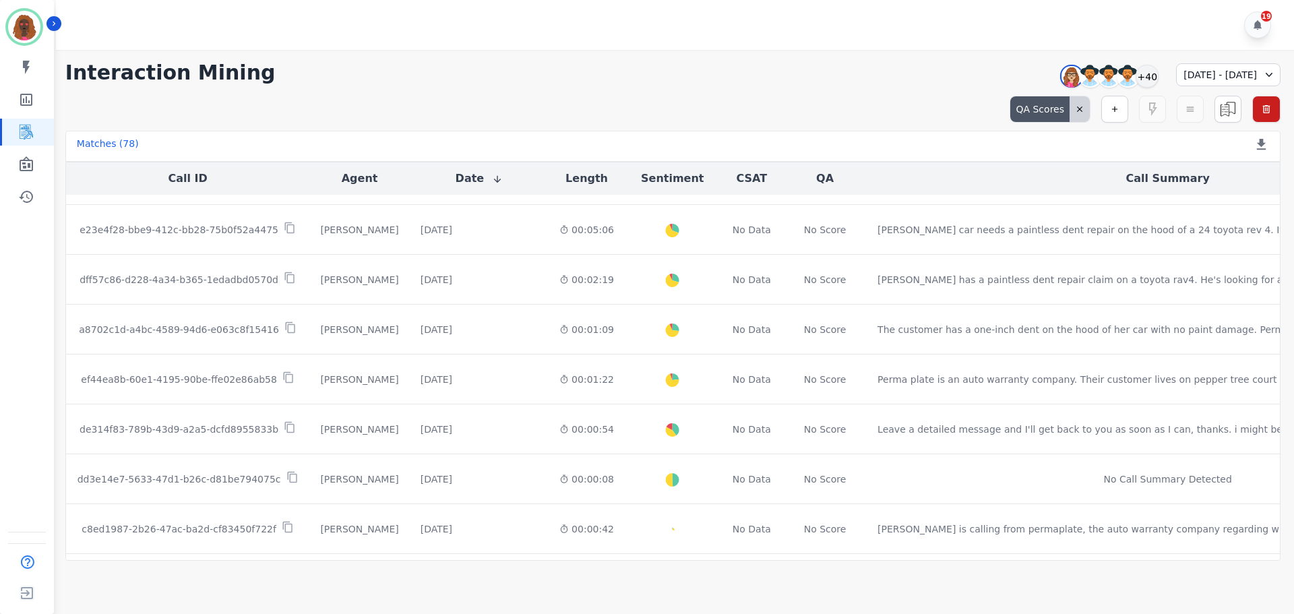
click at [1061, 110] on div "QA Scores" at bounding box center [1039, 109] width 59 height 26
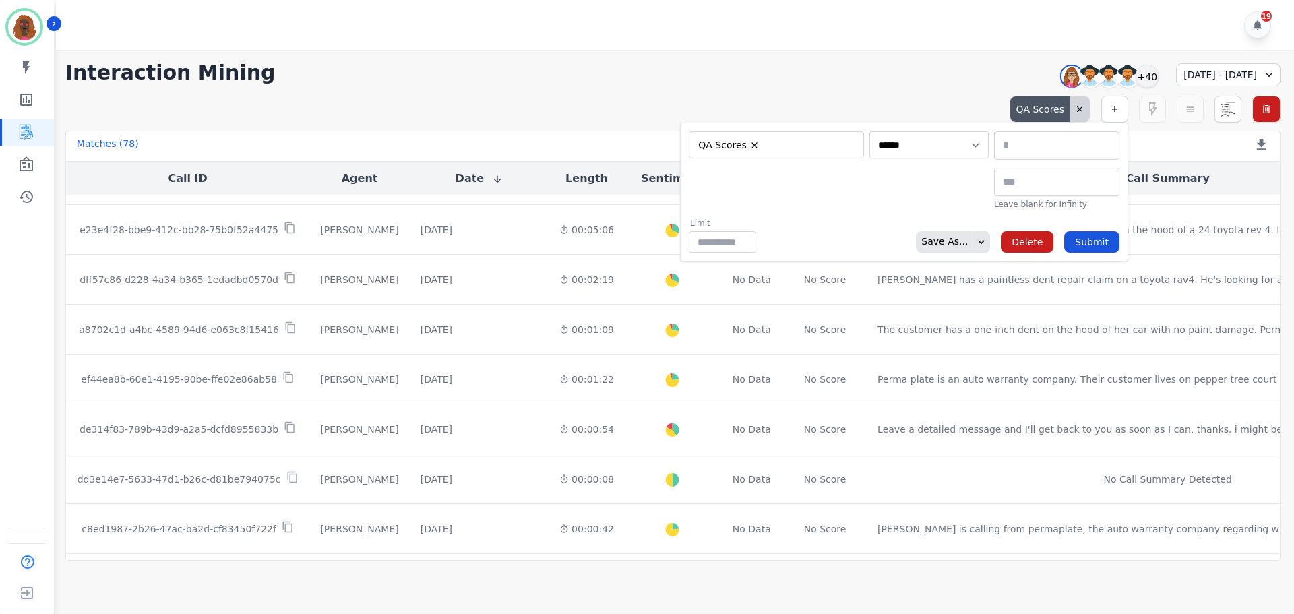
click at [801, 146] on input "selected options" at bounding box center [811, 145] width 90 height 14
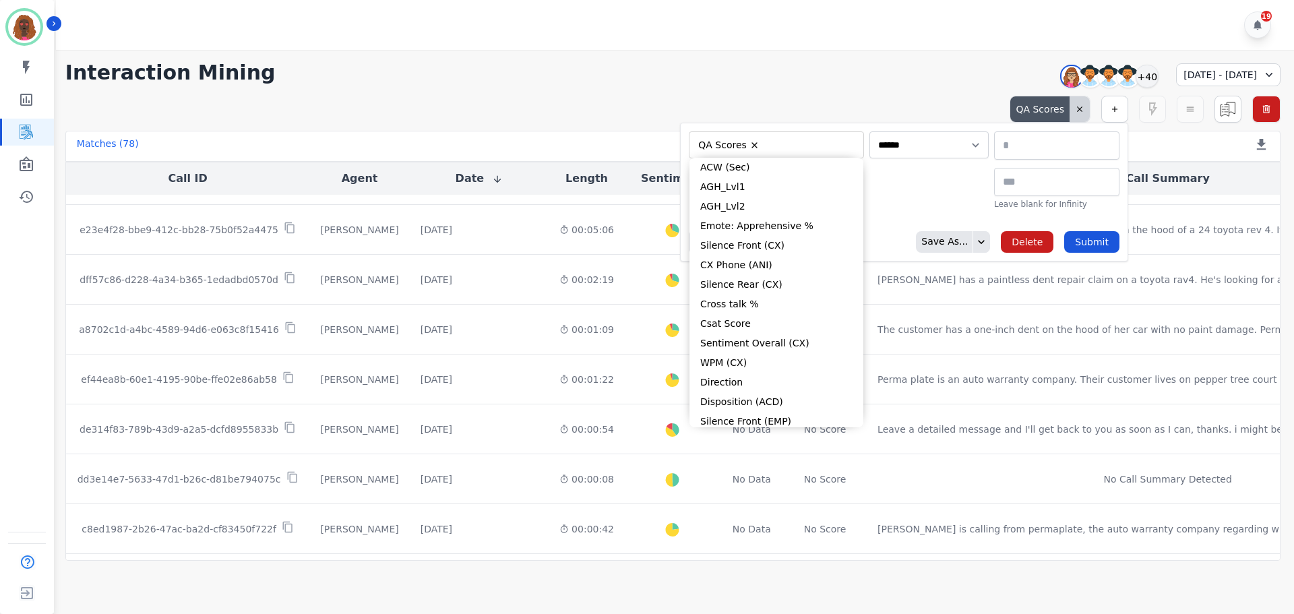
type input "**"
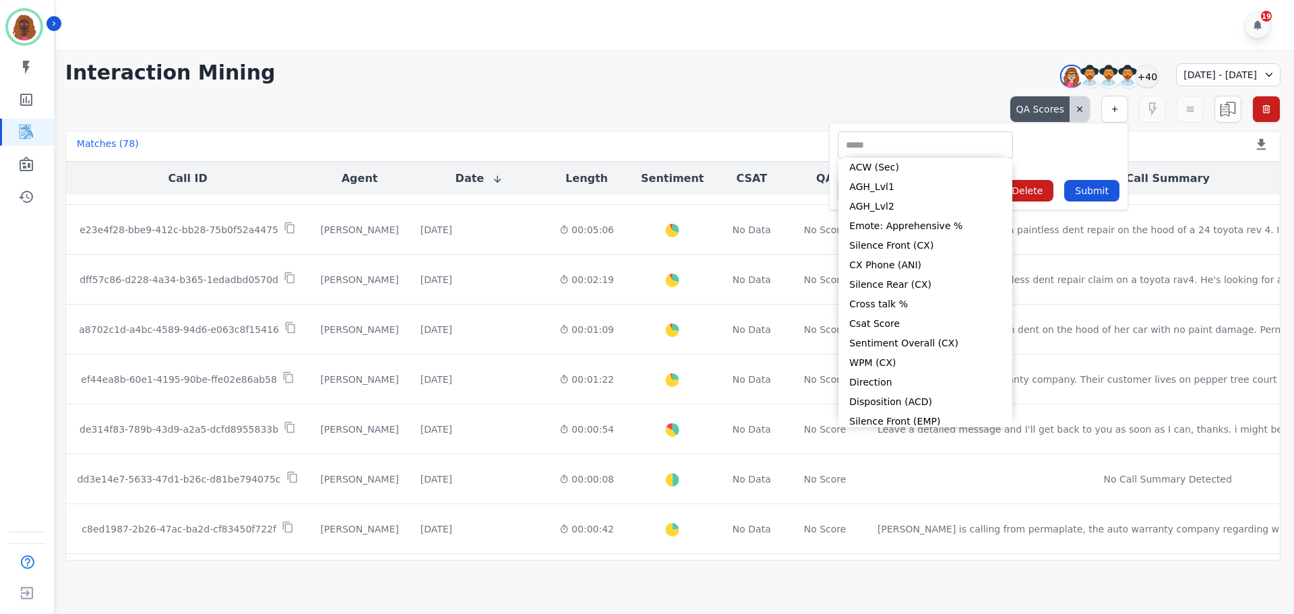
click at [913, 142] on input "selected options" at bounding box center [925, 145] width 169 height 14
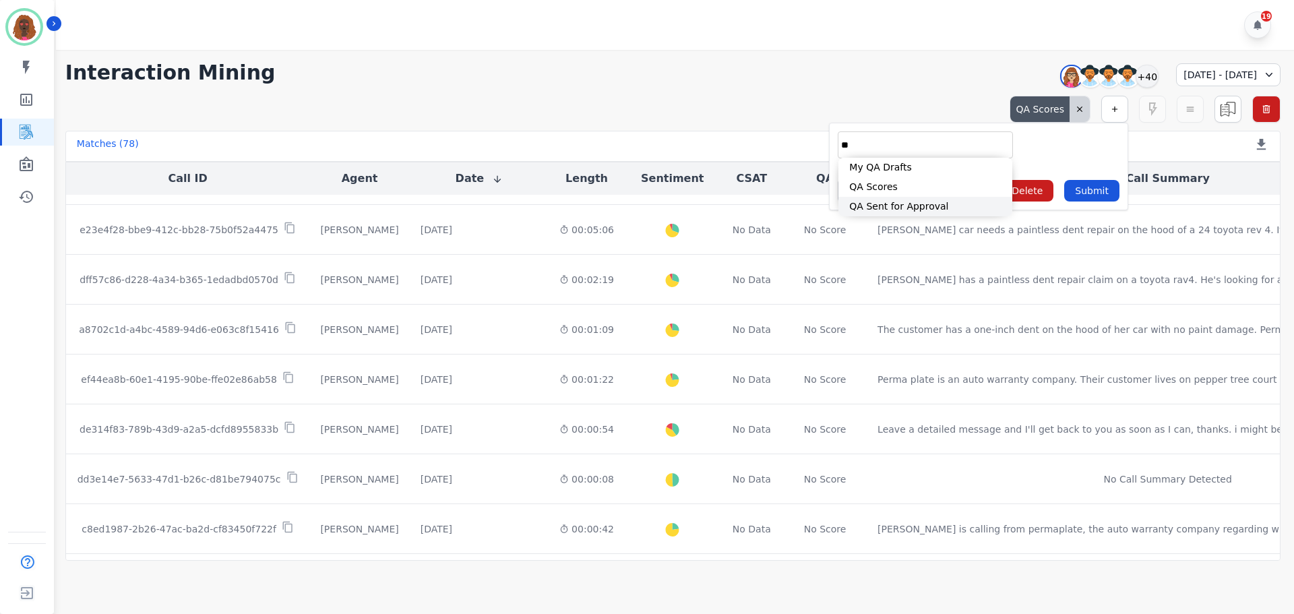
type input "**"
click at [903, 204] on li "QA Sent for Approval" at bounding box center [925, 207] width 174 height 20
type input "**********"
select select
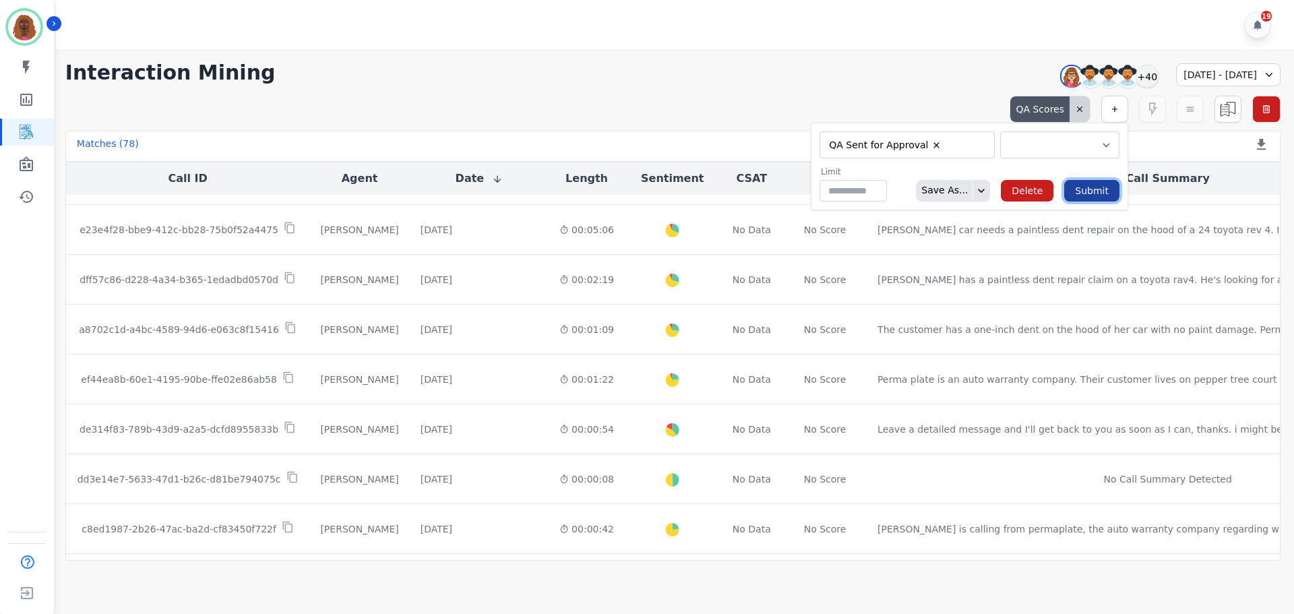
click at [1107, 195] on button "Submit" at bounding box center [1091, 191] width 55 height 22
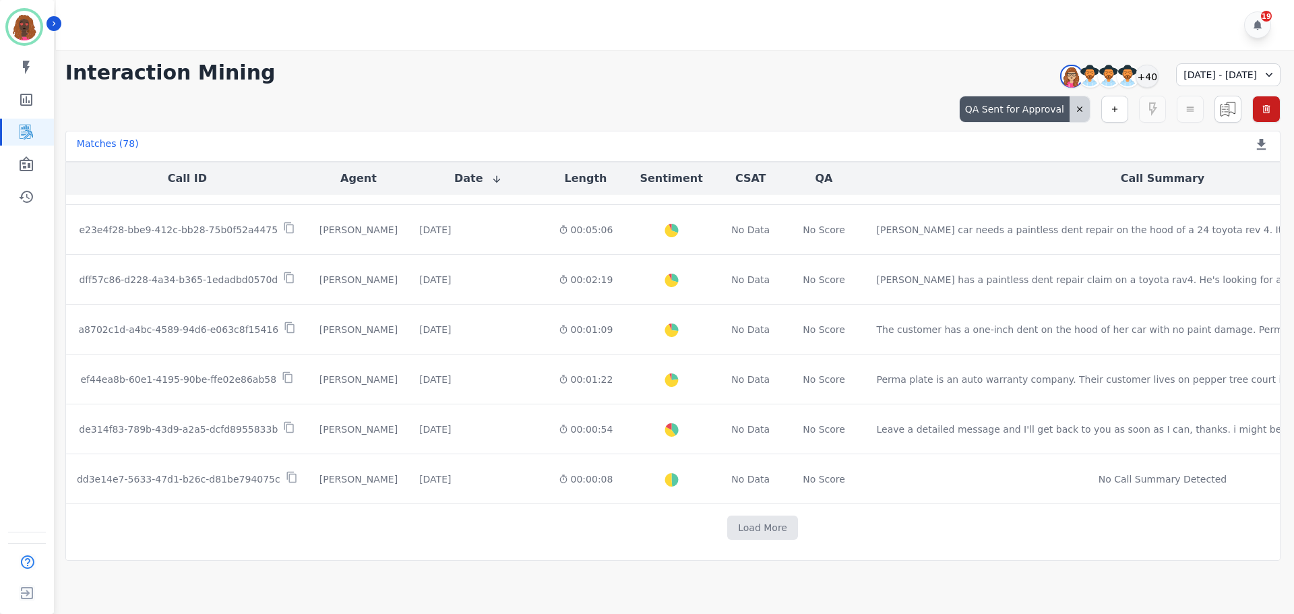
click at [683, 541] on td "Load More" at bounding box center [763, 528] width 1394 height 48
click at [727, 531] on button "Load More" at bounding box center [762, 528] width 71 height 24
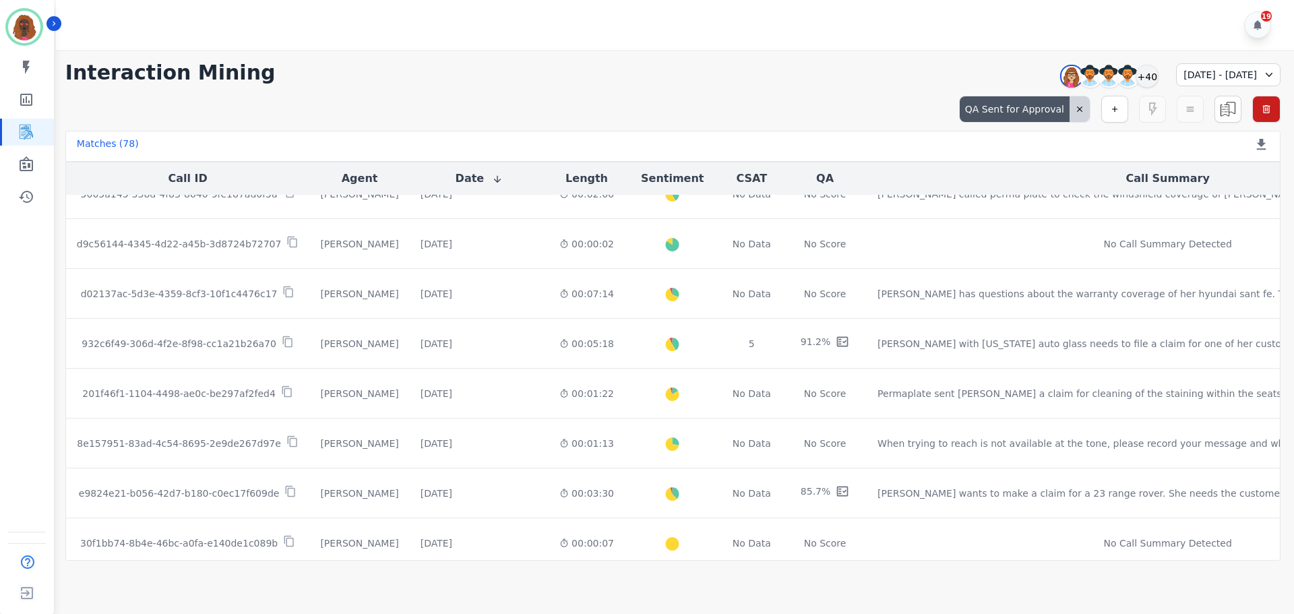
click at [1044, 109] on div "QA Sent for Approval" at bounding box center [1015, 109] width 110 height 26
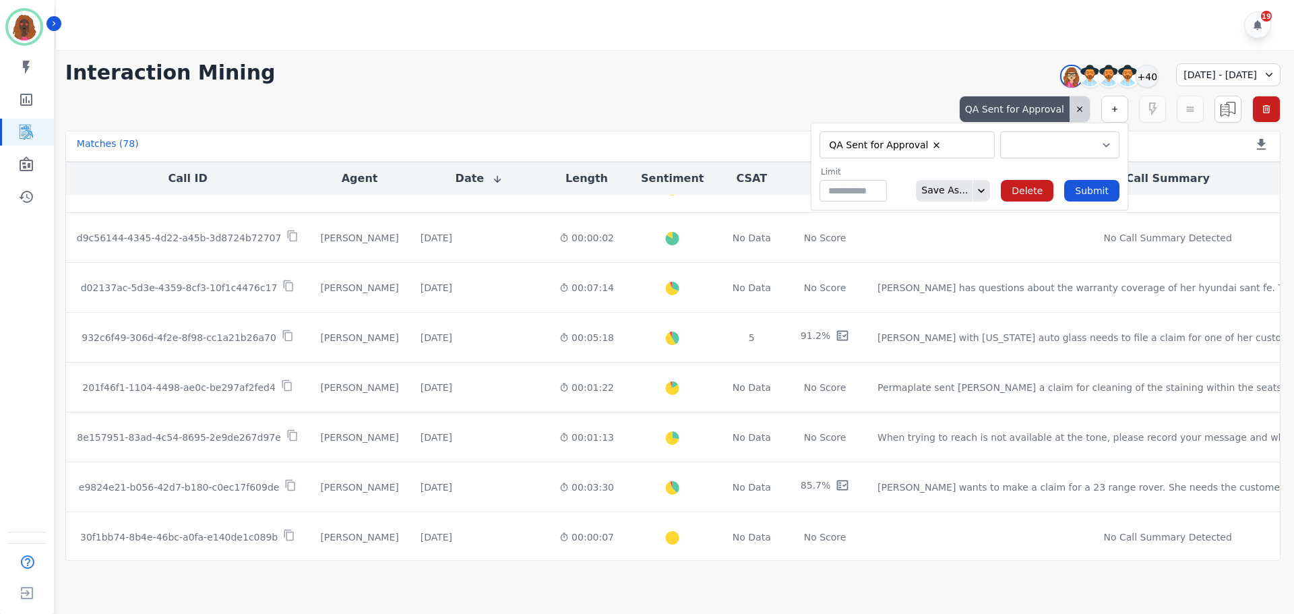
scroll to position [1429, 0]
click at [1040, 158] on form "**********" at bounding box center [969, 167] width 317 height 88
click at [1049, 146] on select "**********" at bounding box center [1059, 144] width 119 height 27
click at [1049, 151] on select "**********" at bounding box center [1059, 144] width 119 height 27
select select "******"
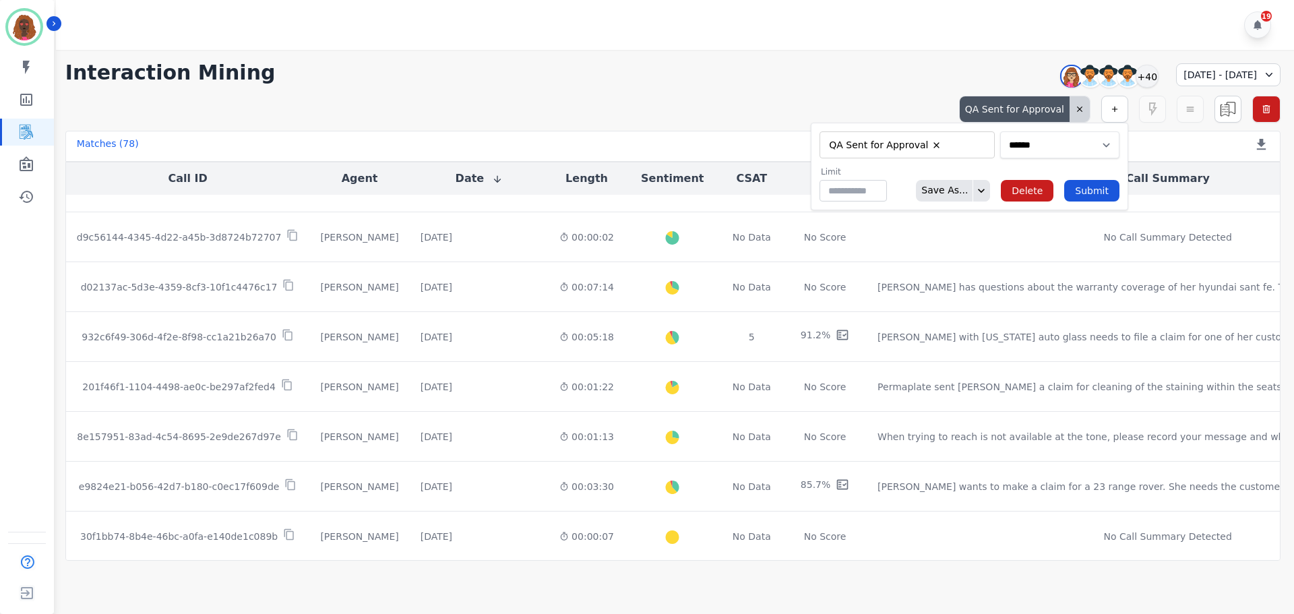
click at [1000, 131] on select "**********" at bounding box center [1059, 144] width 119 height 27
click at [1099, 203] on form "**********" at bounding box center [969, 167] width 317 height 88
click at [1098, 196] on button "Submit" at bounding box center [1091, 191] width 55 height 22
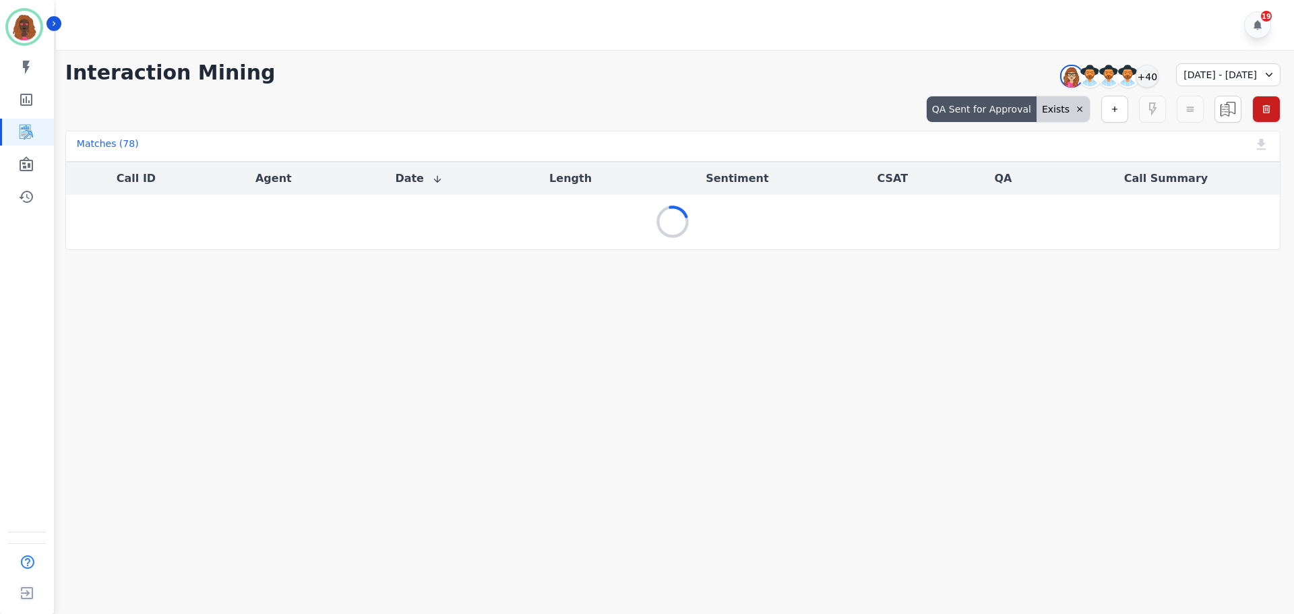
scroll to position [0, 0]
click at [1027, 114] on div "QA Sent for Approval" at bounding box center [982, 109] width 110 height 26
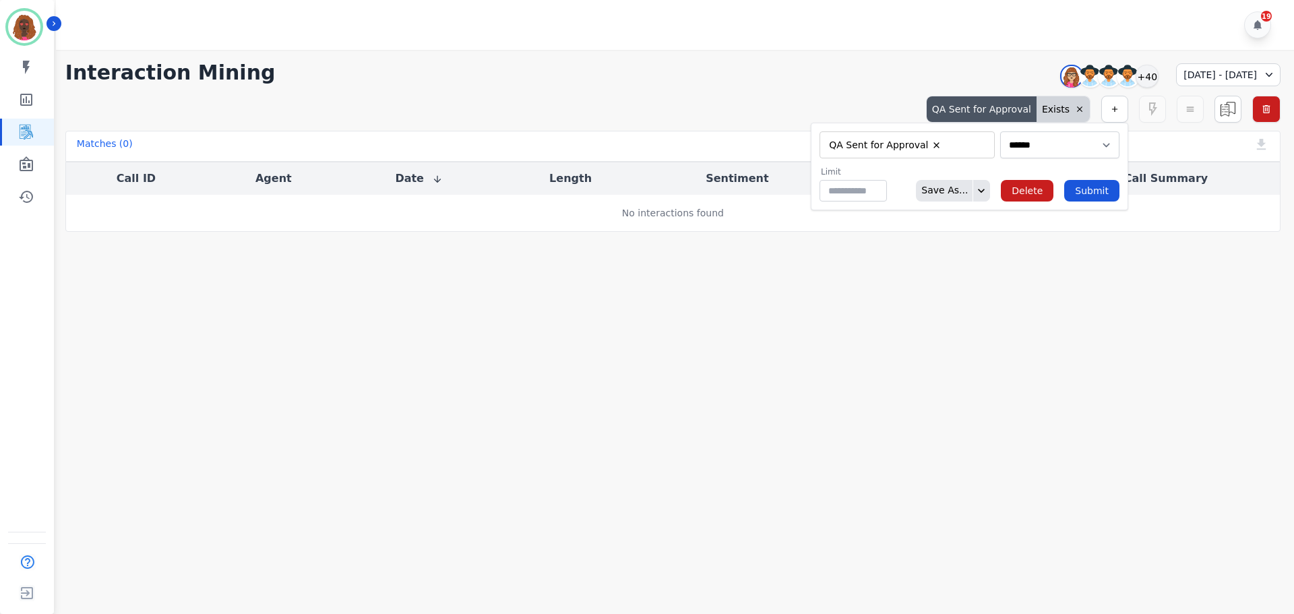
type input "**"
click at [931, 156] on div "** ACW (Sec) AGH_Lvl1 AGH_Lvl2 Emote: Apprehensive % Silence Front (CX) CX Phon…" at bounding box center [925, 144] width 175 height 27
type input "**"
click at [913, 182] on li "QA Scores" at bounding box center [925, 187] width 174 height 20
type input "**********"
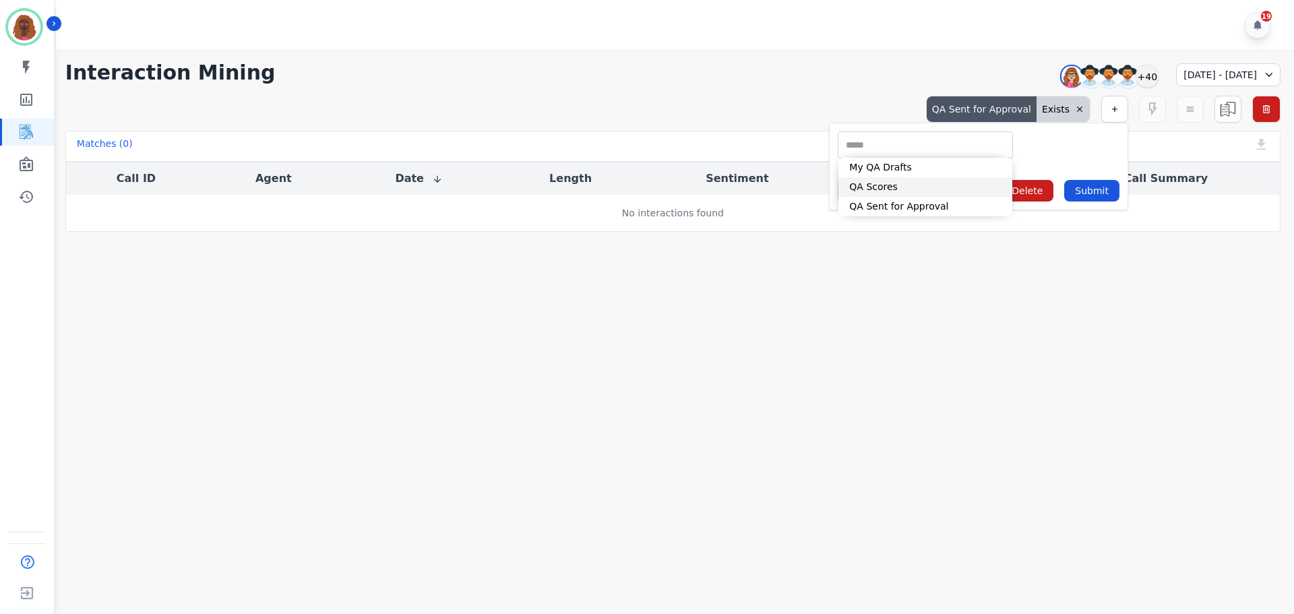
select select "******"
click at [1028, 139] on select "**********" at bounding box center [1054, 144] width 119 height 27
click at [995, 131] on select "**********" at bounding box center [1054, 144] width 119 height 27
click at [1095, 188] on button "Submit" at bounding box center [1091, 191] width 55 height 22
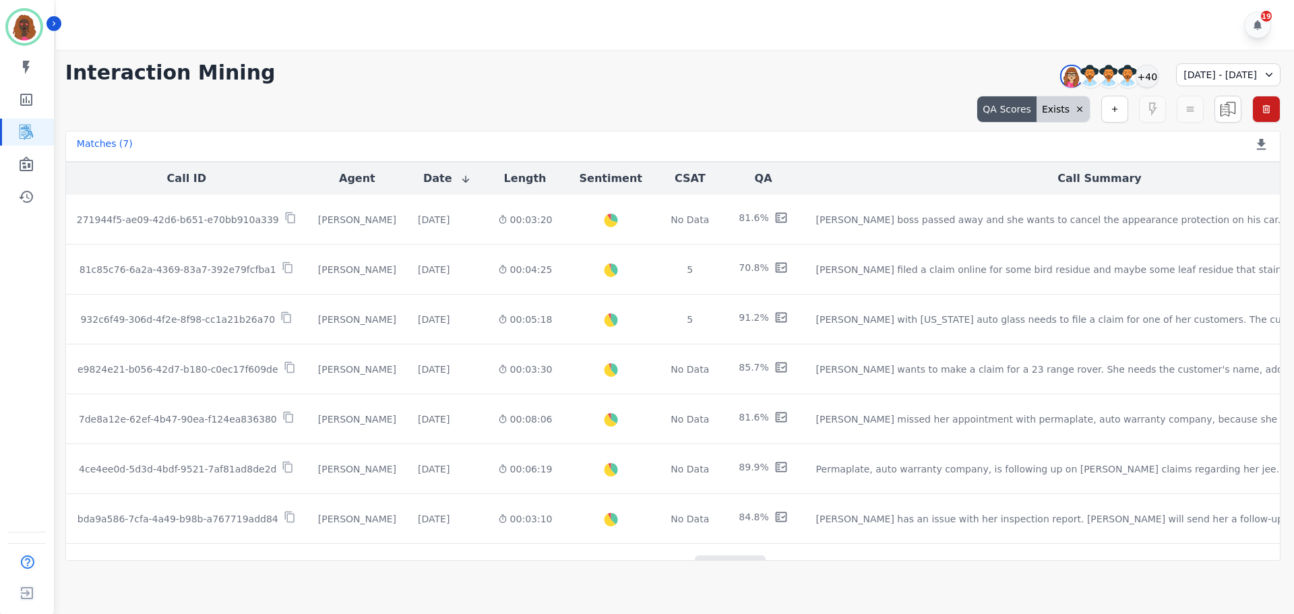
click at [1020, 110] on div "QA Scores" at bounding box center [1006, 109] width 59 height 26
select select "******"
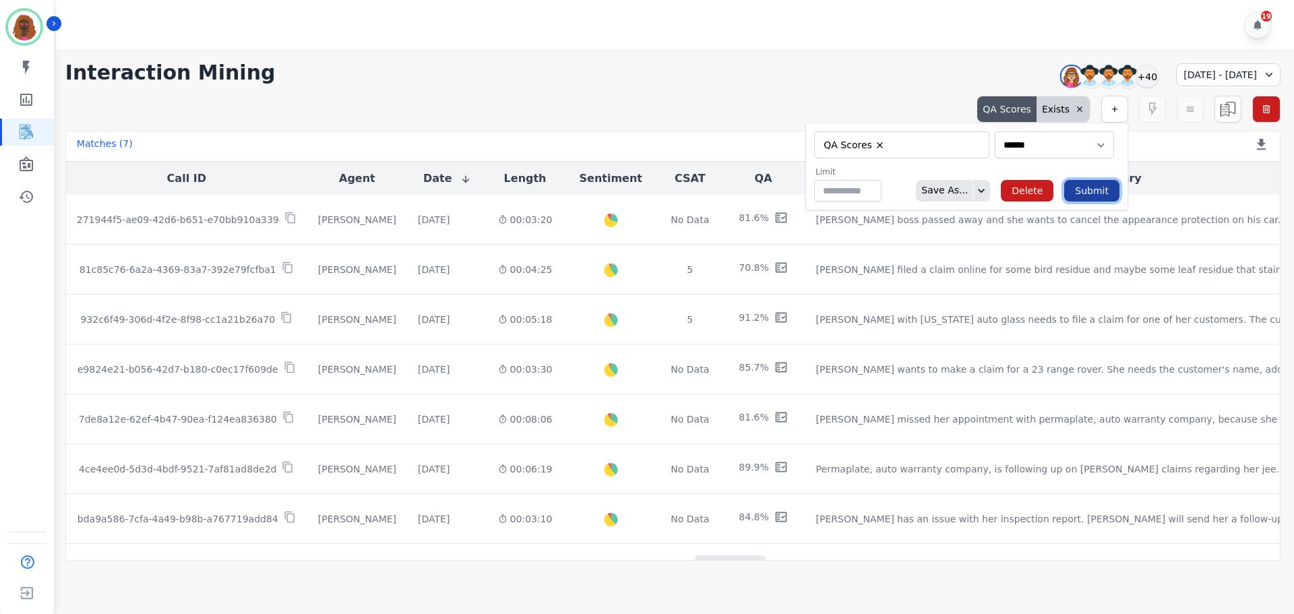
click at [1102, 192] on button "Submit" at bounding box center [1091, 191] width 55 height 22
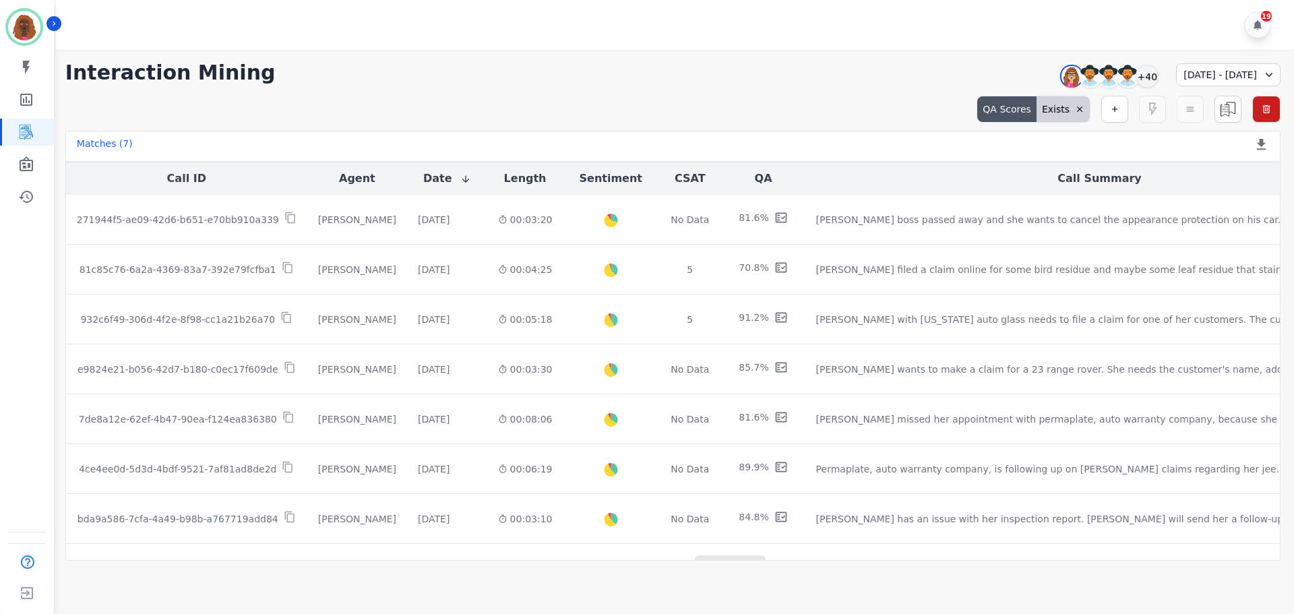
click at [1019, 106] on div "QA Scores" at bounding box center [1006, 109] width 59 height 26
select select "******"
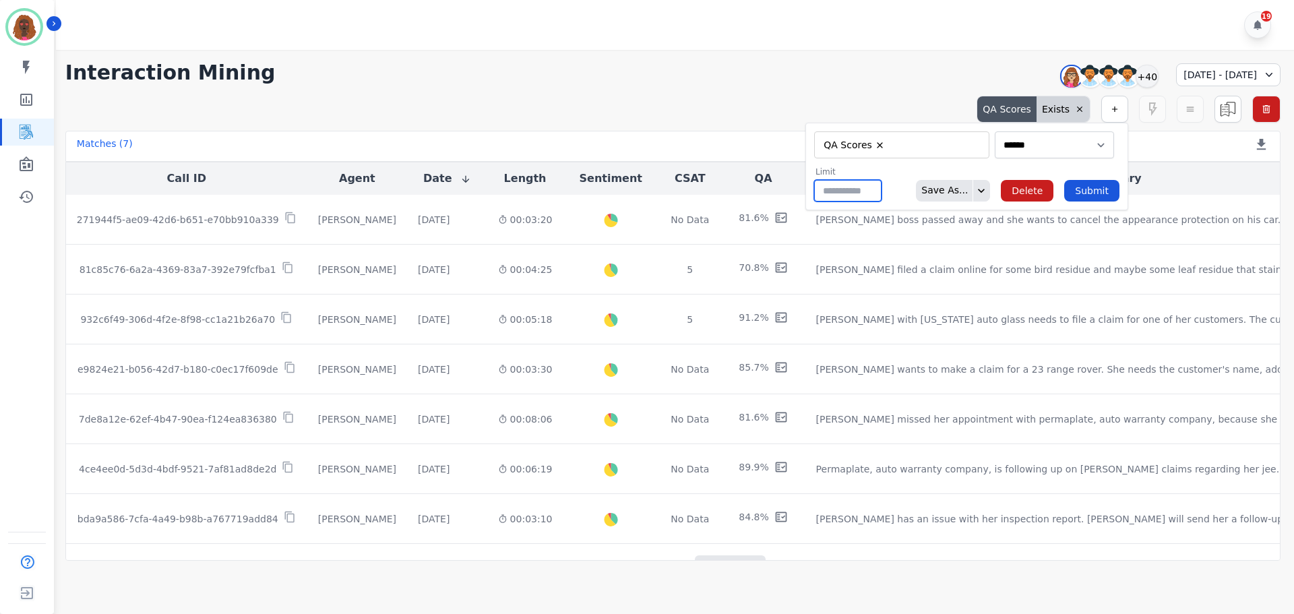
click at [862, 190] on input "**" at bounding box center [847, 191] width 67 height 22
click at [847, 192] on input "**" at bounding box center [847, 191] width 67 height 22
click at [1108, 194] on button "Submit" at bounding box center [1091, 191] width 55 height 22
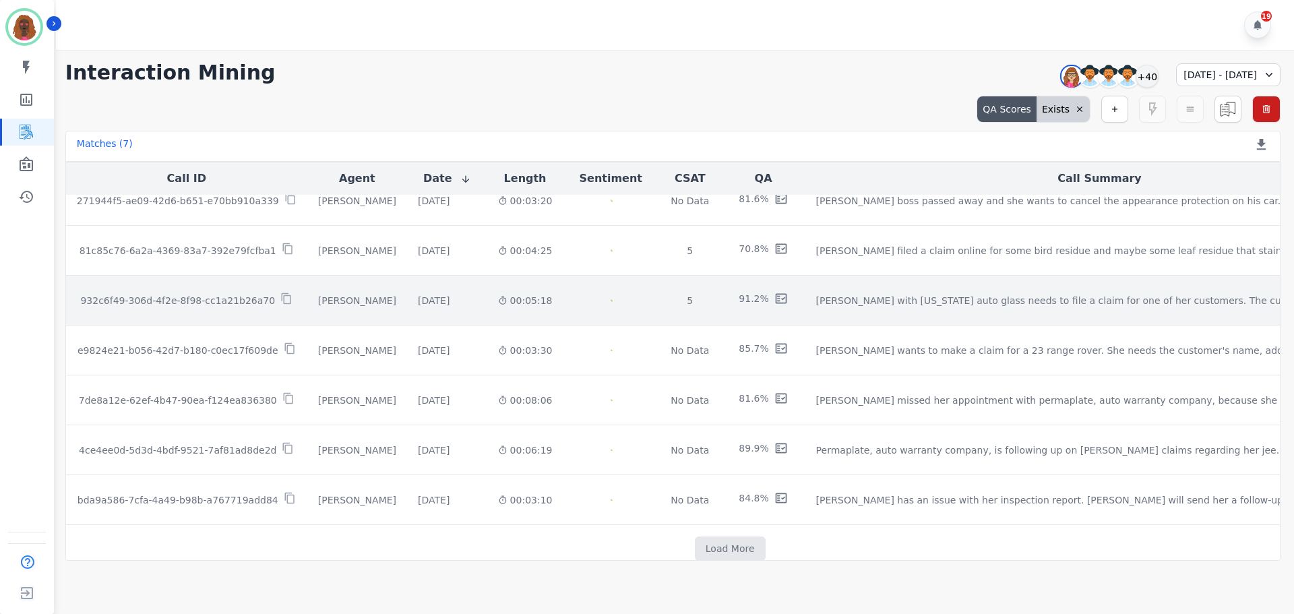
scroll to position [40, 0]
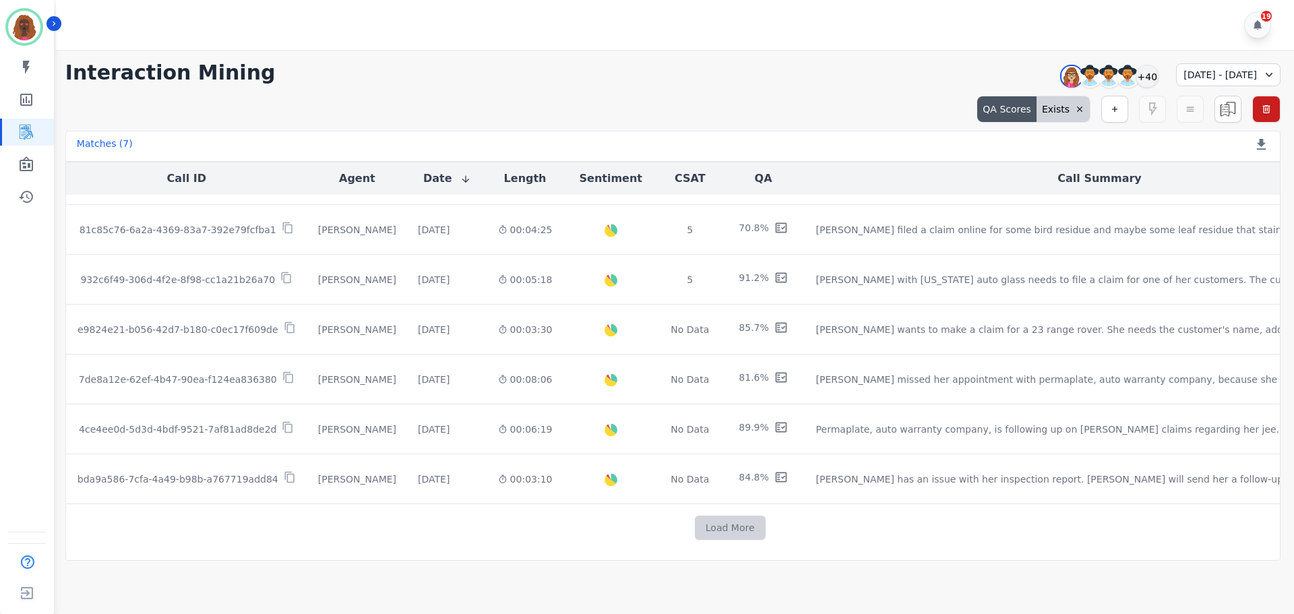
click at [695, 524] on button "Load More" at bounding box center [730, 528] width 71 height 24
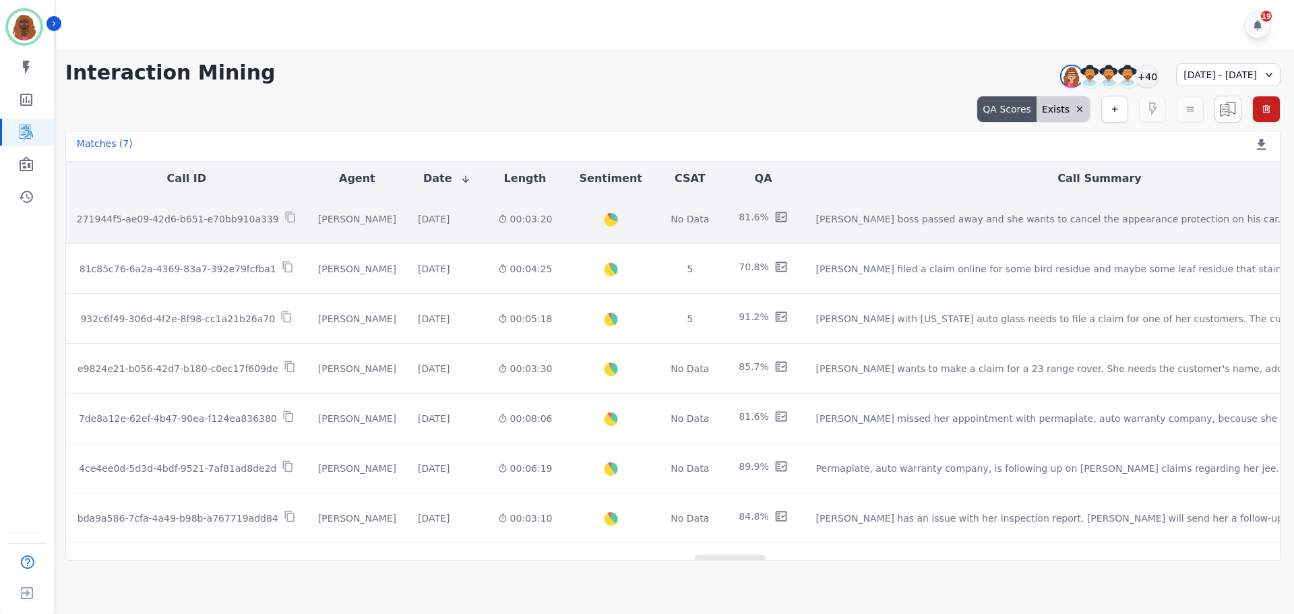
scroll to position [0, 0]
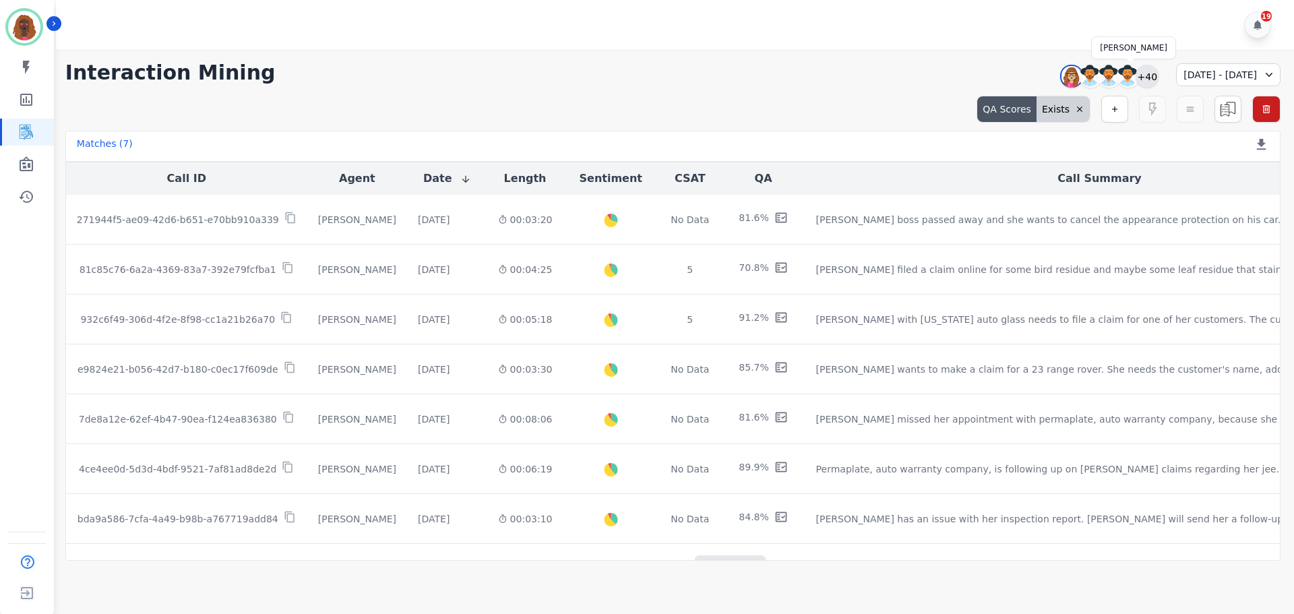
click at [1136, 75] on div "+40" at bounding box center [1147, 76] width 23 height 23
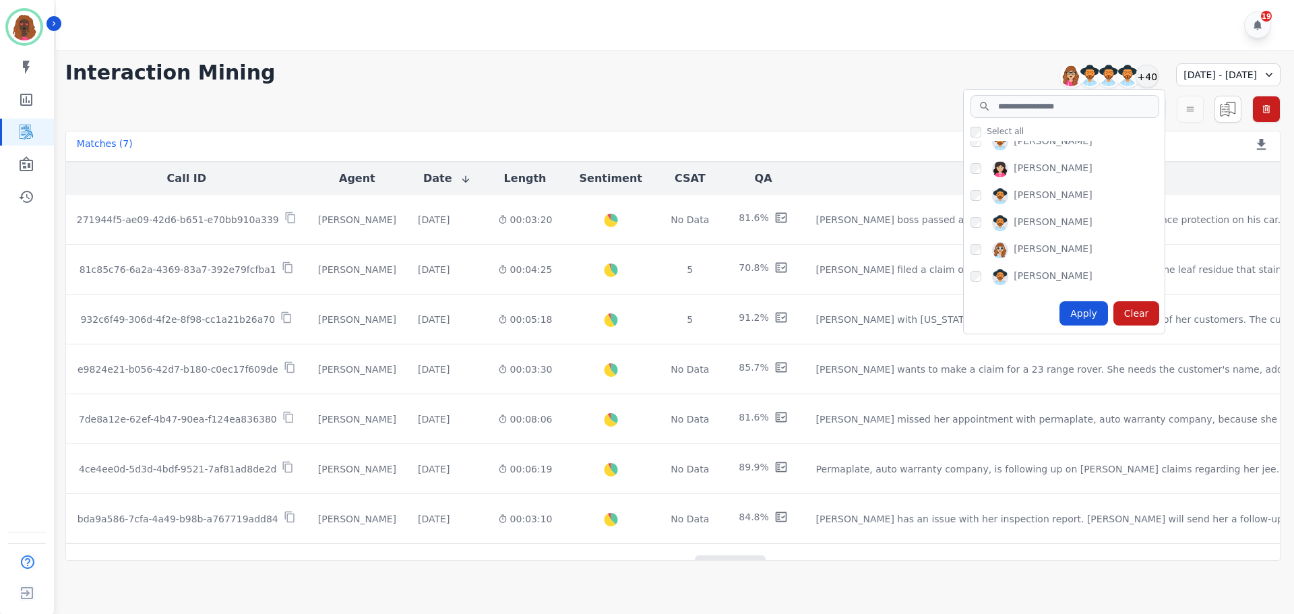
scroll to position [766, 0]
click at [1060, 312] on div "Apply" at bounding box center [1084, 313] width 49 height 24
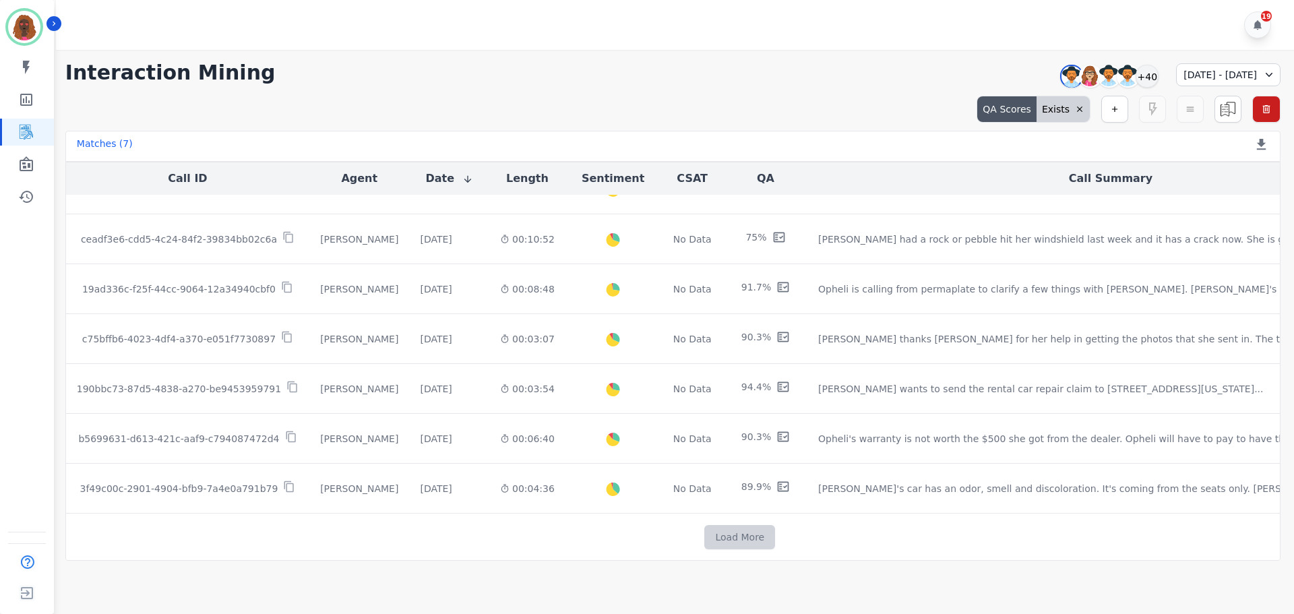
scroll to position [31, 0]
click at [704, 529] on button "Load More" at bounding box center [739, 536] width 71 height 24
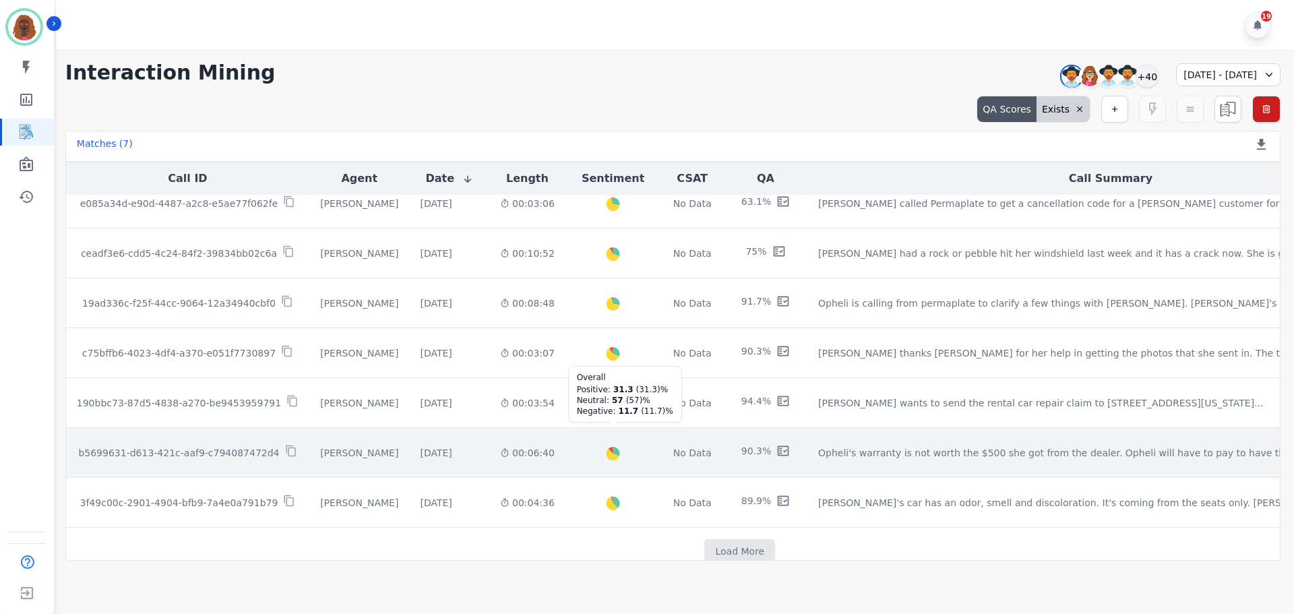
scroll to position [0, 0]
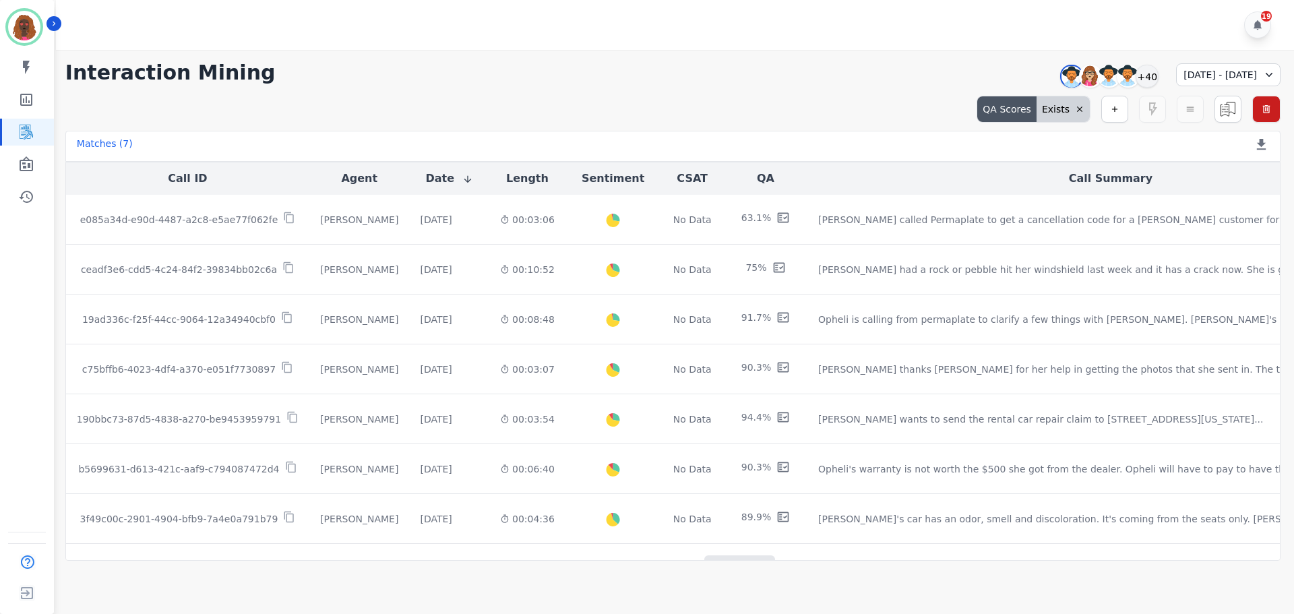
click at [1076, 105] on icon at bounding box center [1079, 108] width 9 height 9
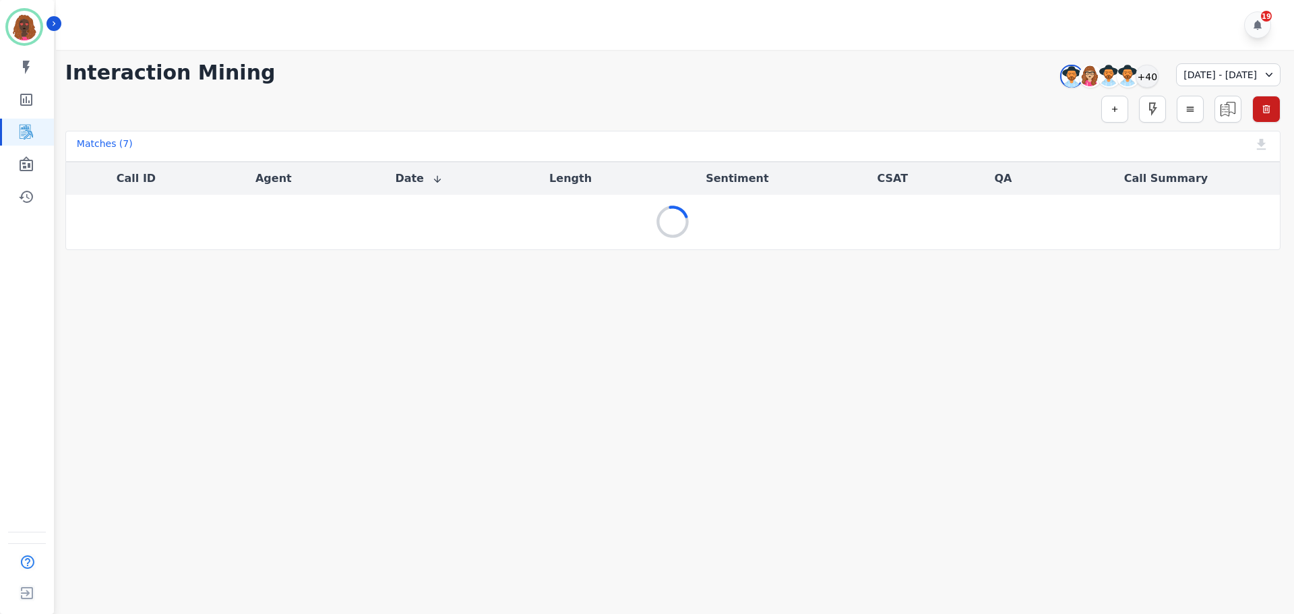
click at [1203, 76] on div "[DATE] - [DATE]" at bounding box center [1228, 74] width 104 height 23
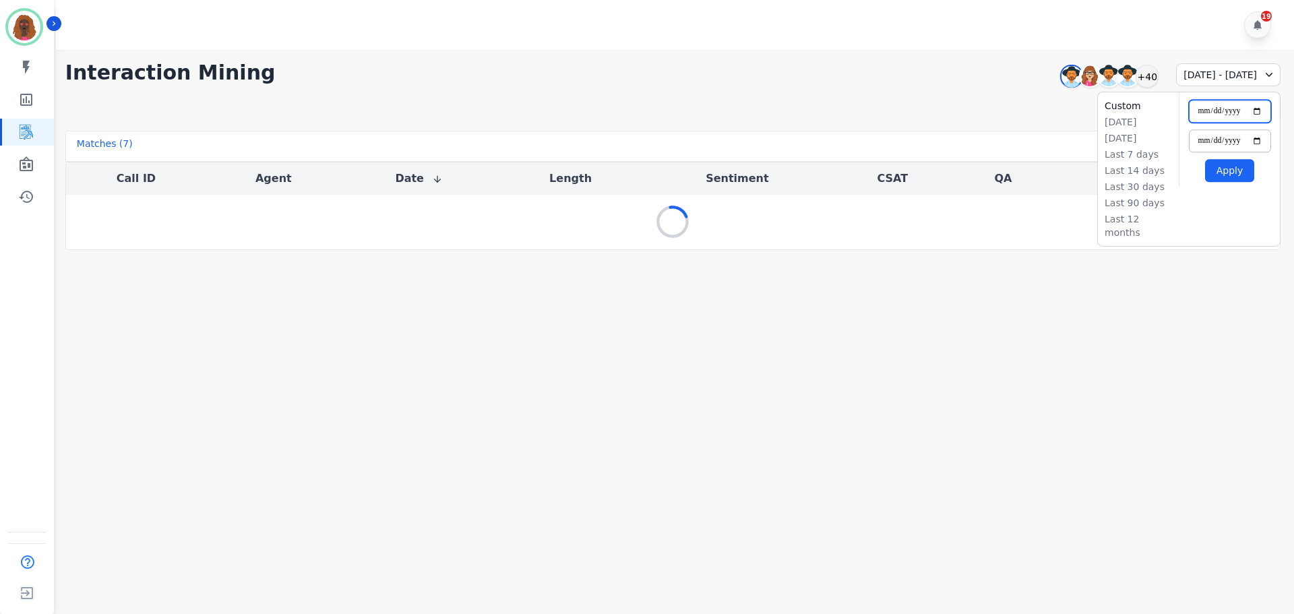
click at [1268, 109] on input "**********" at bounding box center [1230, 111] width 82 height 23
click at [1258, 109] on input "**********" at bounding box center [1230, 111] width 82 height 23
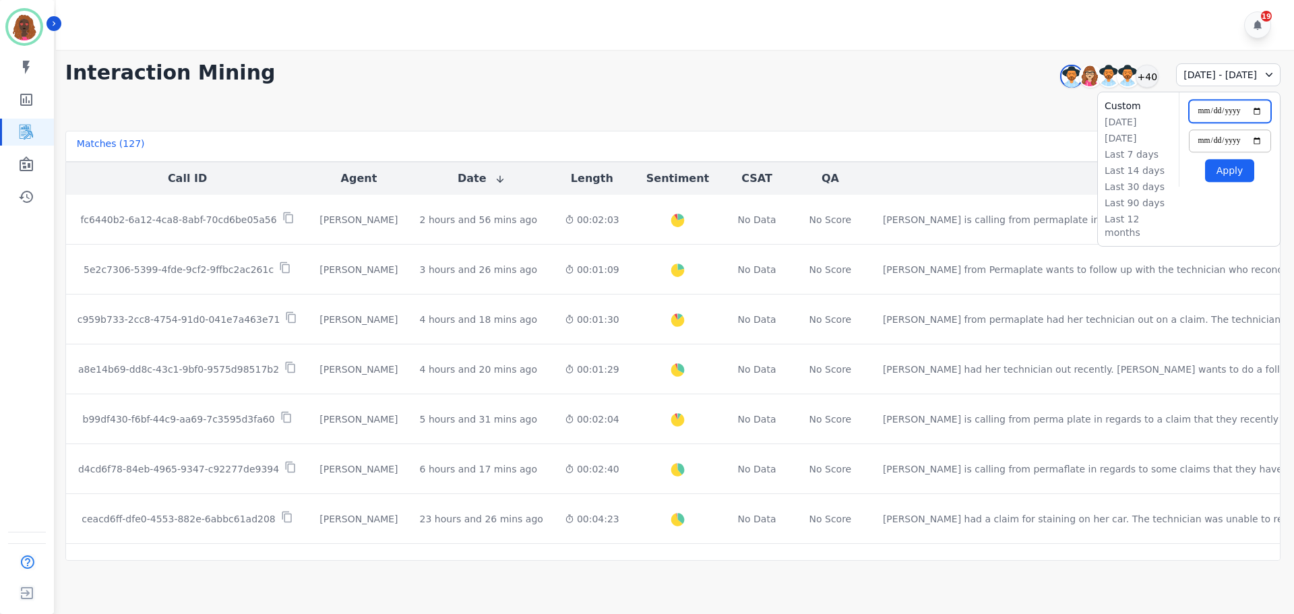
type input "**********"
click at [1236, 172] on button "Apply" at bounding box center [1229, 170] width 49 height 23
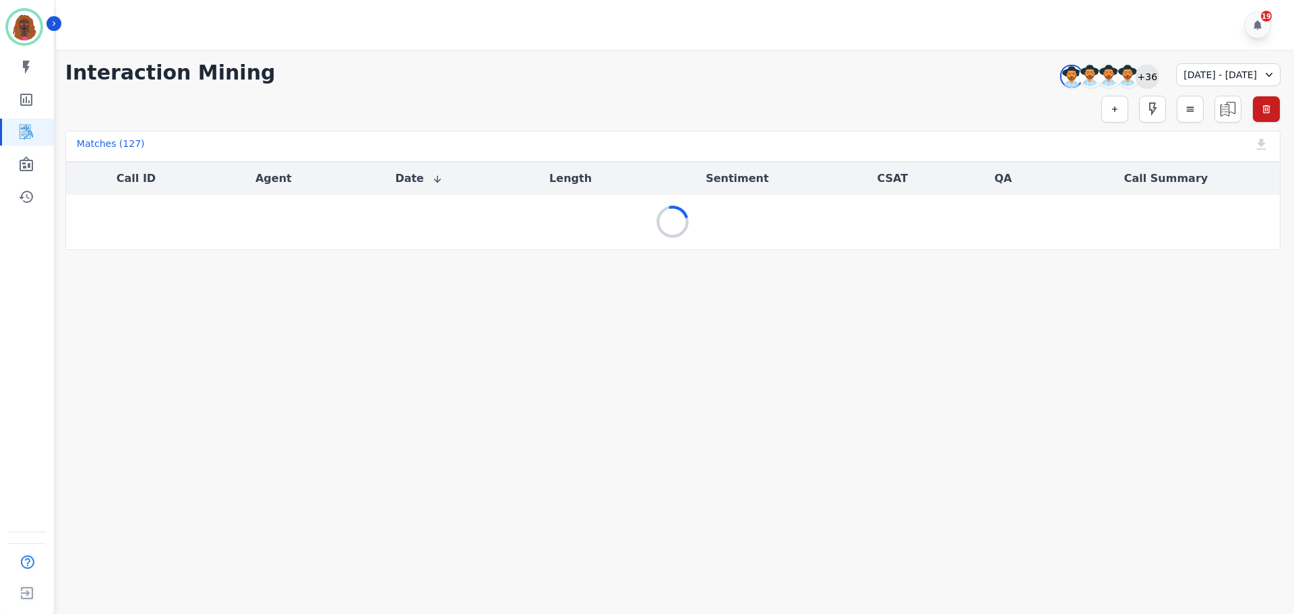
click at [1136, 80] on div "+36" at bounding box center [1147, 76] width 23 height 23
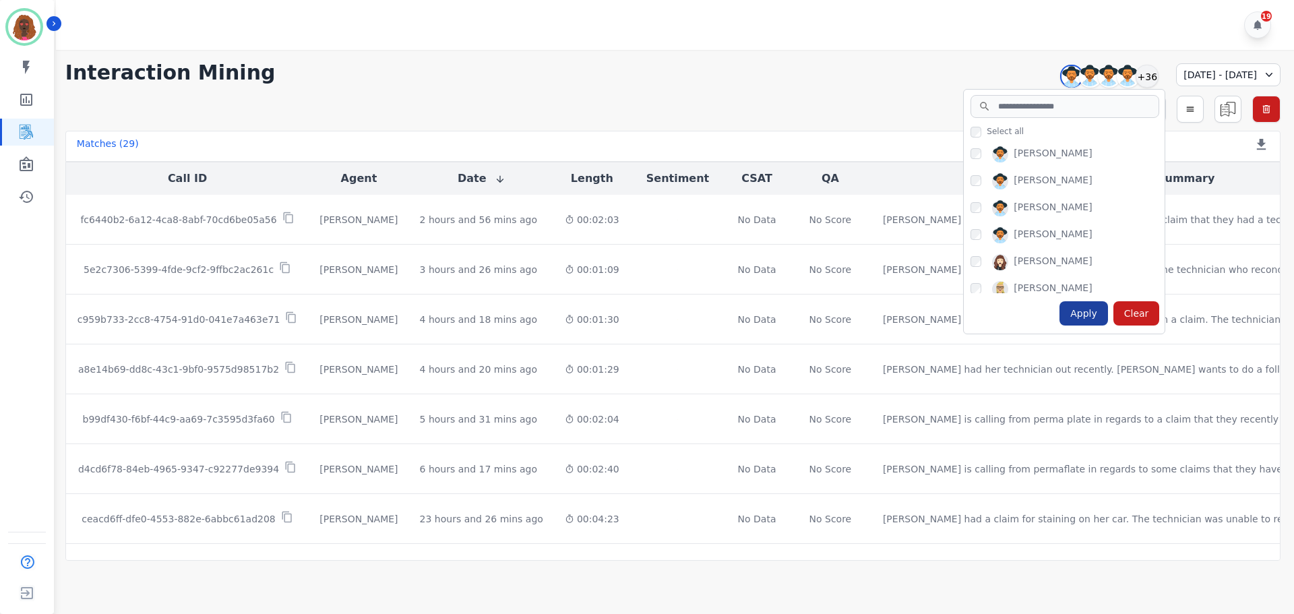
click at [1060, 314] on div "Apply" at bounding box center [1084, 313] width 49 height 24
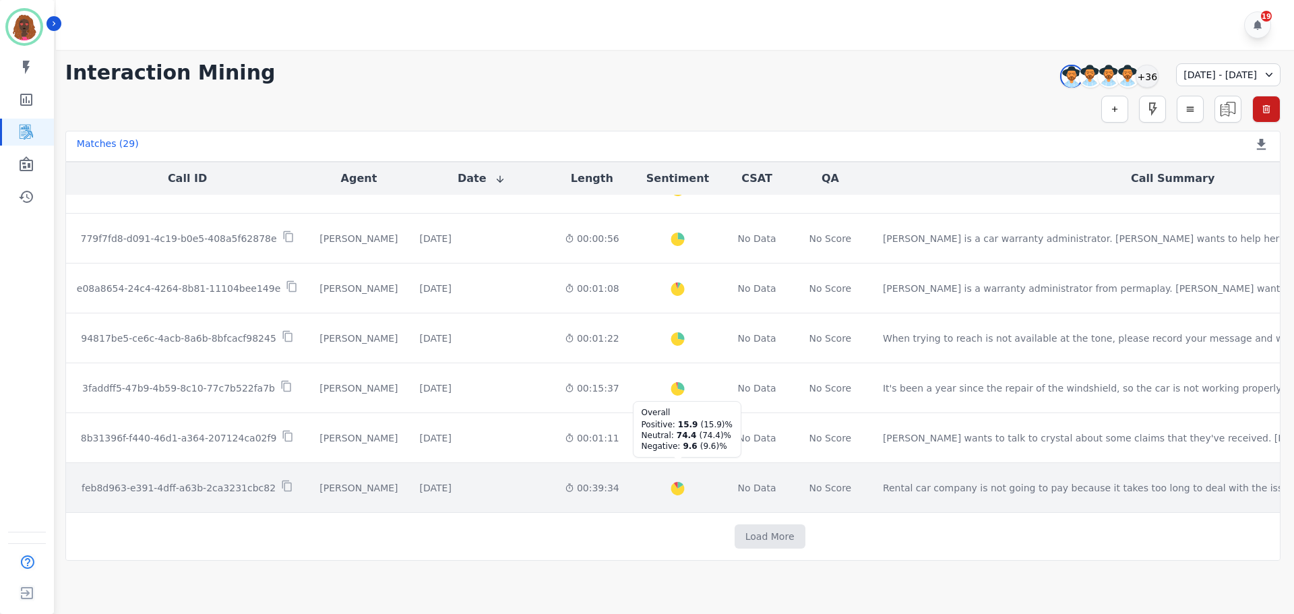
scroll to position [685, 0]
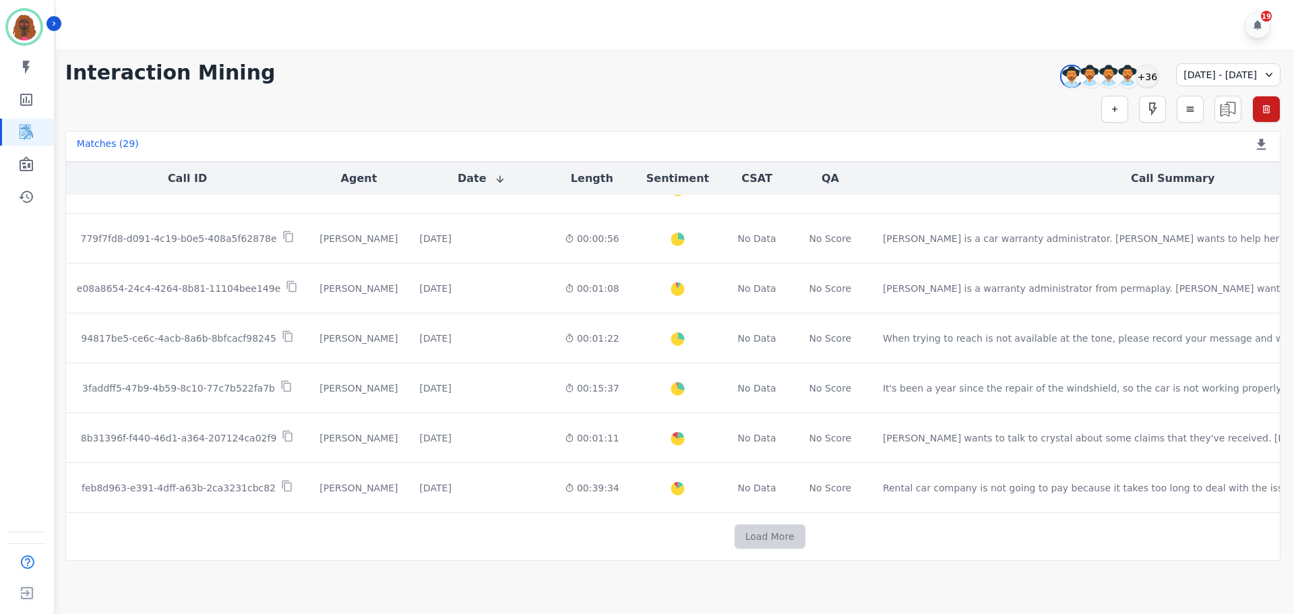
click at [735, 532] on button "Load More" at bounding box center [770, 536] width 71 height 24
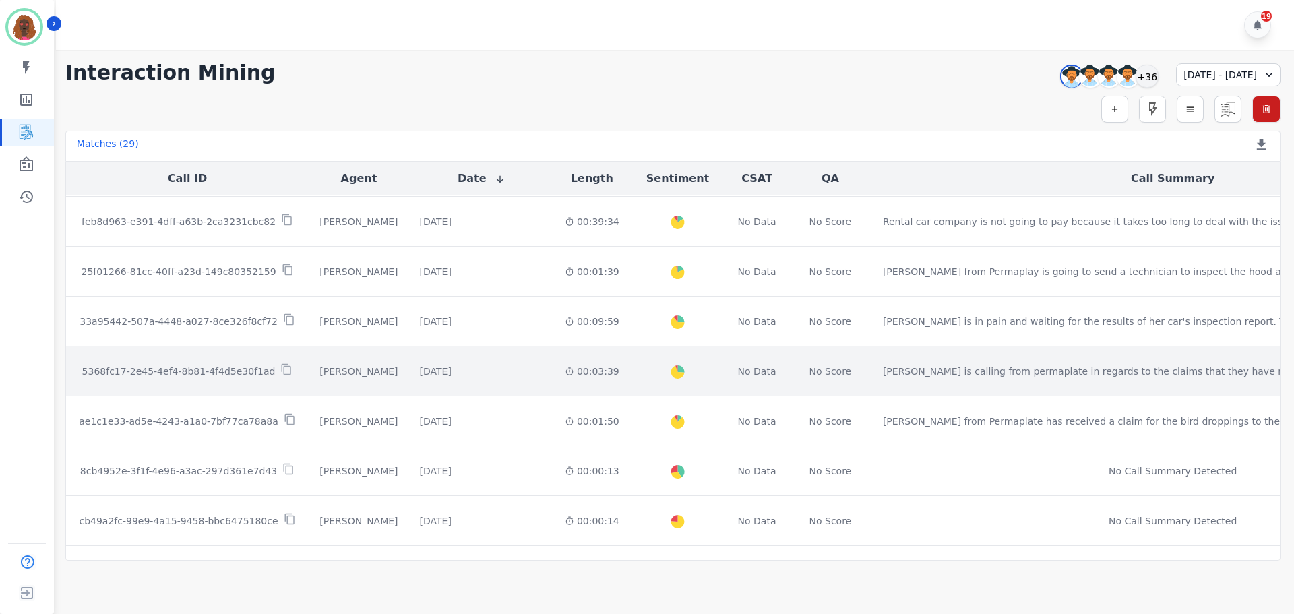
scroll to position [944, 0]
click at [432, 361] on td "[DATE] Start at: [DATE] 8:44am" at bounding box center [481, 373] width 145 height 50
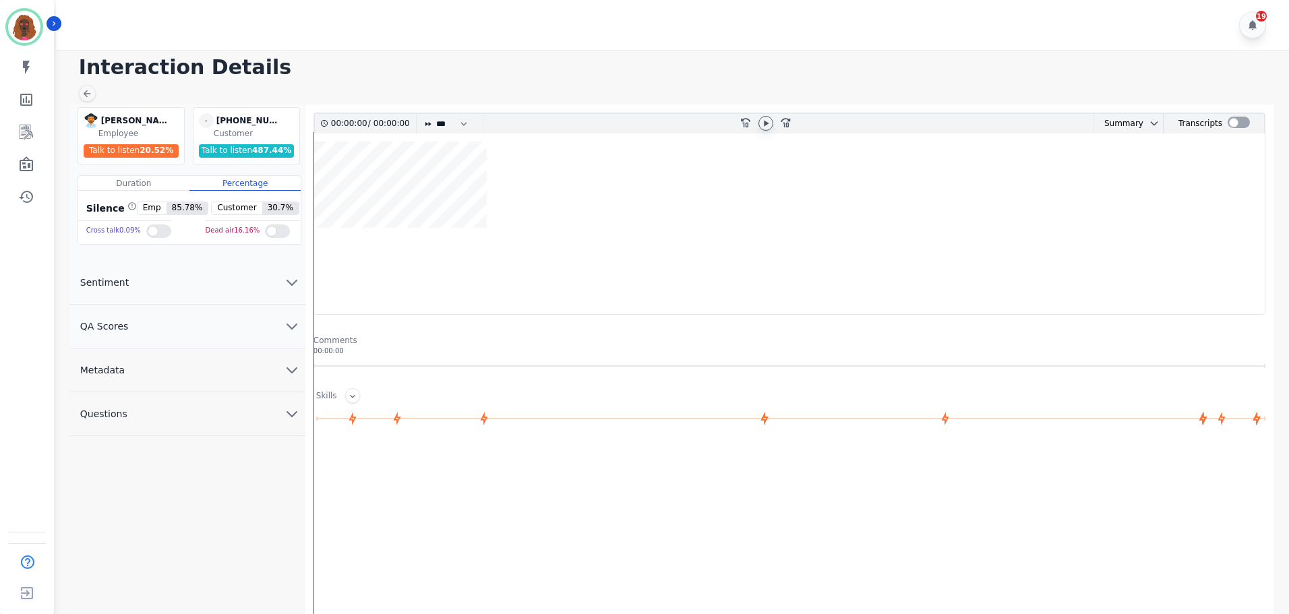
click at [764, 121] on icon at bounding box center [766, 123] width 5 height 6
click at [766, 125] on icon at bounding box center [765, 123] width 5 height 6
click at [86, 96] on icon at bounding box center [87, 93] width 7 height 7
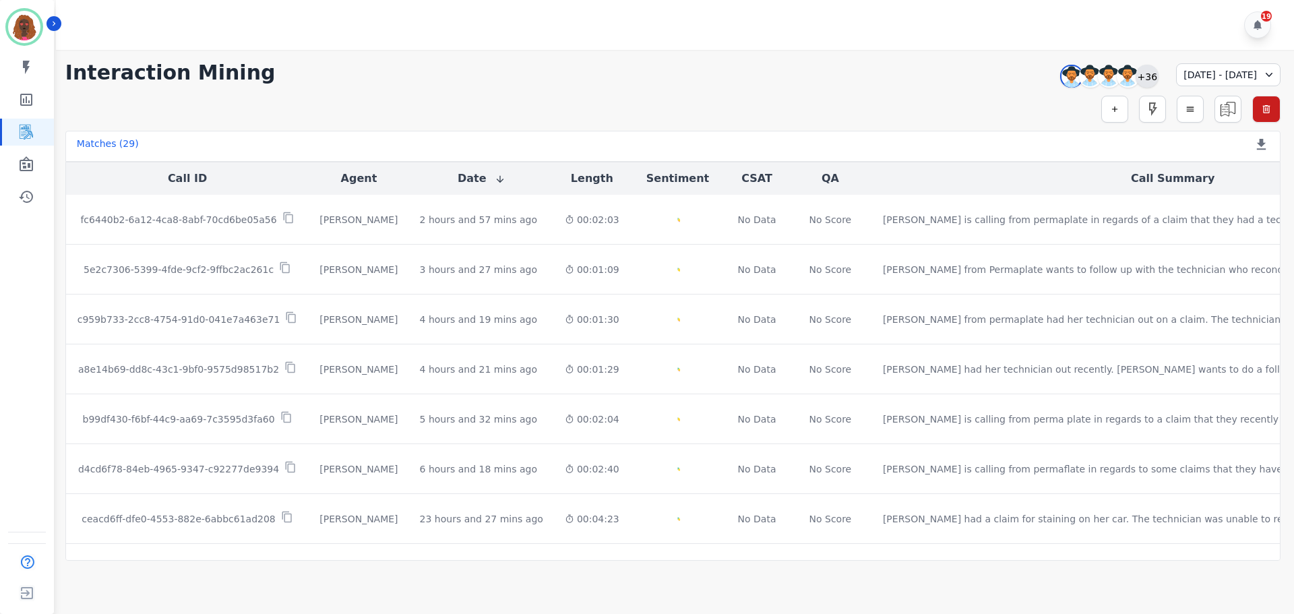
click at [1136, 80] on div "+36" at bounding box center [1147, 76] width 23 height 23
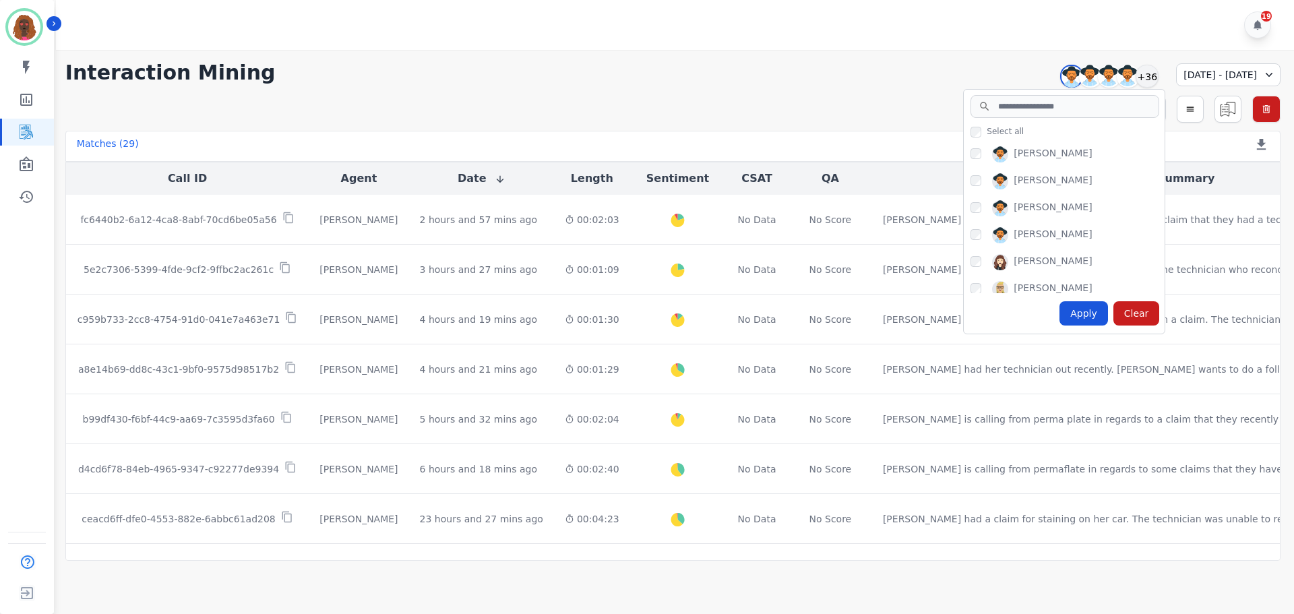
click at [706, 61] on div "Interaction Mining [PERSON_NAME] [PERSON_NAME] [PERSON_NAME] [PERSON_NAME] +36 …" at bounding box center [672, 73] width 1215 height 24
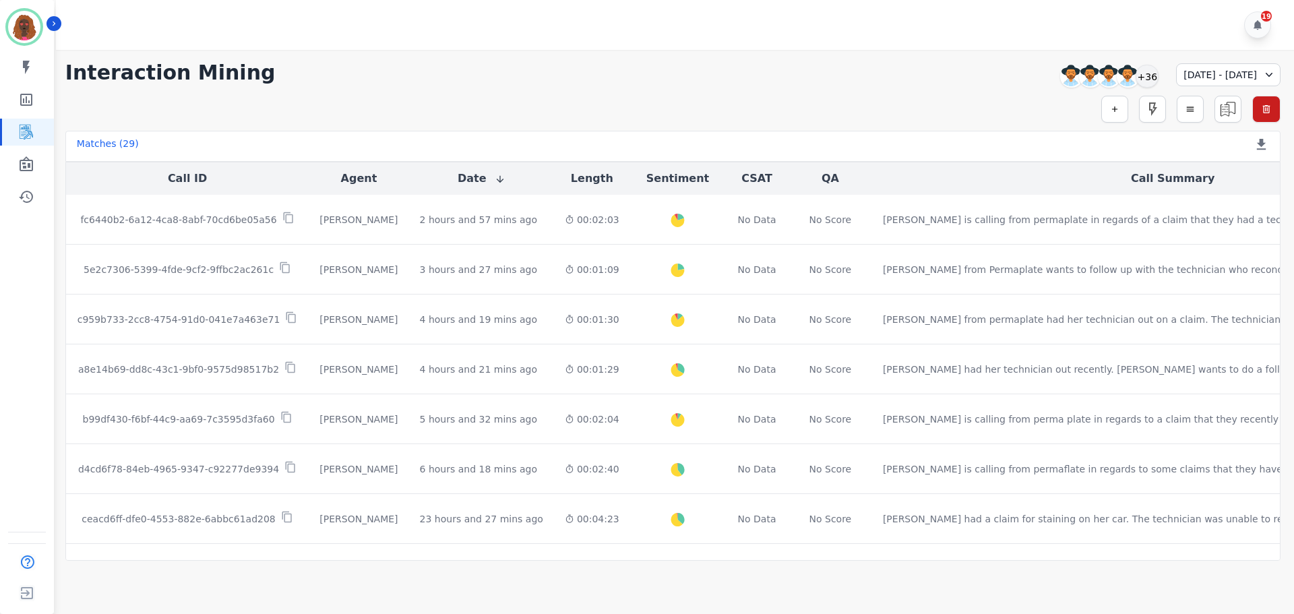
click at [1182, 74] on div "[DATE] - [DATE]" at bounding box center [1228, 74] width 104 height 23
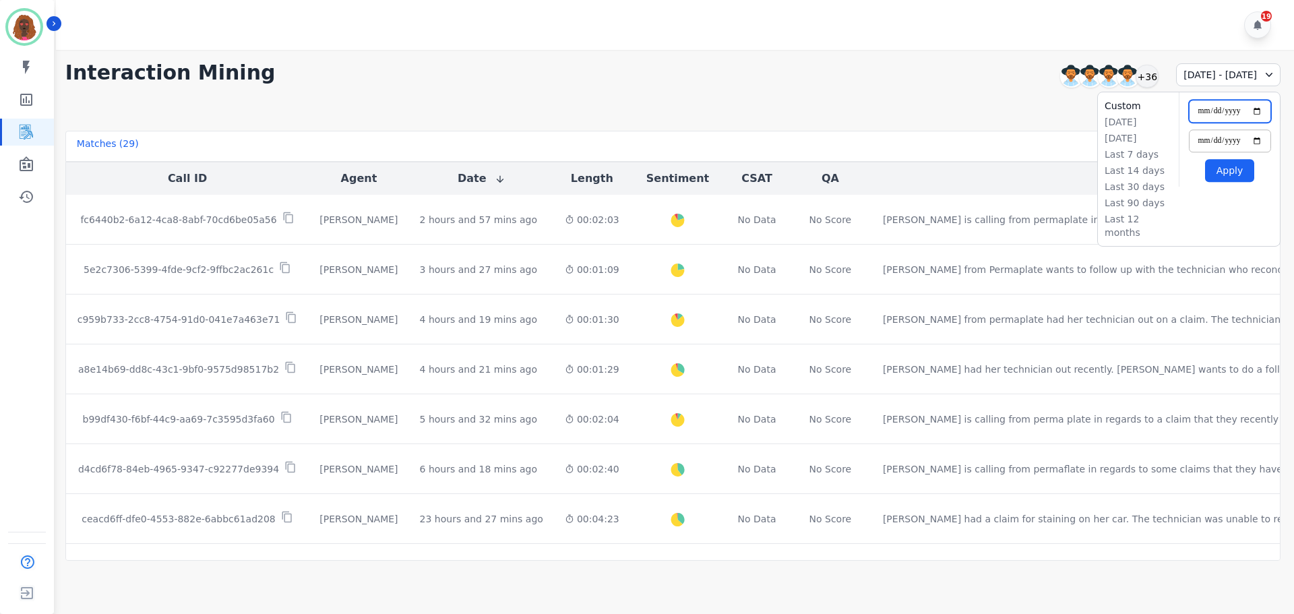
click at [1252, 110] on input "**********" at bounding box center [1230, 111] width 82 height 23
click at [1225, 172] on button "Apply" at bounding box center [1229, 170] width 49 height 23
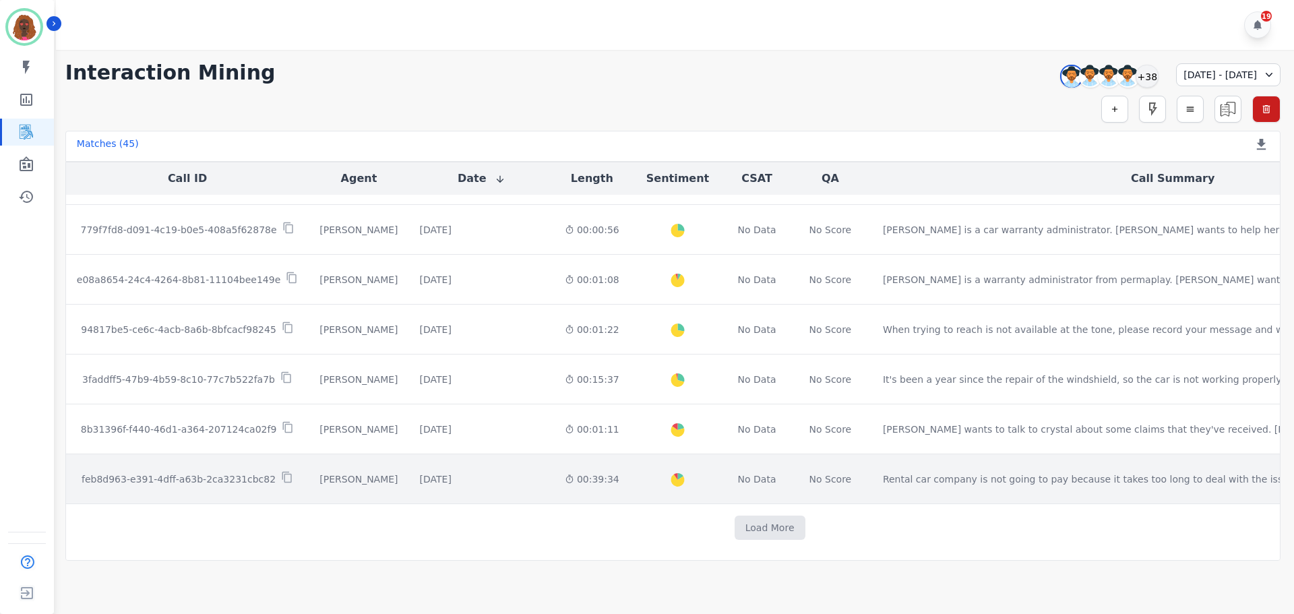
scroll to position [685, 0]
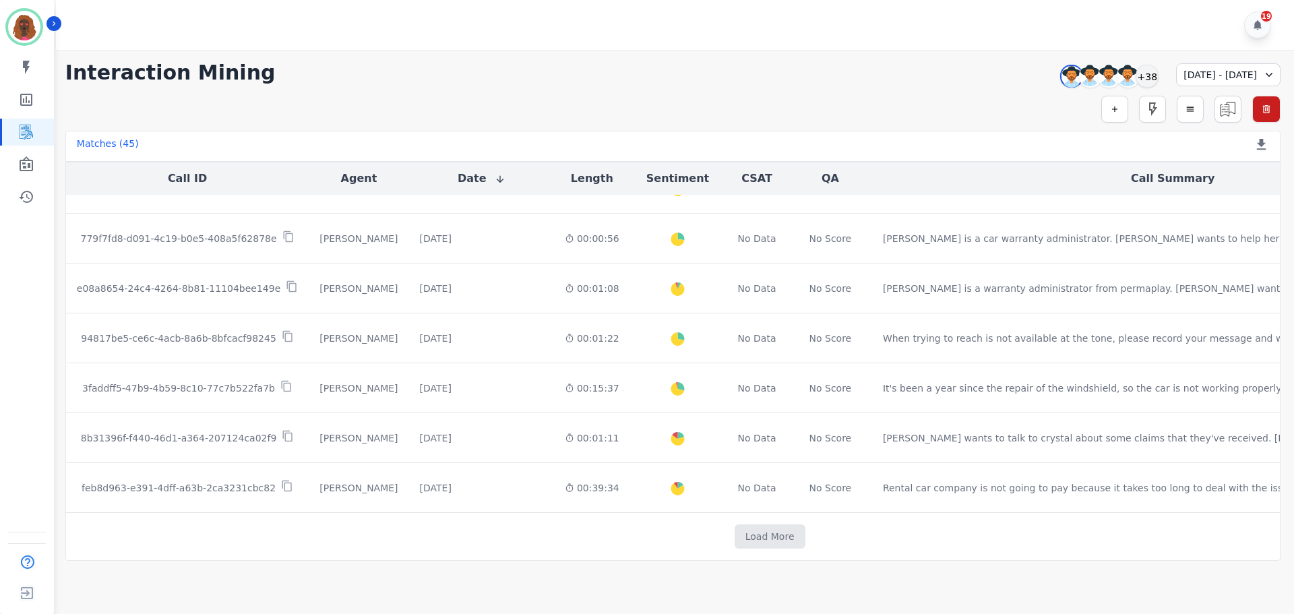
click at [658, 513] on td "Load More" at bounding box center [770, 537] width 1408 height 48
click at [735, 524] on button "Load More" at bounding box center [770, 536] width 71 height 24
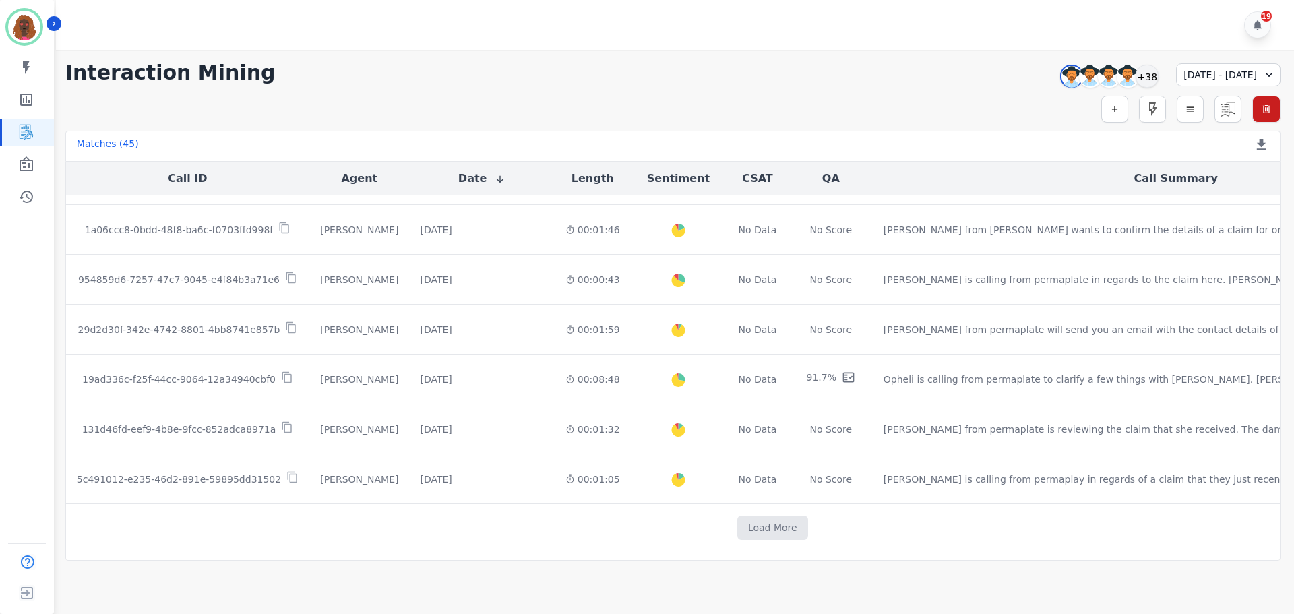
scroll to position [1691, 0]
click at [737, 526] on button "Load More" at bounding box center [772, 528] width 71 height 24
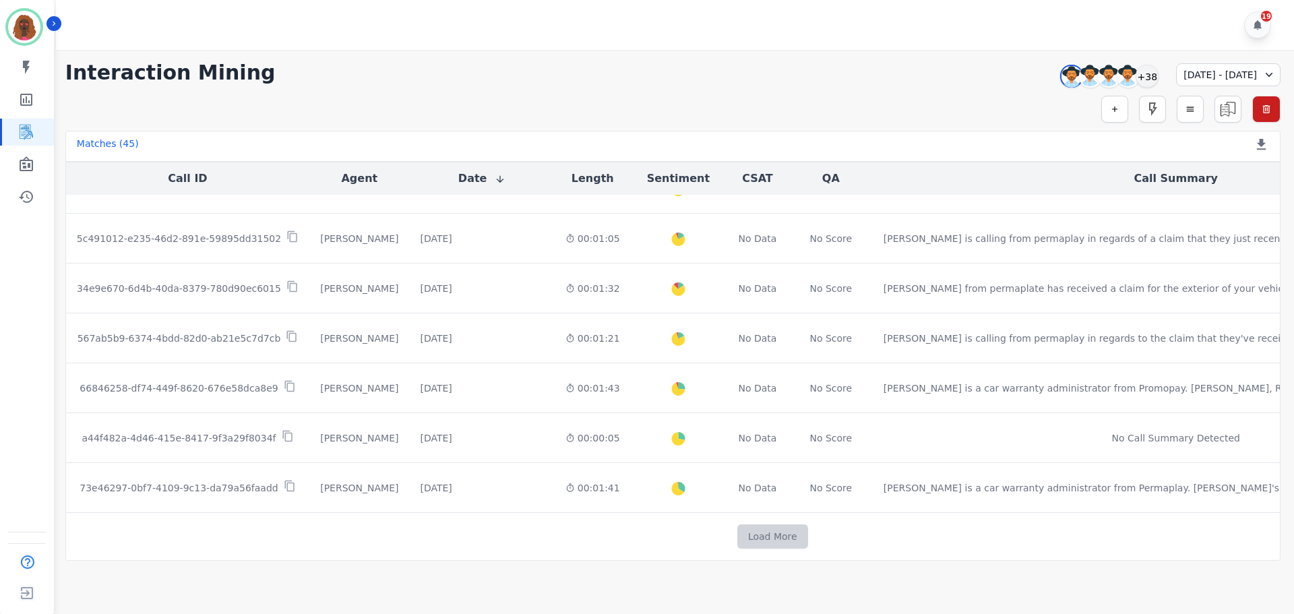
click at [737, 524] on button "Load More" at bounding box center [772, 536] width 71 height 24
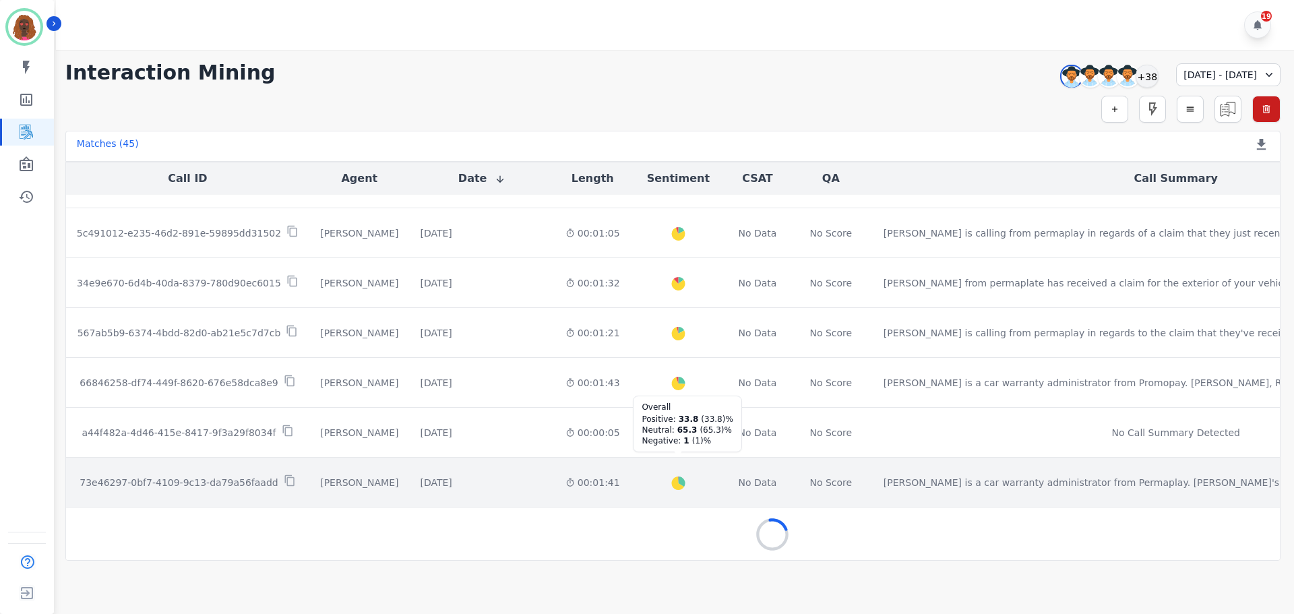
scroll to position [1932, 0]
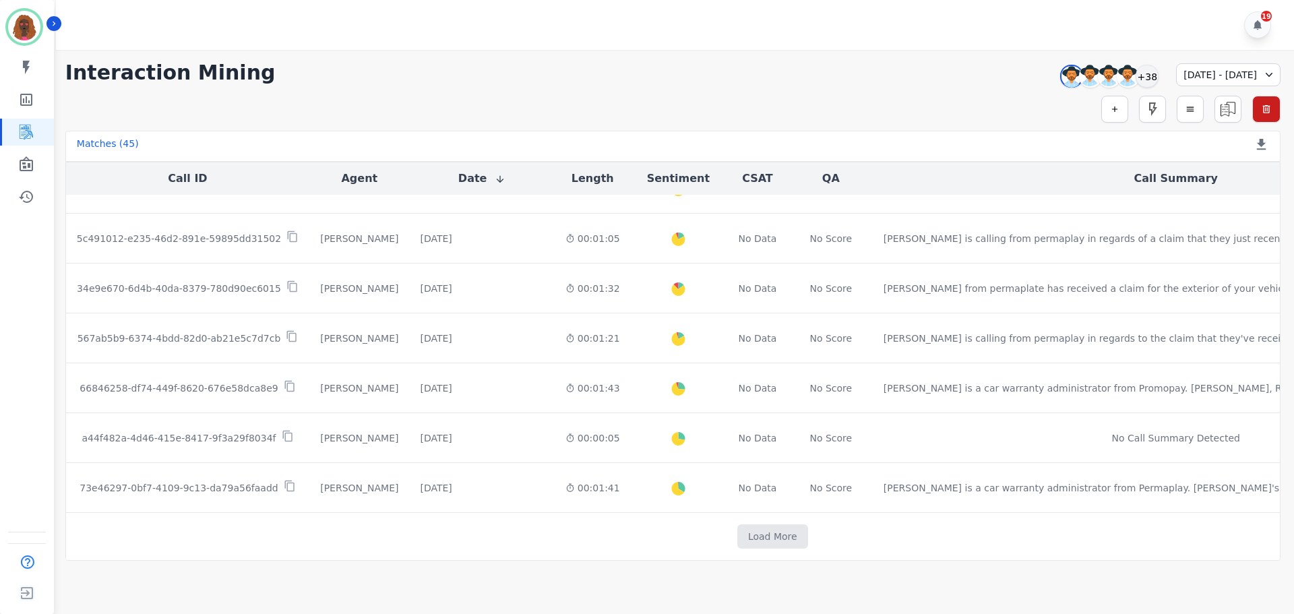
click at [1176, 73] on div "[DATE] - [DATE]" at bounding box center [1228, 74] width 104 height 23
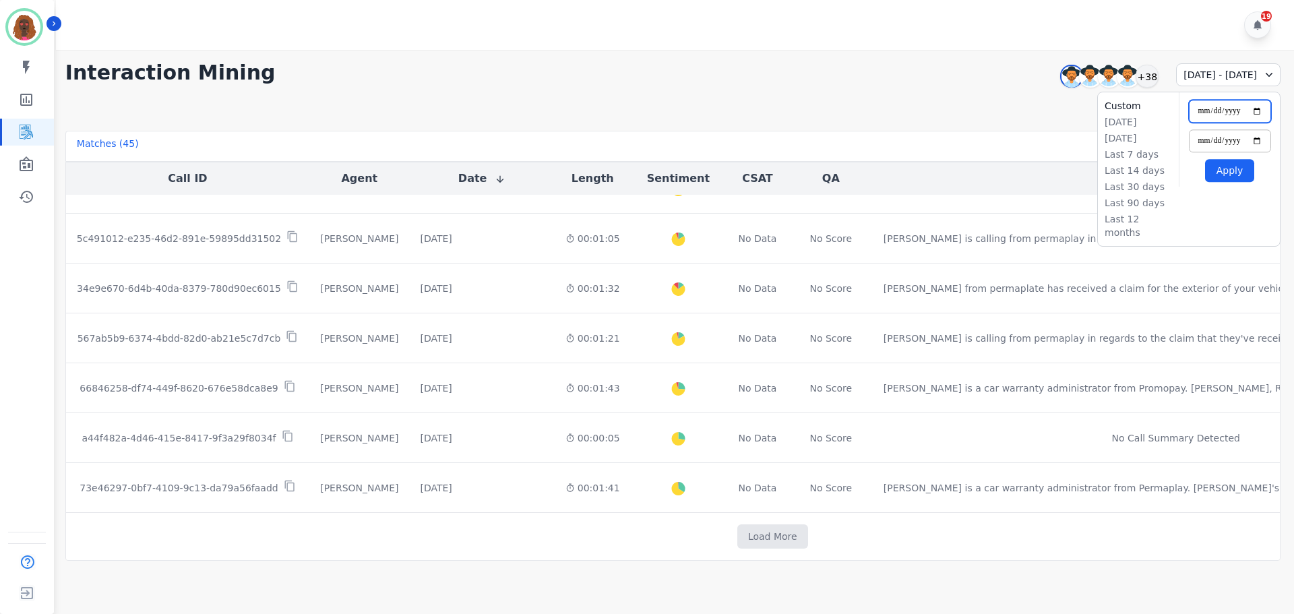
click at [1249, 111] on input "**********" at bounding box center [1230, 111] width 82 height 23
click at [1258, 110] on input "**********" at bounding box center [1230, 111] width 82 height 23
type input "**********"
click at [1217, 177] on button "Apply" at bounding box center [1229, 170] width 49 height 23
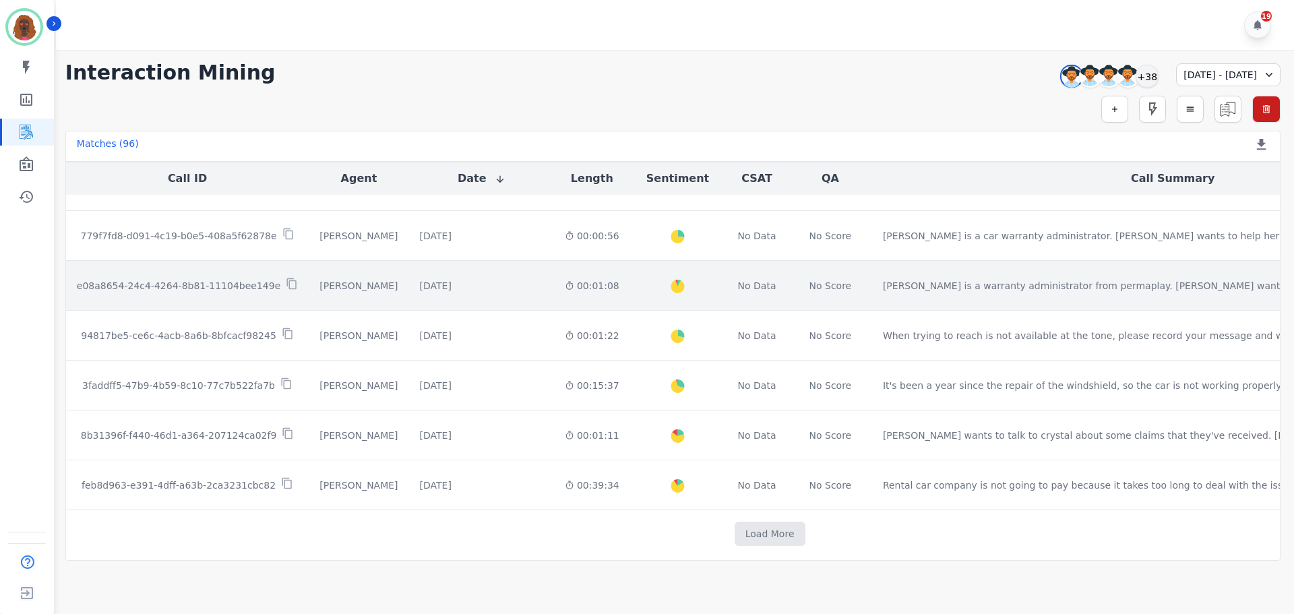
scroll to position [694, 0]
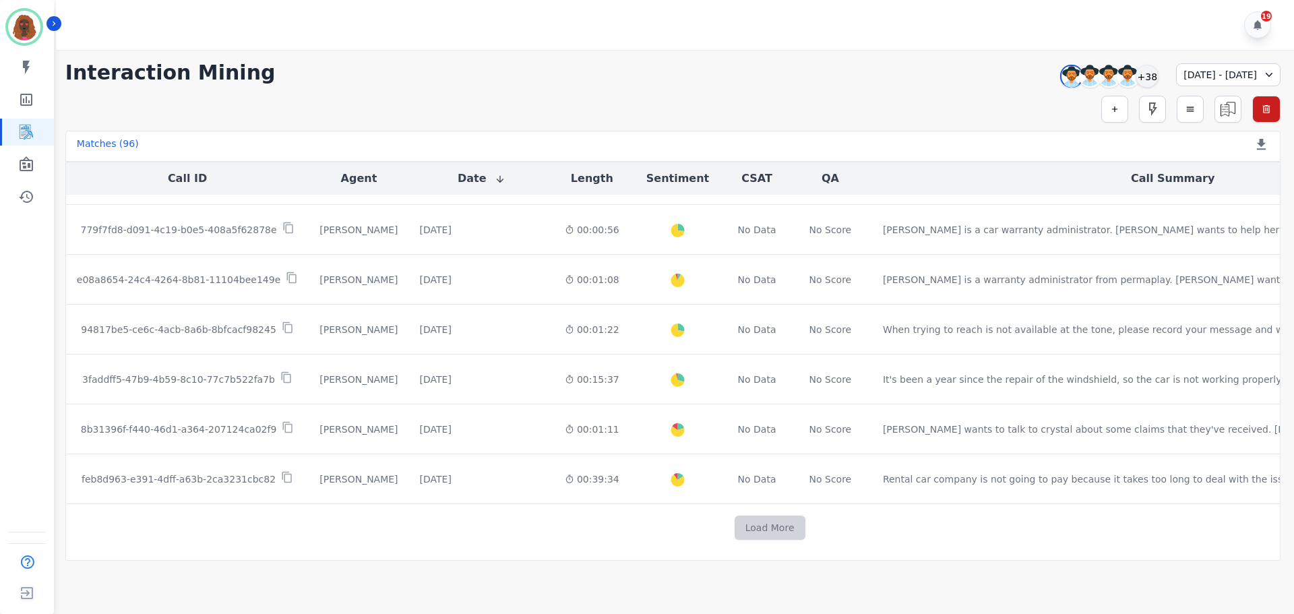
click at [735, 534] on button "Load More" at bounding box center [770, 528] width 71 height 24
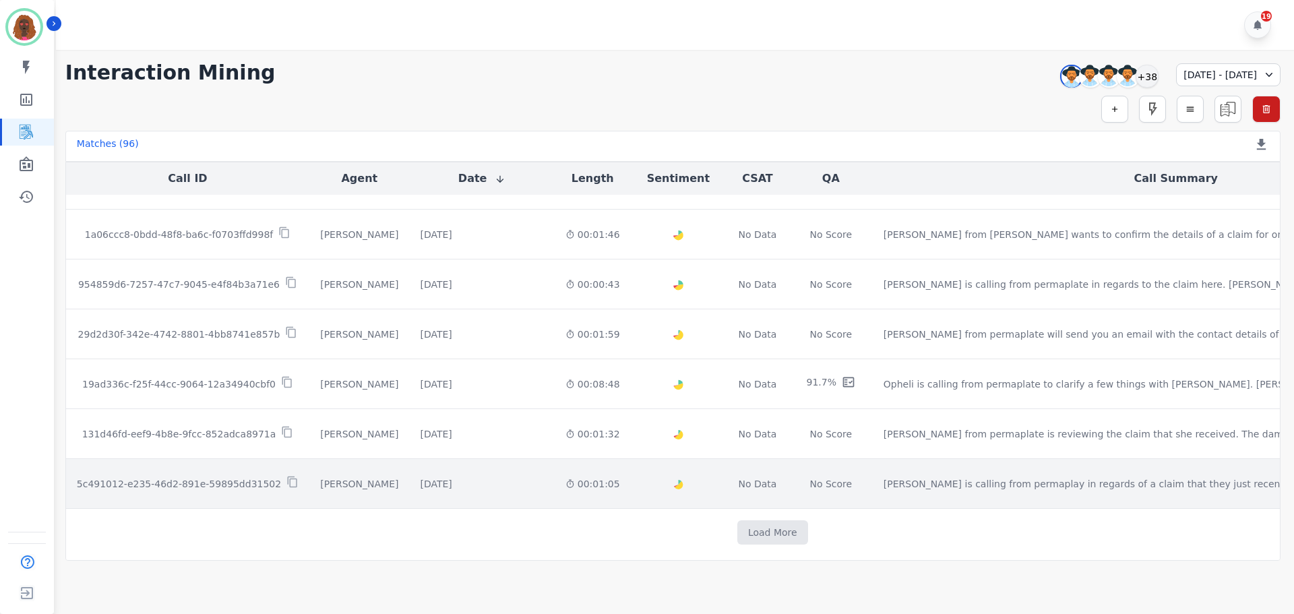
scroll to position [1691, 0]
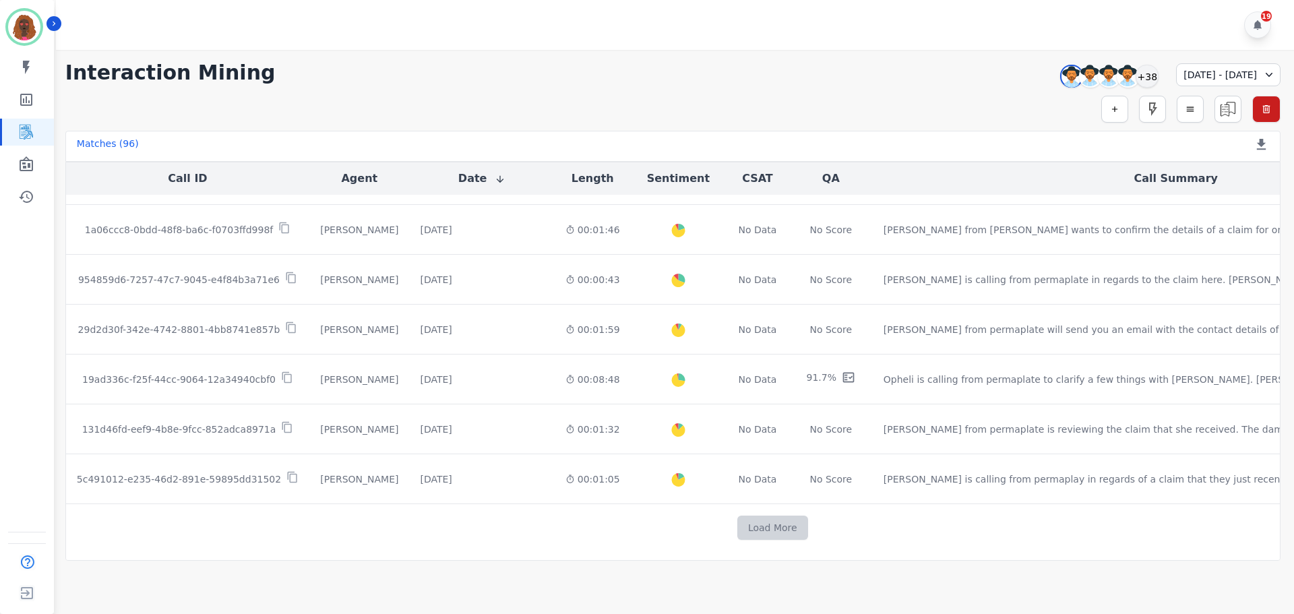
click at [737, 522] on button "Load More" at bounding box center [772, 528] width 71 height 24
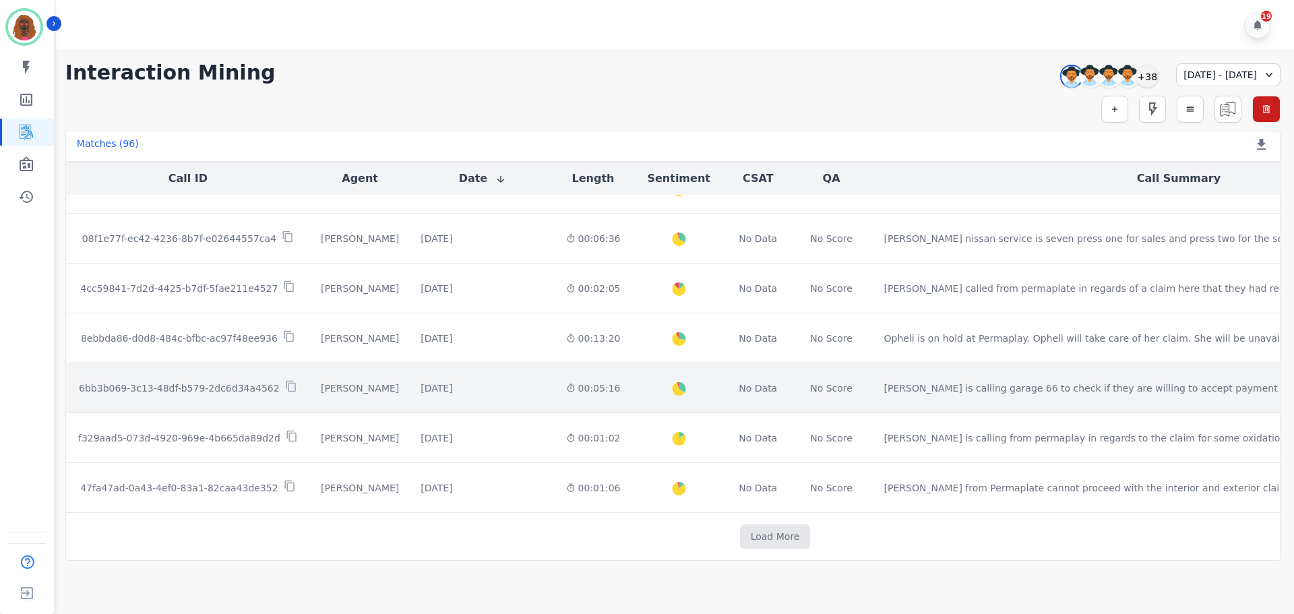
scroll to position [2689, 0]
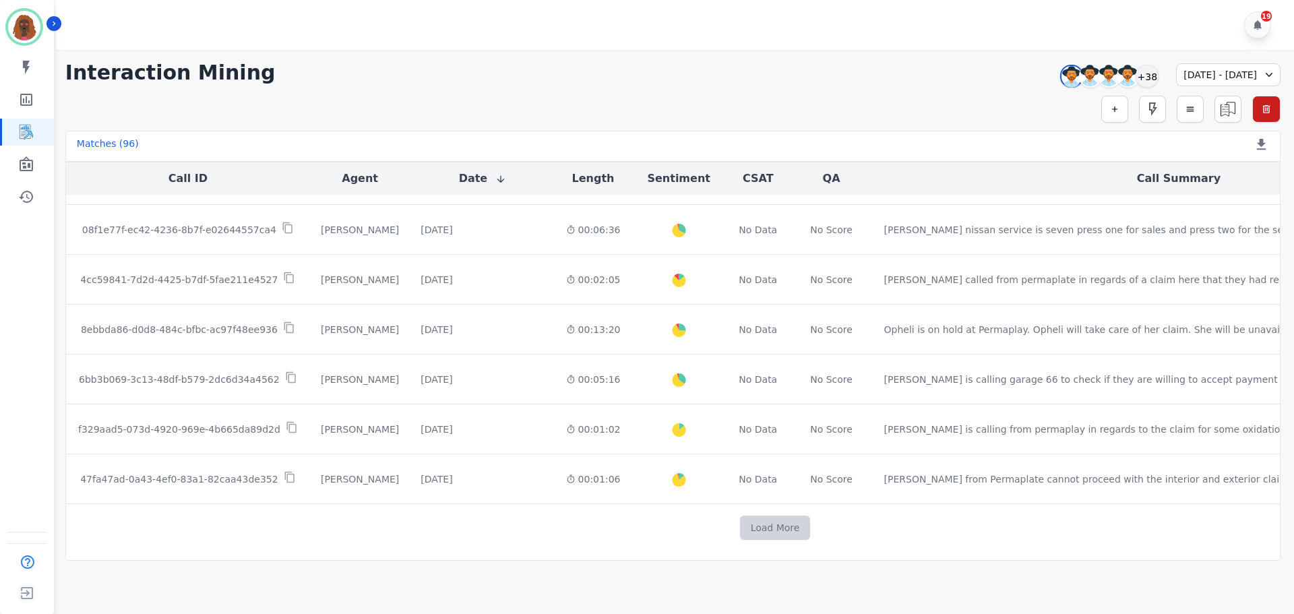
click at [740, 528] on button "Load More" at bounding box center [775, 528] width 71 height 24
click at [750, 520] on button "Load More" at bounding box center [785, 528] width 71 height 24
click at [750, 516] on button "Load More" at bounding box center [785, 528] width 71 height 24
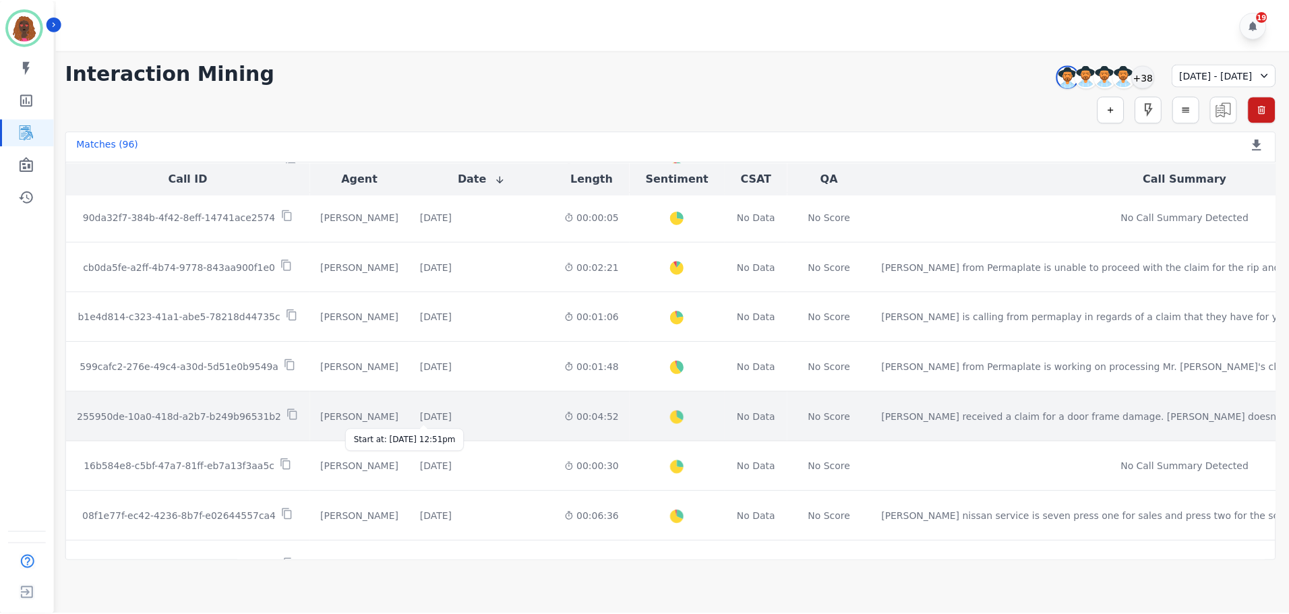
scroll to position [2396, 0]
click at [429, 416] on div "[DATE]" at bounding box center [437, 416] width 32 height 13
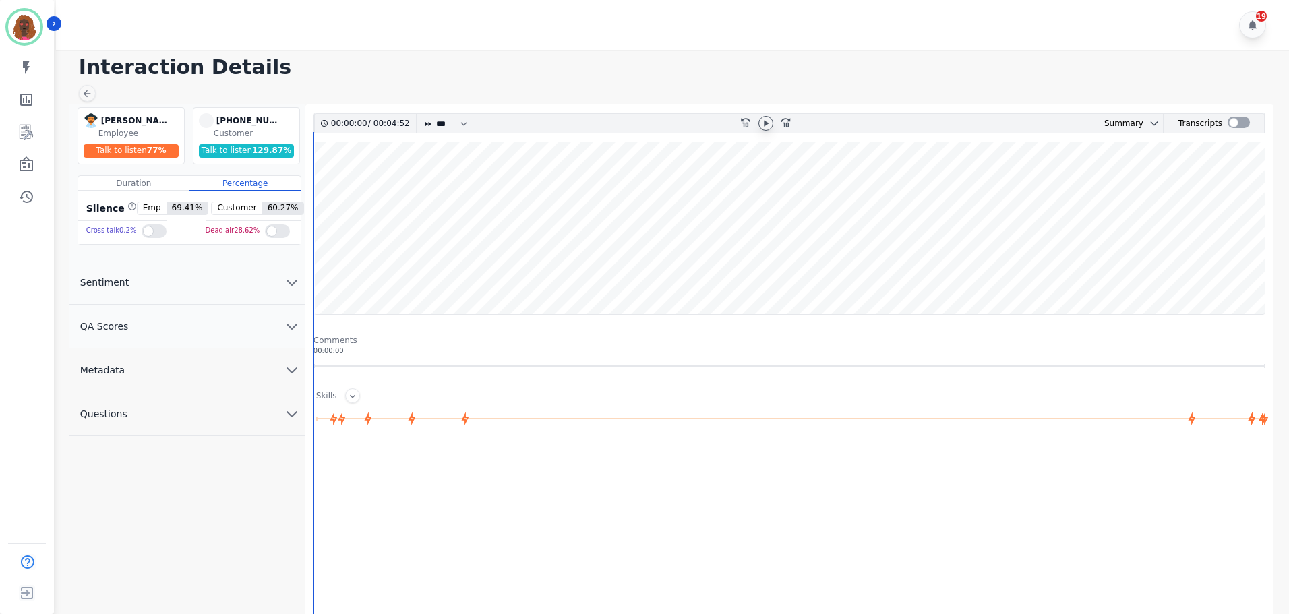
click at [764, 126] on icon at bounding box center [766, 123] width 5 height 6
click at [290, 328] on icon "chevron down" at bounding box center [292, 326] width 16 height 16
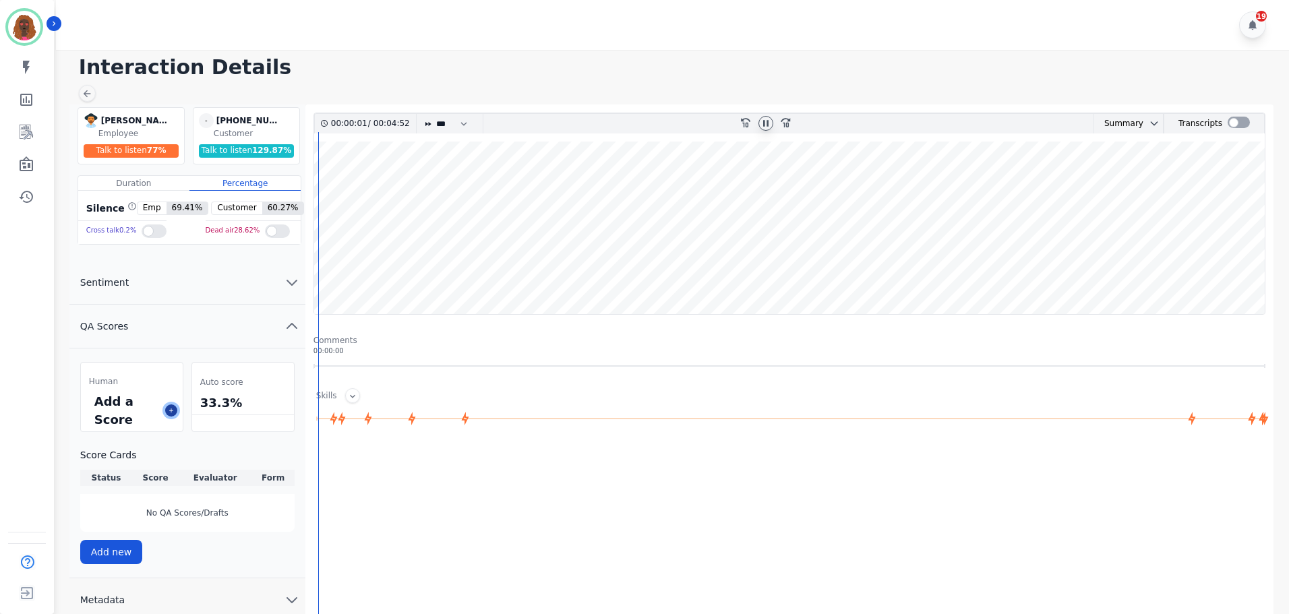
click at [172, 410] on icon at bounding box center [171, 410] width 4 height 4
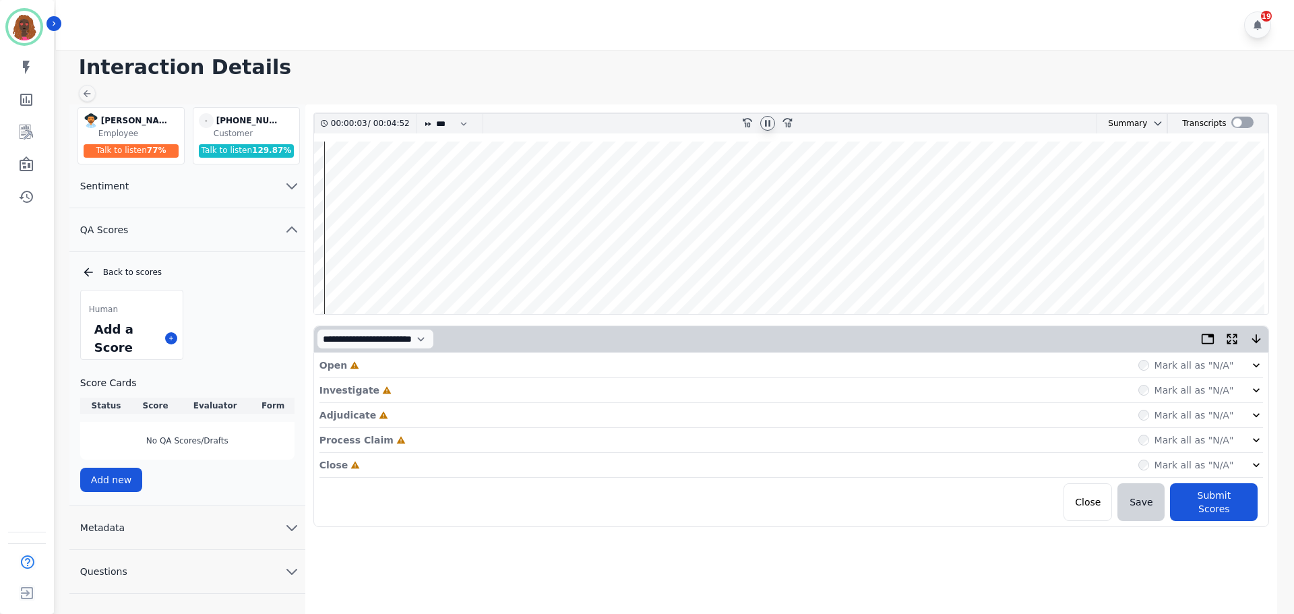
click at [797, 365] on div "Open Incomplete Mark all as "N/A"" at bounding box center [791, 365] width 944 height 25
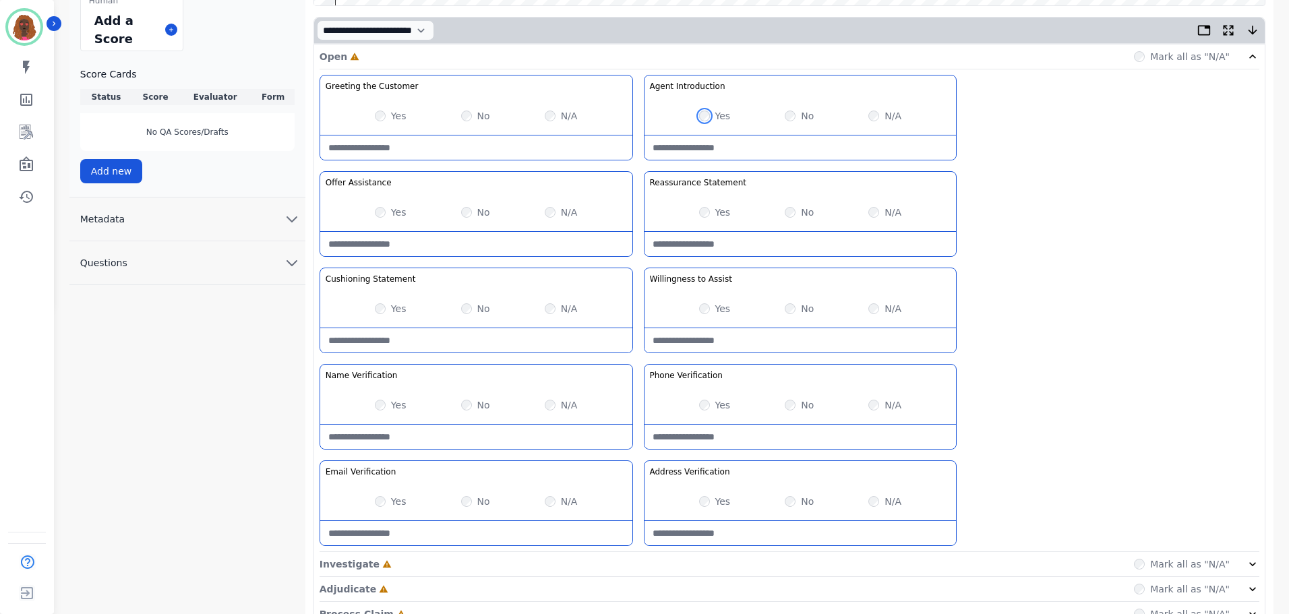
scroll to position [392, 0]
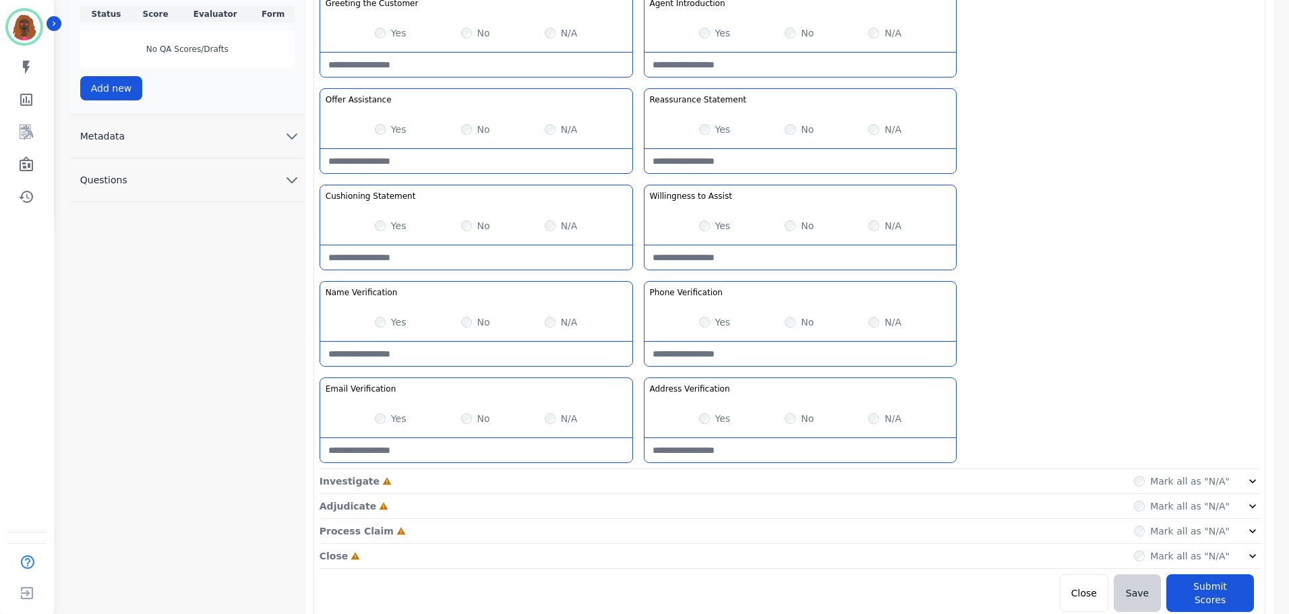
click at [639, 487] on div "Investigate Incomplete Mark all as "N/A"" at bounding box center [789, 481] width 940 height 25
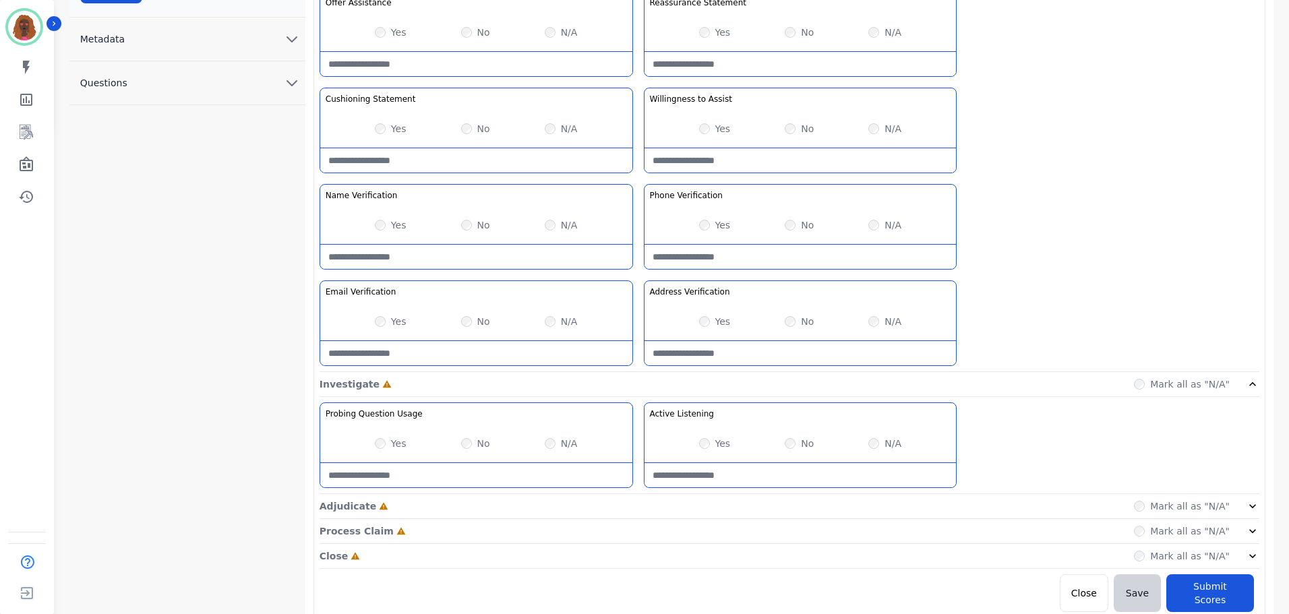
click at [632, 499] on div "Adjudicate Incomplete Mark all as "N/A"" at bounding box center [789, 506] width 940 height 25
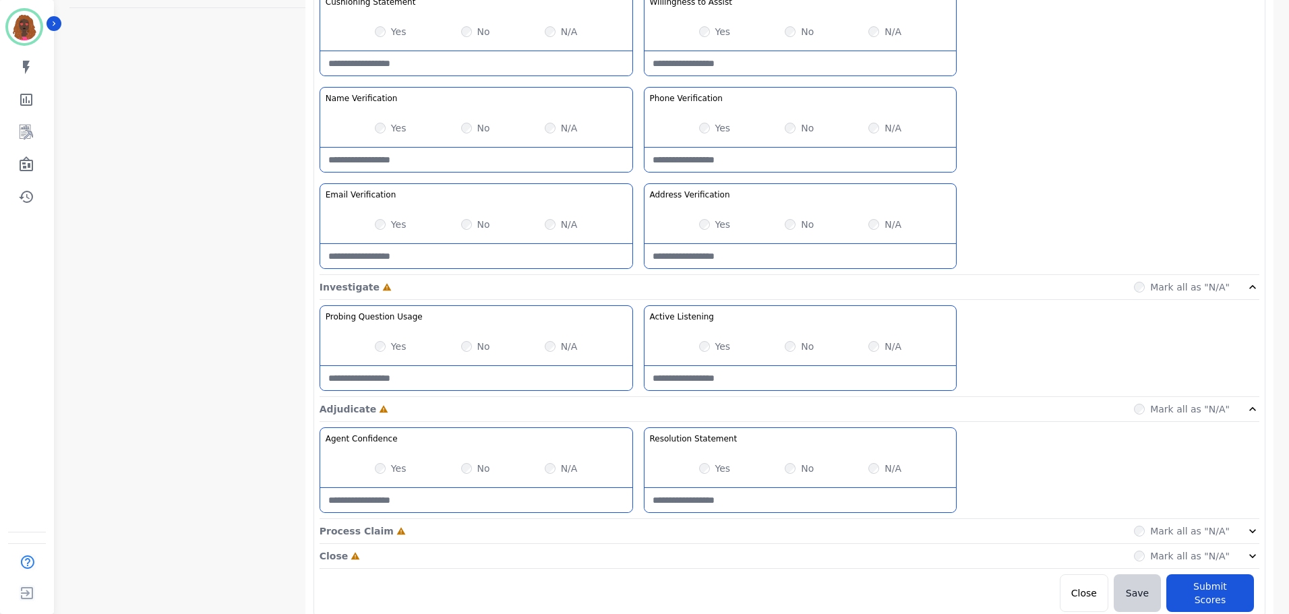
click at [634, 534] on div "Process Claim Incomplete Mark all as "N/A"" at bounding box center [789, 531] width 940 height 25
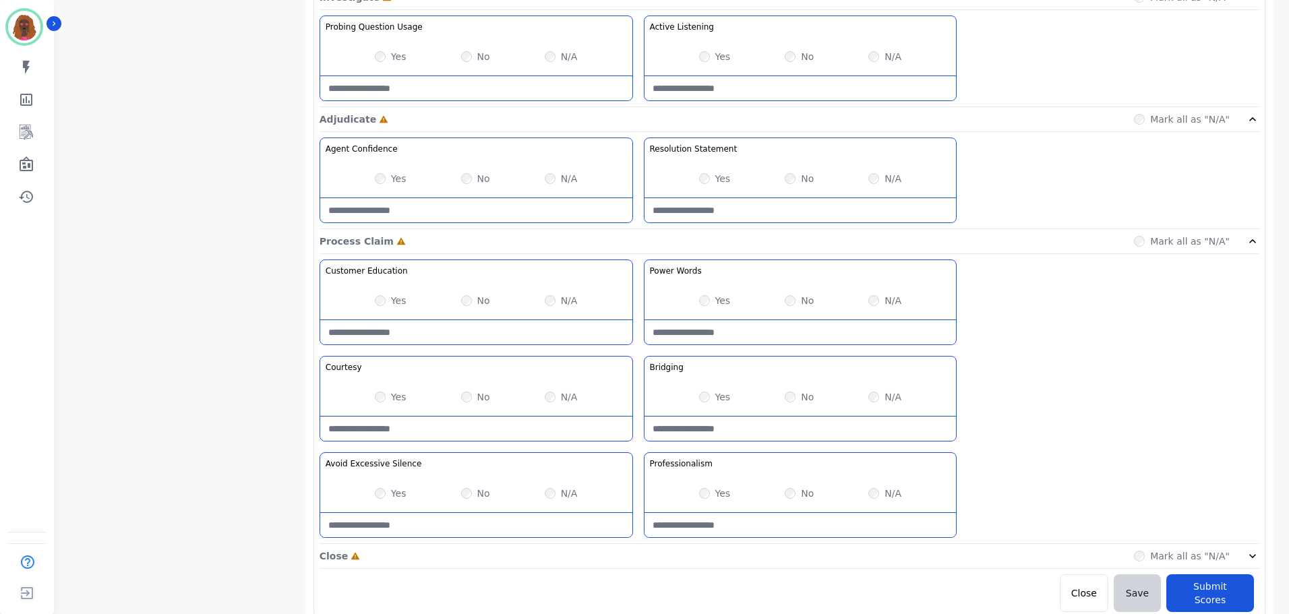
click at [633, 559] on div "Close Incomplete Mark all as "N/A"" at bounding box center [789, 556] width 940 height 25
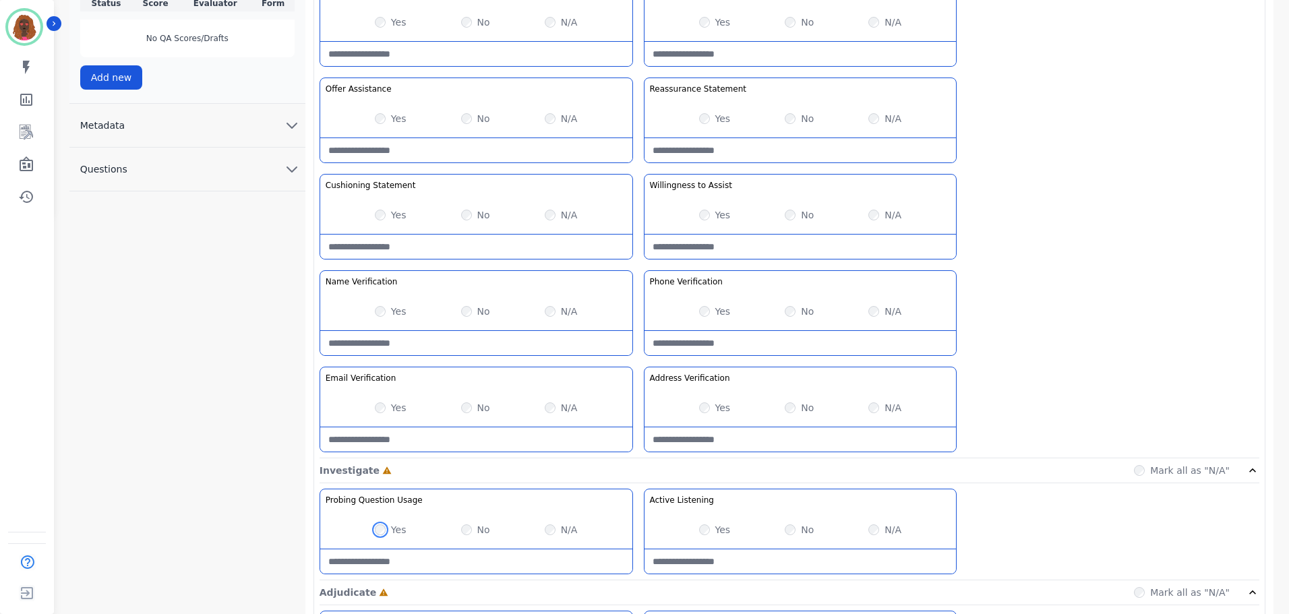
scroll to position [403, 0]
click at [873, 304] on div "N/A" at bounding box center [884, 310] width 33 height 13
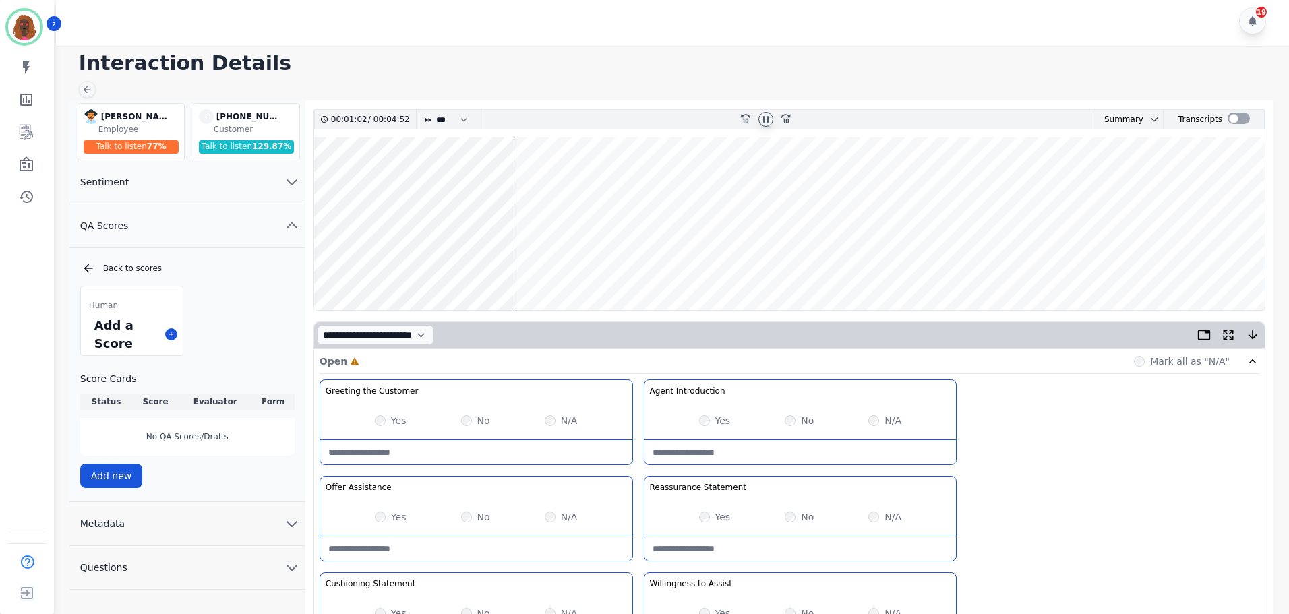
scroll to position [0, 0]
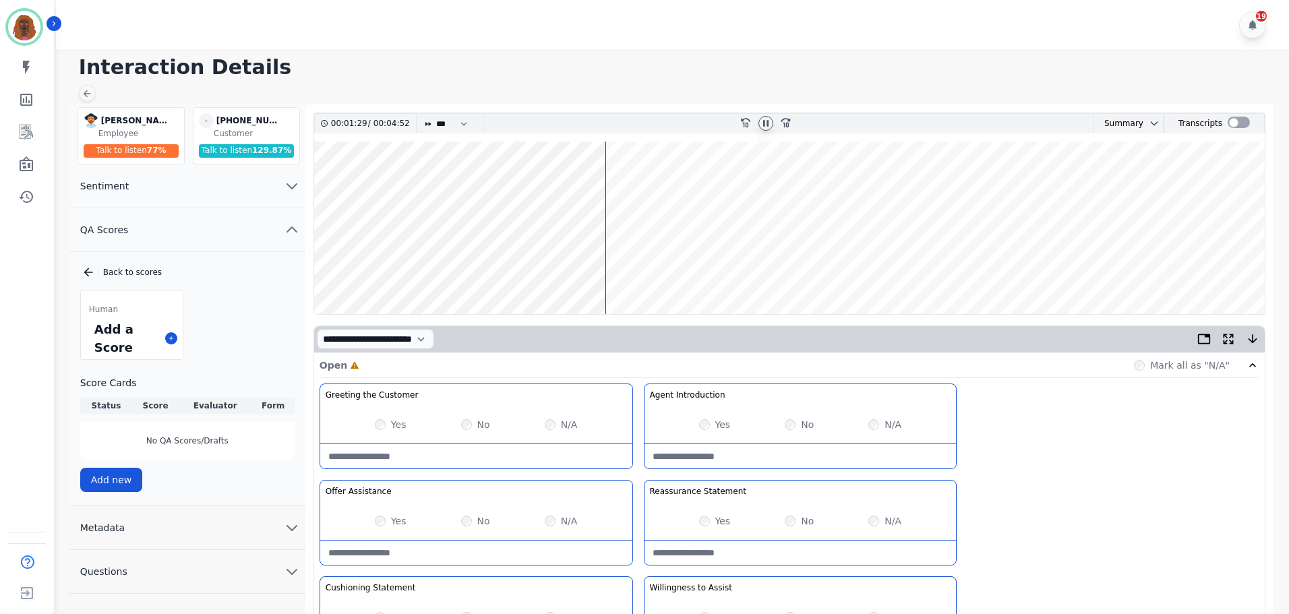
click at [614, 276] on wave at bounding box center [789, 228] width 950 height 173
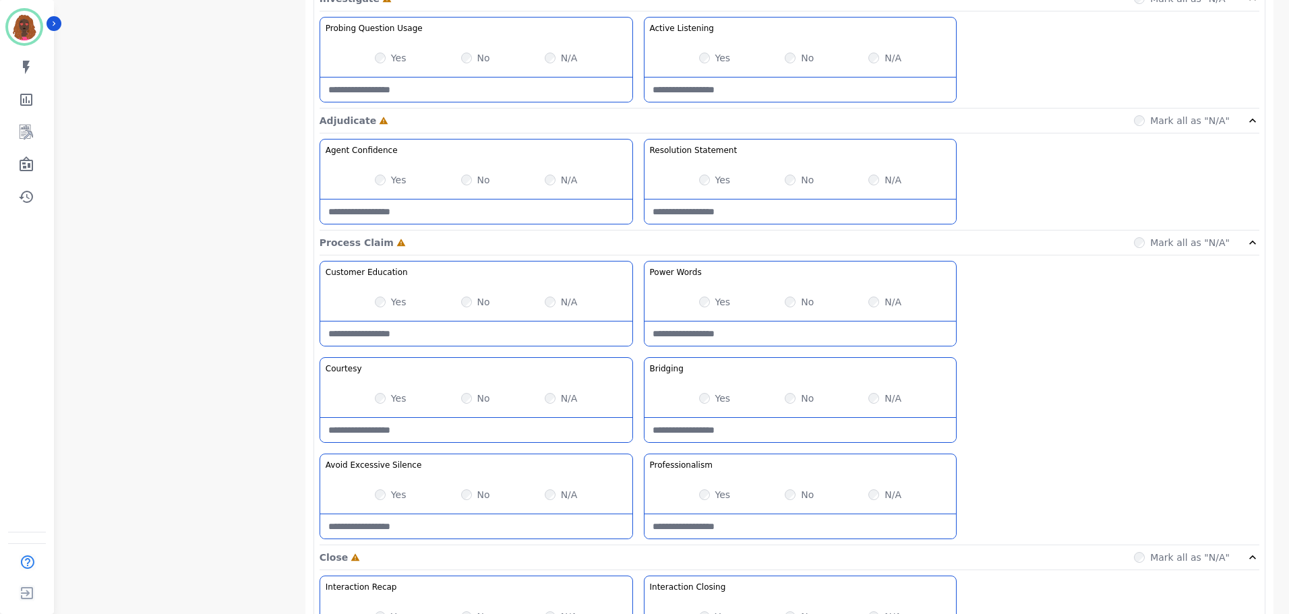
scroll to position [876, 0]
click at [468, 522] on Silence-note at bounding box center [476, 525] width 312 height 24
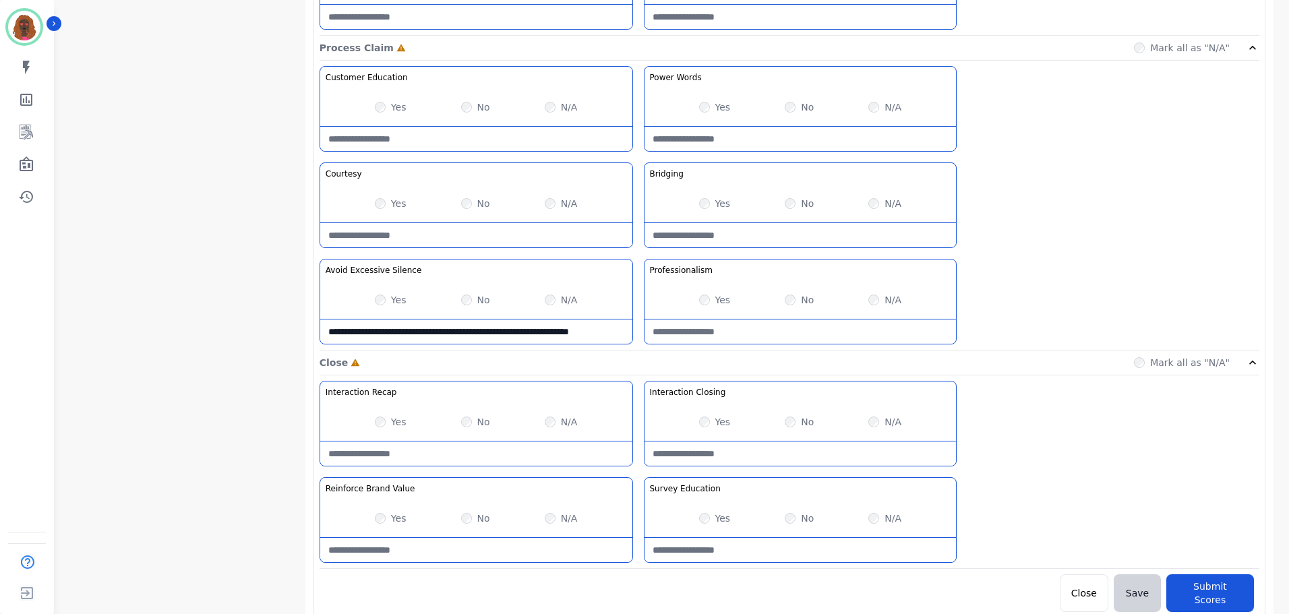
scroll to position [7, 0]
type Silence-note "**********"
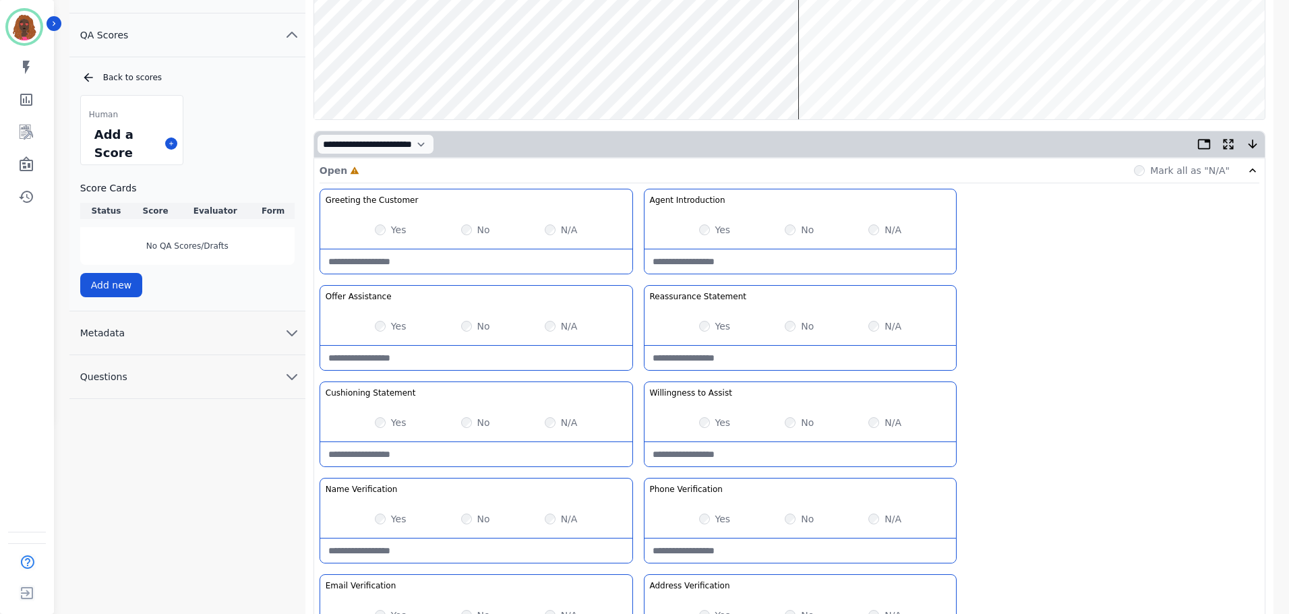
scroll to position [0, 0]
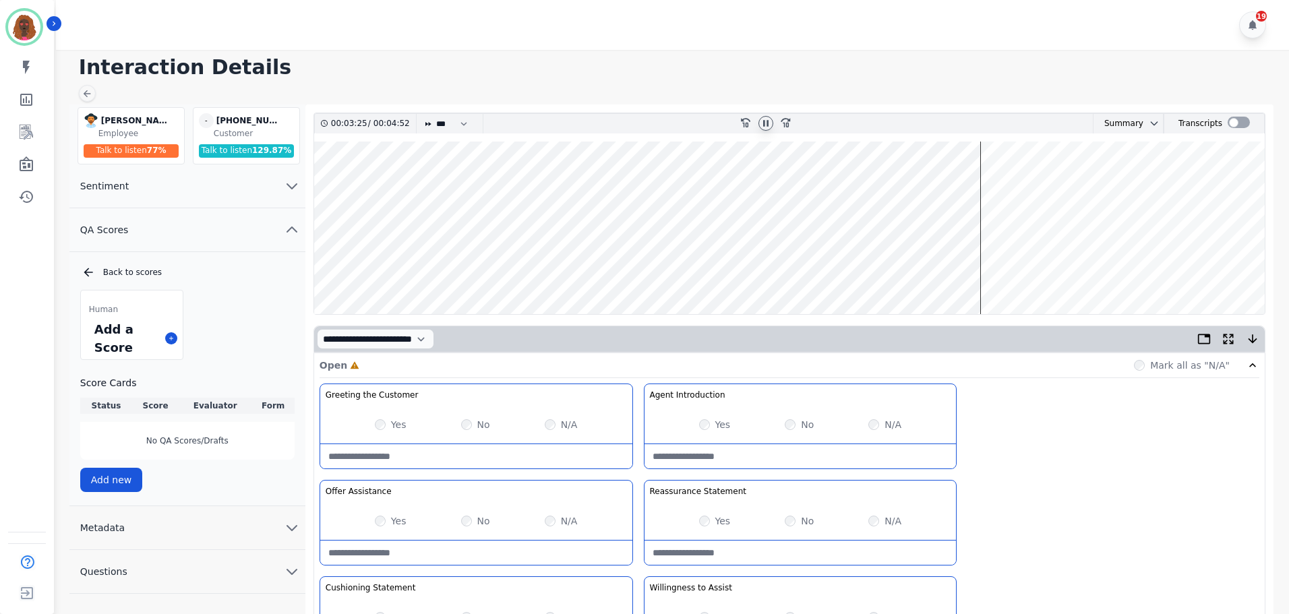
click at [765, 121] on icon at bounding box center [765, 123] width 11 height 11
click at [767, 123] on icon at bounding box center [765, 123] width 11 height 11
click at [727, 268] on wave at bounding box center [789, 228] width 950 height 173
click at [908, 268] on wave at bounding box center [789, 228] width 950 height 173
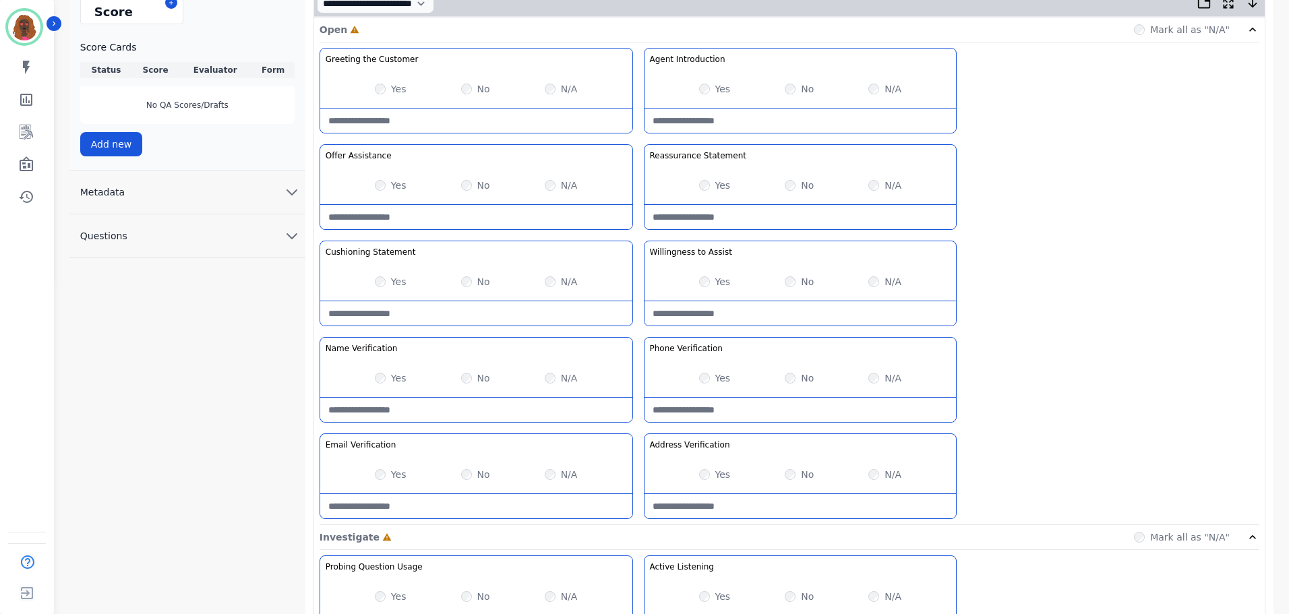
scroll to position [336, 0]
click at [707, 287] on div "Yes" at bounding box center [715, 280] width 32 height 13
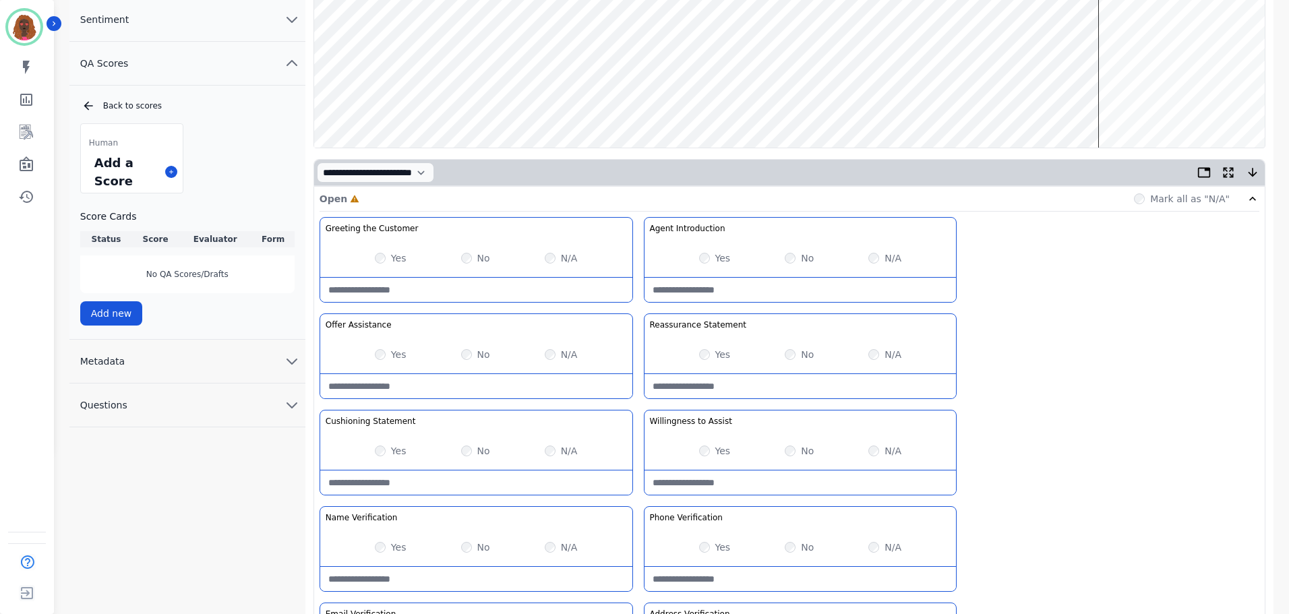
scroll to position [0, 0]
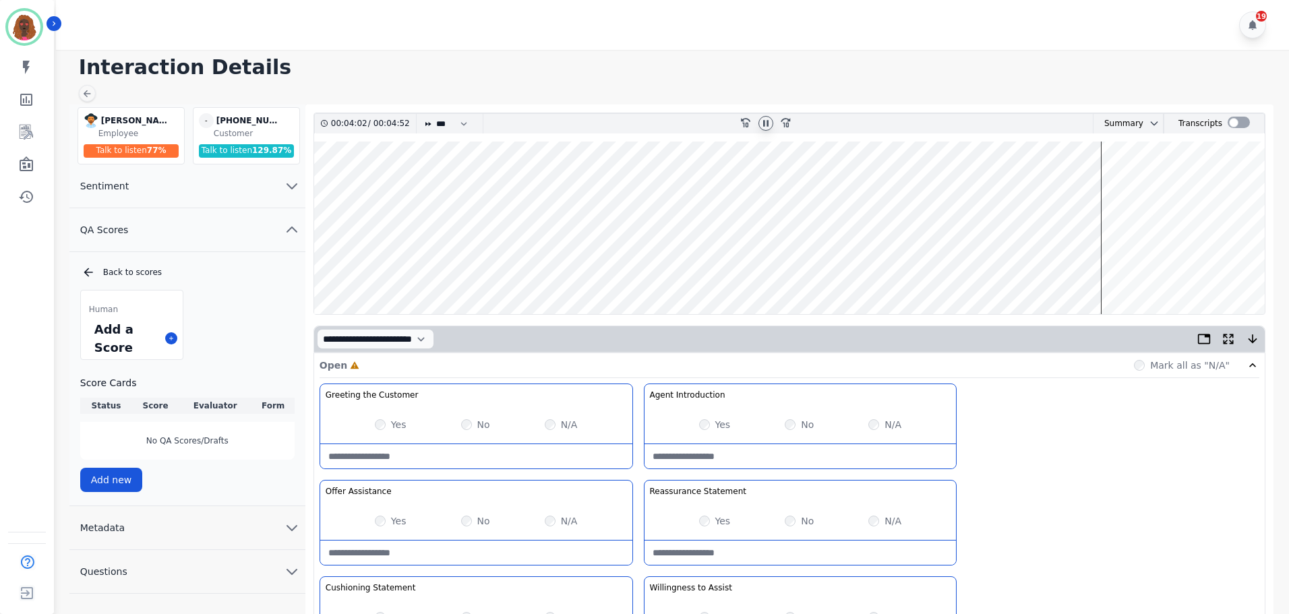
click at [766, 121] on icon at bounding box center [765, 123] width 5 height 6
click at [768, 120] on icon at bounding box center [765, 123] width 11 height 11
click at [1060, 269] on wave at bounding box center [789, 228] width 950 height 173
click at [1068, 272] on wave at bounding box center [789, 228] width 950 height 173
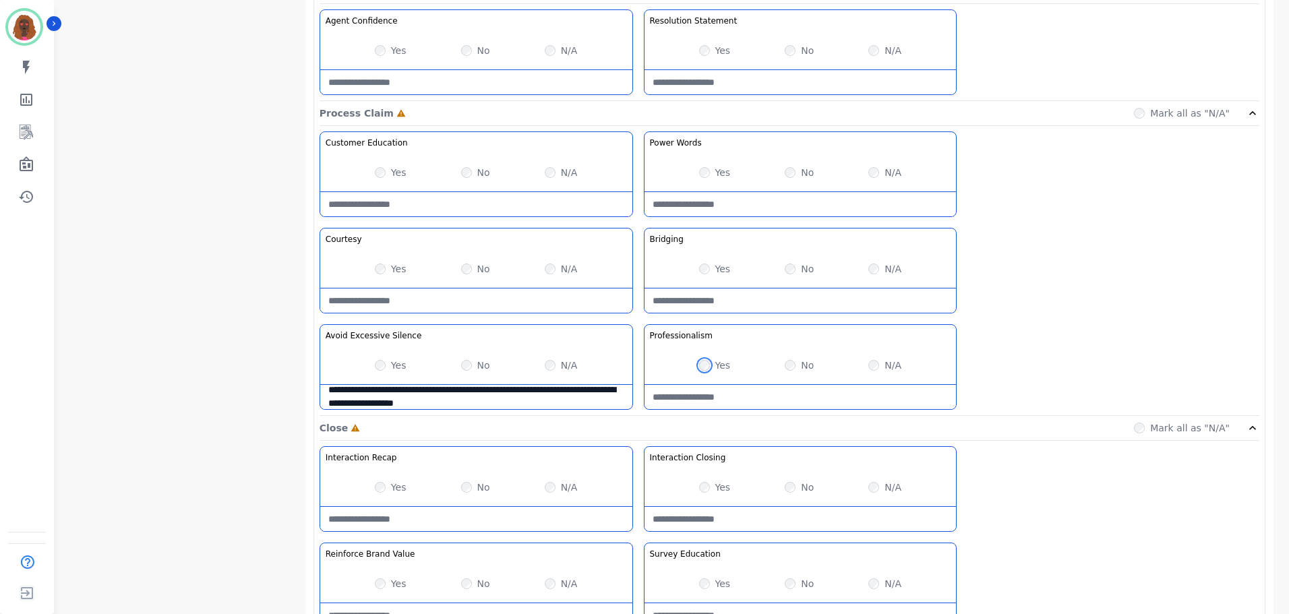
scroll to position [1003, 0]
click at [777, 289] on Claim-Bridging-note at bounding box center [800, 301] width 312 height 24
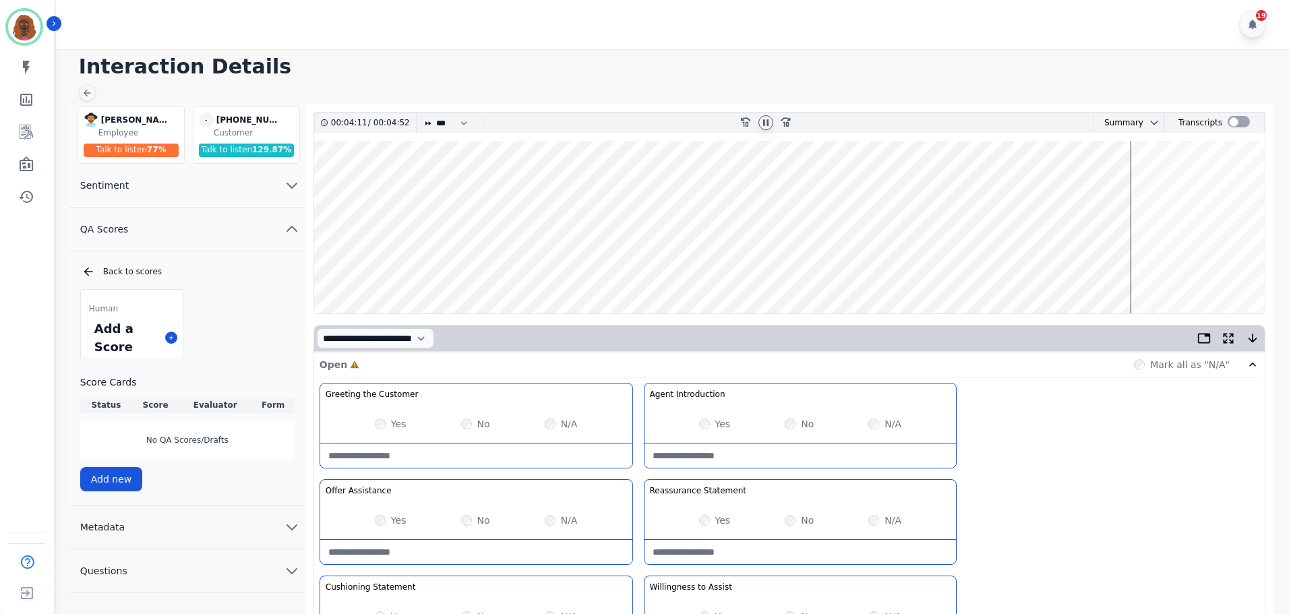
scroll to position [0, 0]
type Claim-Bridging-note "**********"
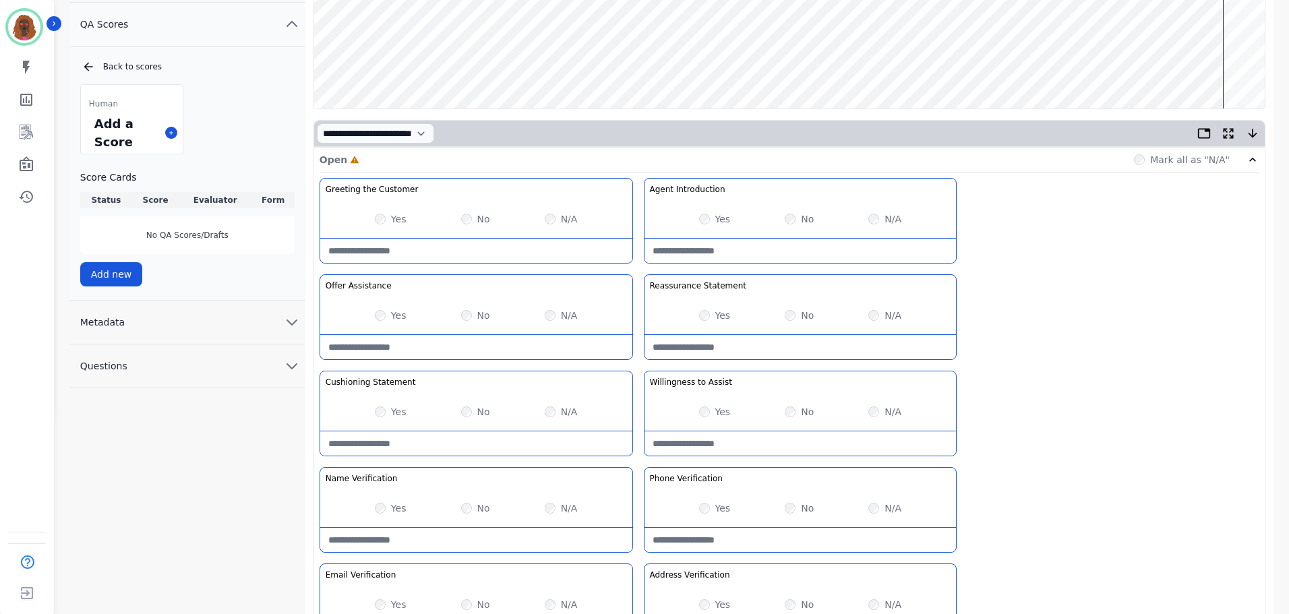
scroll to position [202, 0]
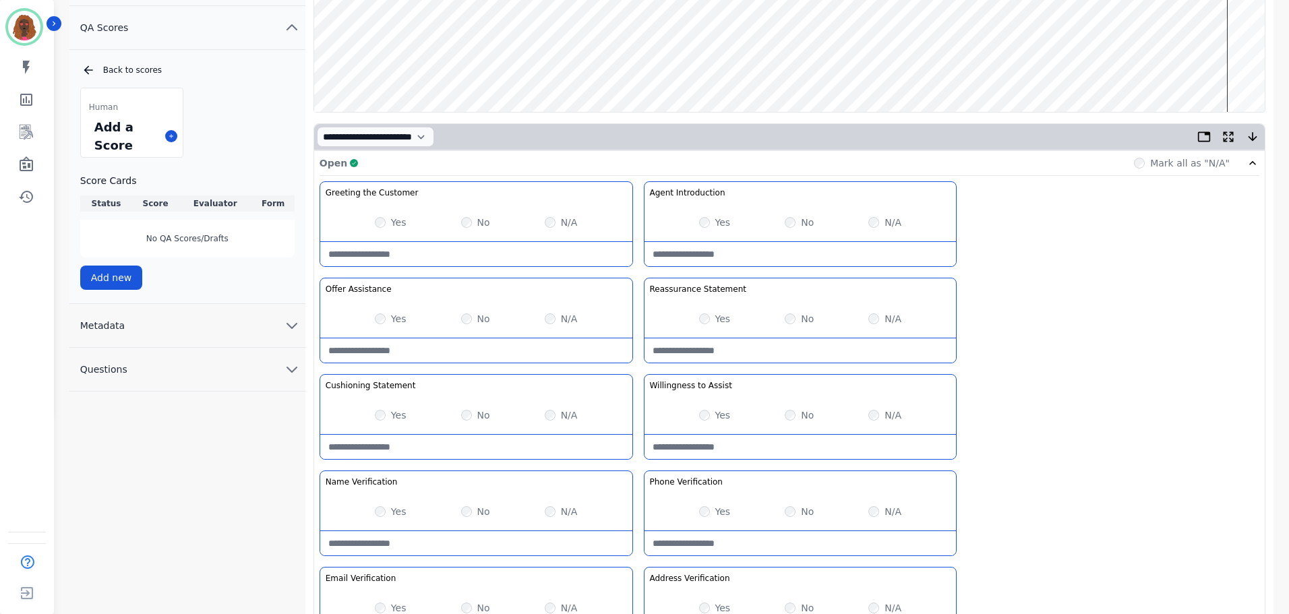
click at [770, 342] on Statement-note at bounding box center [800, 350] width 312 height 24
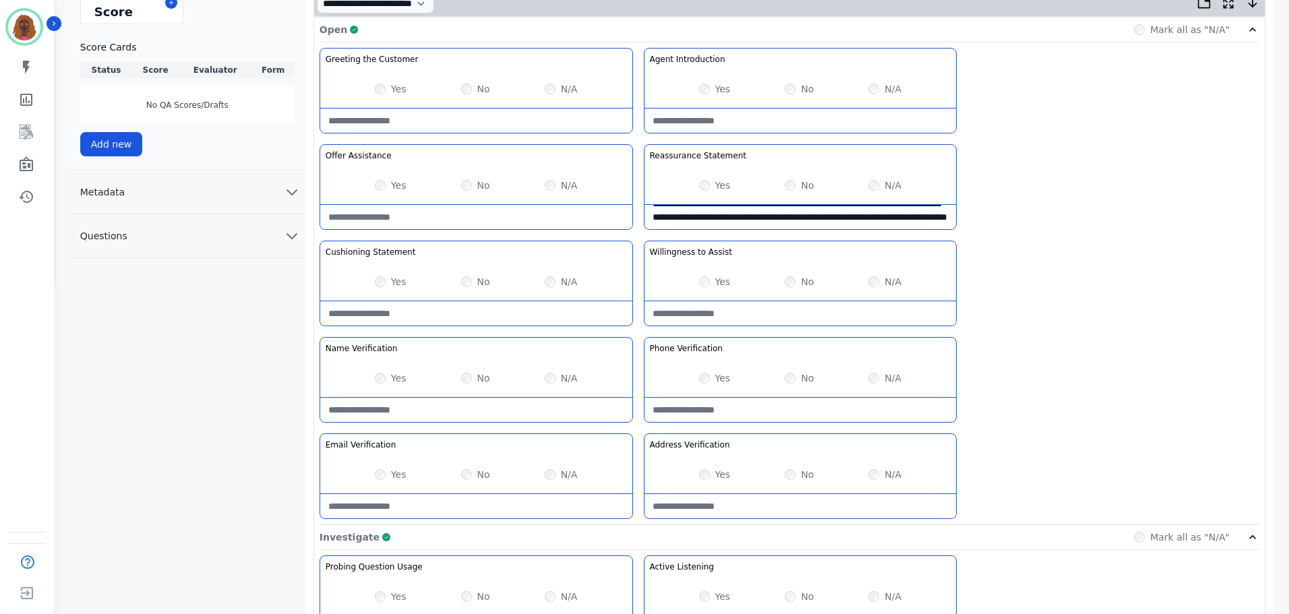
scroll to position [336, 0]
type Statement-note "**********"
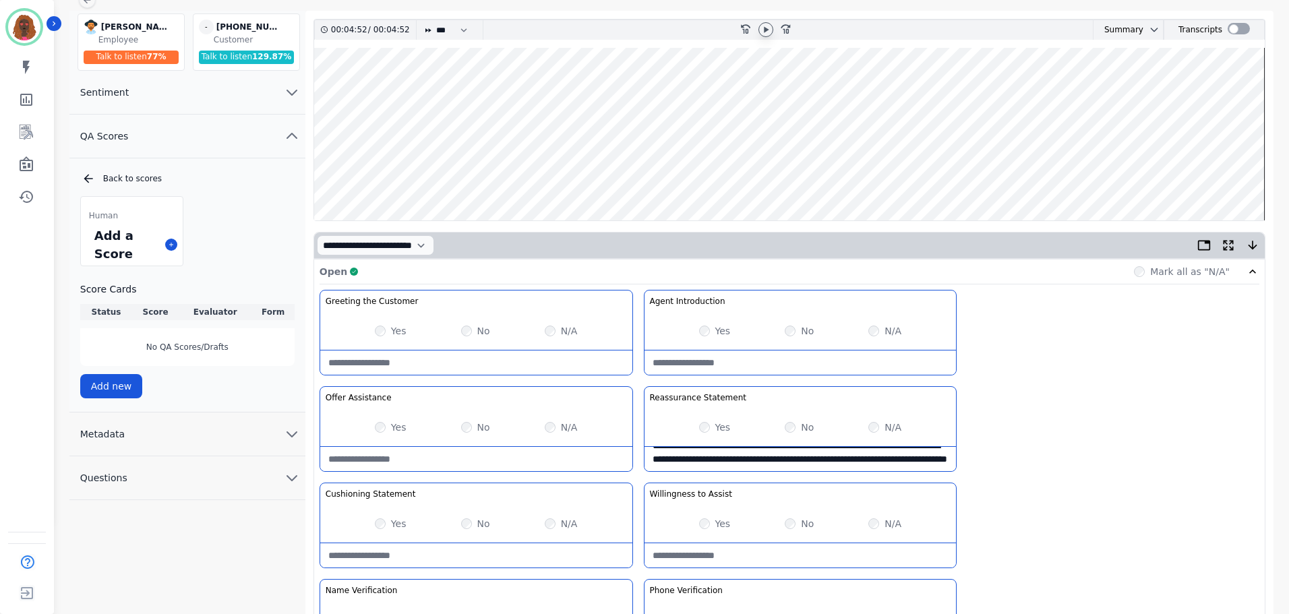
scroll to position [0, 0]
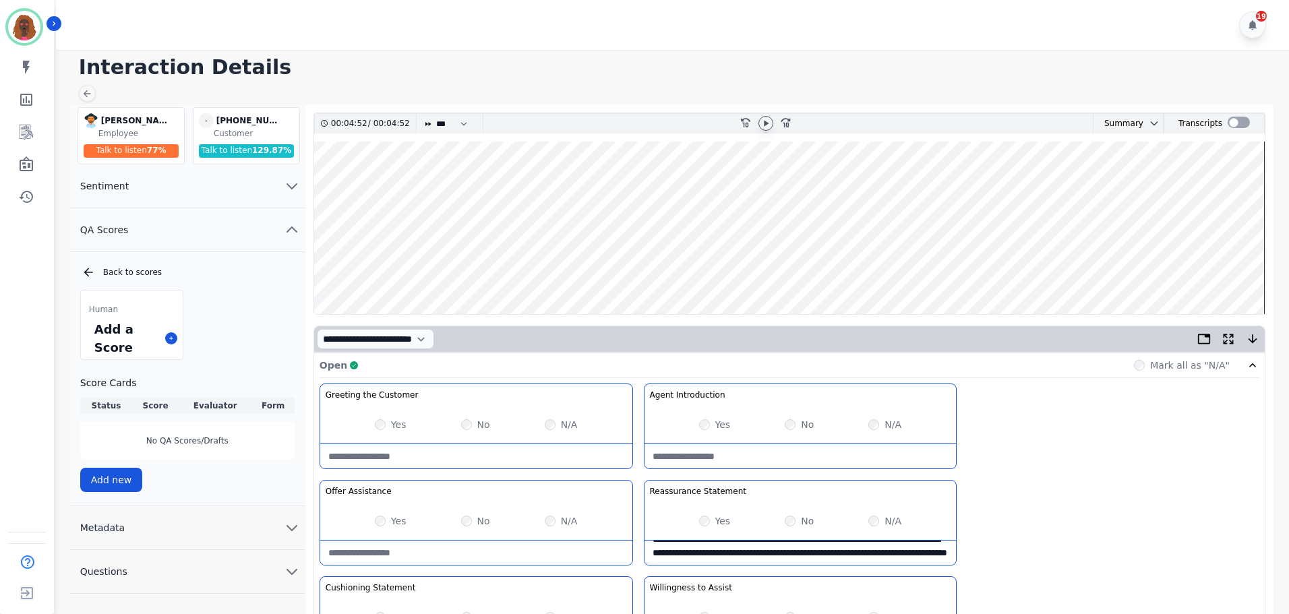
click at [760, 124] on icon at bounding box center [765, 123] width 11 height 11
click at [1226, 264] on wave at bounding box center [789, 228] width 950 height 173
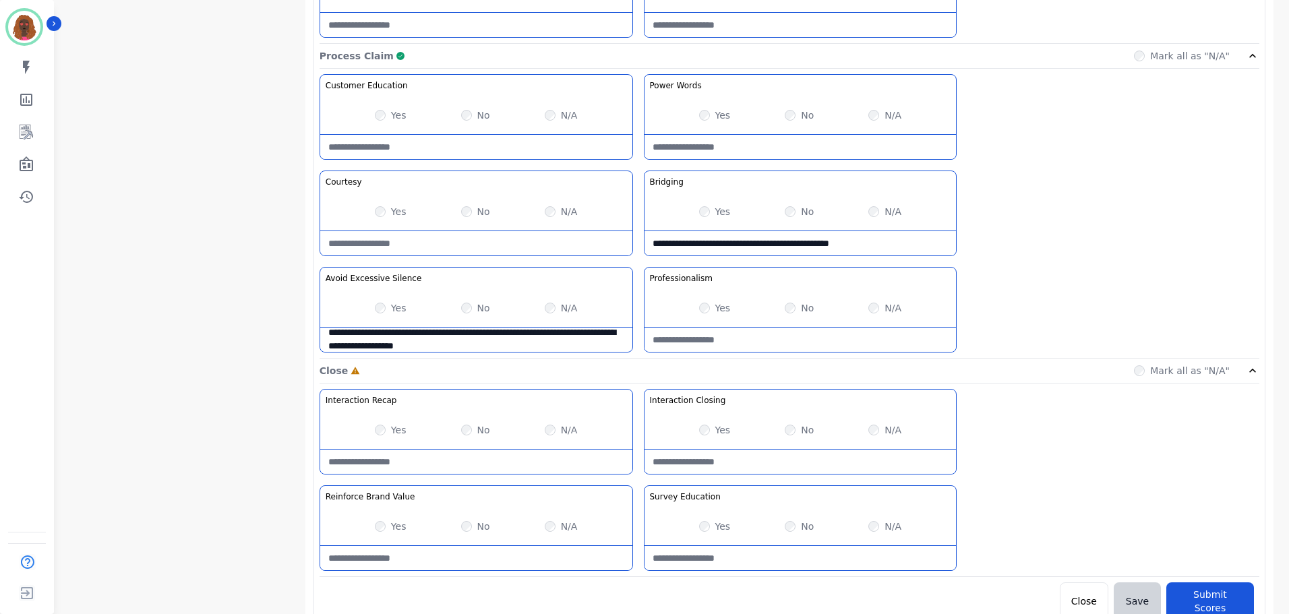
scroll to position [1069, 0]
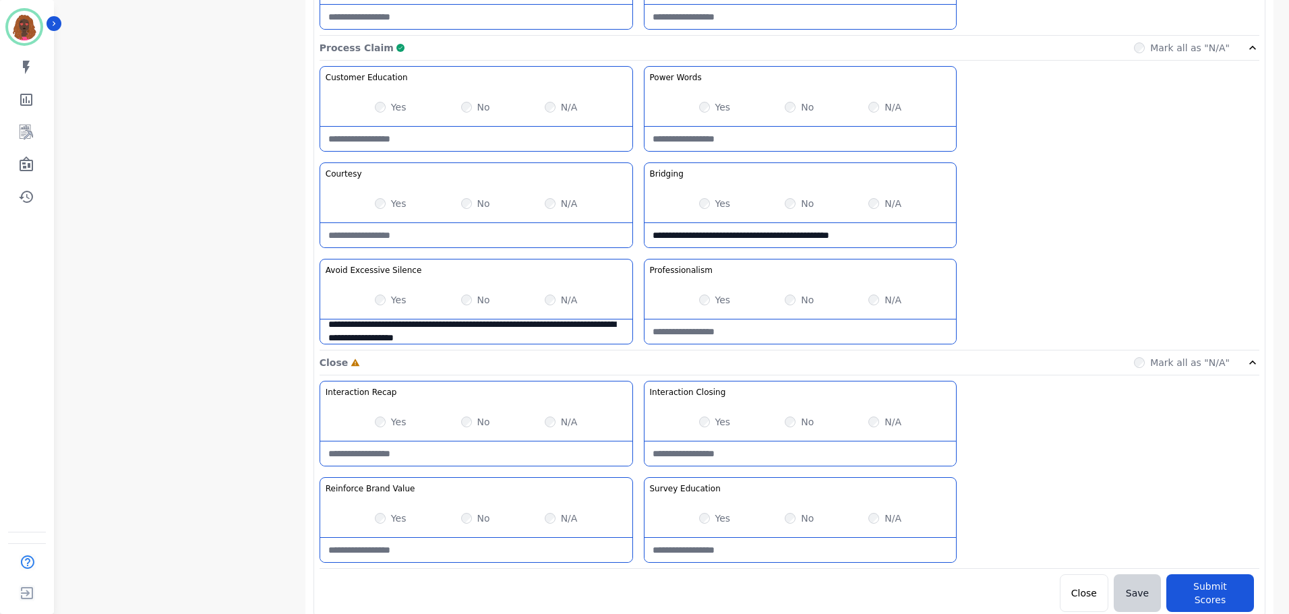
click at [880, 517] on div "N/A" at bounding box center [884, 518] width 33 height 13
click at [1191, 580] on button "Submit Scores" at bounding box center [1210, 593] width 88 height 38
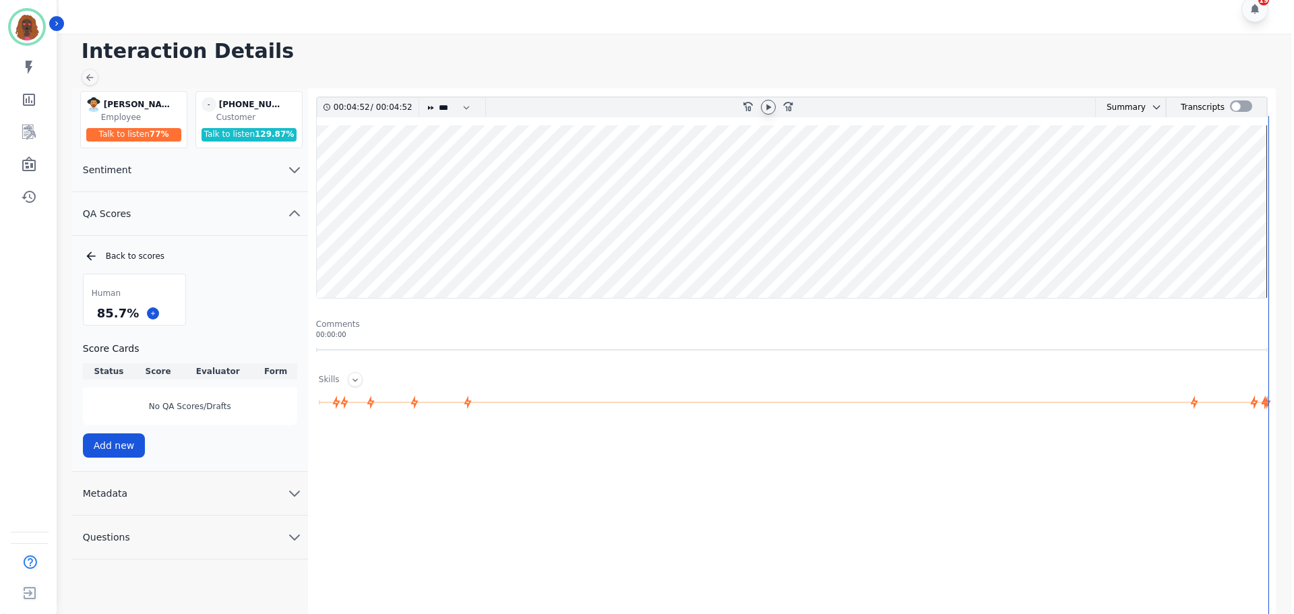
scroll to position [0, 0]
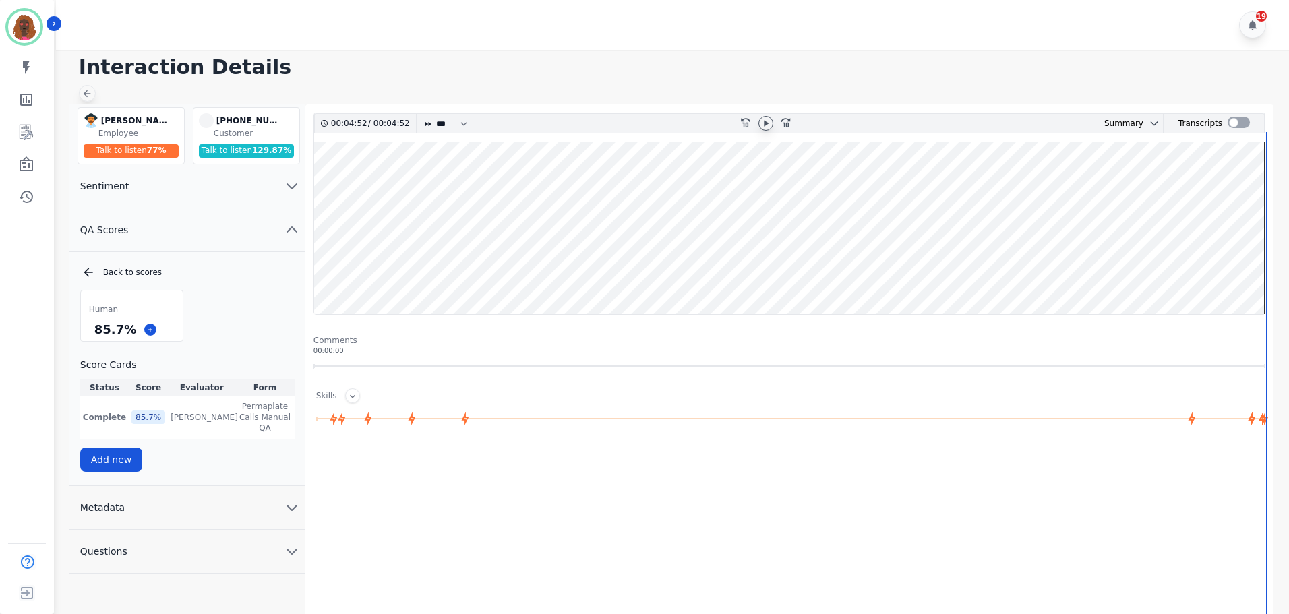
click at [86, 88] on icon at bounding box center [87, 93] width 11 height 11
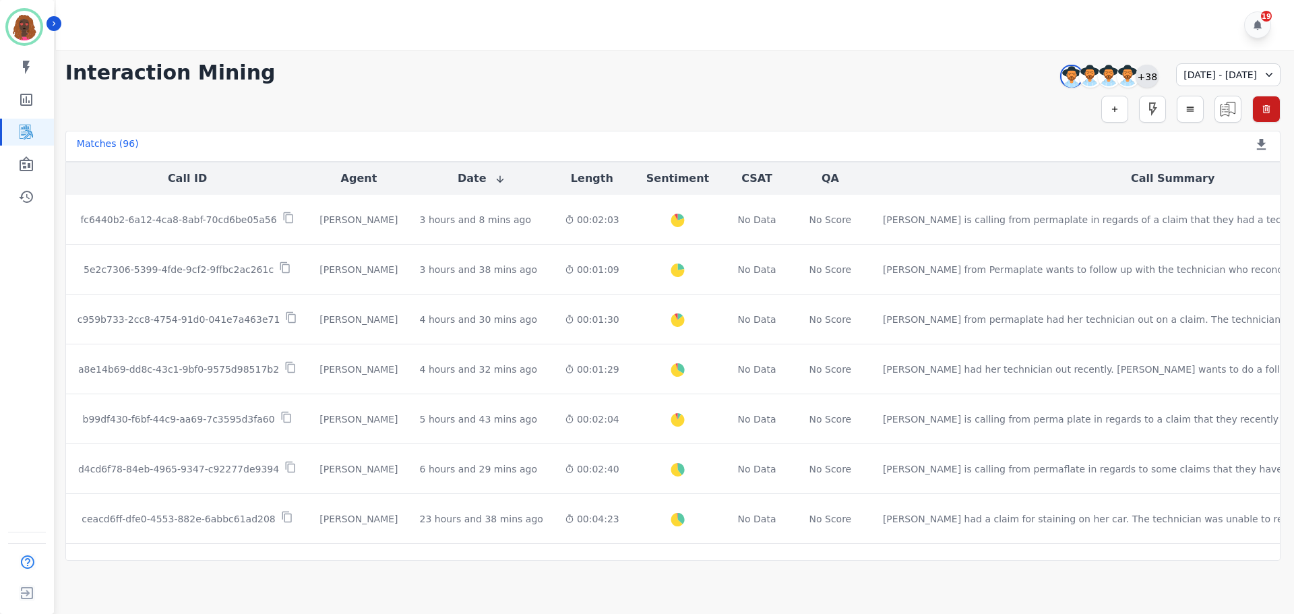
click at [1136, 73] on div "+38" at bounding box center [1147, 76] width 23 height 23
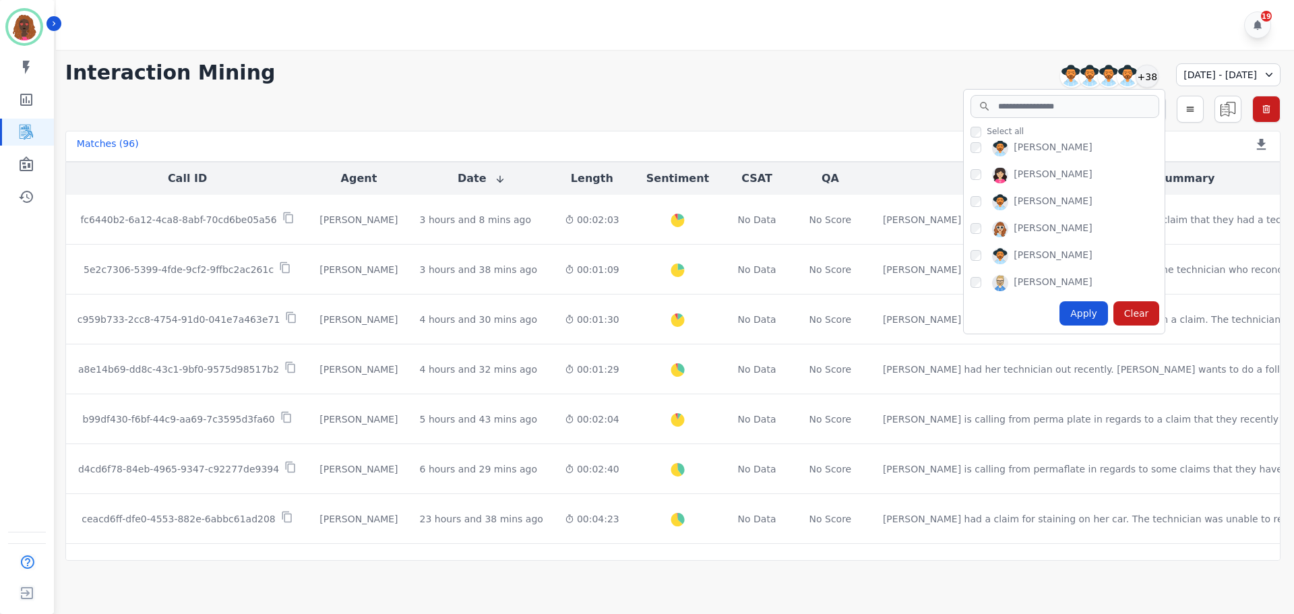
scroll to position [980, 0]
click at [1060, 311] on div "Apply" at bounding box center [1084, 313] width 49 height 24
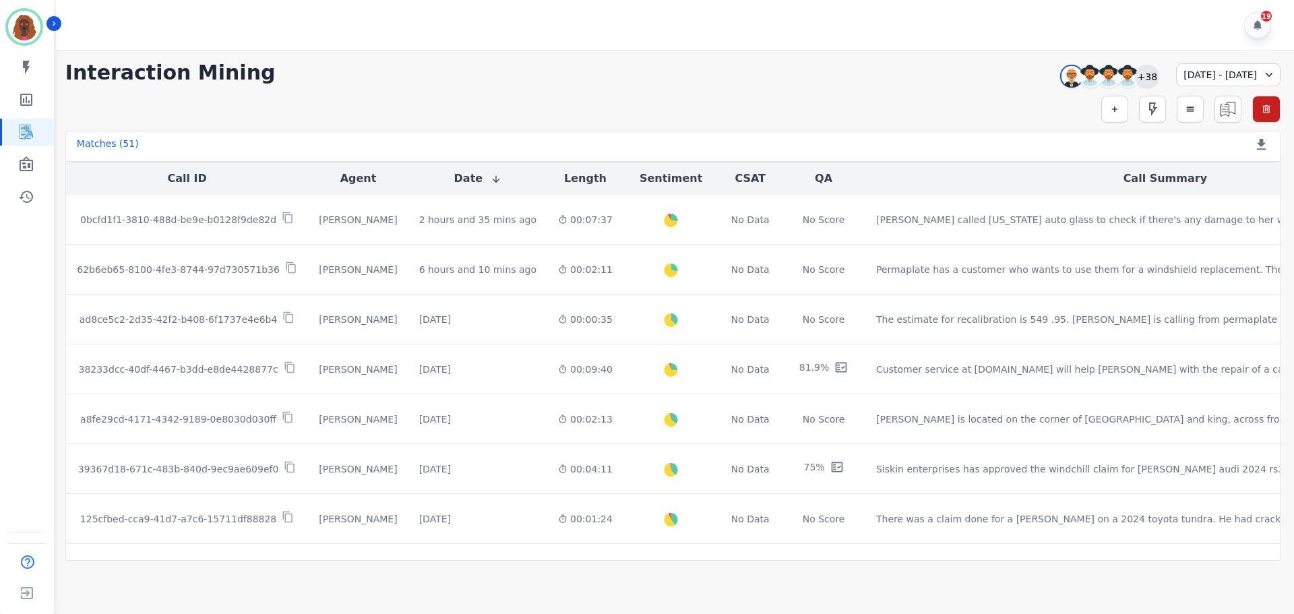
click at [1136, 78] on div "+38" at bounding box center [1147, 76] width 23 height 23
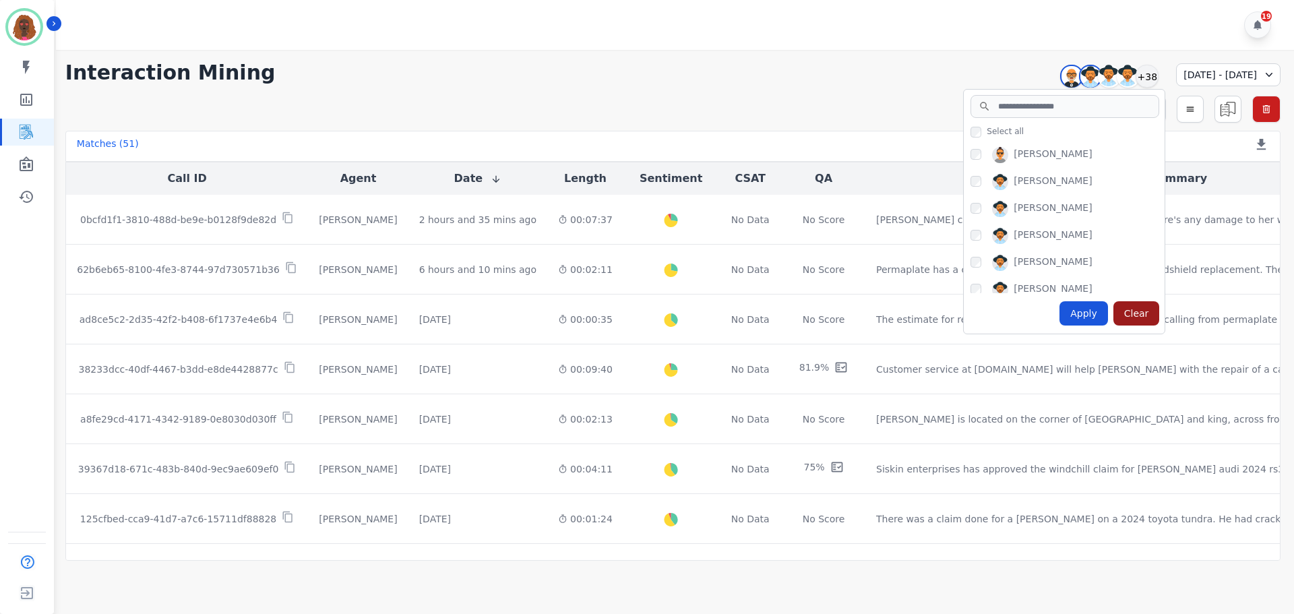
scroll to position [539, 0]
click at [1113, 317] on div "Clear" at bounding box center [1136, 313] width 47 height 24
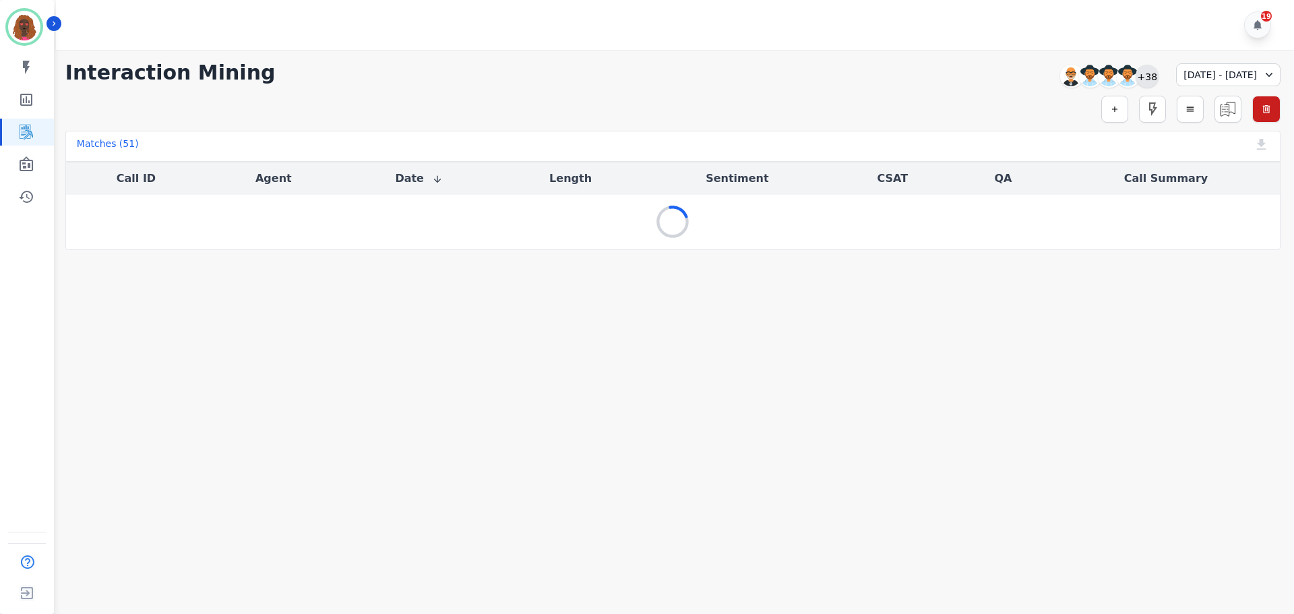
click at [1136, 74] on div "+38" at bounding box center [1147, 76] width 23 height 23
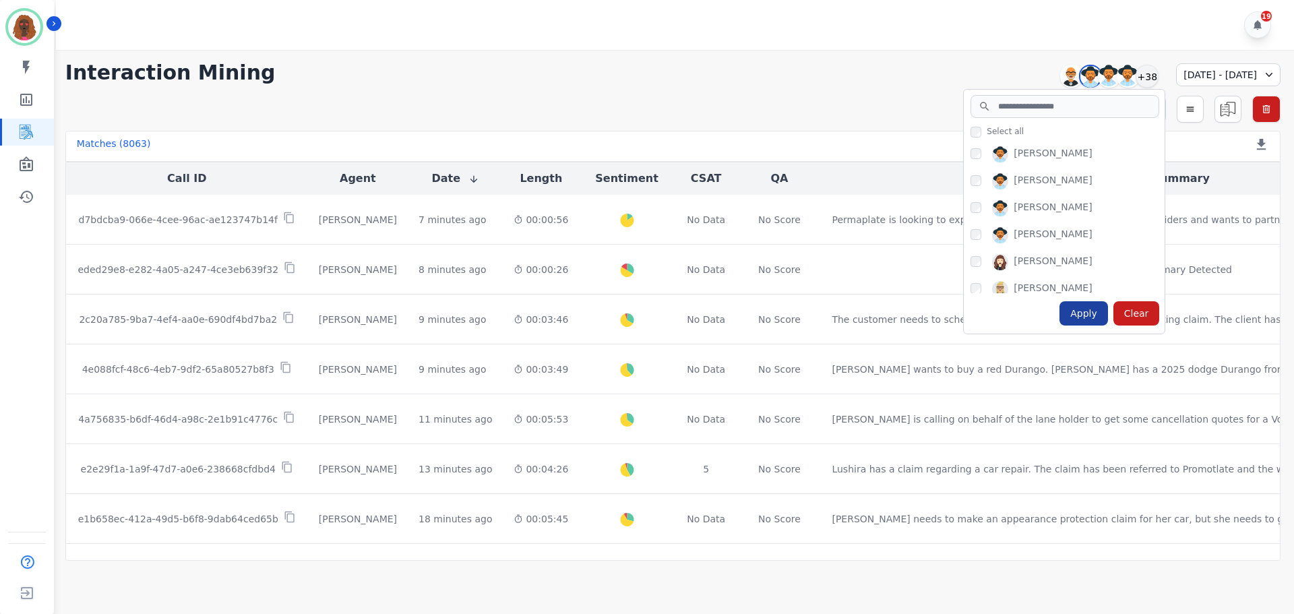
click at [1060, 315] on div "Apply" at bounding box center [1084, 313] width 49 height 24
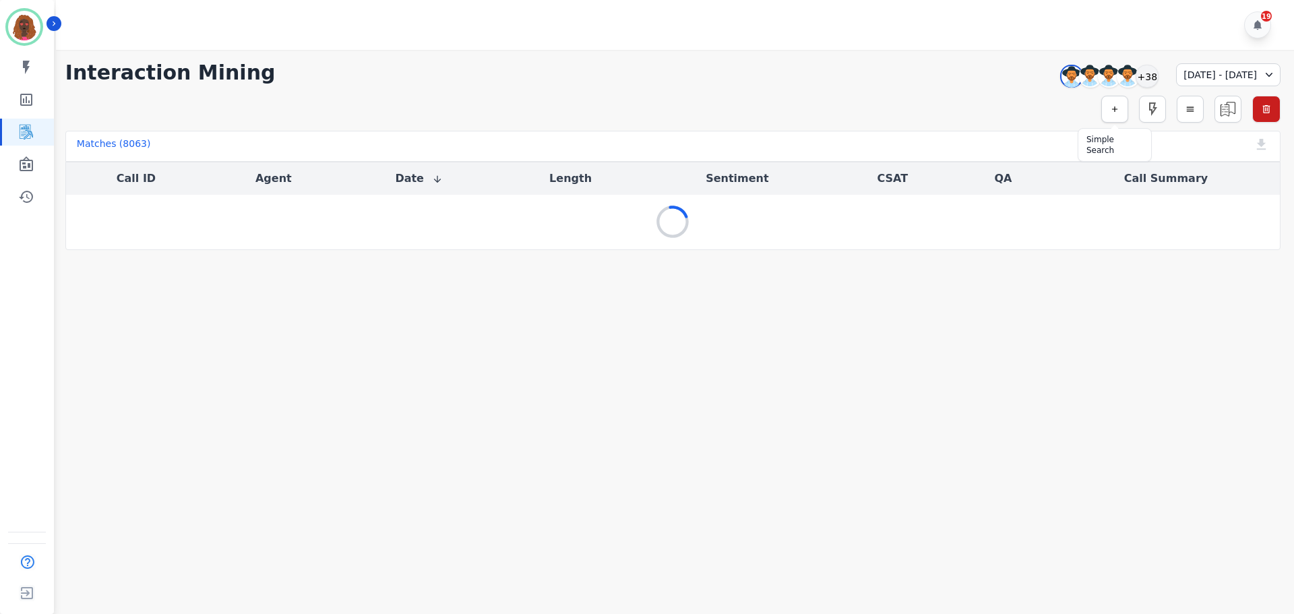
click at [1104, 110] on button "button" at bounding box center [1114, 109] width 27 height 27
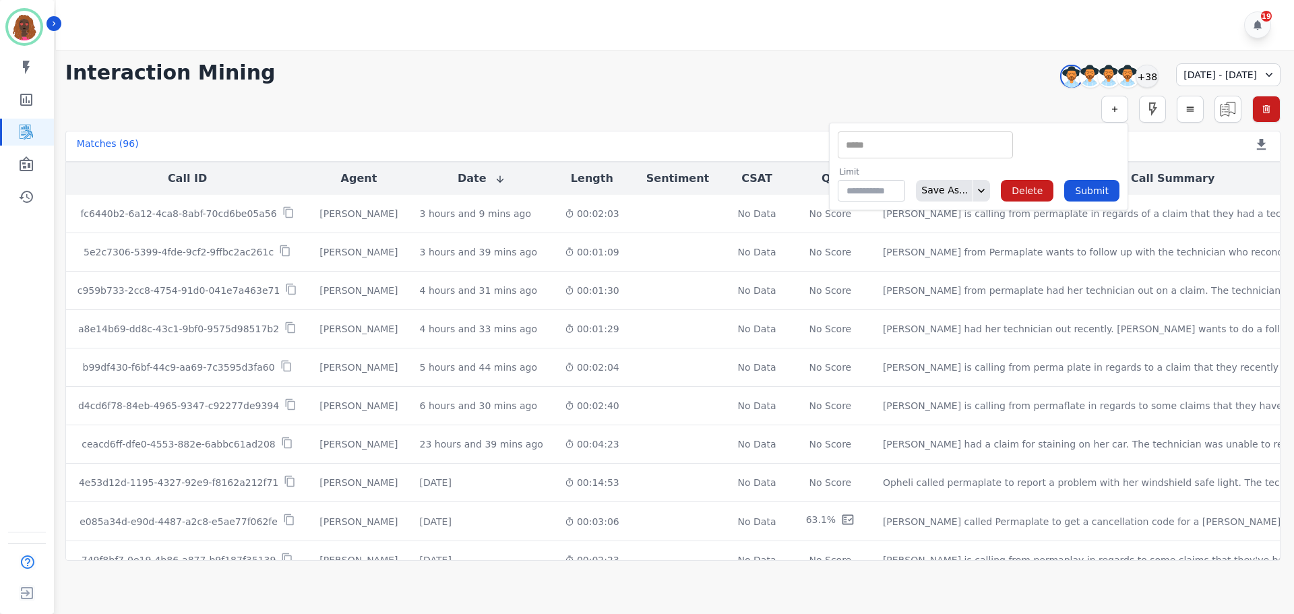
click at [919, 145] on input "selected options" at bounding box center [925, 145] width 169 height 14
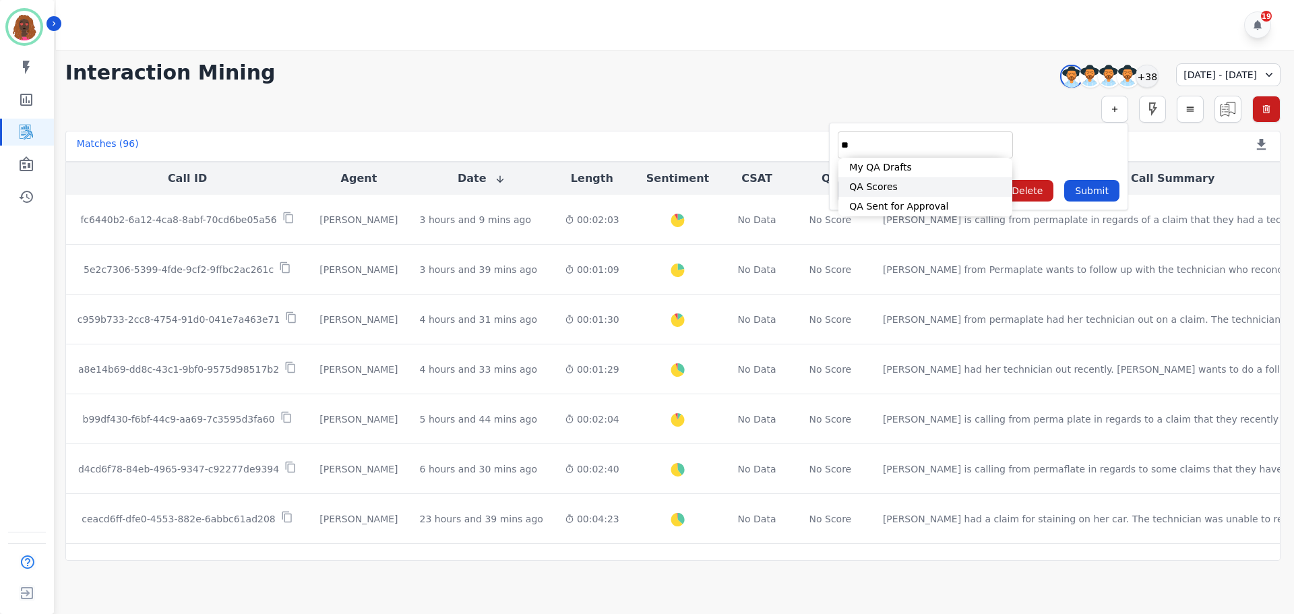
type input "**"
click at [888, 180] on li "QA Scores" at bounding box center [925, 187] width 174 height 20
type input "**********"
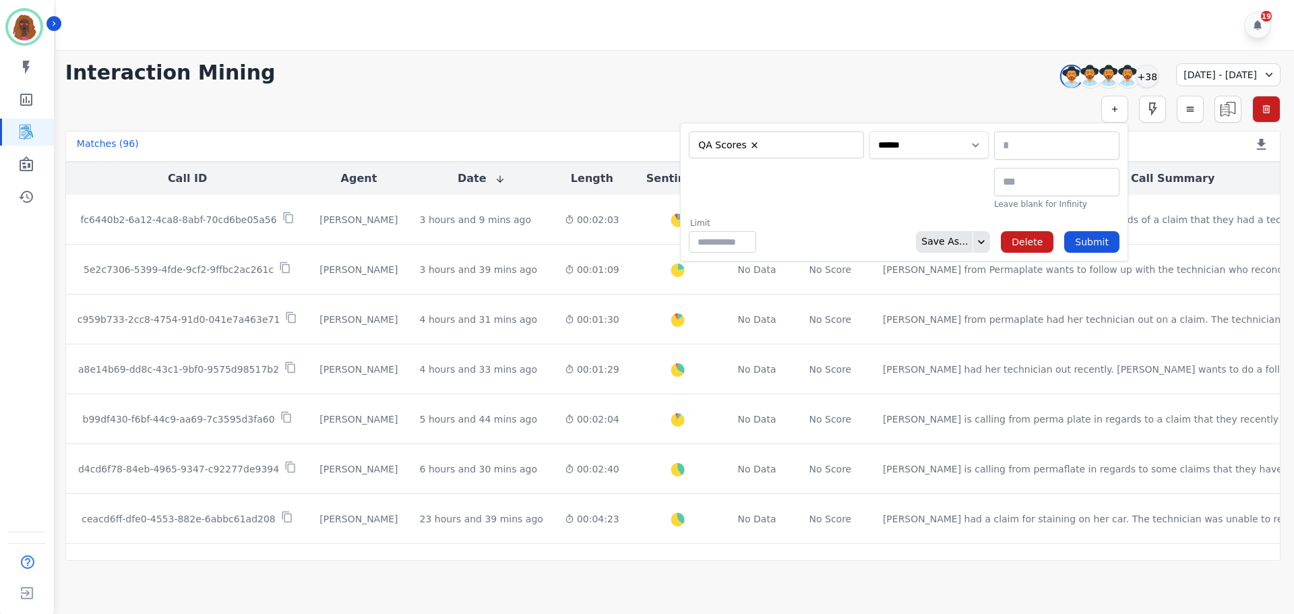
click at [950, 149] on select "**********" at bounding box center [928, 144] width 119 height 27
select select "******"
click at [989, 131] on select "**********" at bounding box center [928, 144] width 119 height 27
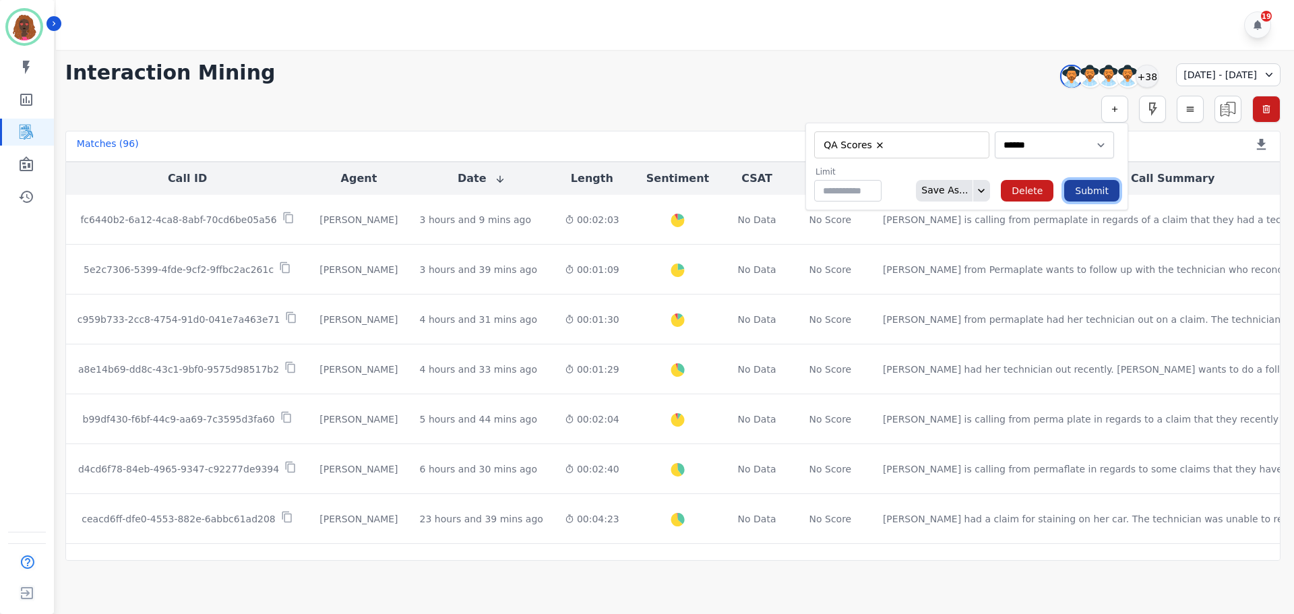
click at [1098, 189] on button "Submit" at bounding box center [1091, 191] width 55 height 22
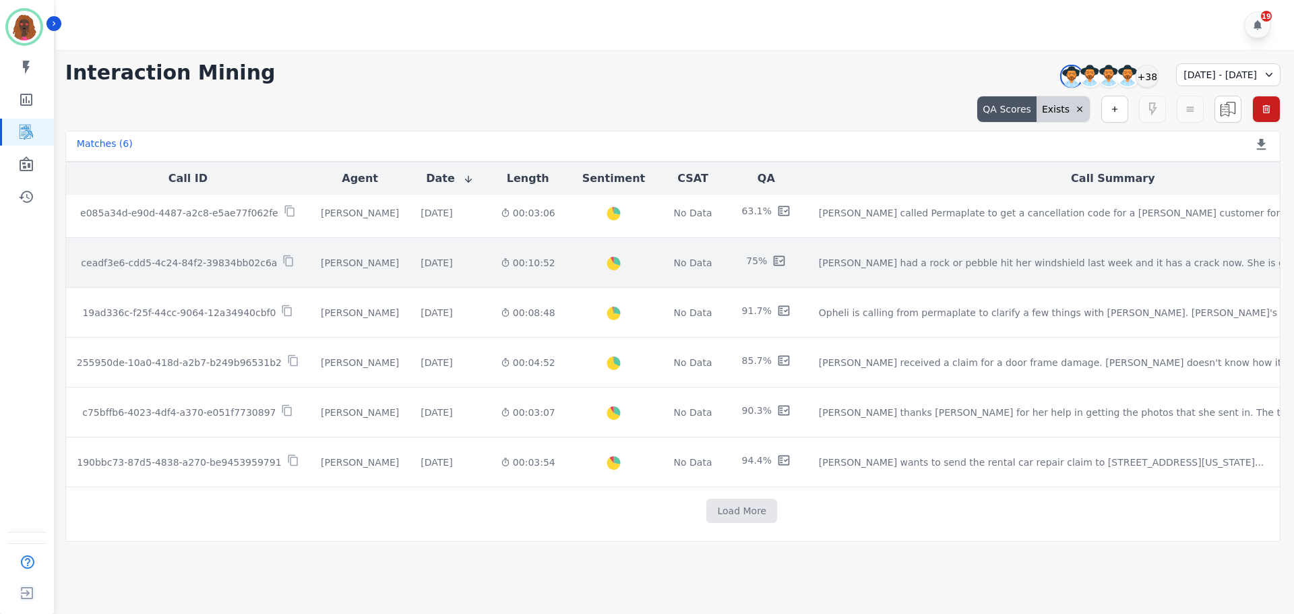
scroll to position [9, 0]
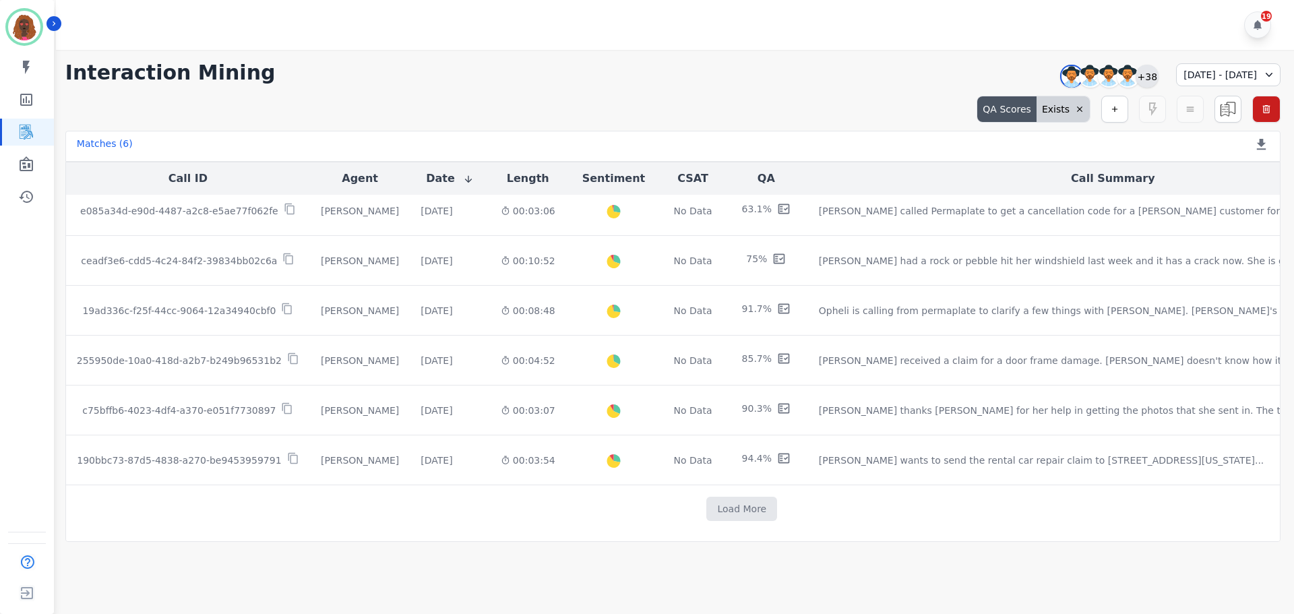
click at [1136, 75] on div "+38" at bounding box center [1147, 76] width 23 height 23
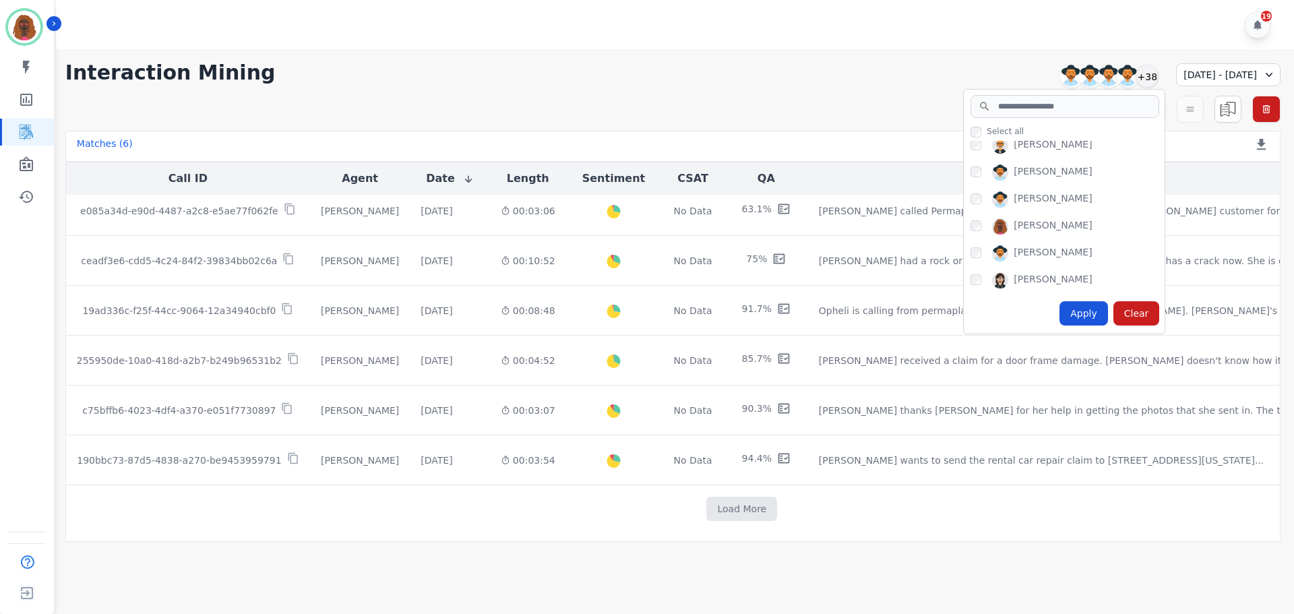
scroll to position [980, 0]
click at [1060, 317] on div "Apply" at bounding box center [1084, 313] width 49 height 24
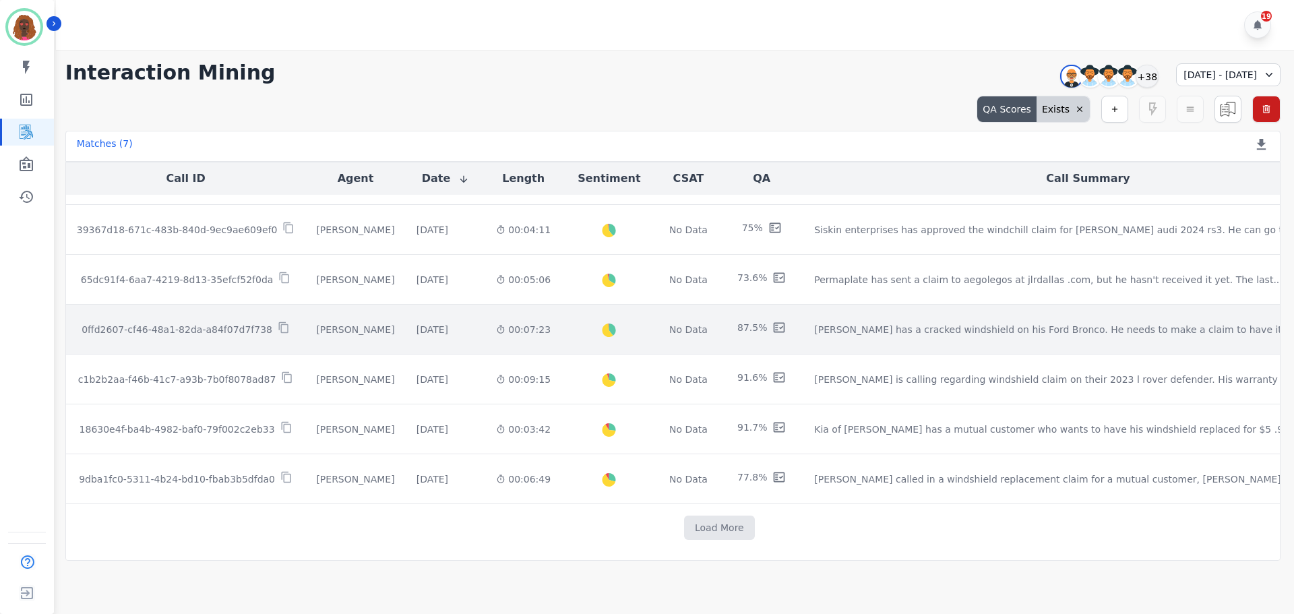
scroll to position [0, 0]
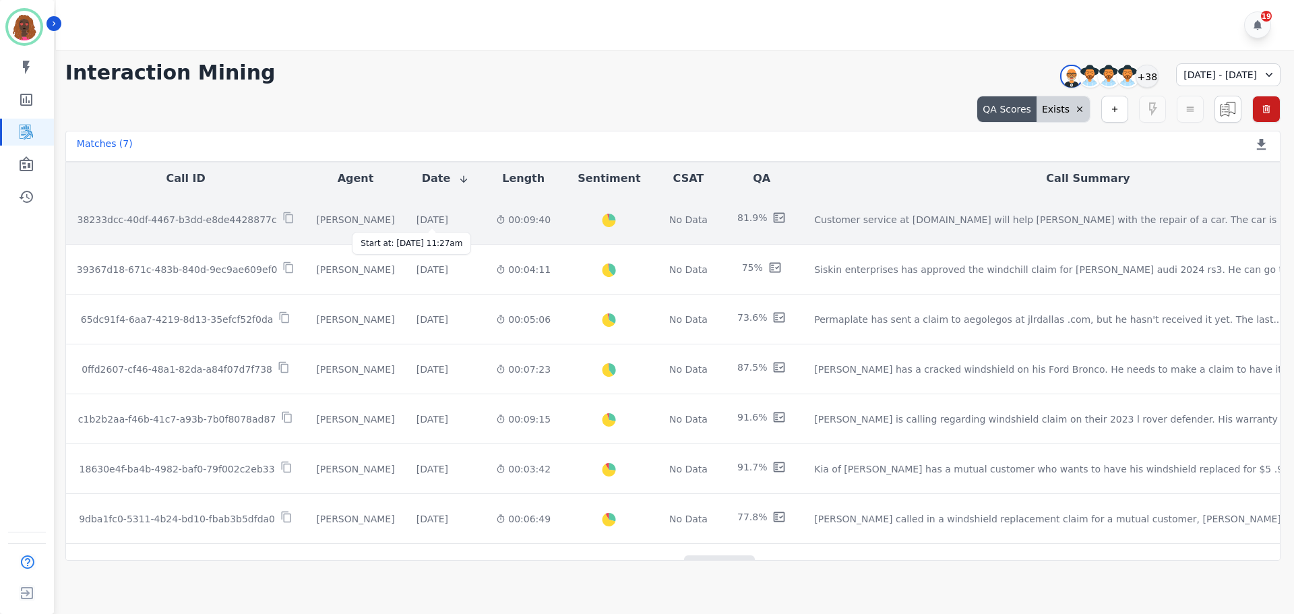
click at [426, 218] on div "[DATE]" at bounding box center [433, 219] width 32 height 13
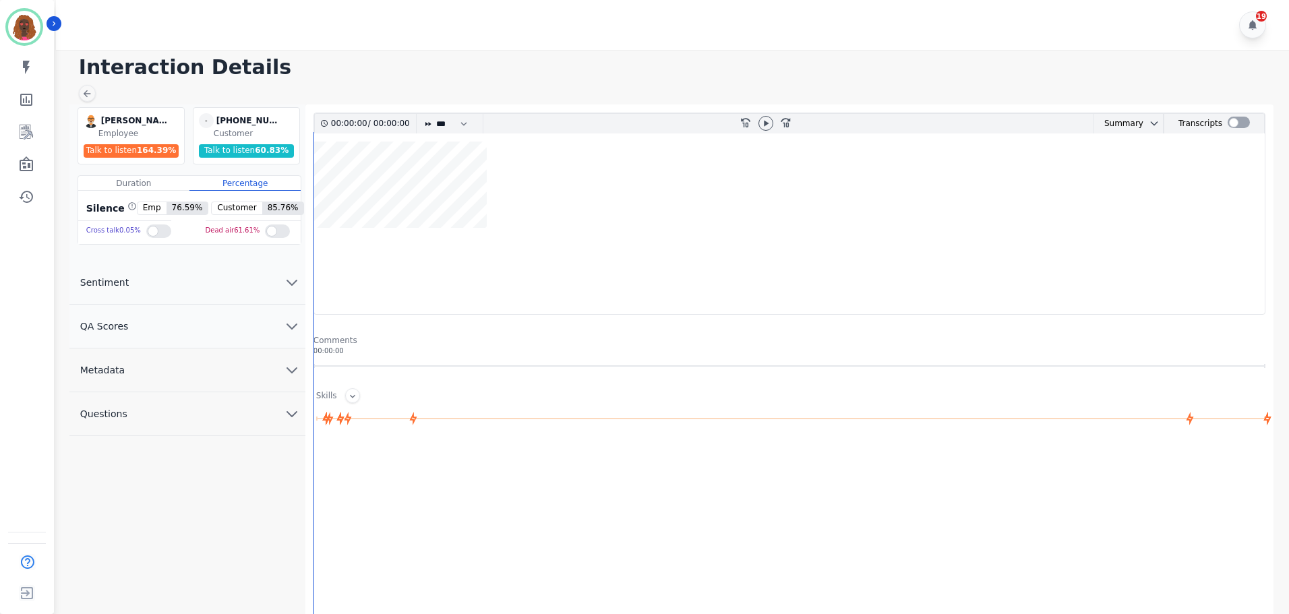
click at [227, 330] on button "QA Scores" at bounding box center [187, 327] width 236 height 44
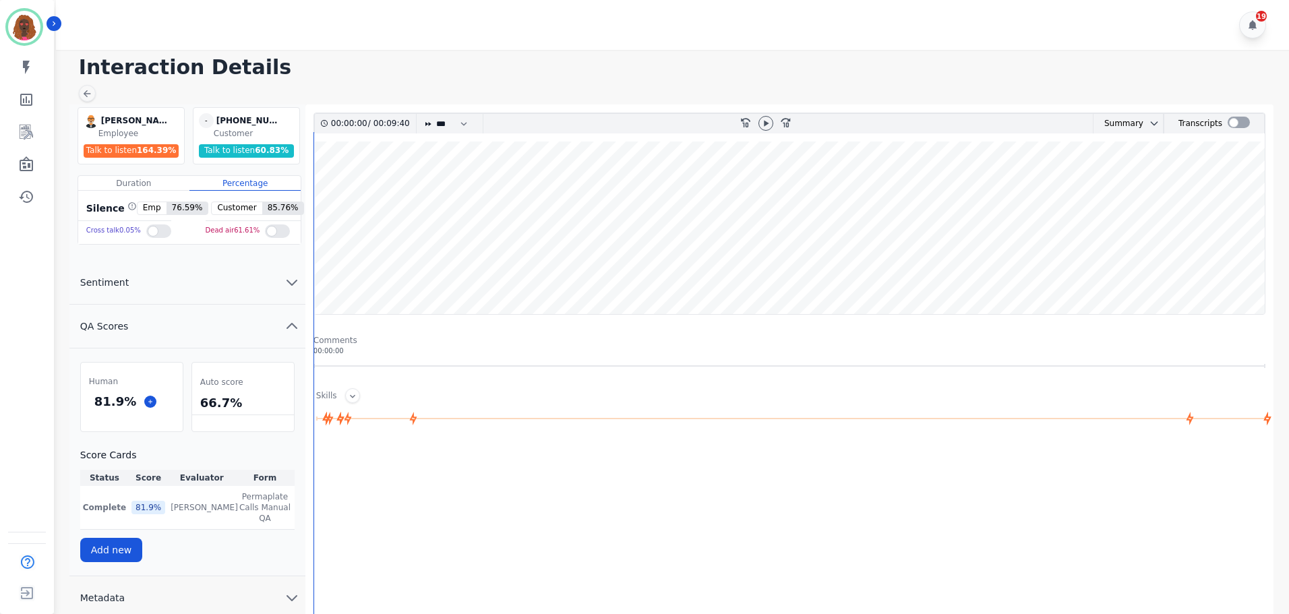
click at [86, 82] on div "Interaction Details [PERSON_NAME] [PERSON_NAME] Employee Talk to listen 164.39 …" at bounding box center [670, 387] width 1237 height 675
click at [84, 90] on icon at bounding box center [87, 93] width 11 height 11
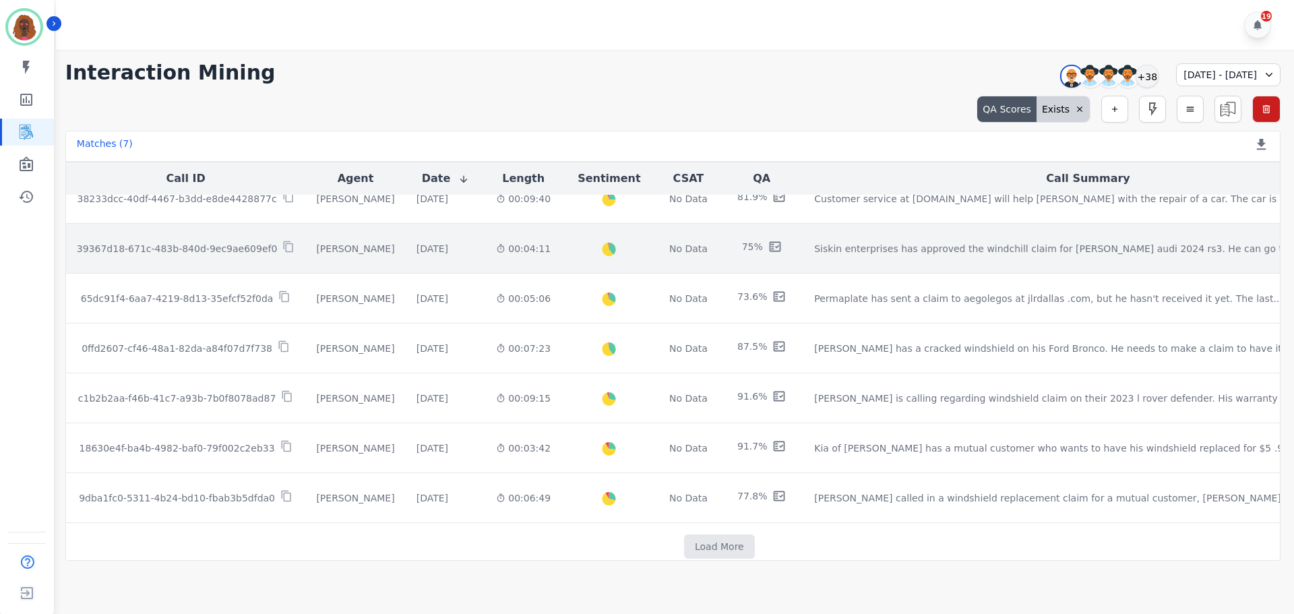
scroll to position [40, 0]
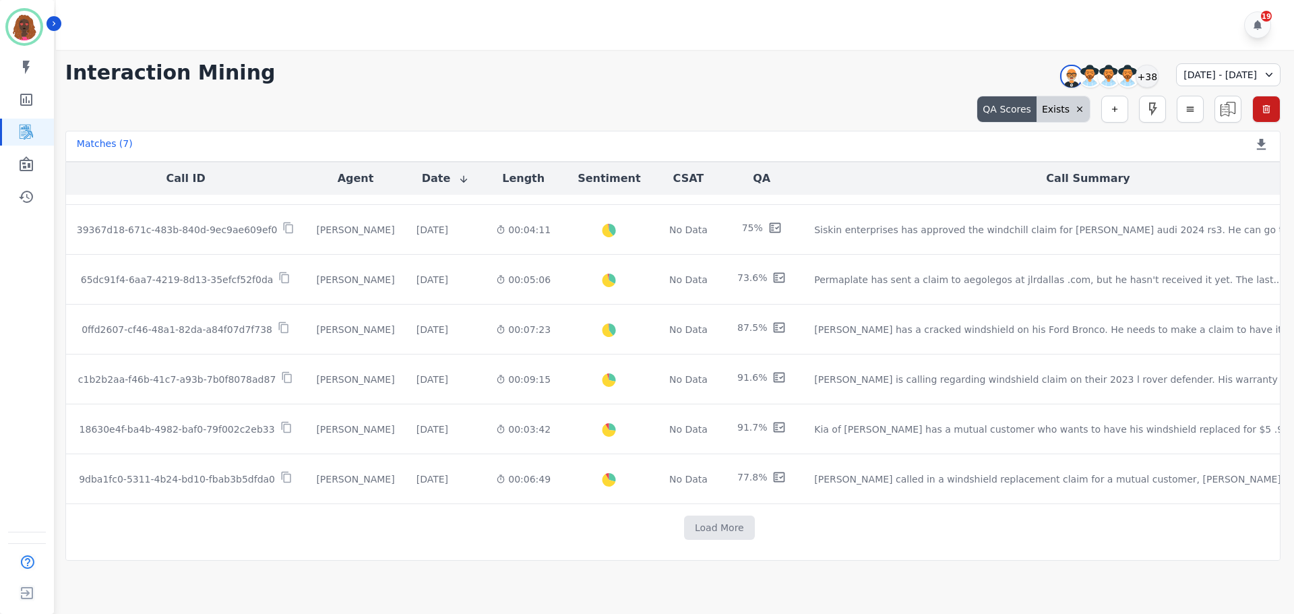
click at [1204, 71] on div "[DATE] - [DATE]" at bounding box center [1228, 74] width 104 height 23
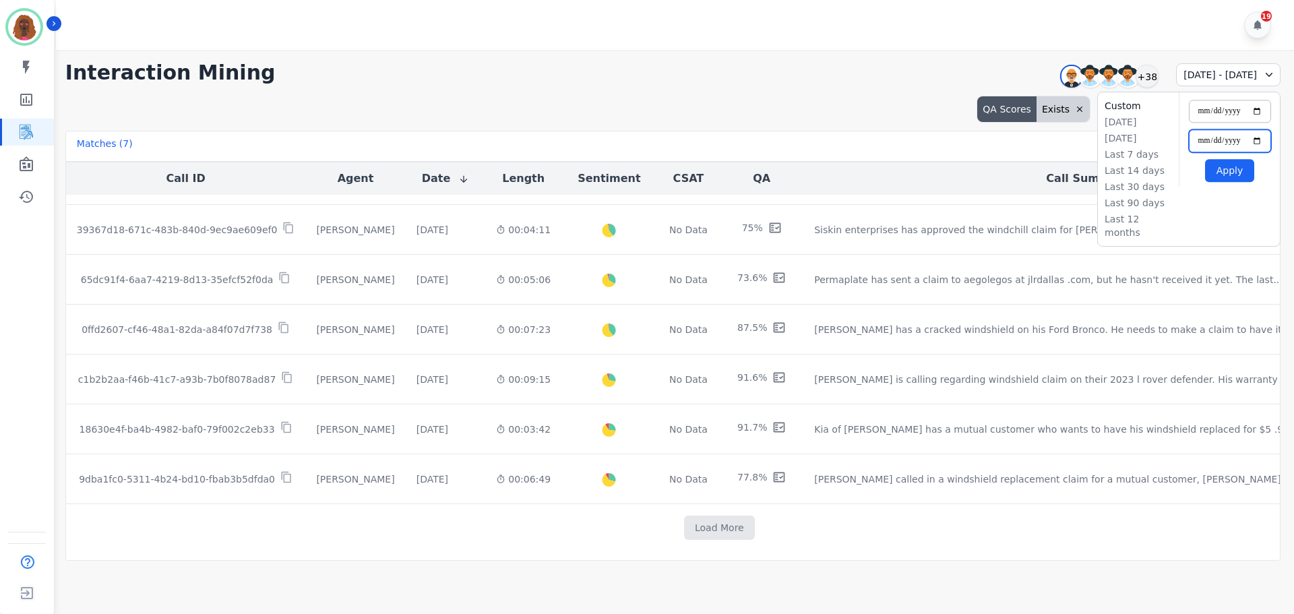
click at [1258, 137] on input "**********" at bounding box center [1230, 140] width 82 height 23
click at [1256, 113] on input "**********" at bounding box center [1230, 111] width 82 height 23
click at [1228, 178] on button "Apply" at bounding box center [1229, 170] width 49 height 23
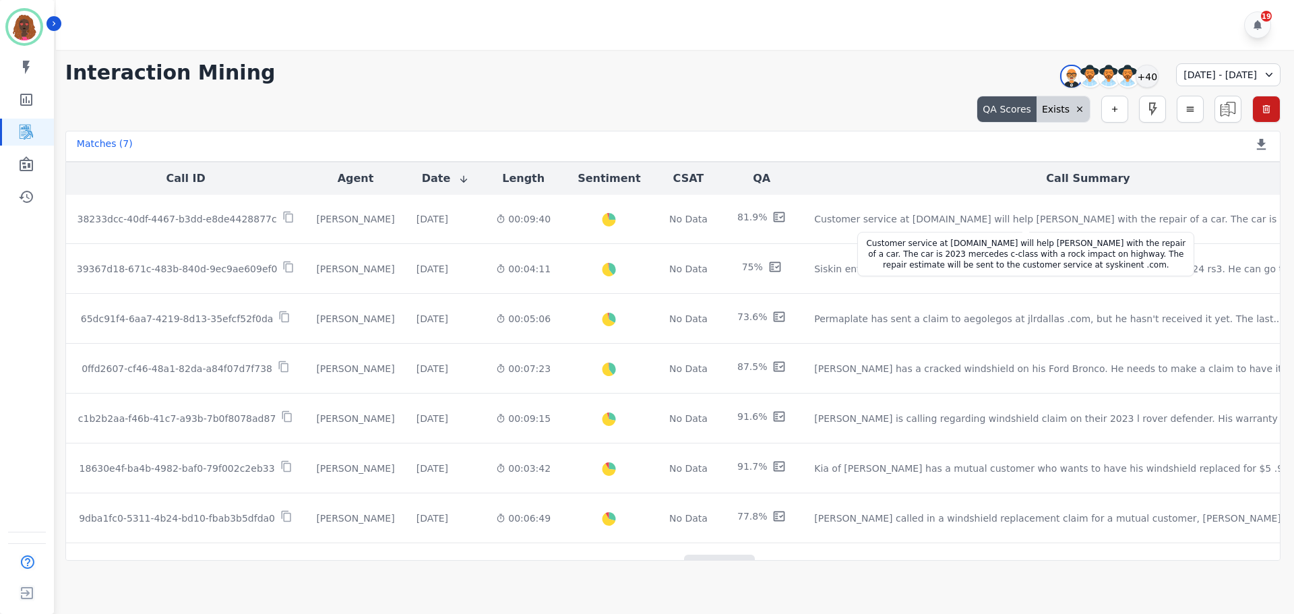
scroll to position [0, 0]
click at [1078, 104] on icon at bounding box center [1079, 108] width 9 height 9
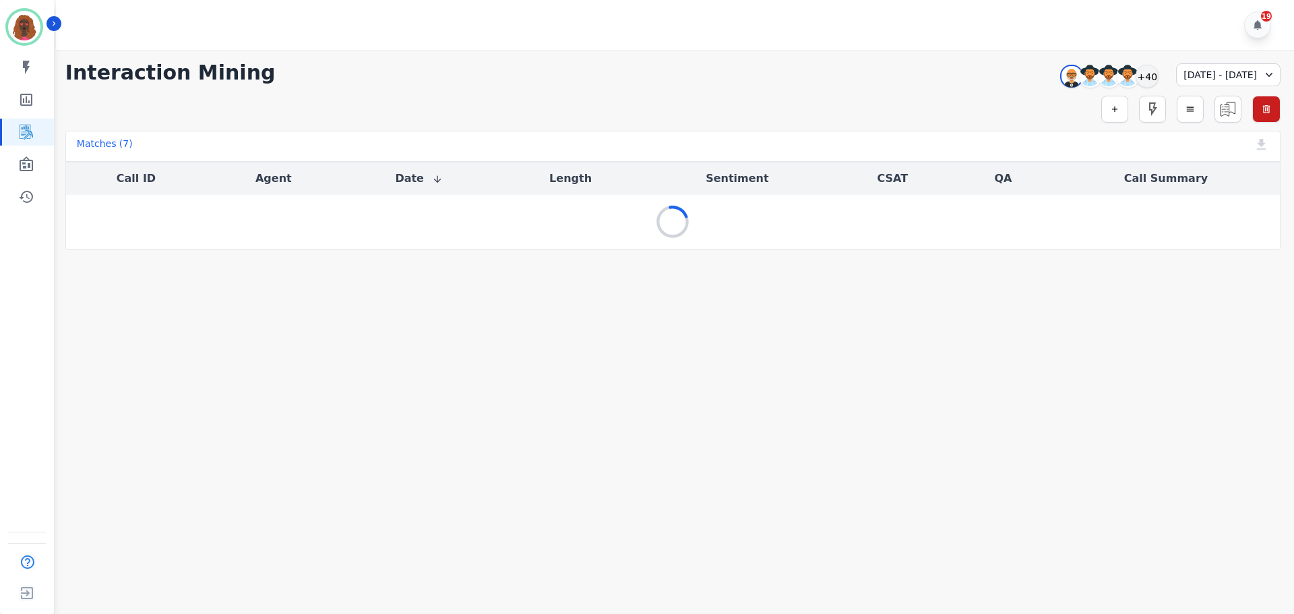
click at [1207, 78] on div "[DATE] - [DATE]" at bounding box center [1228, 74] width 104 height 23
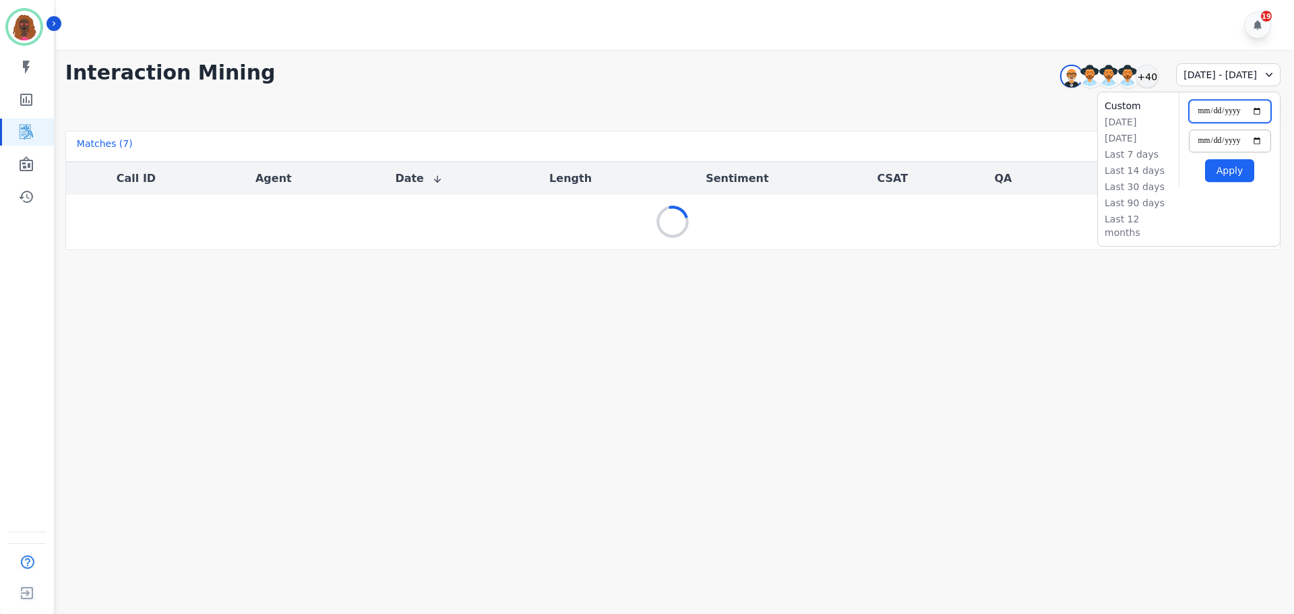
click at [1260, 113] on input "**********" at bounding box center [1230, 111] width 82 height 23
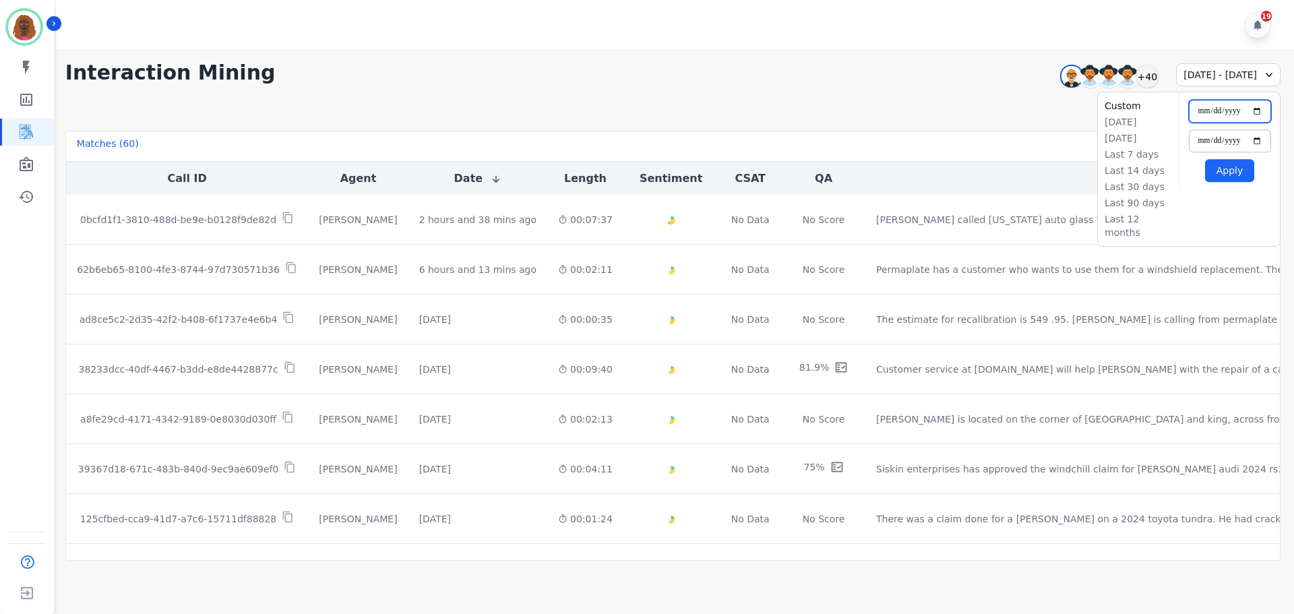
type input "**********"
click at [1219, 168] on button "Apply" at bounding box center [1229, 170] width 49 height 23
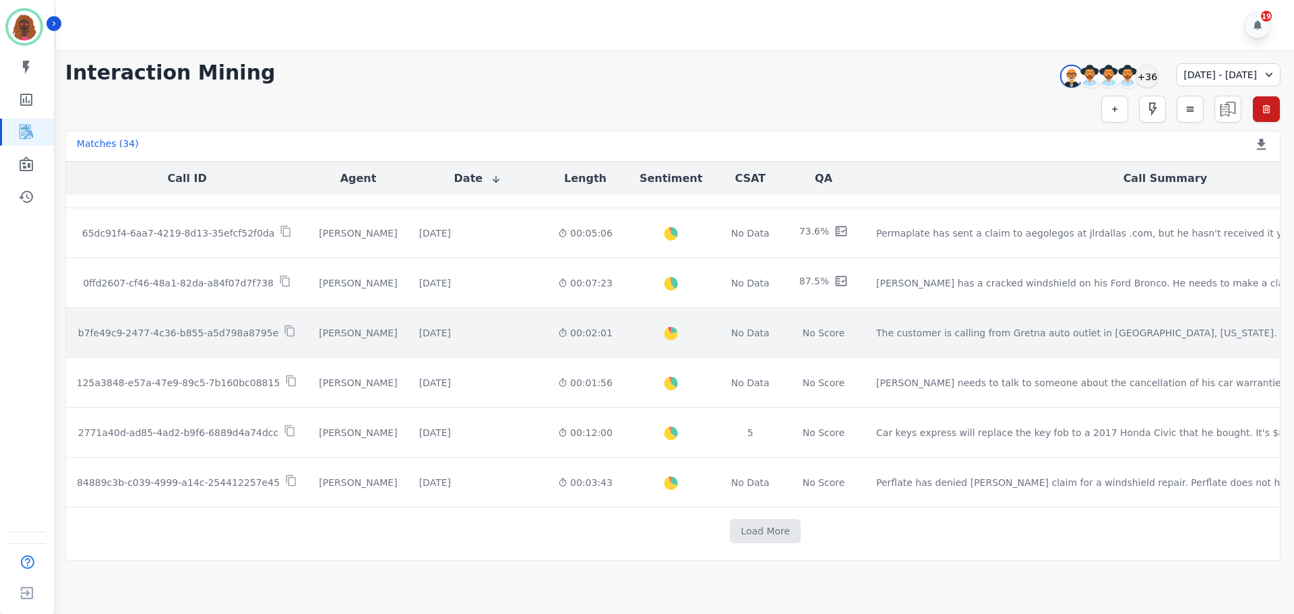
scroll to position [688, 0]
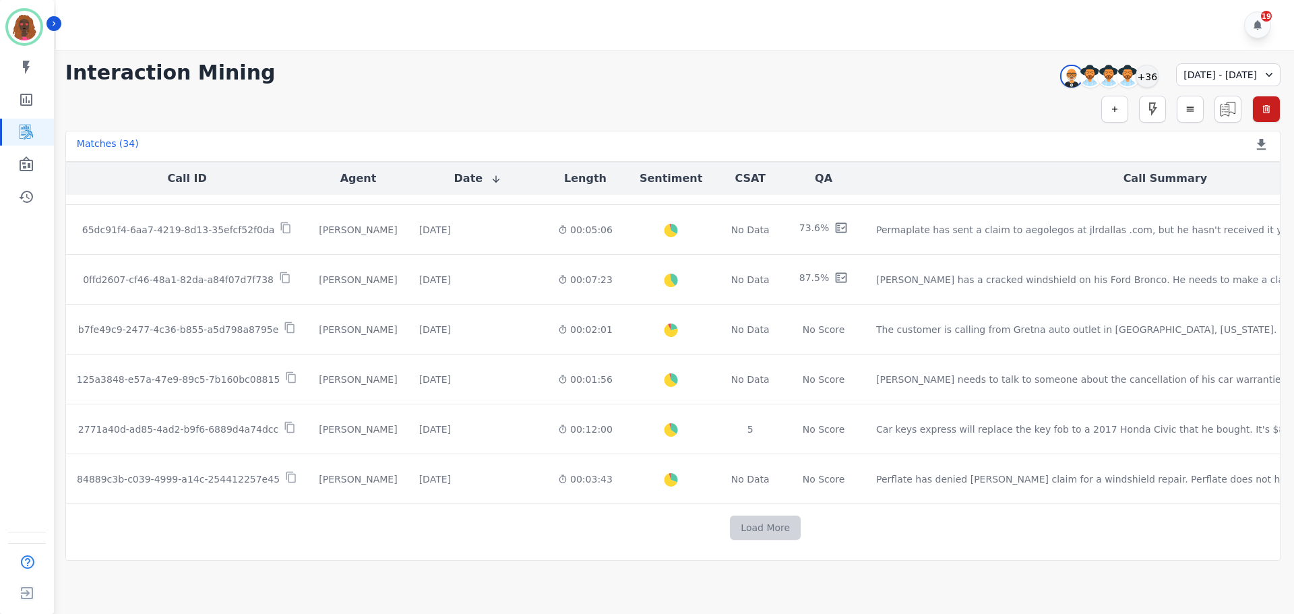
click at [730, 533] on button "Load More" at bounding box center [765, 528] width 71 height 24
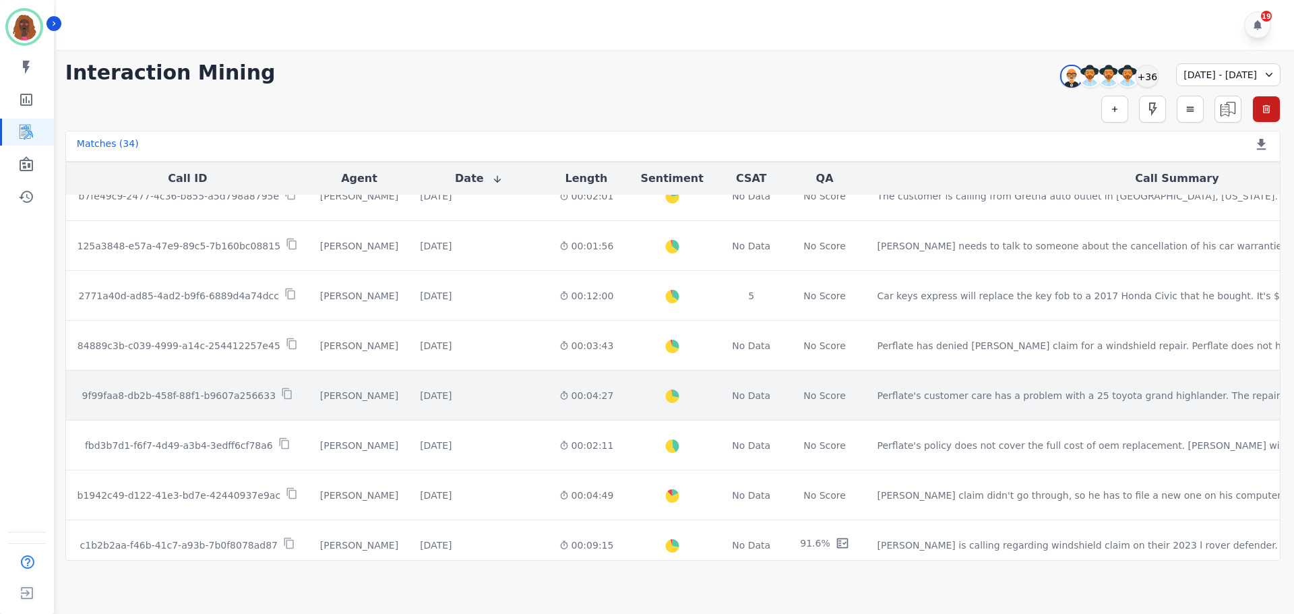
scroll to position [822, 0]
click at [559, 401] on div "00:04:27" at bounding box center [586, 394] width 55 height 13
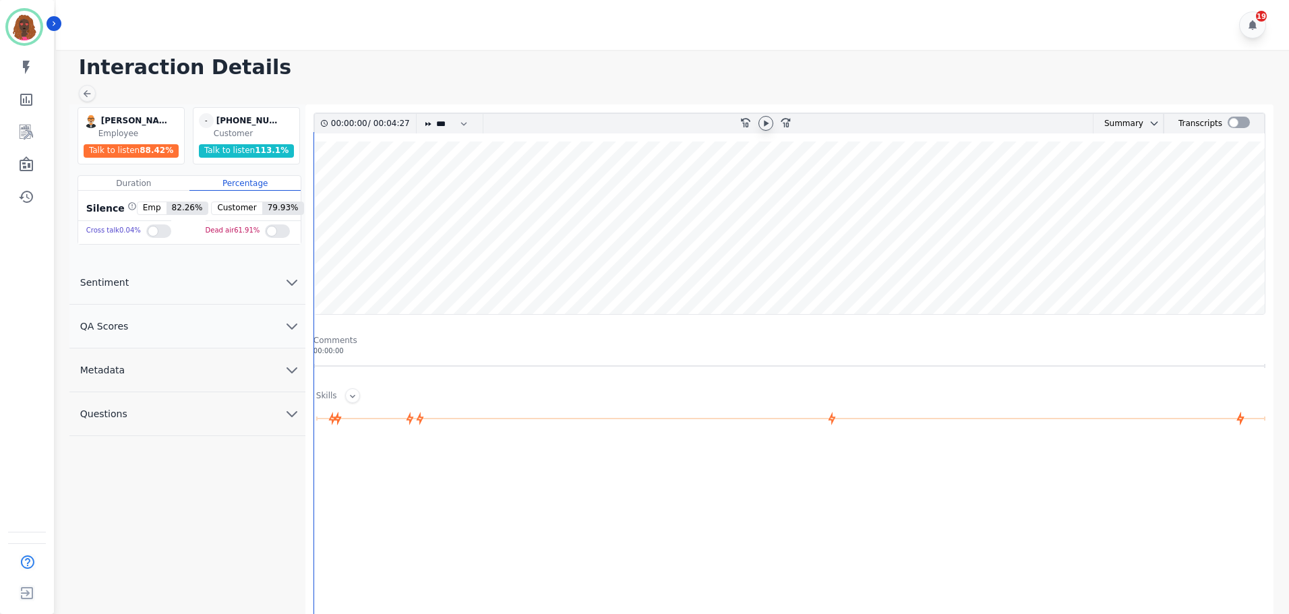
click at [769, 123] on icon at bounding box center [765, 123] width 11 height 11
click at [82, 90] on icon at bounding box center [87, 93] width 11 height 11
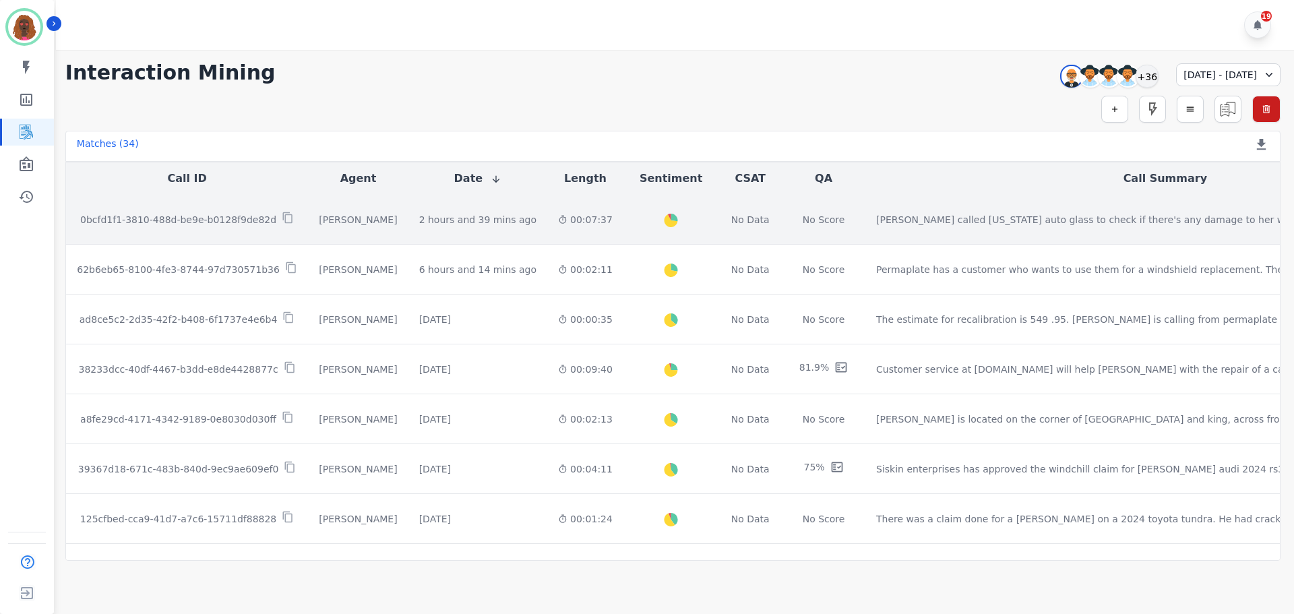
click at [410, 228] on td "2 hours and 39 mins ago Start at: [DATE] 12:48pm" at bounding box center [477, 220] width 139 height 50
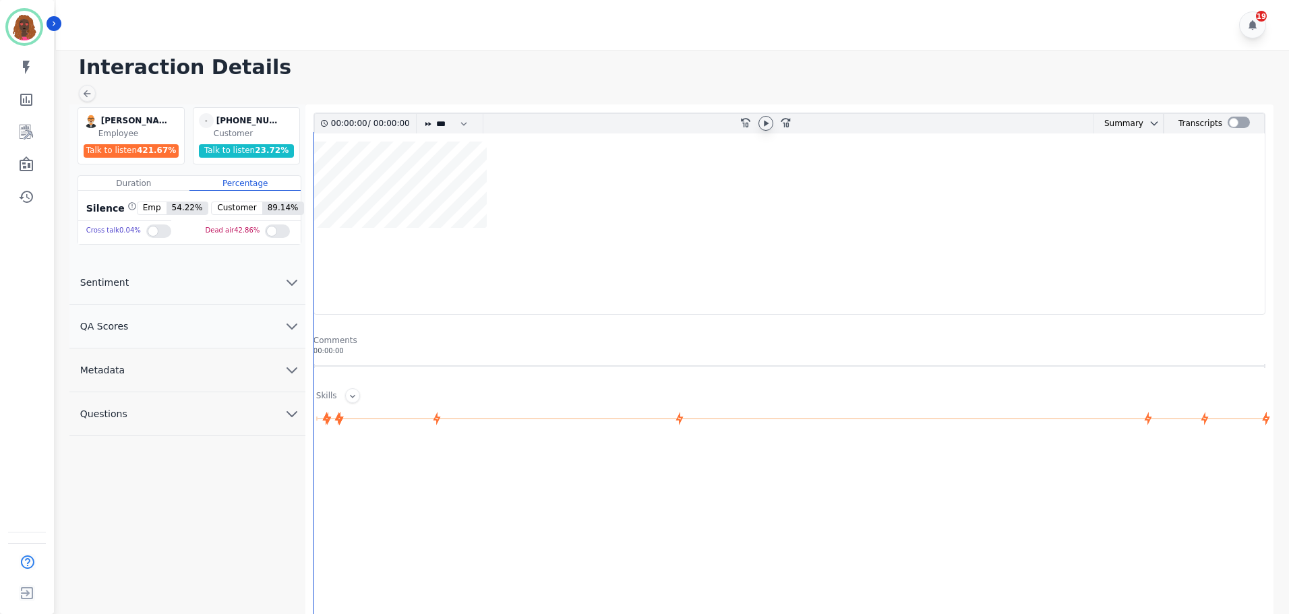
click at [763, 121] on icon at bounding box center [765, 123] width 11 height 11
click at [766, 123] on icon at bounding box center [765, 123] width 11 height 11
click at [83, 95] on icon at bounding box center [87, 93] width 11 height 11
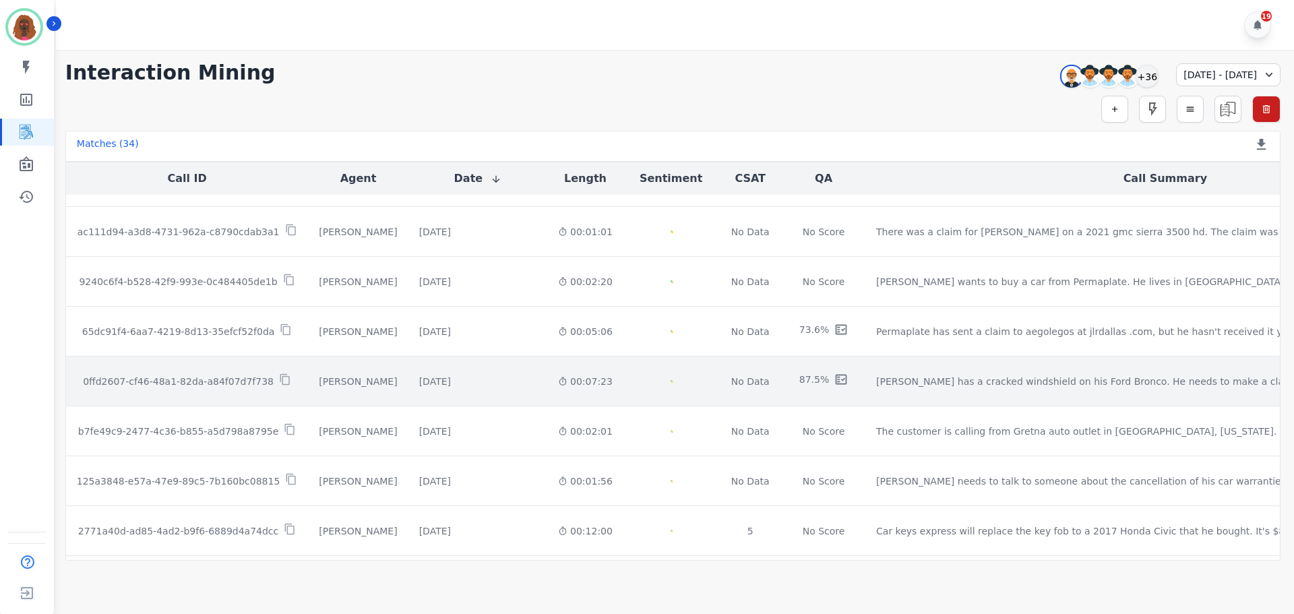
scroll to position [688, 0]
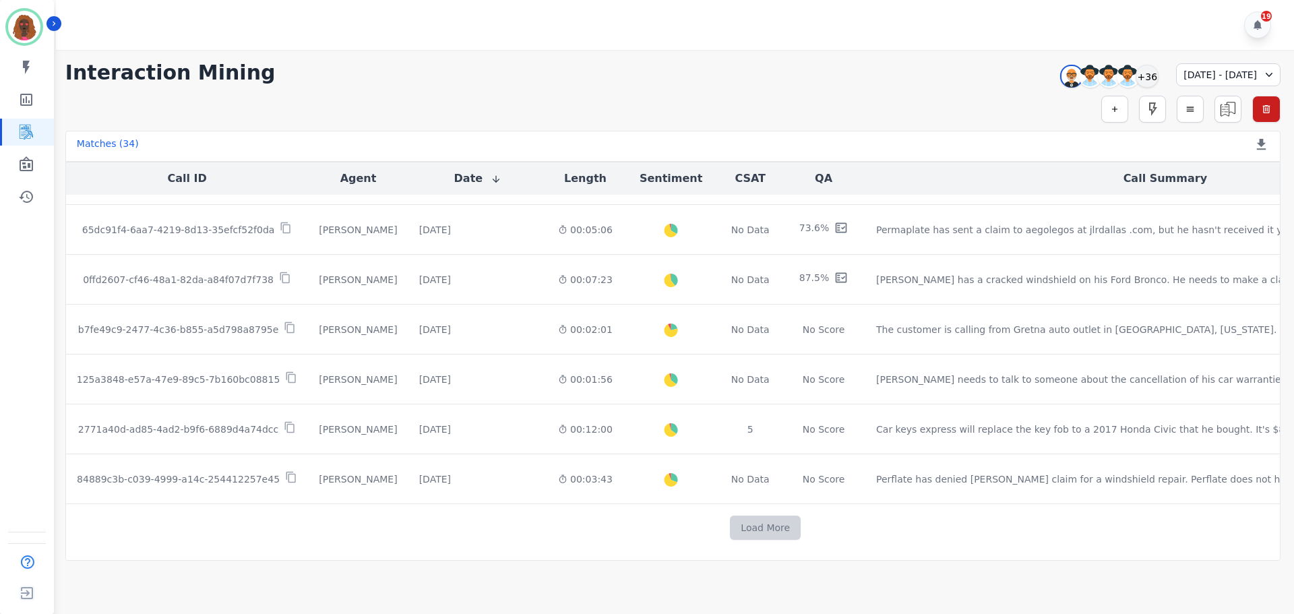
click at [730, 526] on button "Load More" at bounding box center [765, 528] width 71 height 24
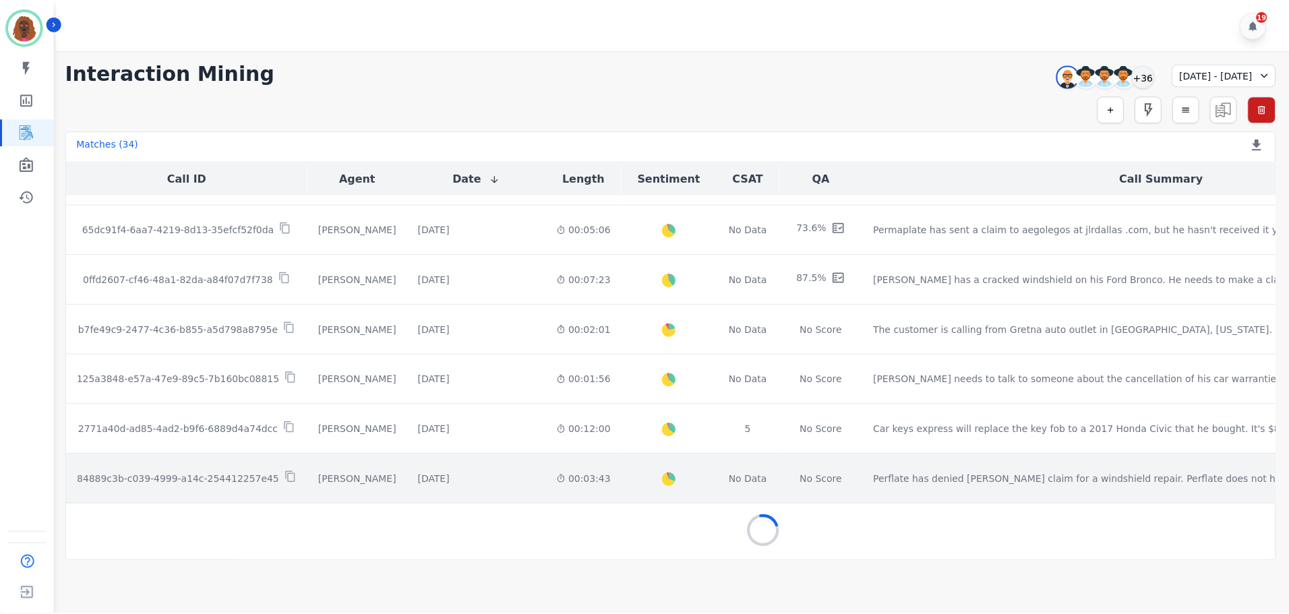
scroll to position [687, 0]
click at [558, 485] on div "00:03:43" at bounding box center [585, 480] width 55 height 13
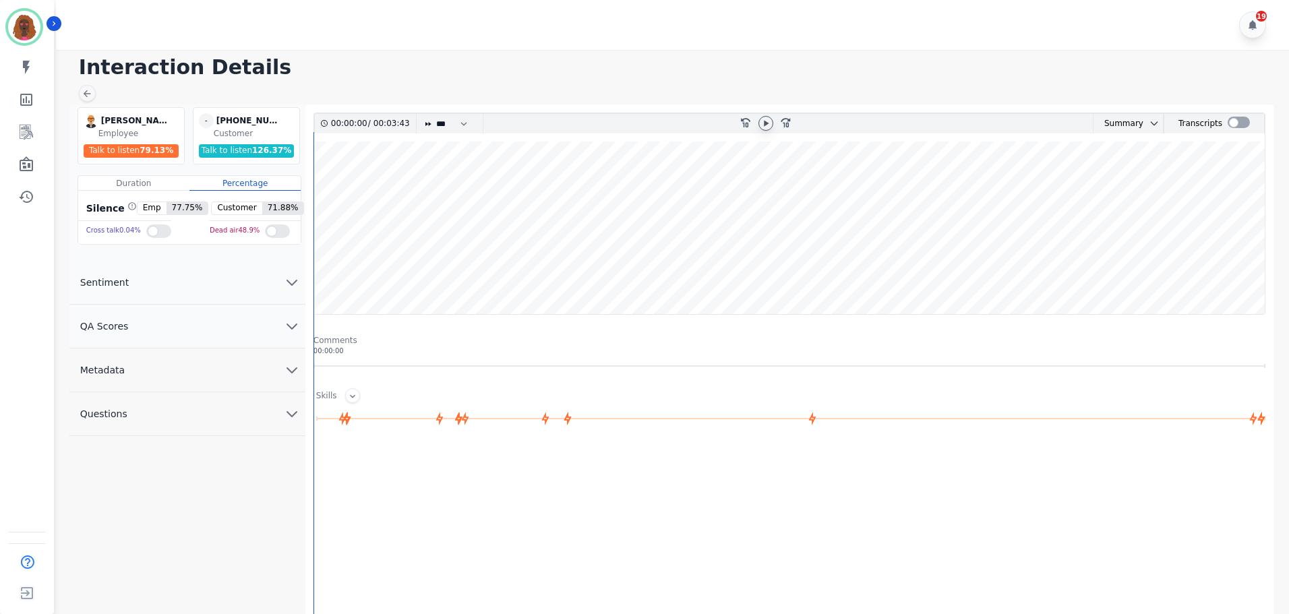
click at [770, 121] on icon at bounding box center [765, 123] width 11 height 11
click at [288, 338] on button "QA Scores" at bounding box center [187, 327] width 236 height 44
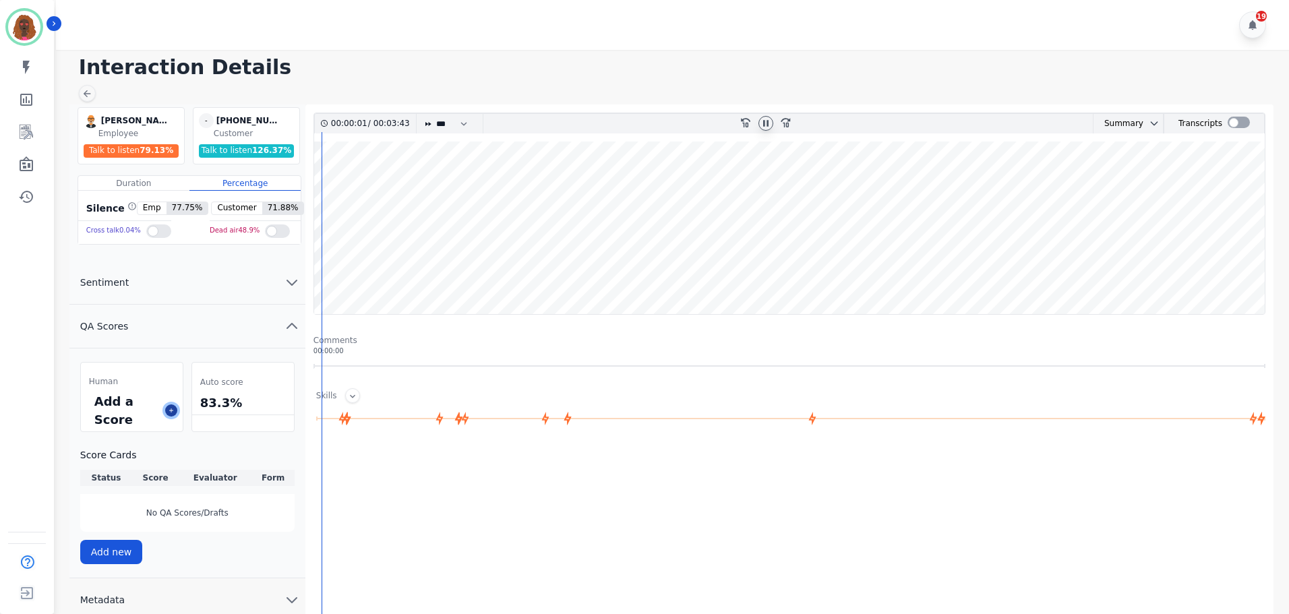
click at [175, 410] on button at bounding box center [171, 410] width 12 height 12
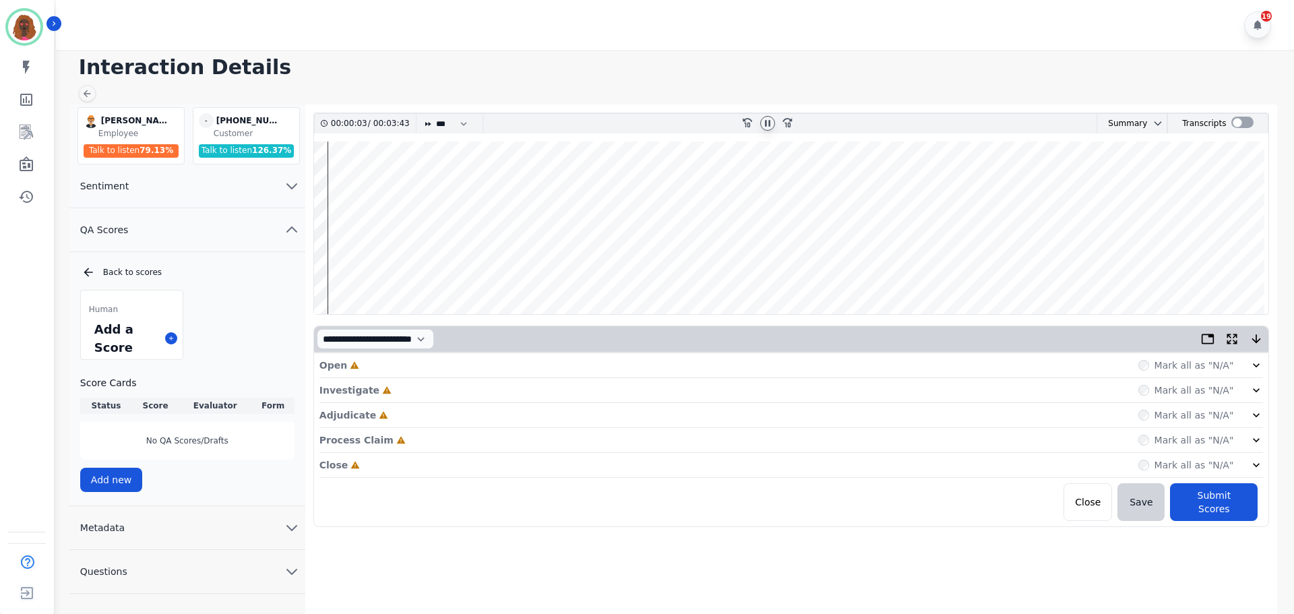
click at [707, 368] on div "Open Incomplete Mark all as "N/A"" at bounding box center [791, 365] width 944 height 25
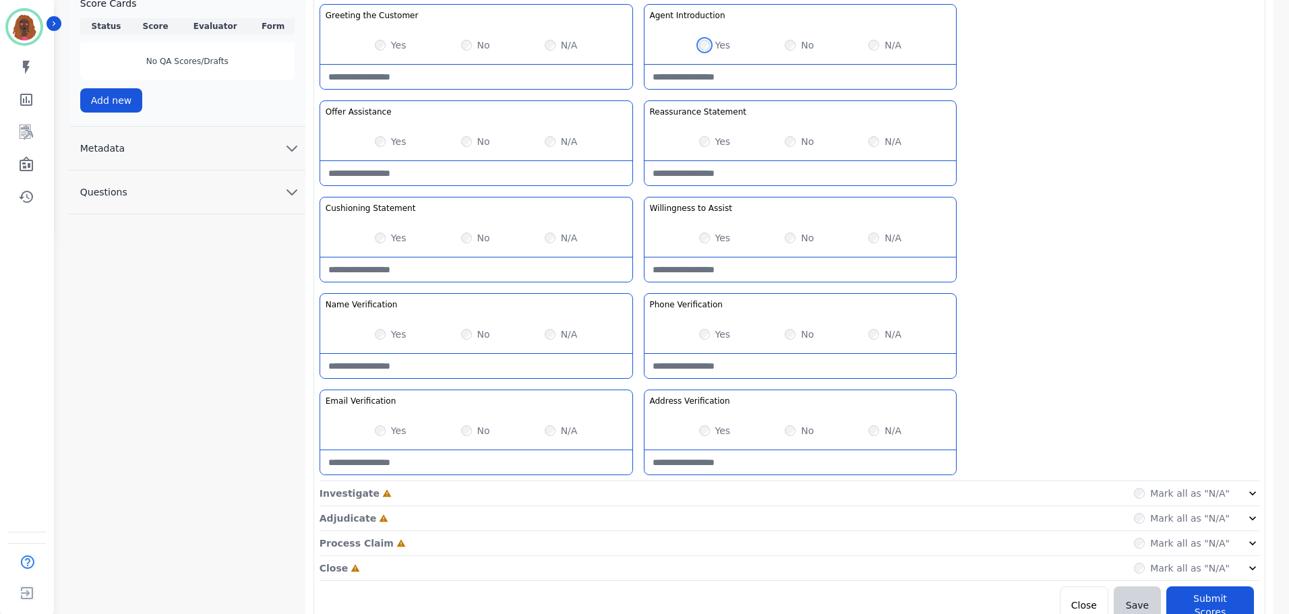
scroll to position [392, 0]
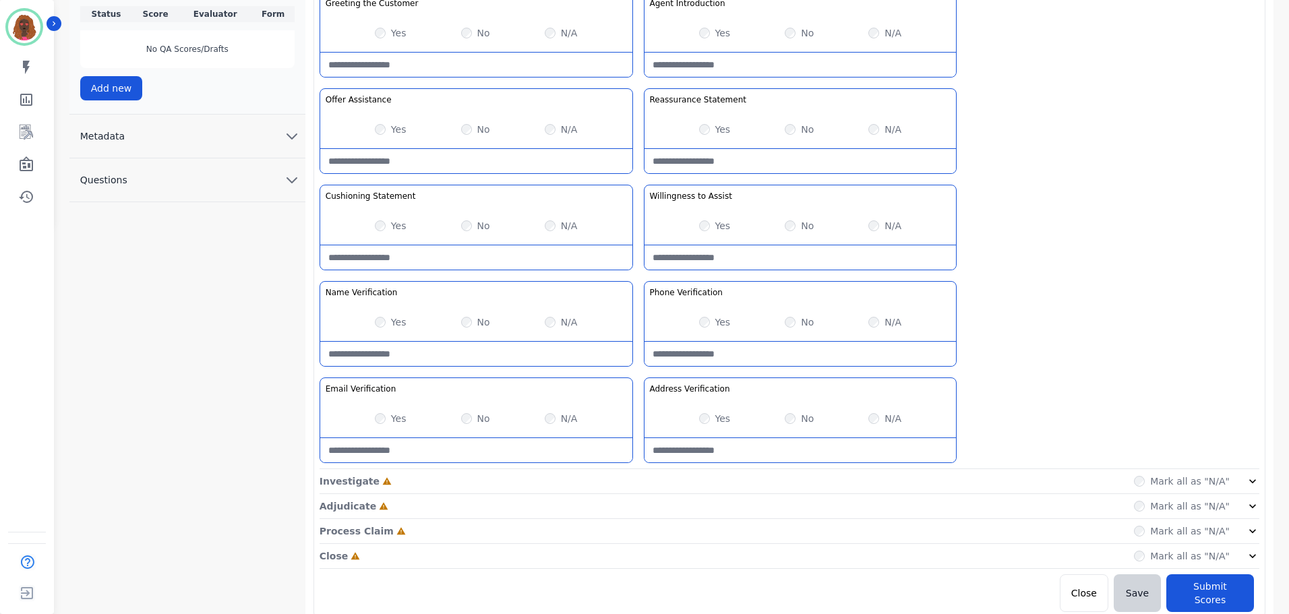
click at [708, 483] on div "Investigate Incomplete Mark all as "N/A"" at bounding box center [789, 481] width 940 height 25
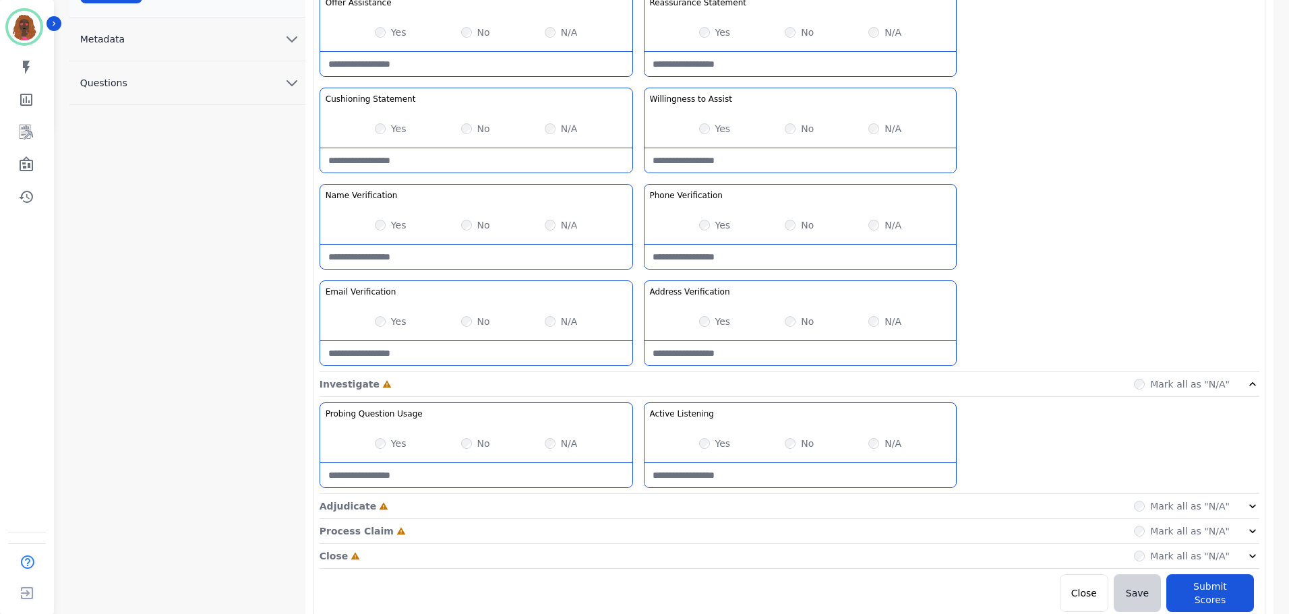
click at [633, 508] on div "Adjudicate Incomplete Mark all as "N/A"" at bounding box center [789, 506] width 940 height 25
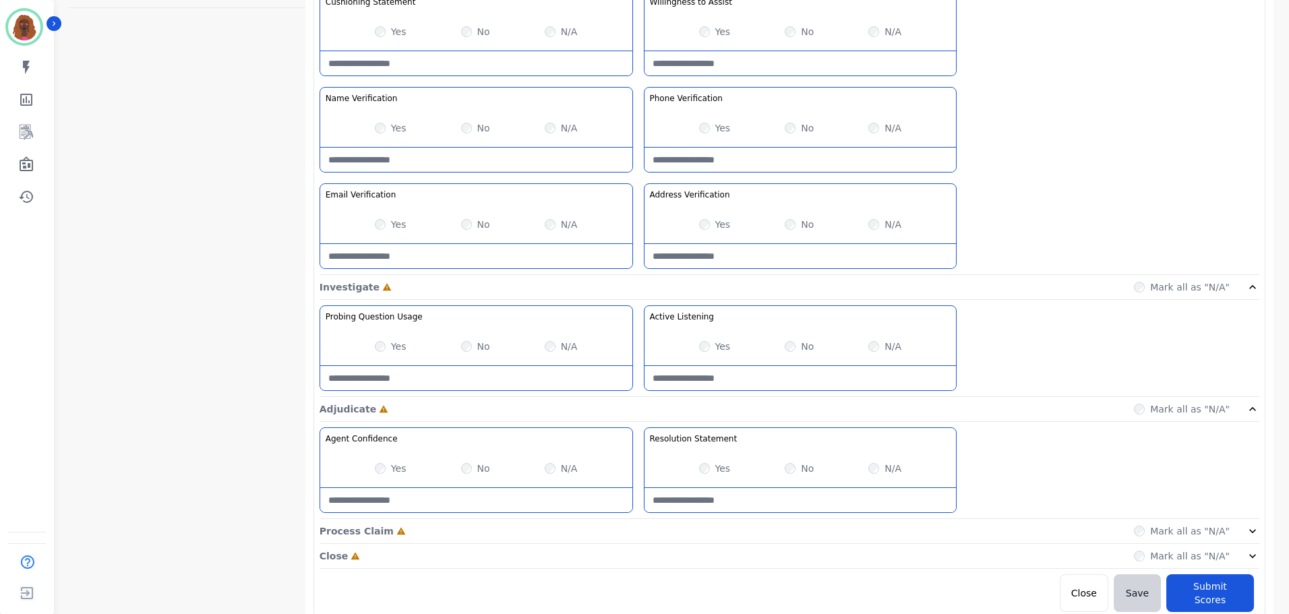
click at [638, 529] on div "Process Claim Incomplete Mark all as "N/A"" at bounding box center [789, 531] width 940 height 25
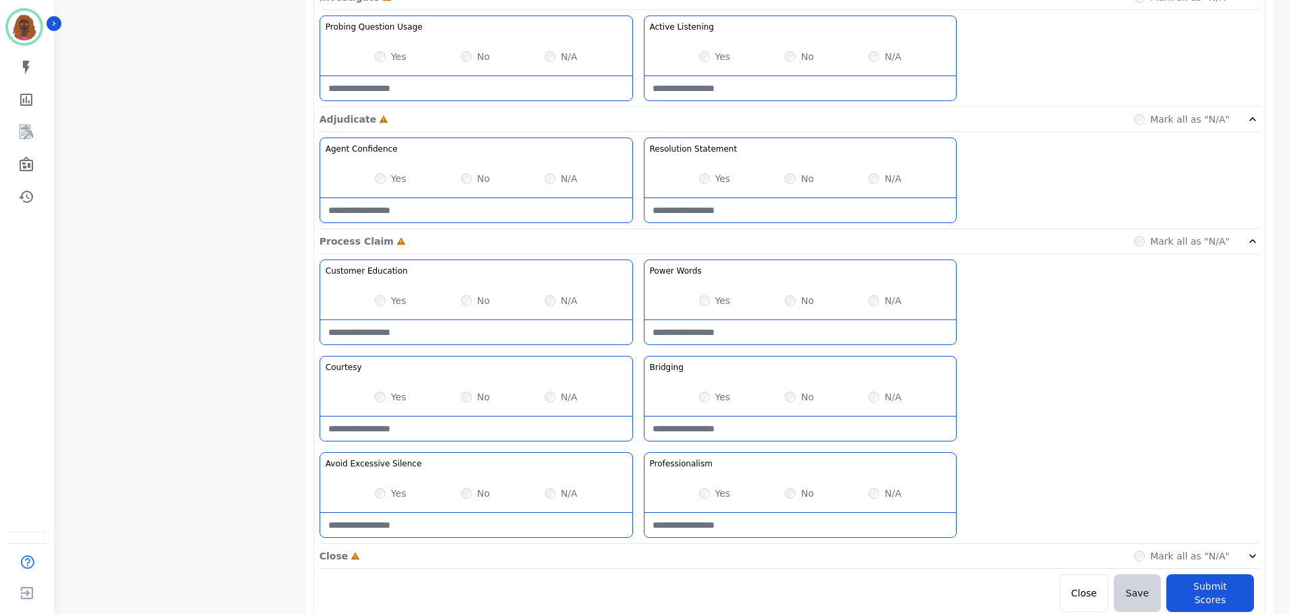
click at [638, 553] on div "Close Incomplete Mark all as "N/A"" at bounding box center [789, 556] width 940 height 25
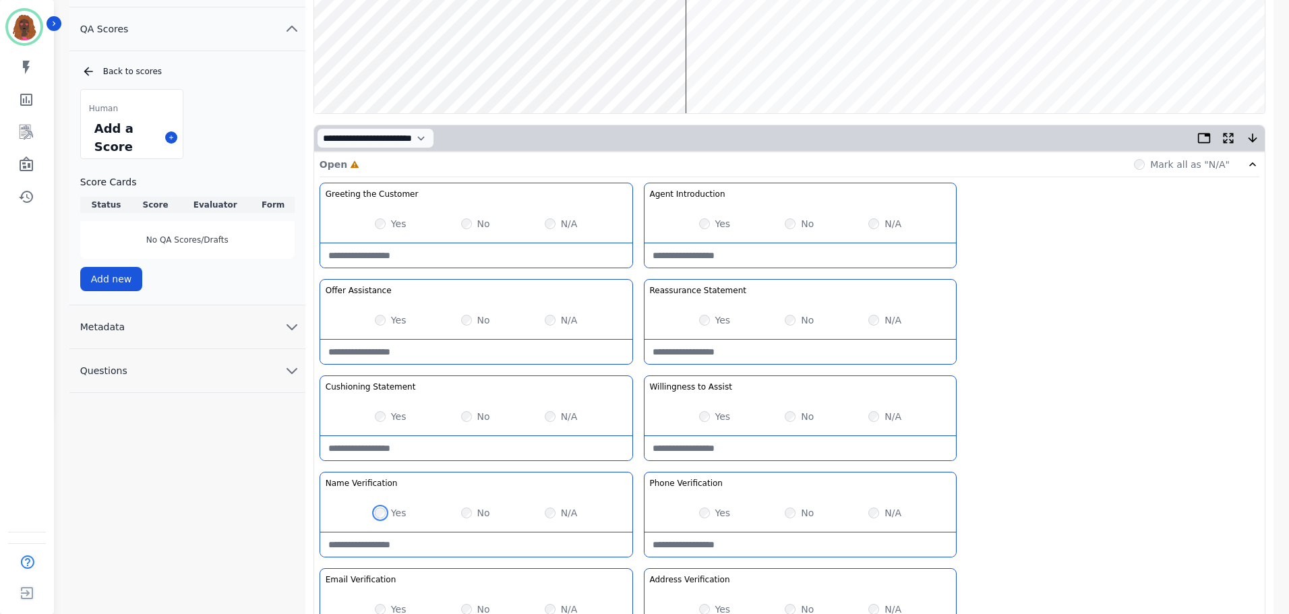
scroll to position [202, 0]
click at [473, 450] on Statement-note at bounding box center [476, 447] width 312 height 24
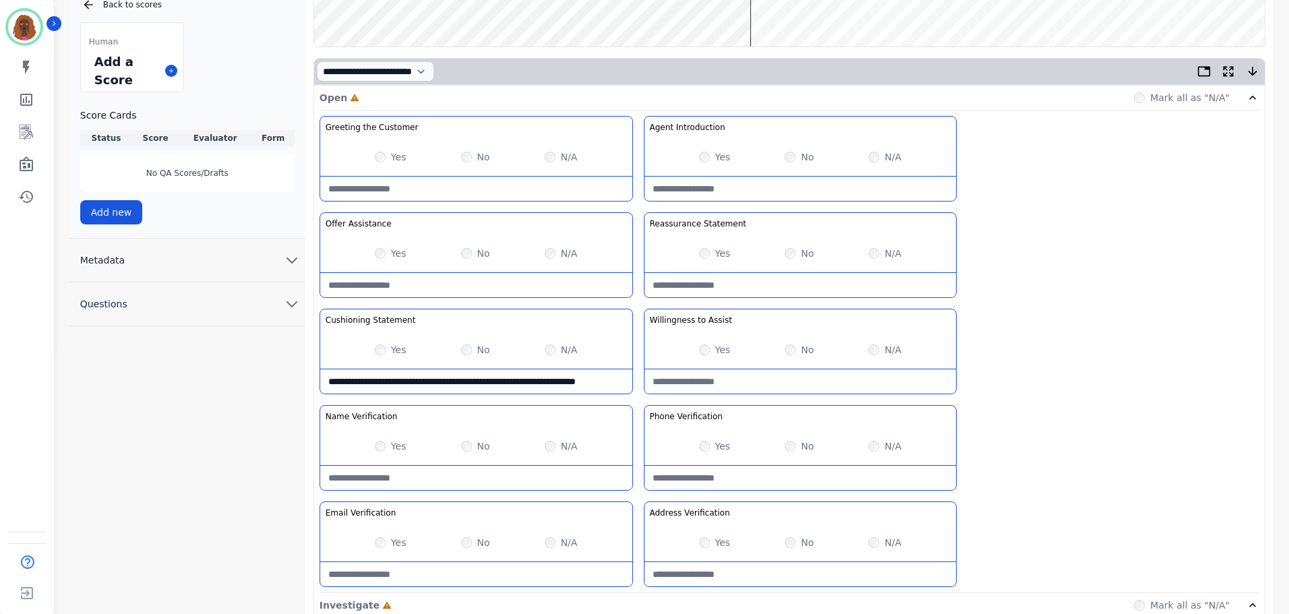
scroll to position [268, 0]
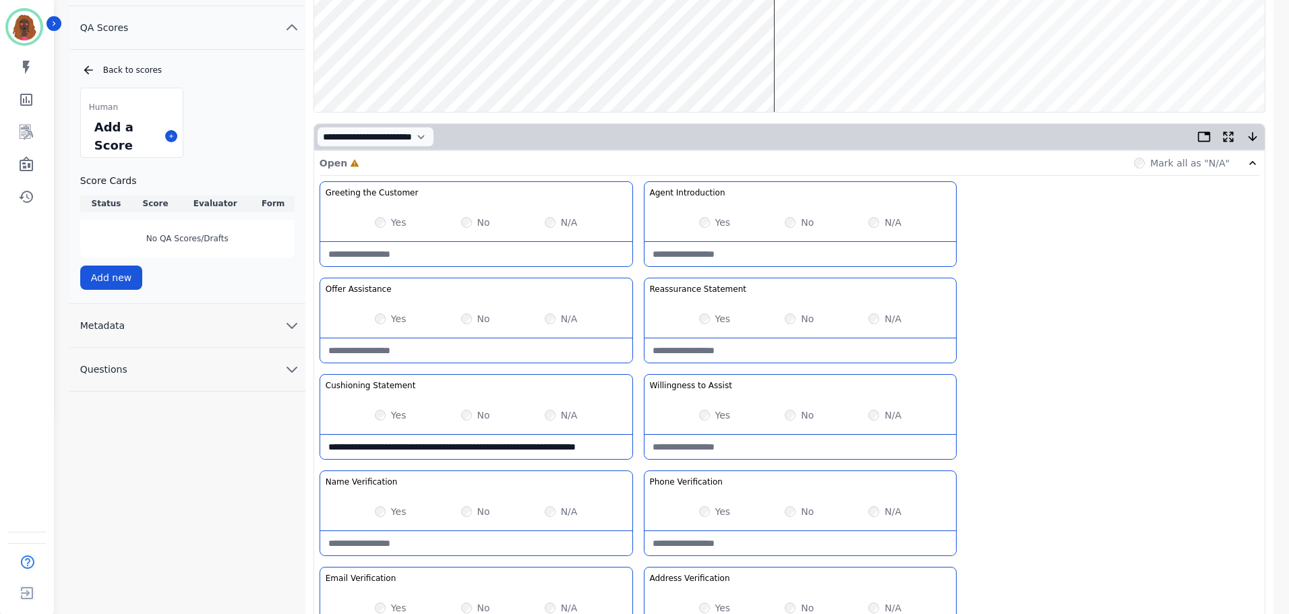
type Statement-note "**********"
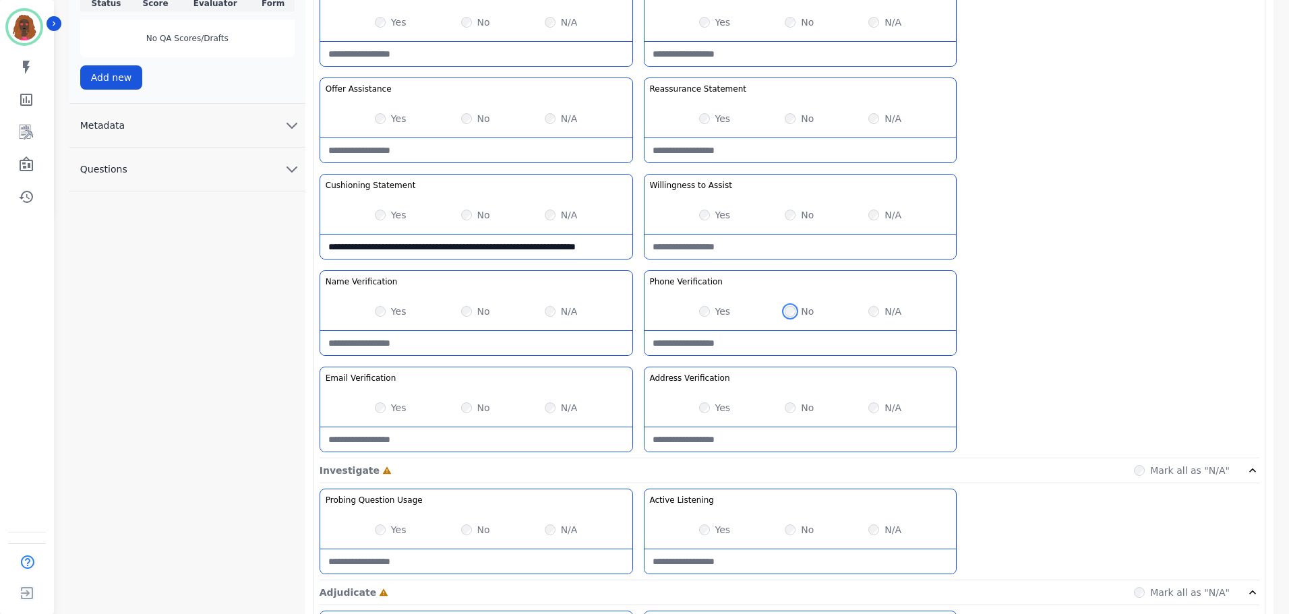
scroll to position [403, 0]
click at [470, 443] on Verification-note at bounding box center [476, 439] width 312 height 24
click at [554, 449] on Verification-note "**********" at bounding box center [476, 439] width 312 height 24
click at [553, 433] on Verification-note "**********" at bounding box center [476, 439] width 312 height 24
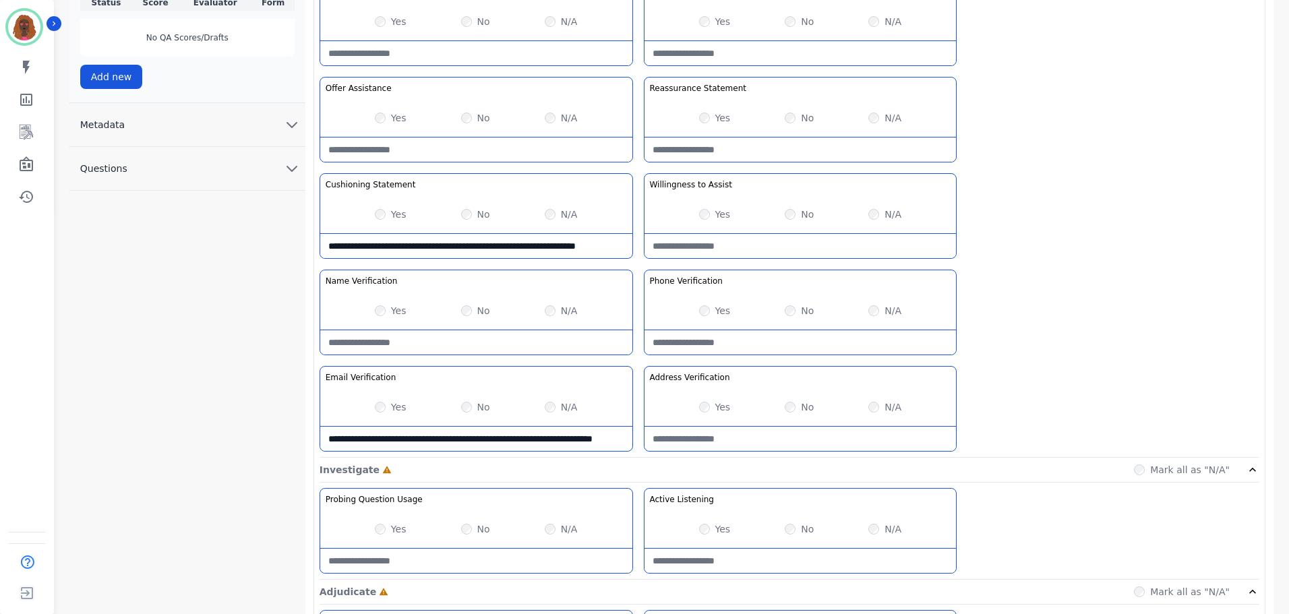
click at [553, 427] on Verification-note "**********" at bounding box center [476, 439] width 312 height 24
click at [554, 427] on Verification-note "**********" at bounding box center [476, 439] width 312 height 24
click at [556, 429] on Verification-note "**********" at bounding box center [476, 439] width 312 height 24
type Verification-note "**********"
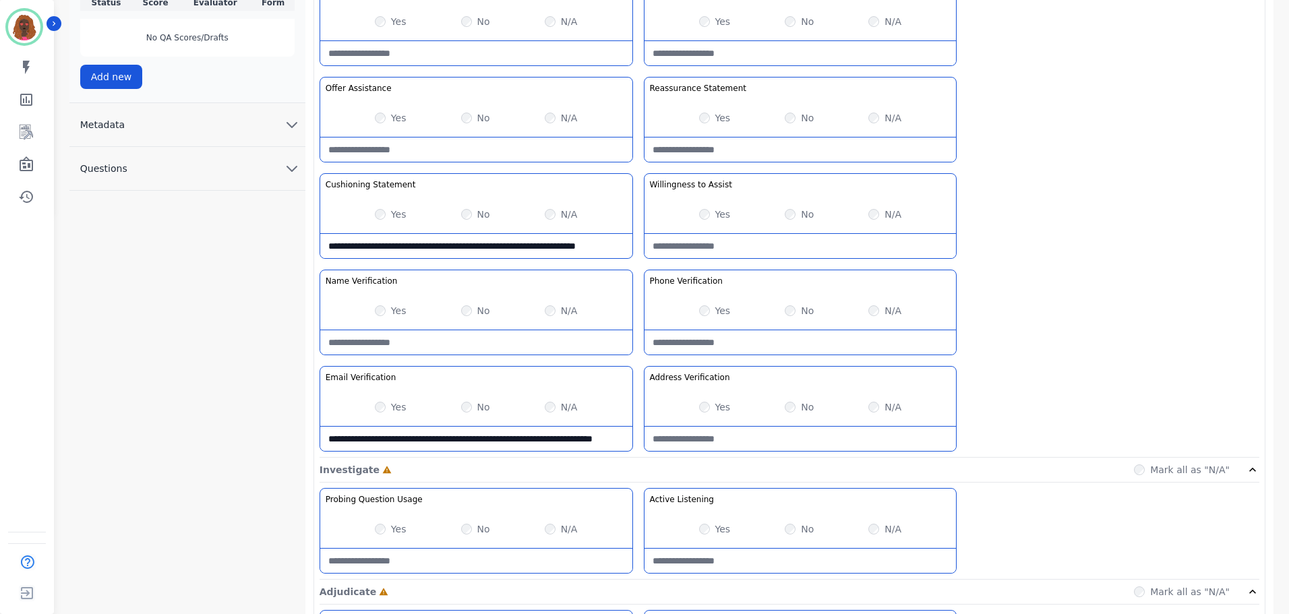
click at [756, 437] on Verification-note at bounding box center [800, 439] width 312 height 24
paste Verification-note "**********"
type Verification-note "**********"
click at [745, 339] on Verification-note at bounding box center [800, 342] width 312 height 24
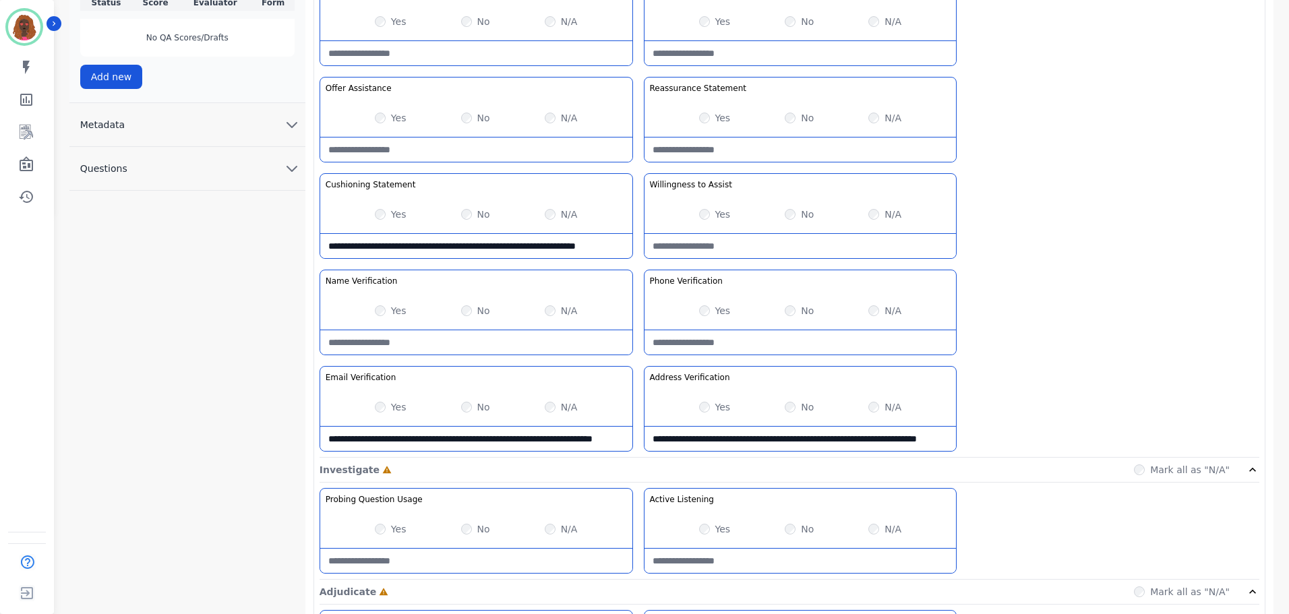
paste Verification-note "**********"
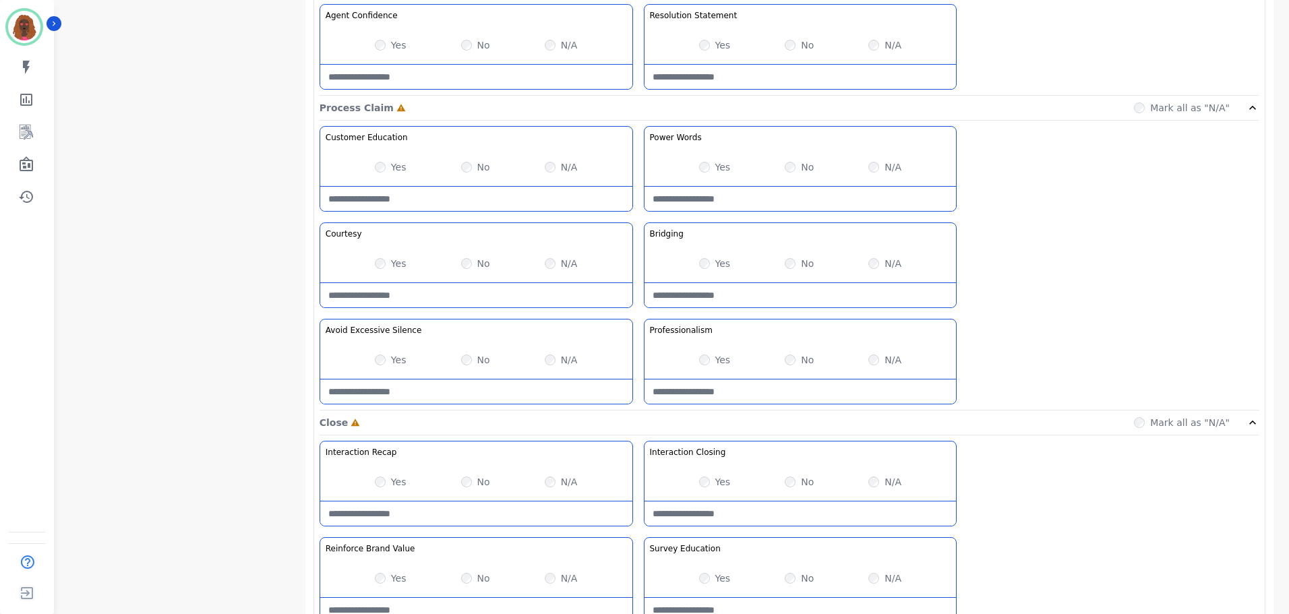
scroll to position [1010, 0]
type Verification-note "**********"
click at [719, 289] on Claim-Bridging-note at bounding box center [800, 294] width 312 height 24
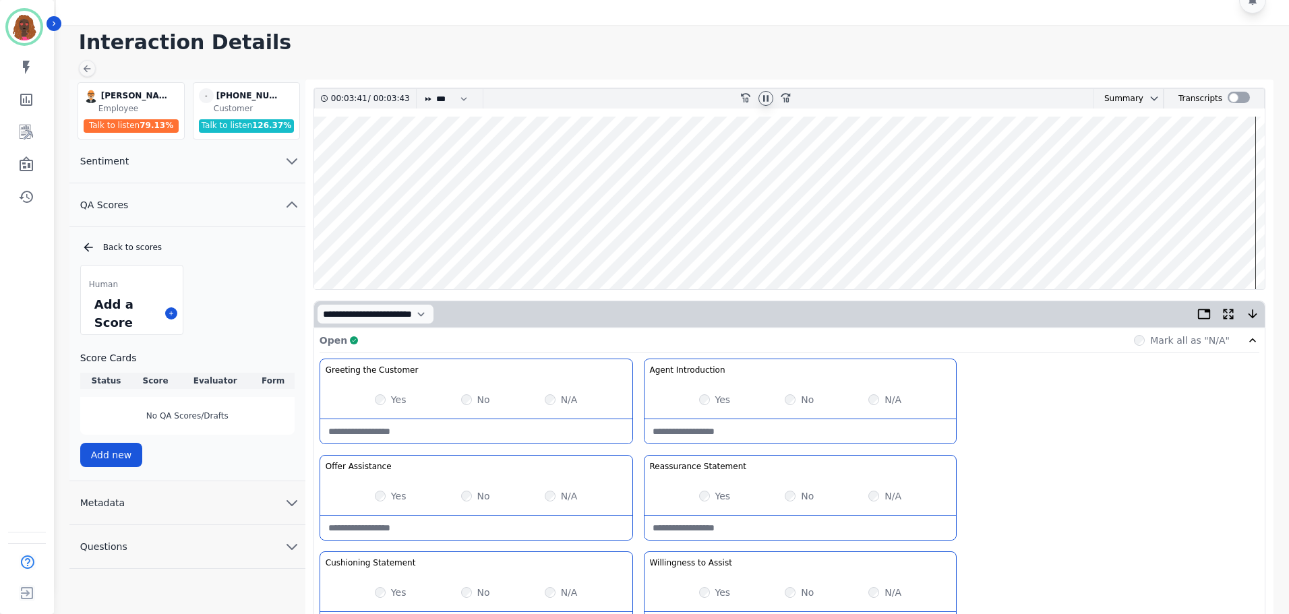
scroll to position [0, 0]
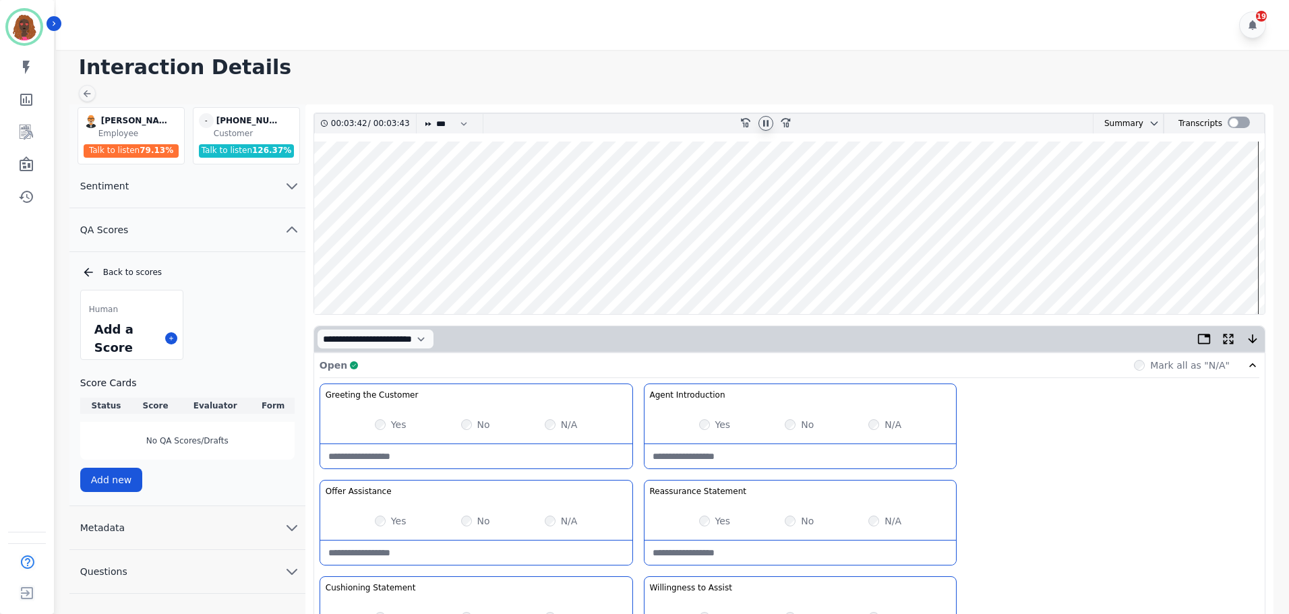
type Claim-Bridging-note "**********"
click at [814, 271] on wave at bounding box center [789, 228] width 950 height 173
click at [1066, 270] on wave at bounding box center [789, 228] width 950 height 173
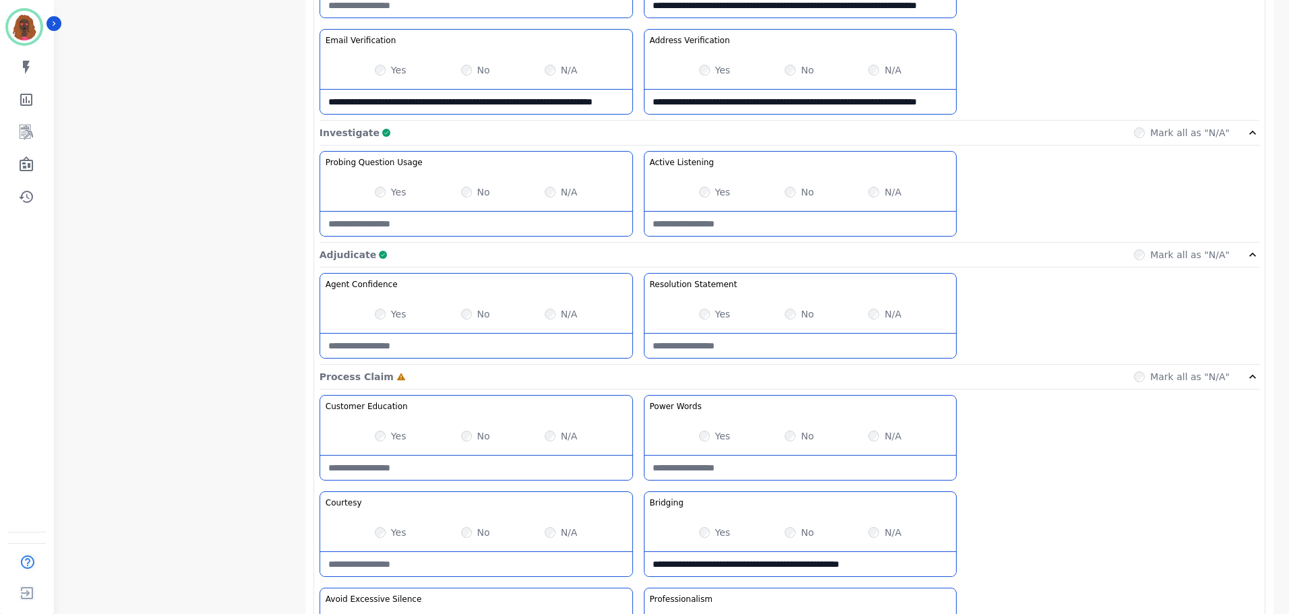
scroll to position [741, 0]
click at [788, 474] on Words-note at bounding box center [800, 467] width 312 height 24
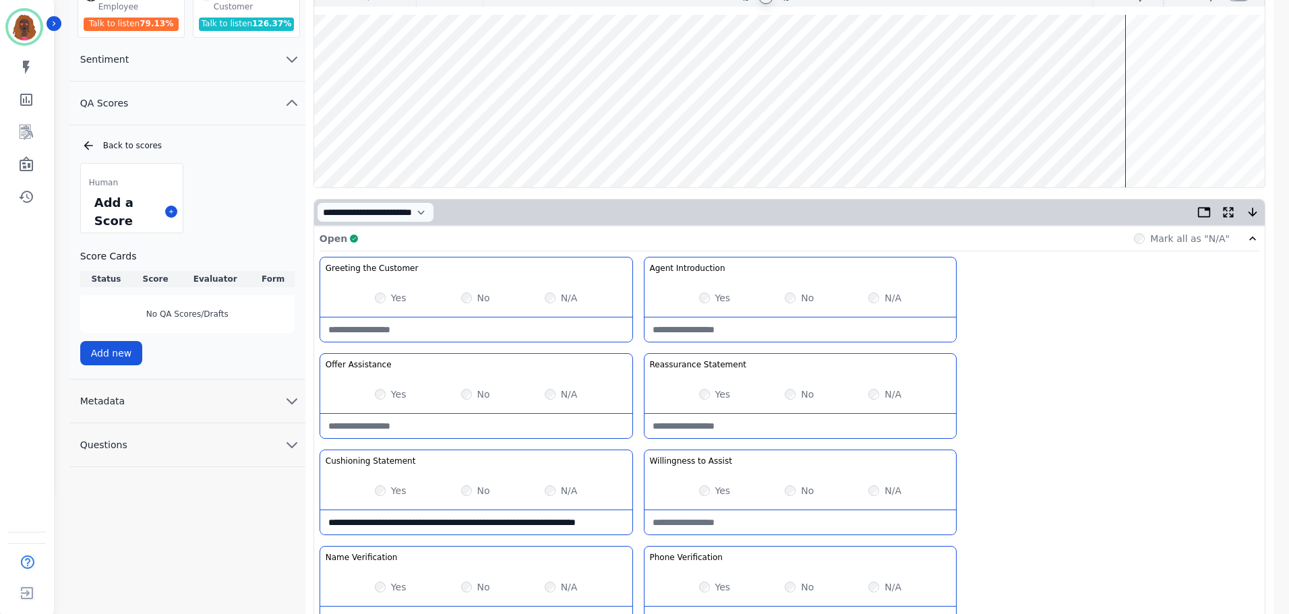
scroll to position [0, 0]
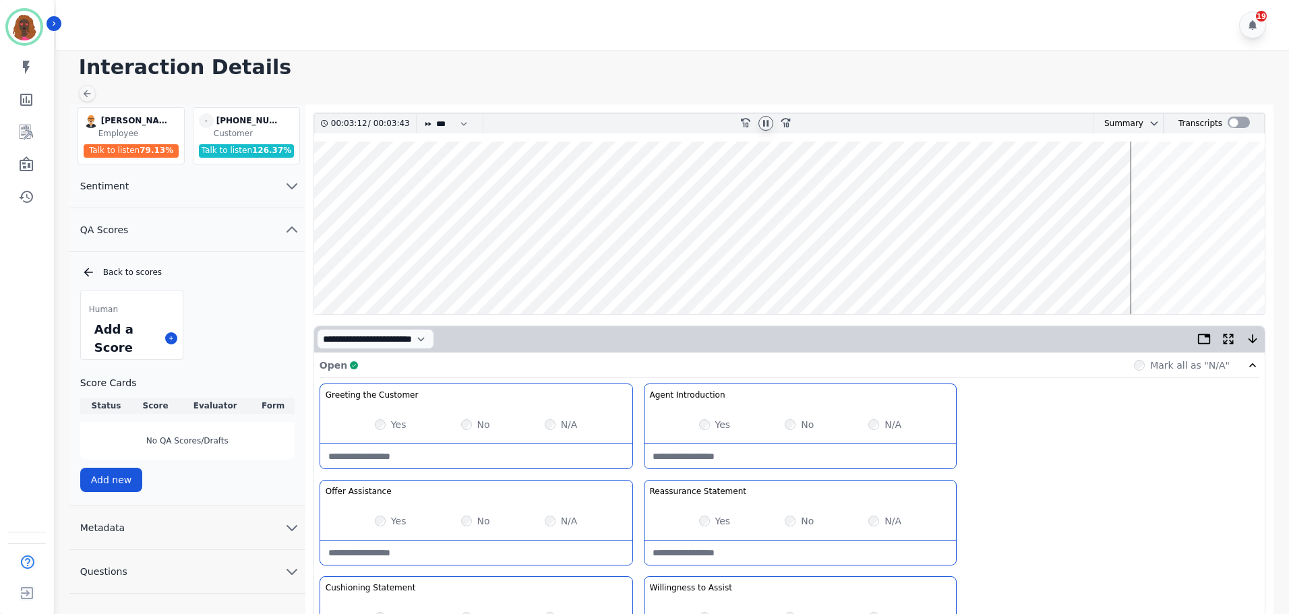
click at [445, 268] on wave at bounding box center [789, 228] width 950 height 173
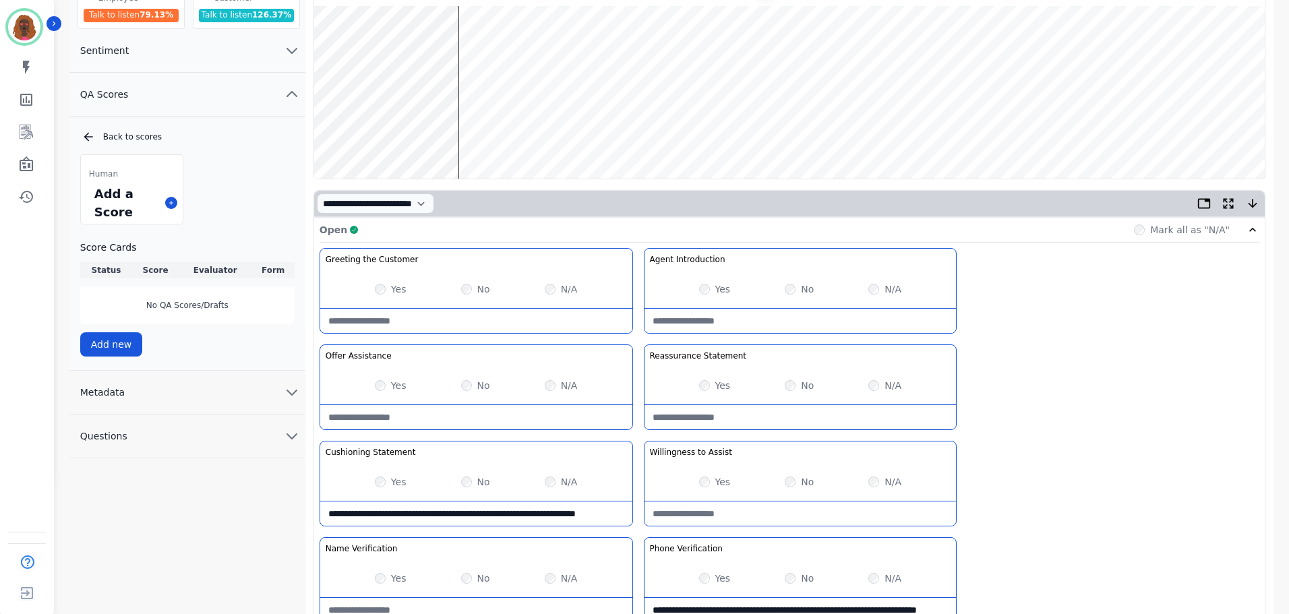
scroll to position [135, 0]
click at [1091, 139] on wave at bounding box center [789, 93] width 950 height 173
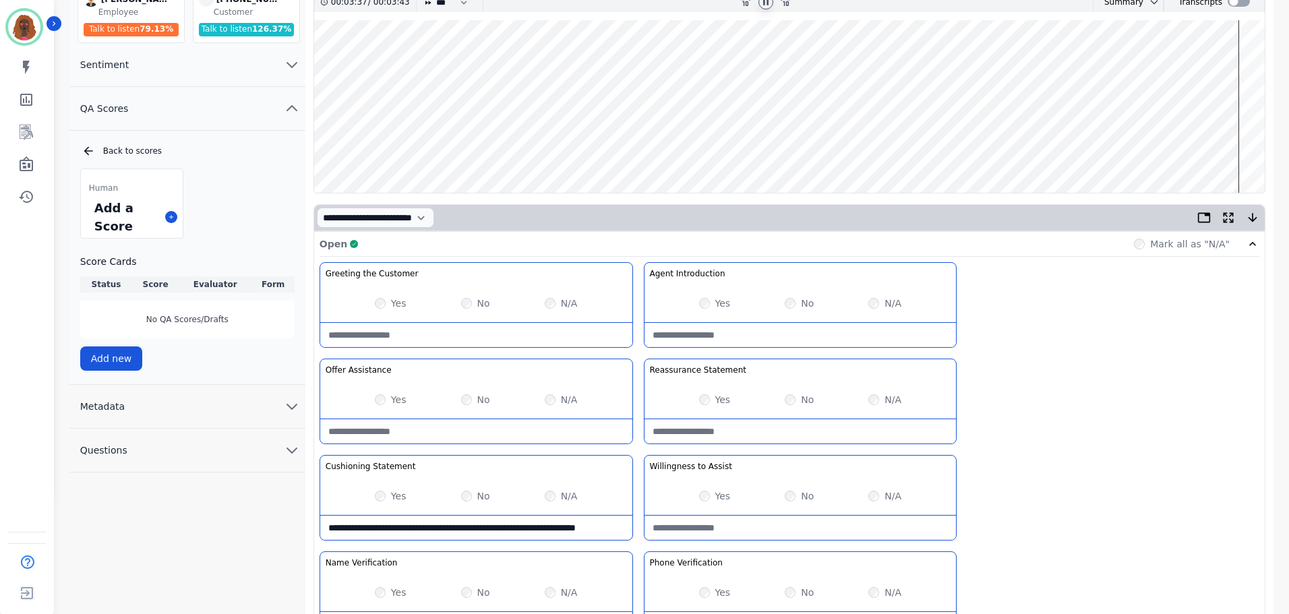
scroll to position [0, 0]
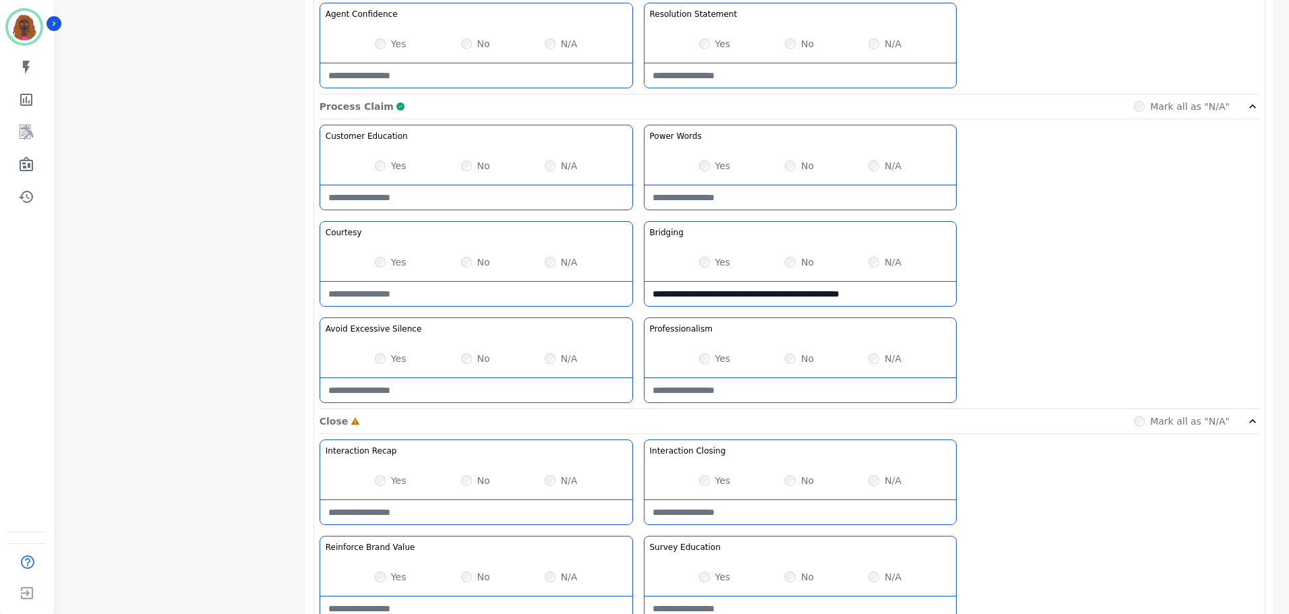
click at [792, 475] on div "No" at bounding box center [799, 480] width 29 height 13
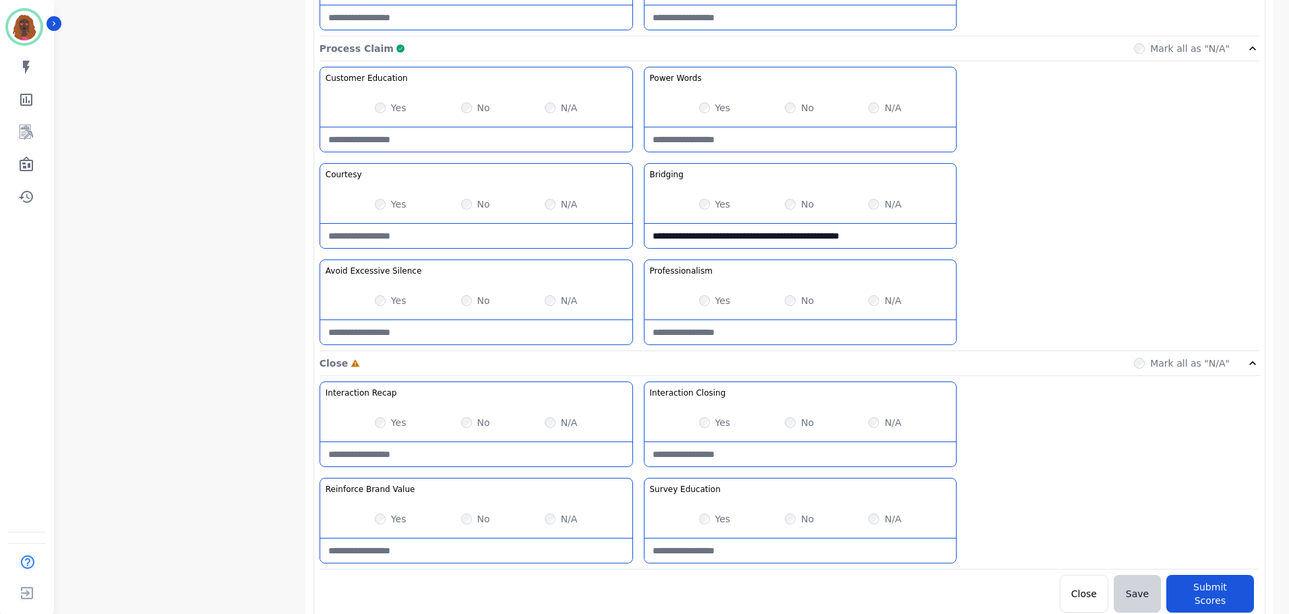
scroll to position [1069, 0]
click at [797, 457] on Closing-note at bounding box center [800, 453] width 312 height 24
type Closing-note "**********"
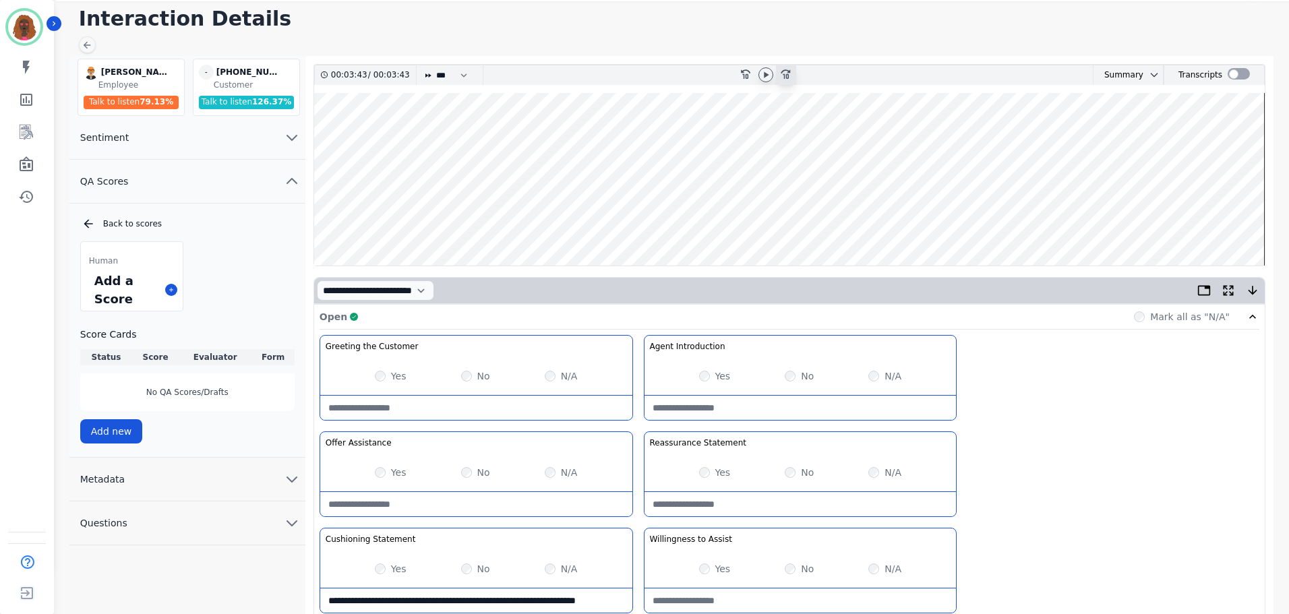
scroll to position [0, 0]
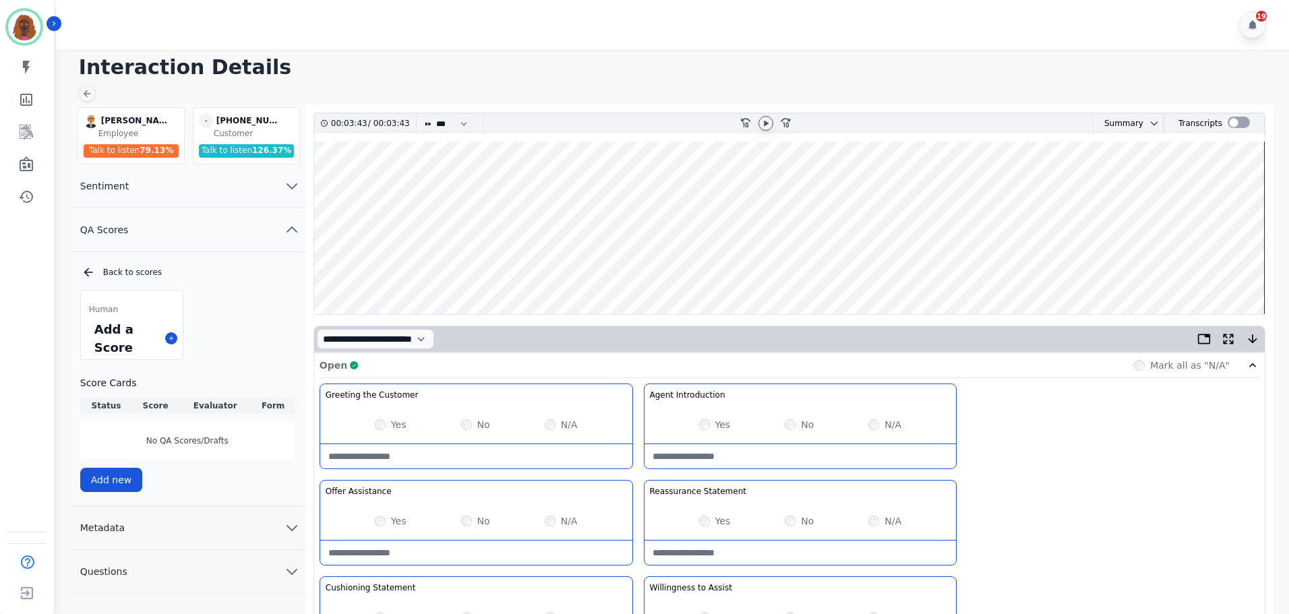
click at [767, 123] on icon at bounding box center [765, 123] width 11 height 11
click at [1233, 264] on wave at bounding box center [789, 228] width 950 height 173
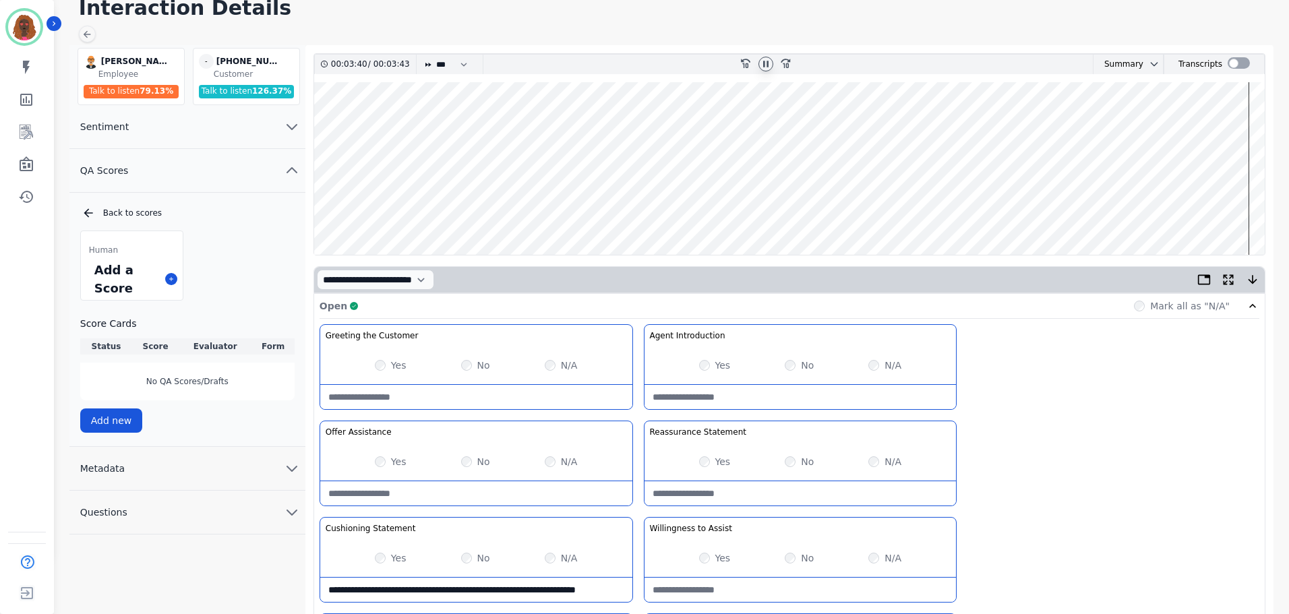
click at [186, 458] on button "Metadata" at bounding box center [187, 469] width 236 height 44
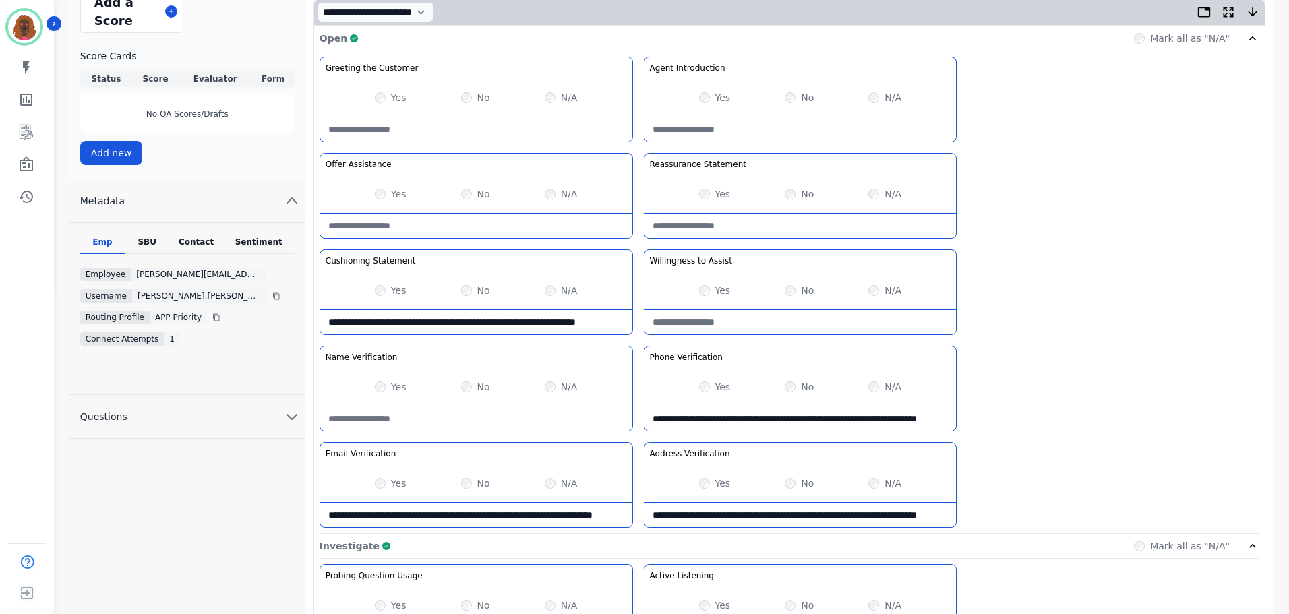
scroll to position [328, 0]
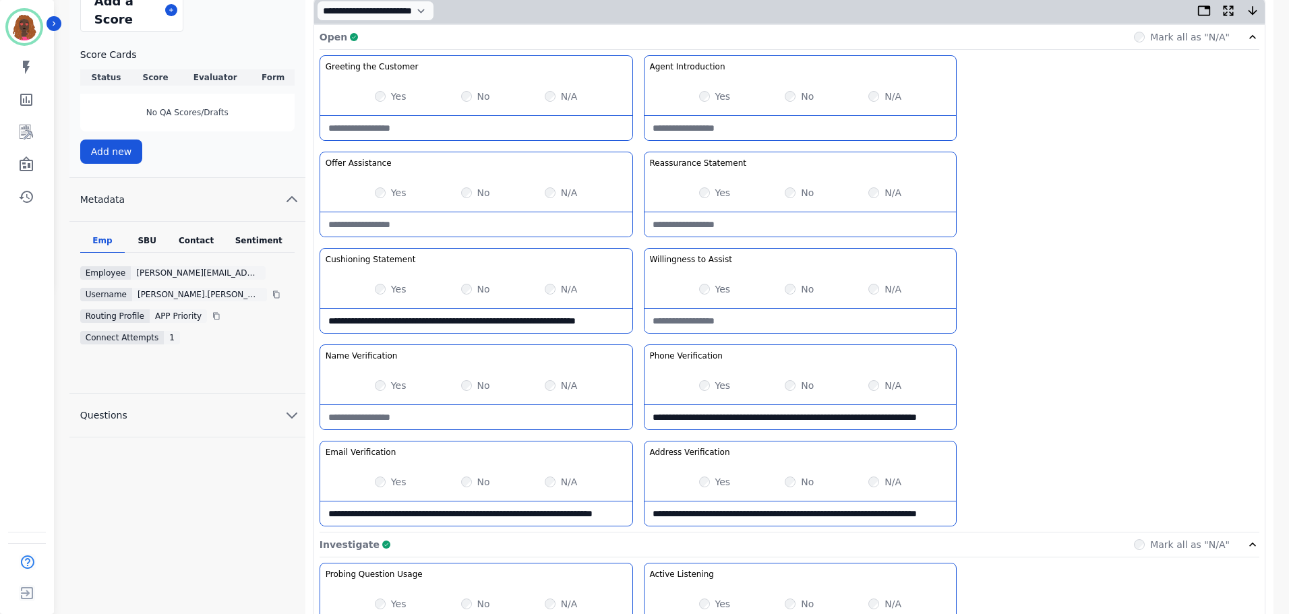
click at [204, 232] on div "Emp SBU Contact Sentiment Employee [PERSON_NAME][EMAIL_ADDRESS][PERSON_NAME][DO…" at bounding box center [187, 308] width 236 height 172
click at [195, 245] on div "Contact" at bounding box center [196, 244] width 54 height 18
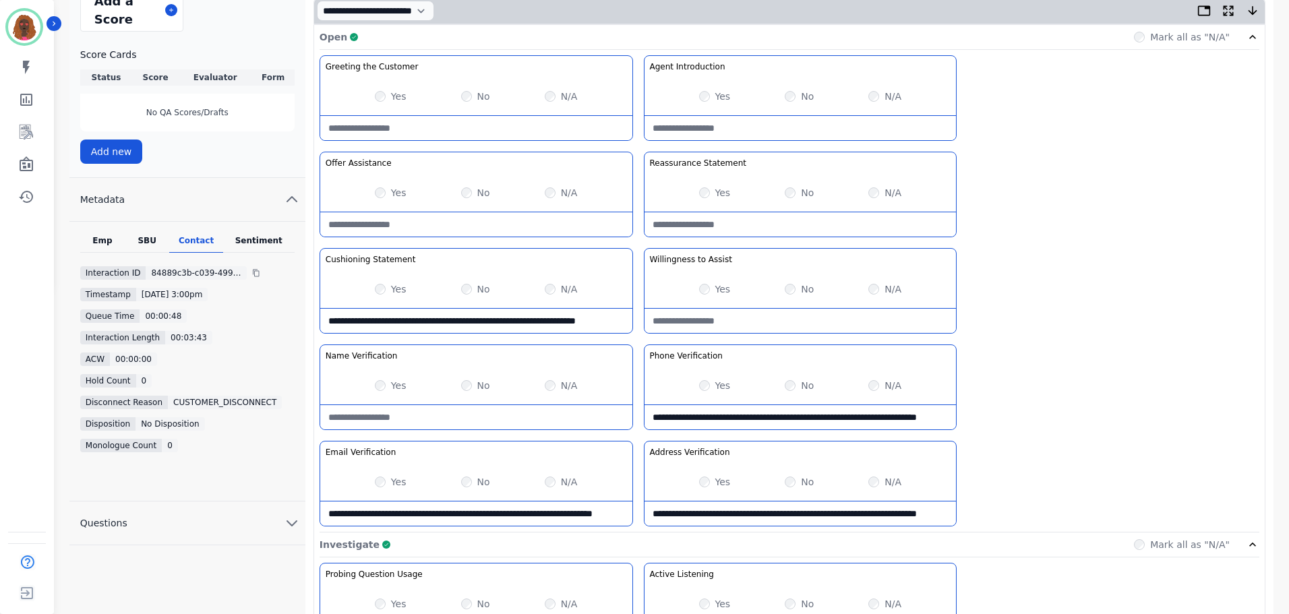
click at [145, 237] on div "SBU" at bounding box center [147, 244] width 44 height 18
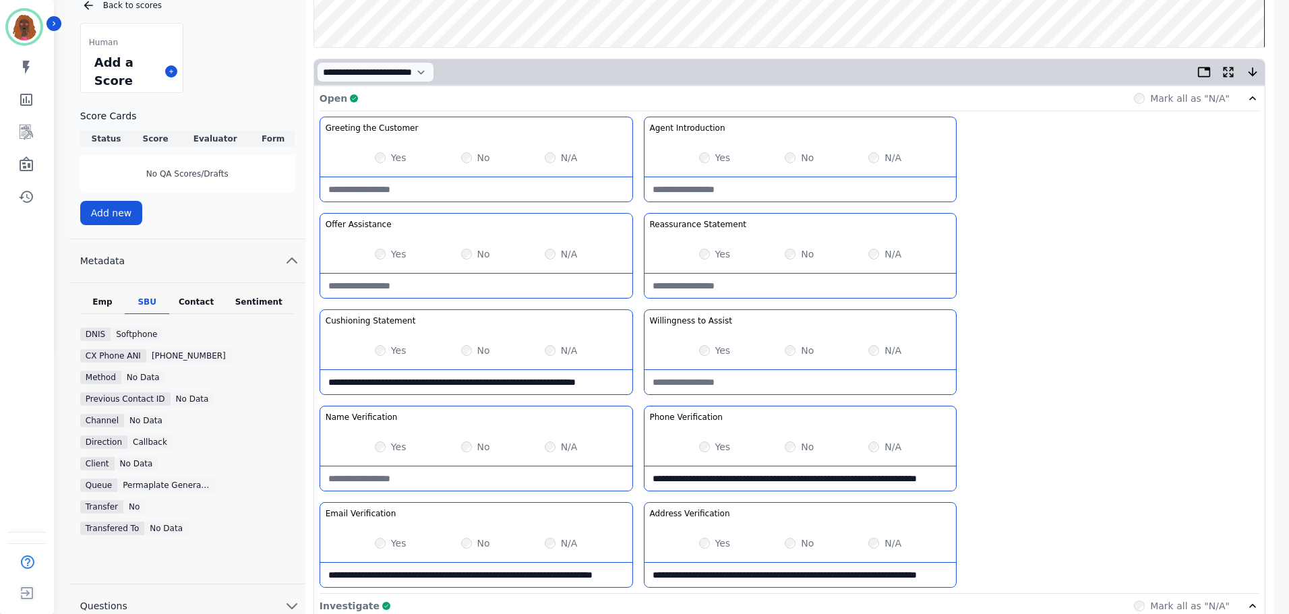
scroll to position [268, 0]
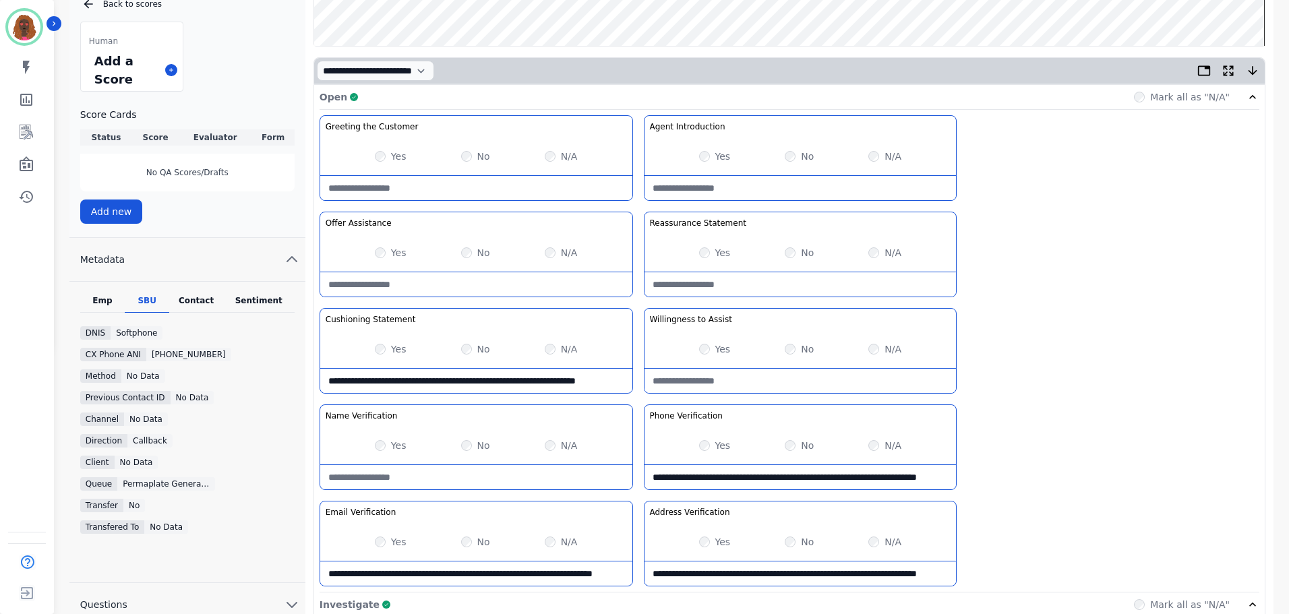
click at [200, 304] on div "Contact" at bounding box center [196, 304] width 54 height 18
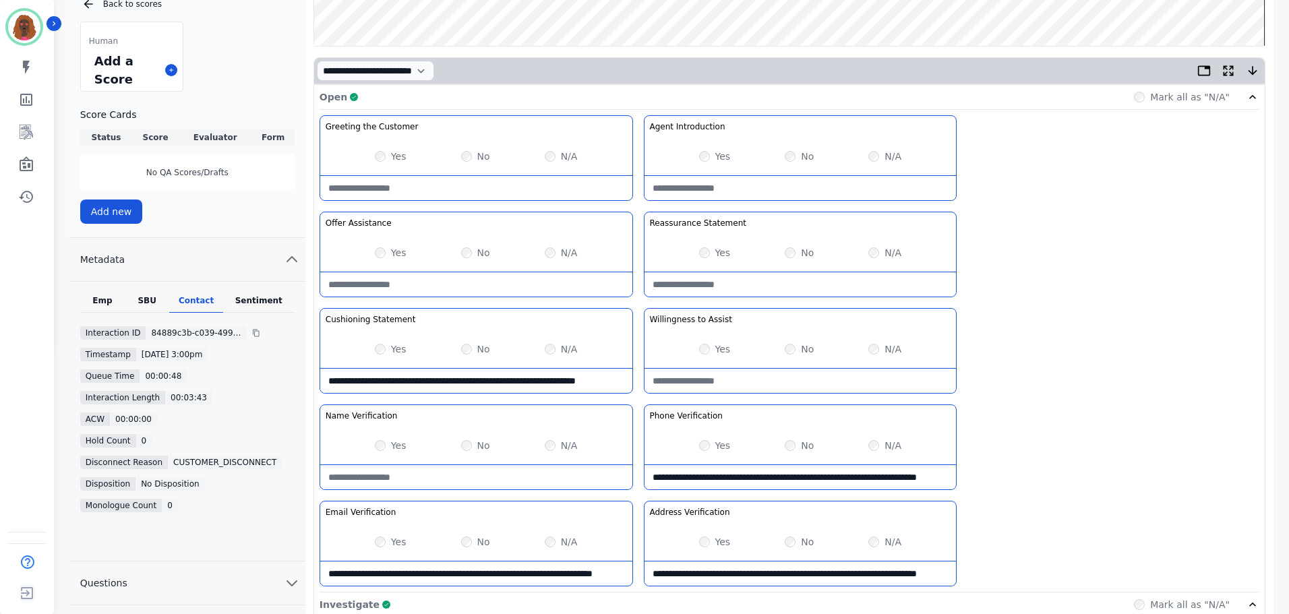
click at [140, 303] on div "SBU" at bounding box center [147, 304] width 44 height 18
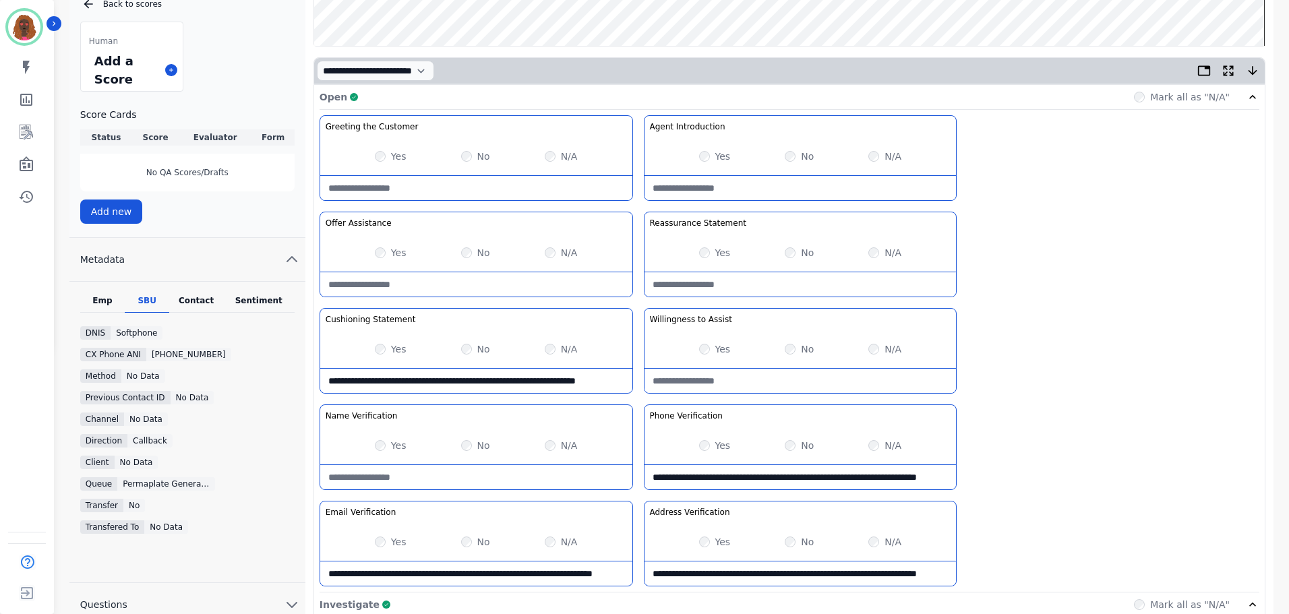
click at [274, 295] on div "Sentiment" at bounding box center [258, 304] width 71 height 18
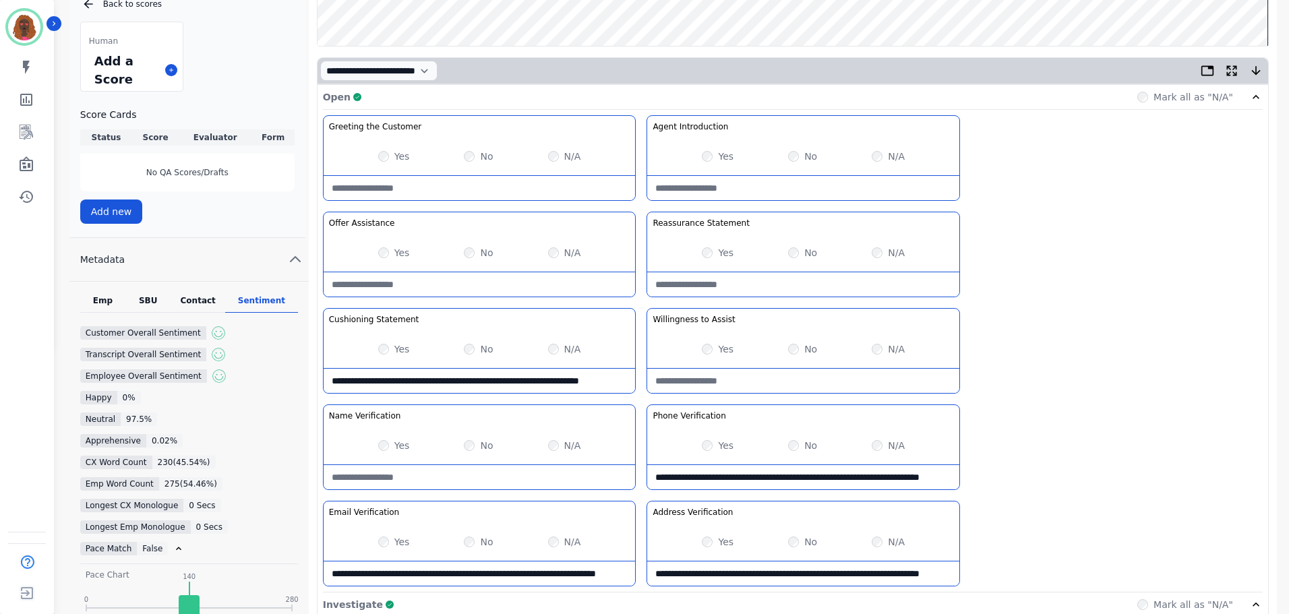
click at [145, 312] on div "SBU" at bounding box center [147, 304] width 45 height 18
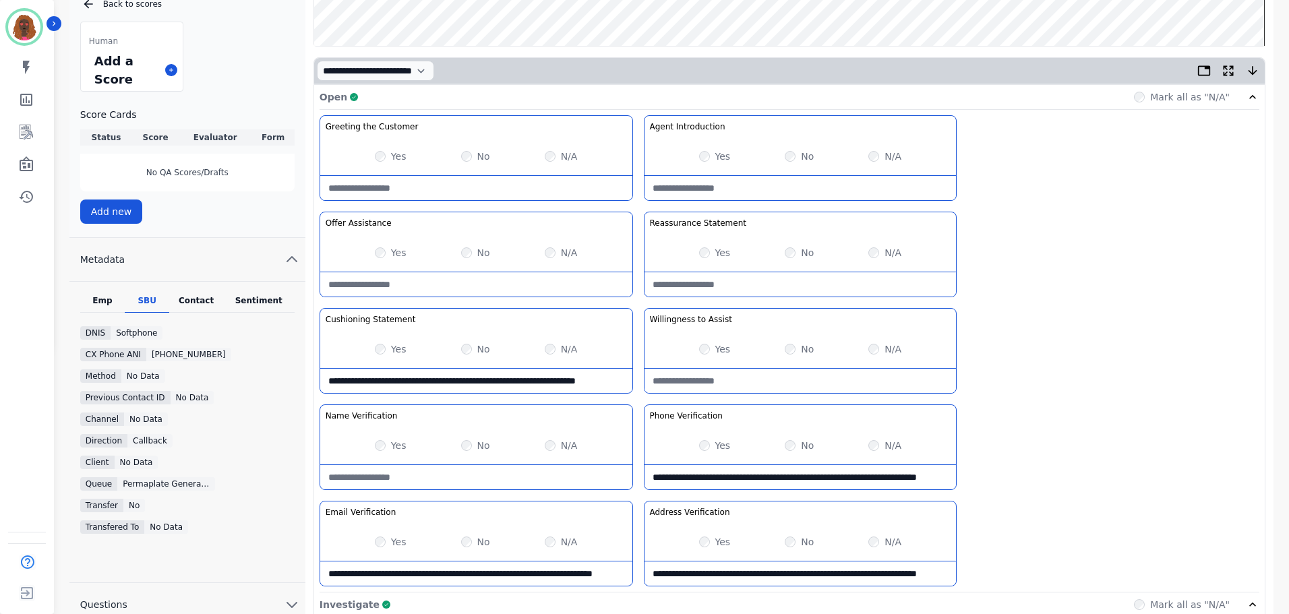
click at [113, 305] on div "Emp" at bounding box center [102, 304] width 44 height 18
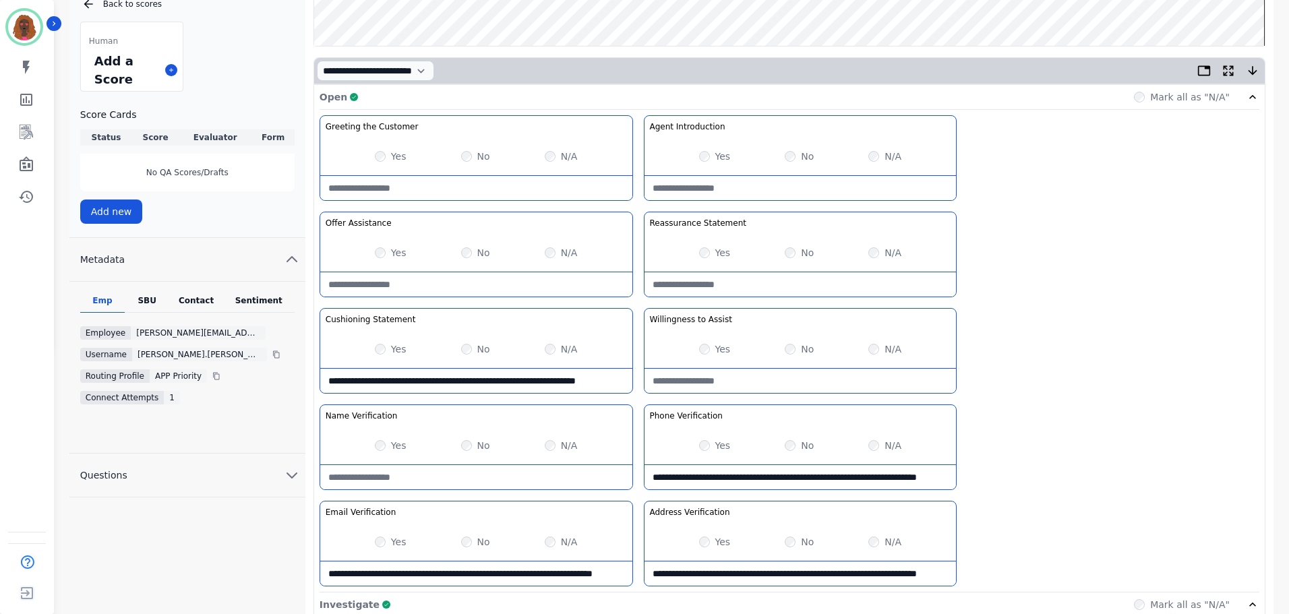
click at [141, 297] on div "SBU" at bounding box center [147, 304] width 44 height 18
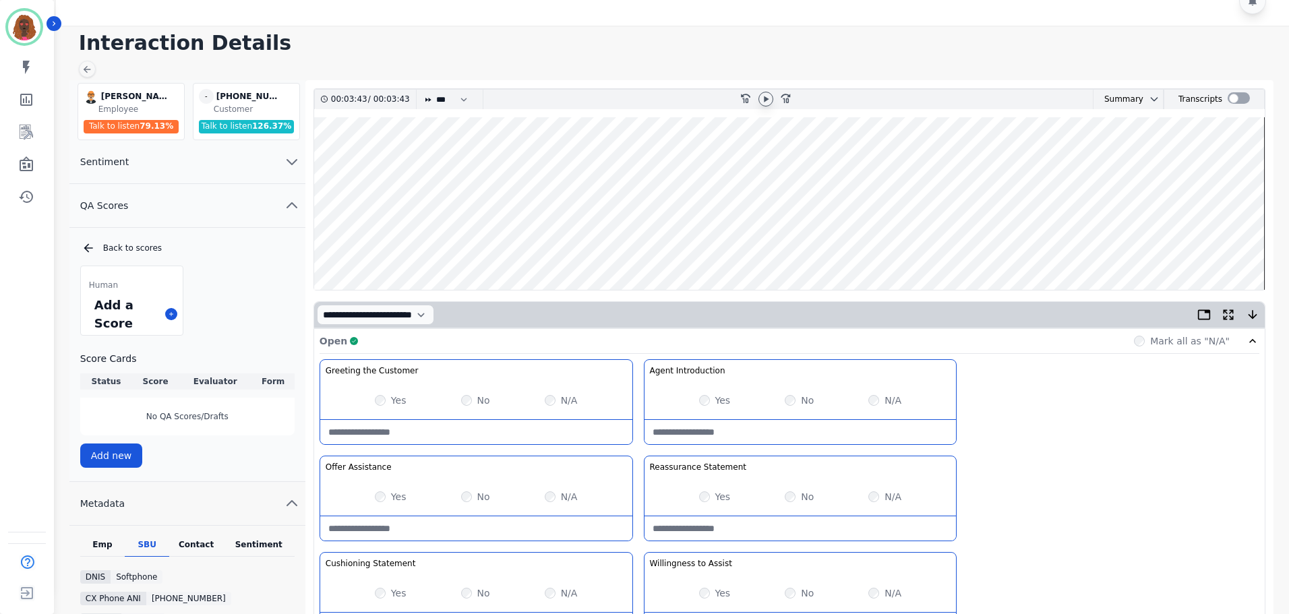
scroll to position [0, 0]
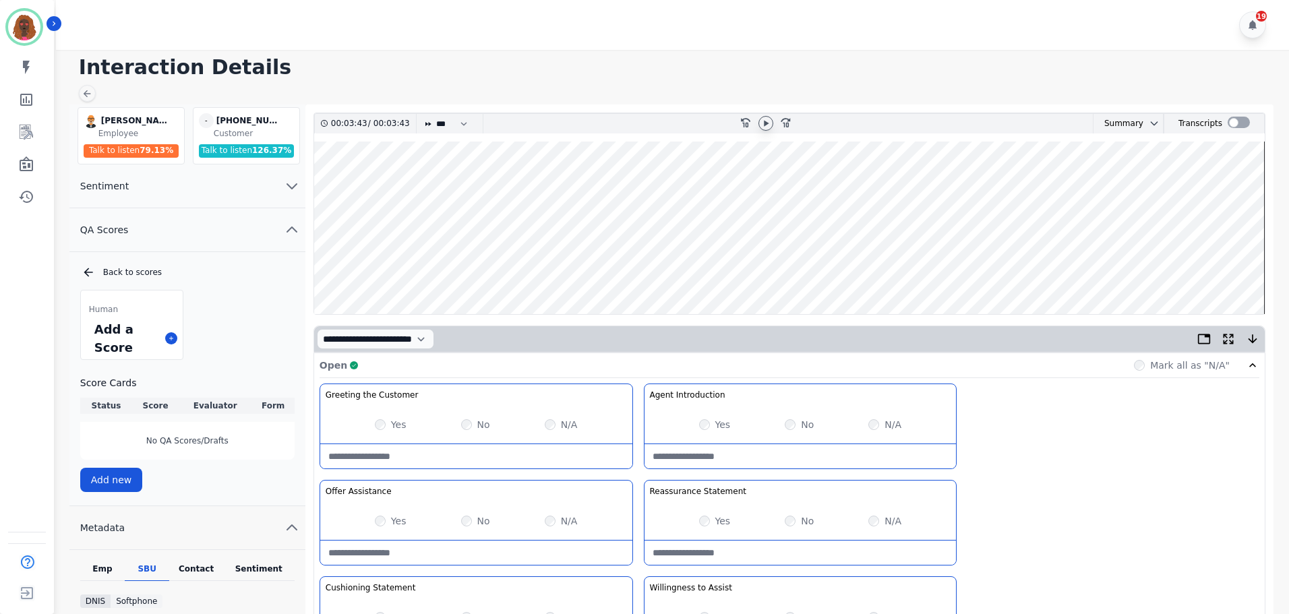
click at [772, 124] on div at bounding box center [765, 123] width 15 height 15
click at [1240, 266] on wave at bounding box center [789, 228] width 950 height 173
click at [1153, 270] on wave at bounding box center [789, 228] width 950 height 173
click at [1182, 271] on wave at bounding box center [789, 228] width 950 height 173
click at [1204, 267] on wave at bounding box center [789, 228] width 950 height 173
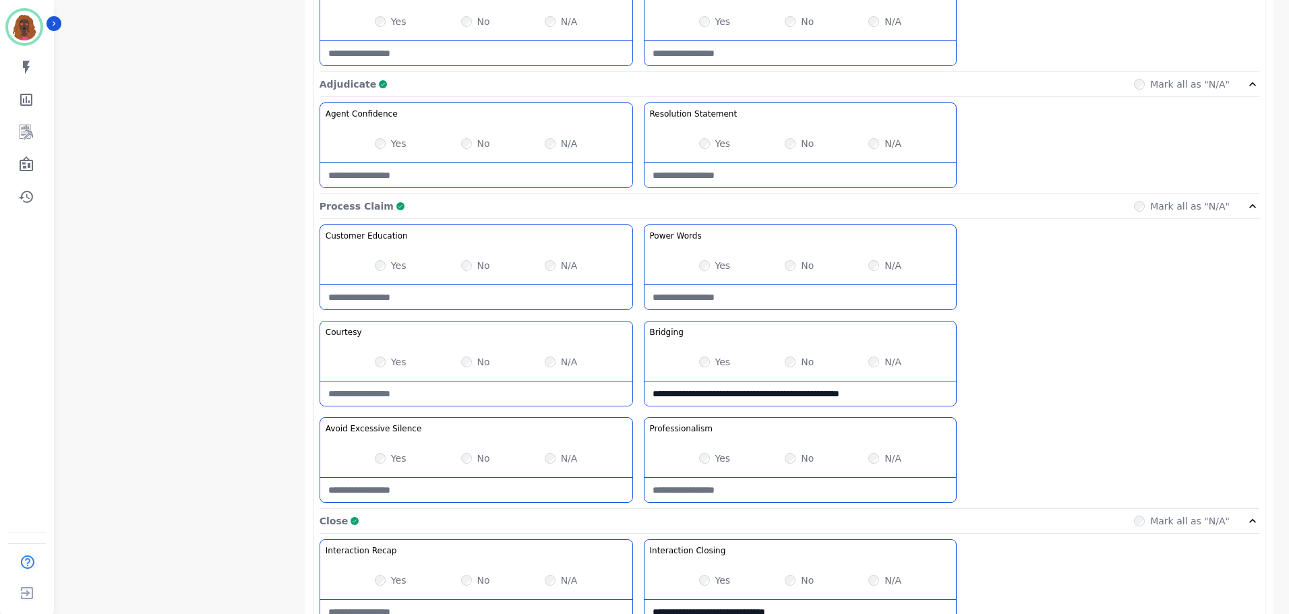
scroll to position [1069, 0]
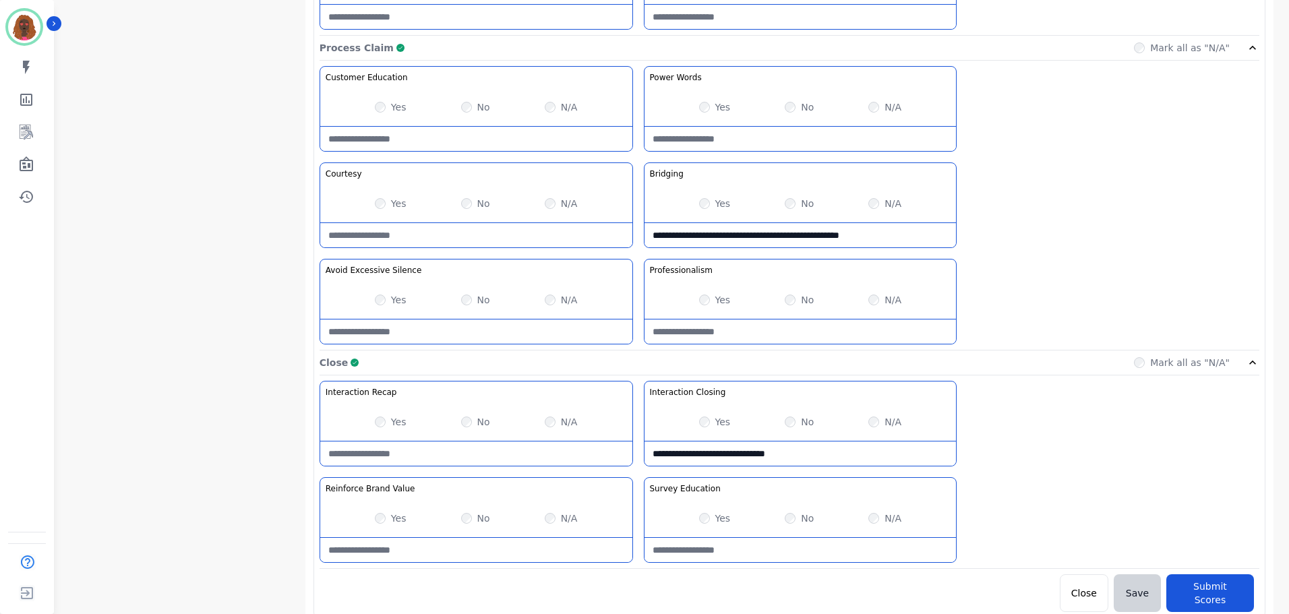
click at [446, 458] on Recap-note at bounding box center [476, 453] width 312 height 24
type Recap-note "**********"
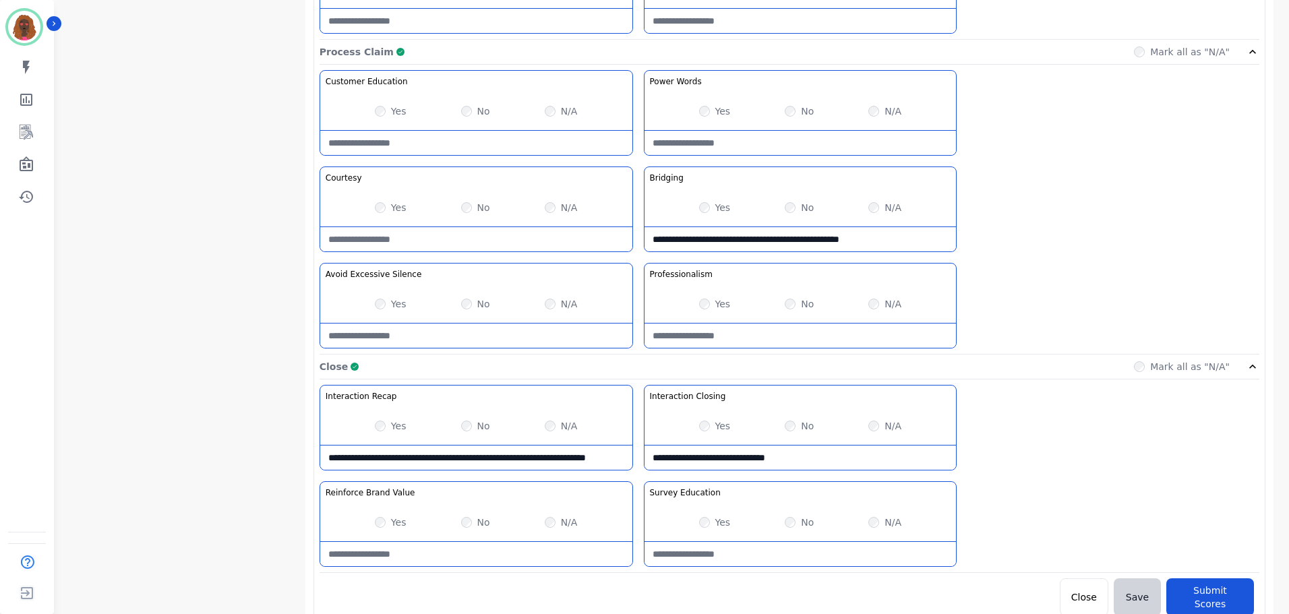
scroll to position [1069, 0]
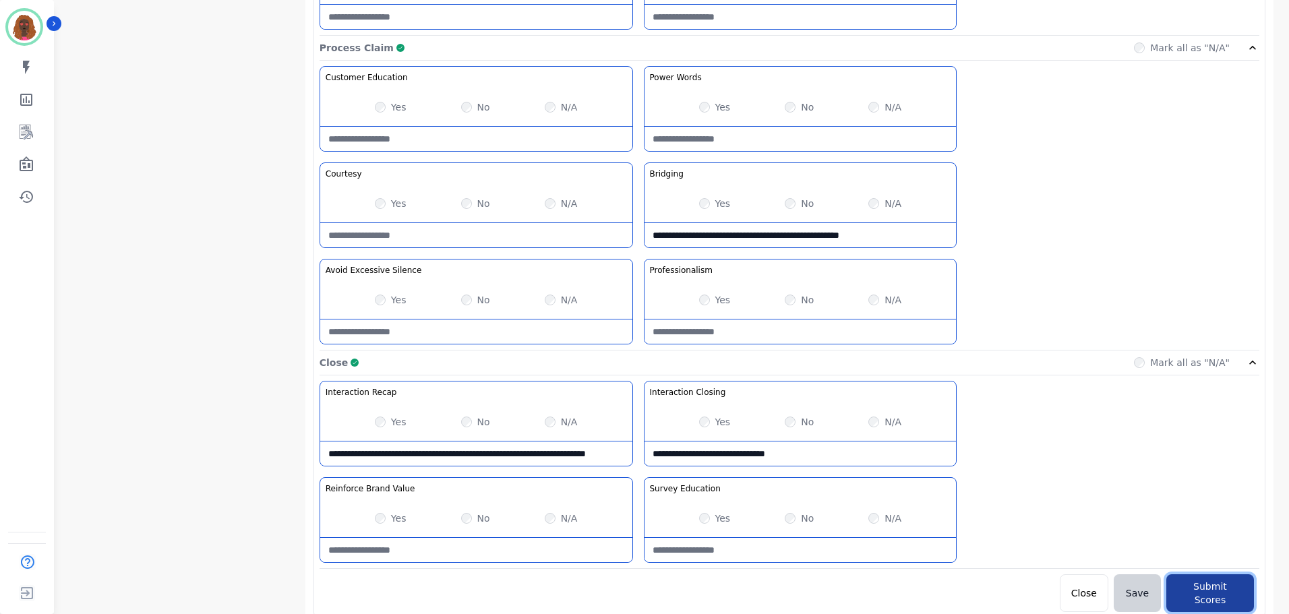
click at [1192, 589] on button "Submit Scores" at bounding box center [1210, 593] width 88 height 38
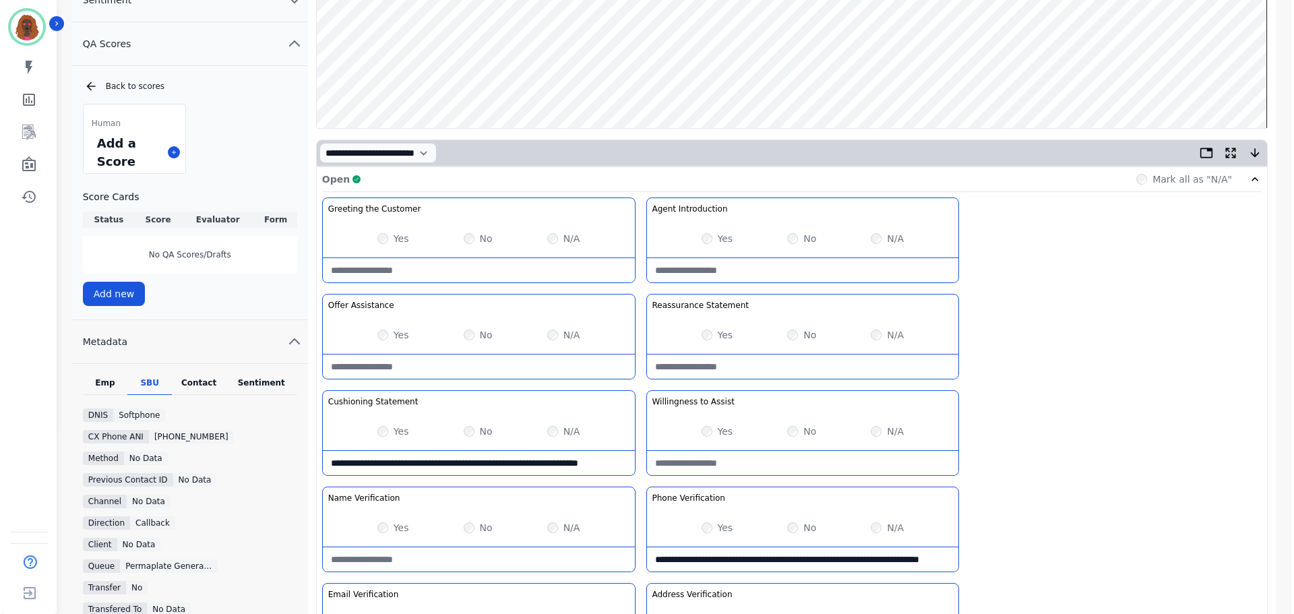
scroll to position [0, 0]
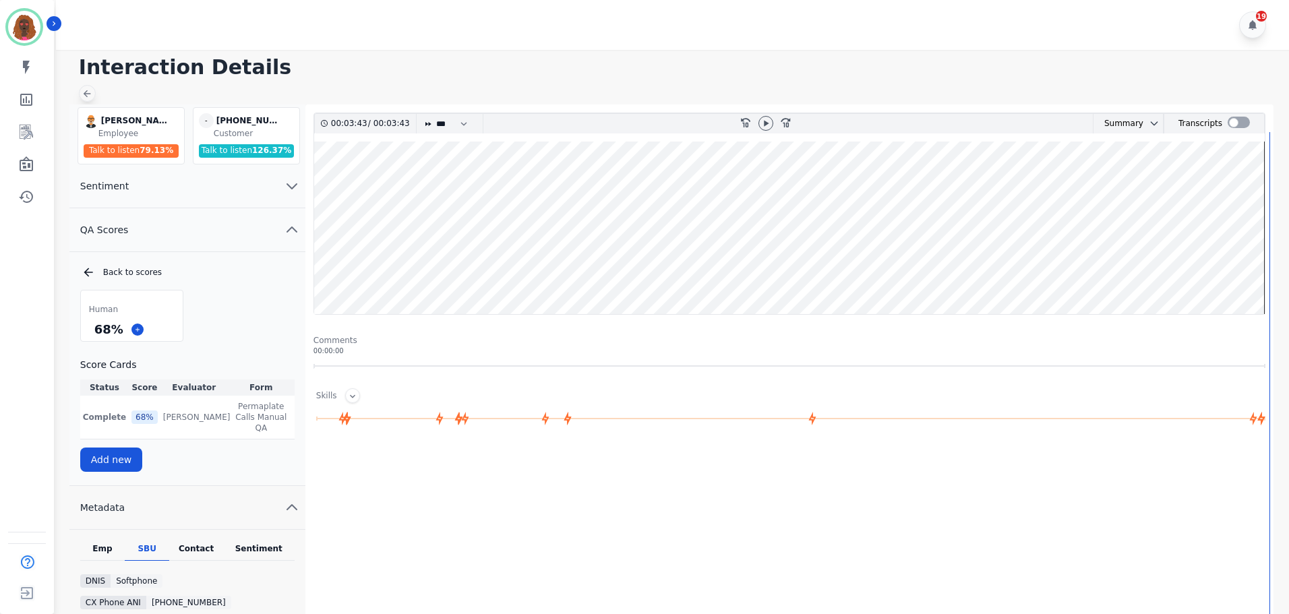
click at [86, 93] on icon at bounding box center [87, 93] width 11 height 11
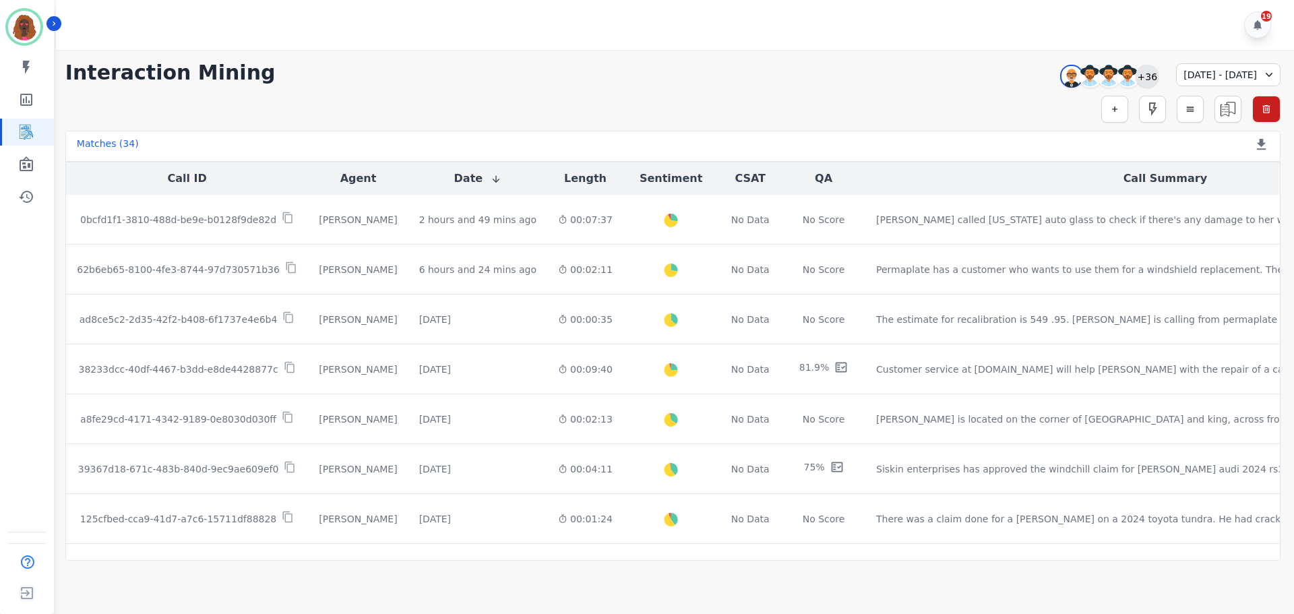
click at [1136, 80] on div "+36" at bounding box center [1147, 76] width 23 height 23
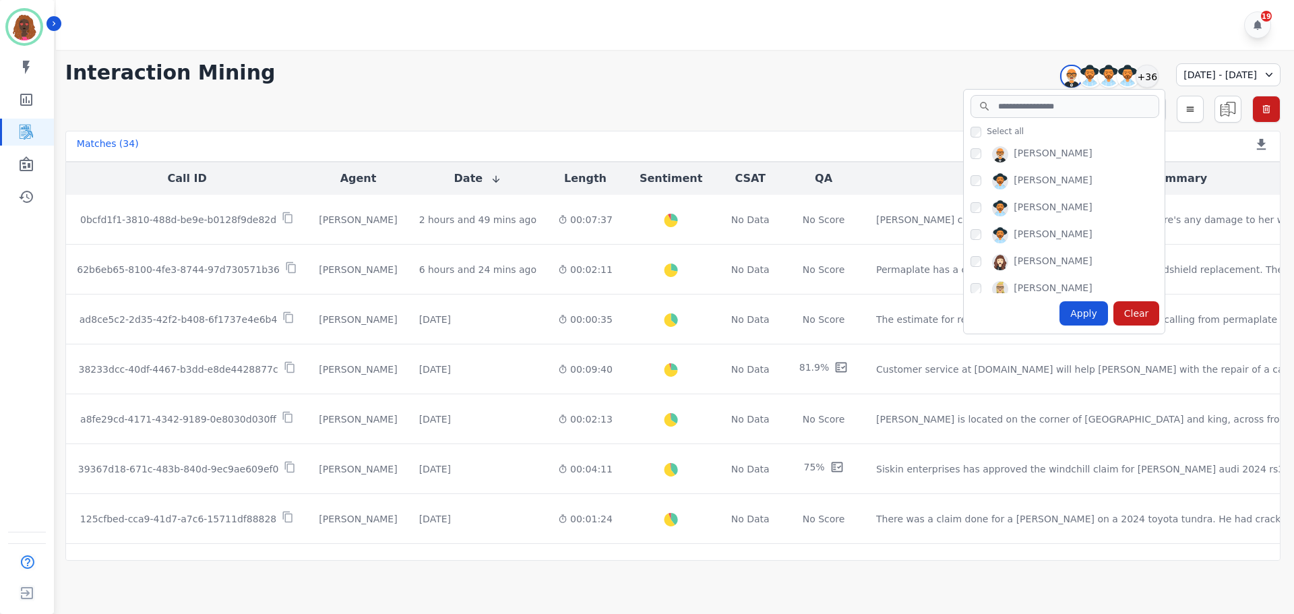
click at [903, 75] on div "Interaction Mining [PERSON_NAME] [PERSON_NAME] [PERSON_NAME] [PERSON_NAME] +36 …" at bounding box center [672, 73] width 1215 height 24
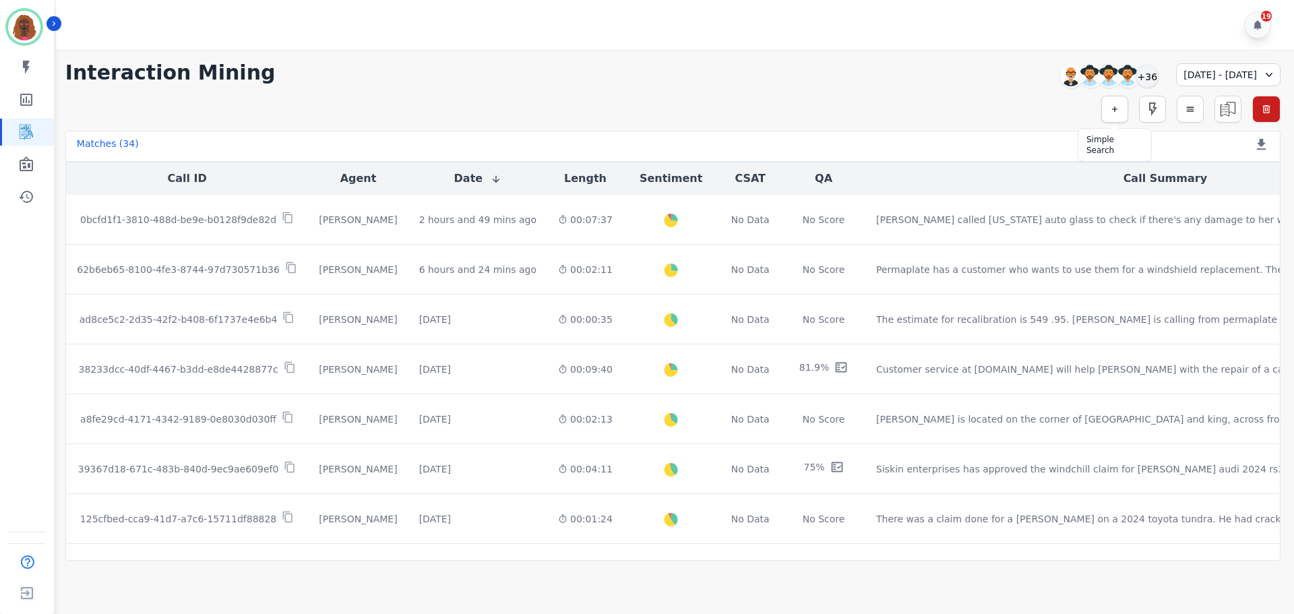
click at [1116, 114] on button "button" at bounding box center [1114, 109] width 27 height 27
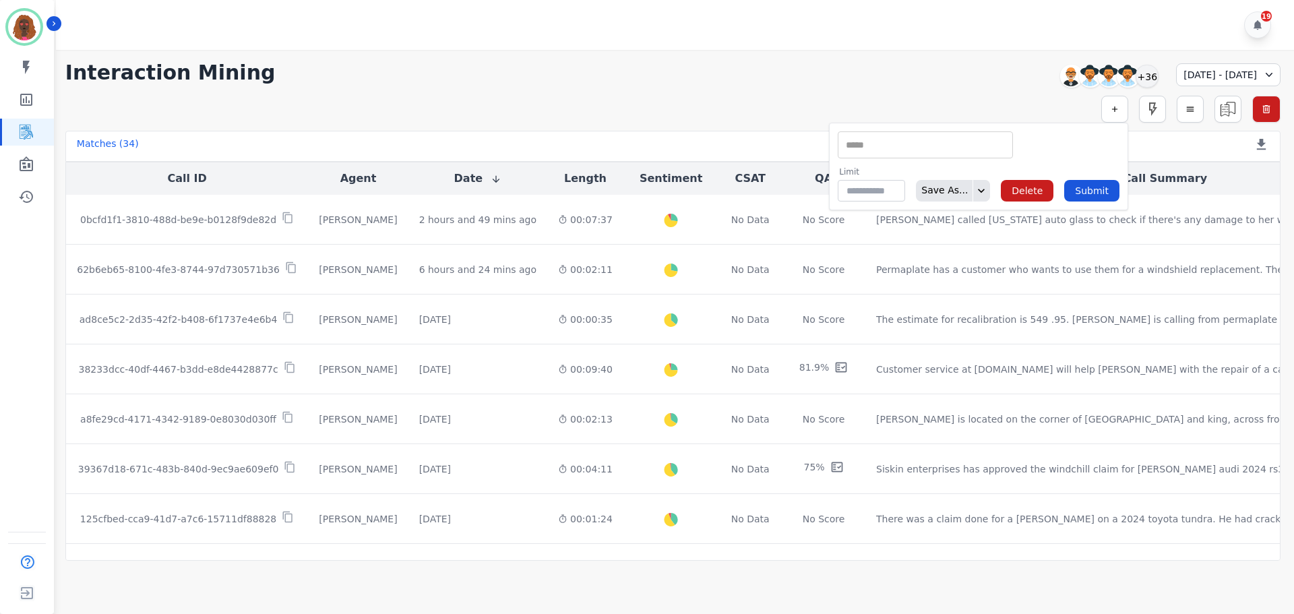
click at [896, 145] on input "selected options" at bounding box center [925, 145] width 169 height 14
type input "**"
click at [894, 191] on li "QA Scores" at bounding box center [925, 187] width 174 height 20
type input "**********"
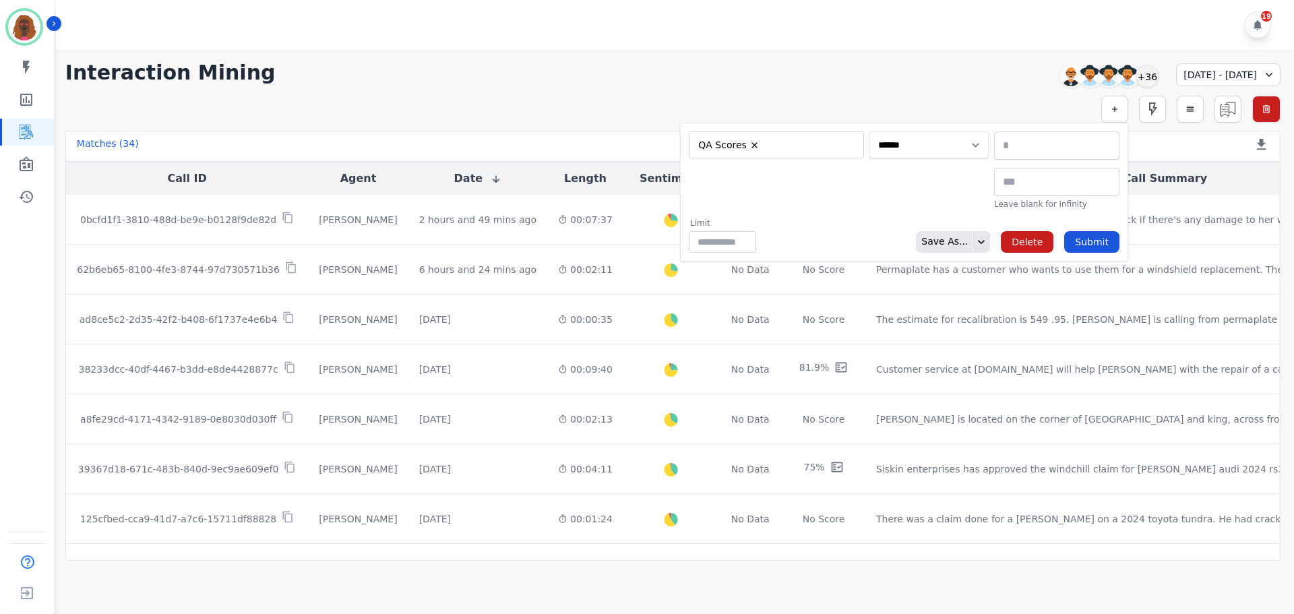
click at [894, 148] on select "**********" at bounding box center [928, 144] width 119 height 27
select select "******"
click at [989, 131] on select "**********" at bounding box center [928, 144] width 119 height 27
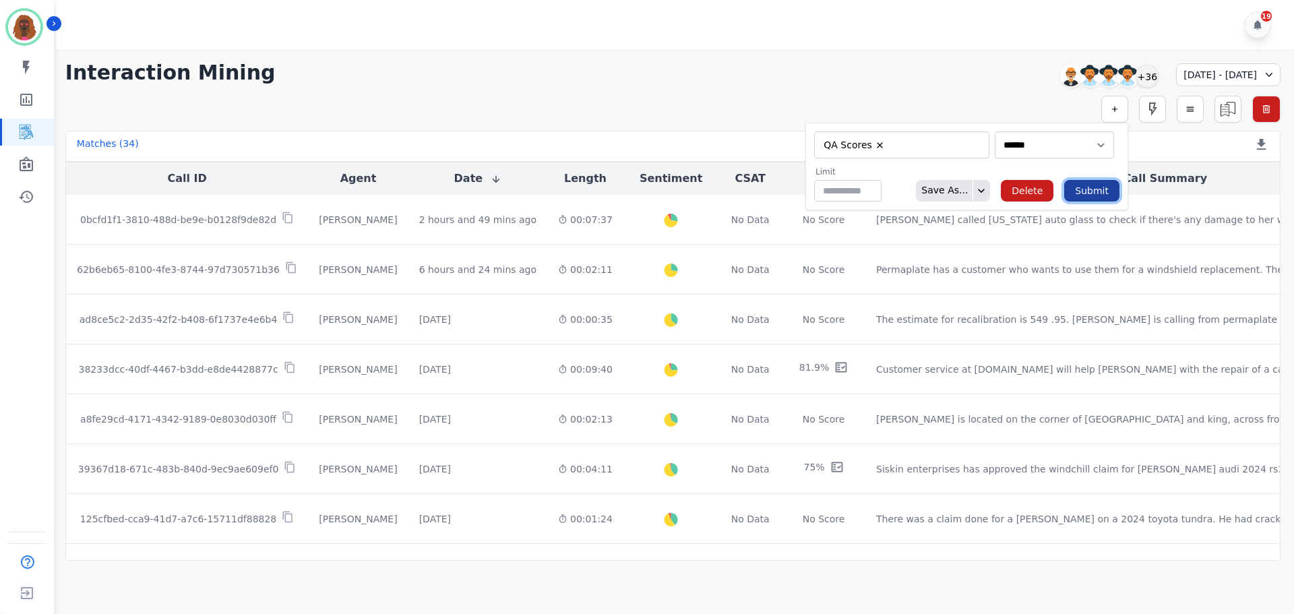
click at [1103, 195] on button "Submit" at bounding box center [1091, 191] width 55 height 22
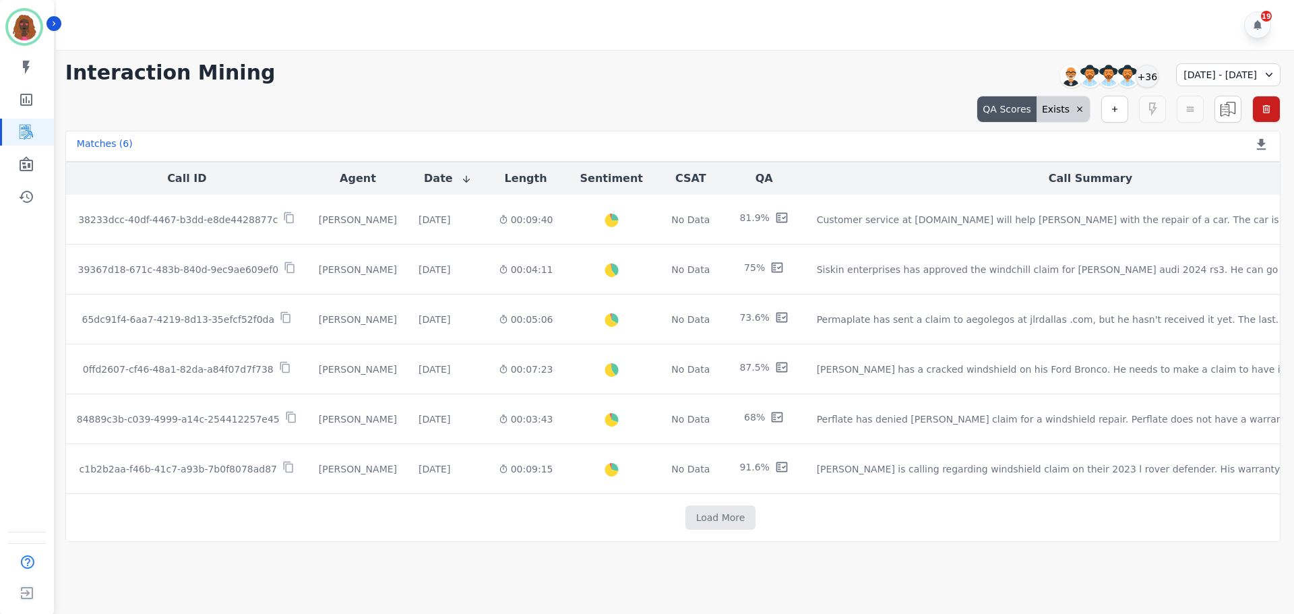
click at [1176, 78] on div "[DATE] - [DATE]" at bounding box center [1228, 74] width 104 height 23
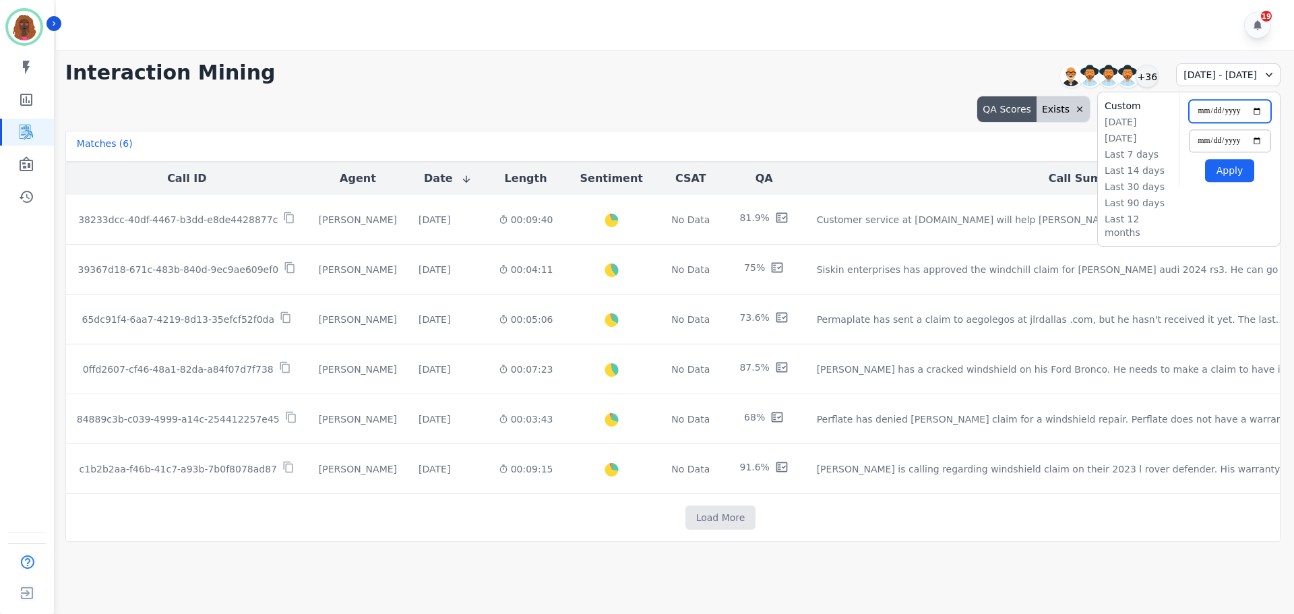
click at [1269, 114] on input "**********" at bounding box center [1230, 111] width 82 height 23
click at [1256, 110] on input "**********" at bounding box center [1230, 111] width 82 height 23
type input "**********"
click at [1229, 169] on button "Apply" at bounding box center [1229, 170] width 49 height 23
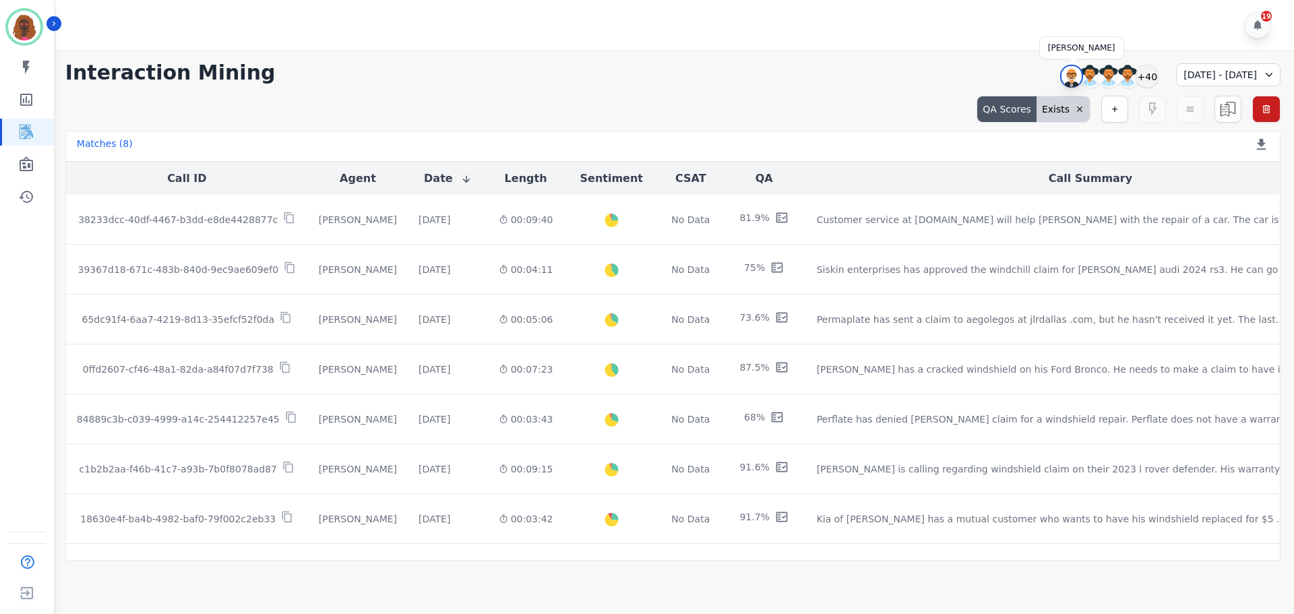
click at [1062, 75] on img at bounding box center [1072, 77] width 20 height 22
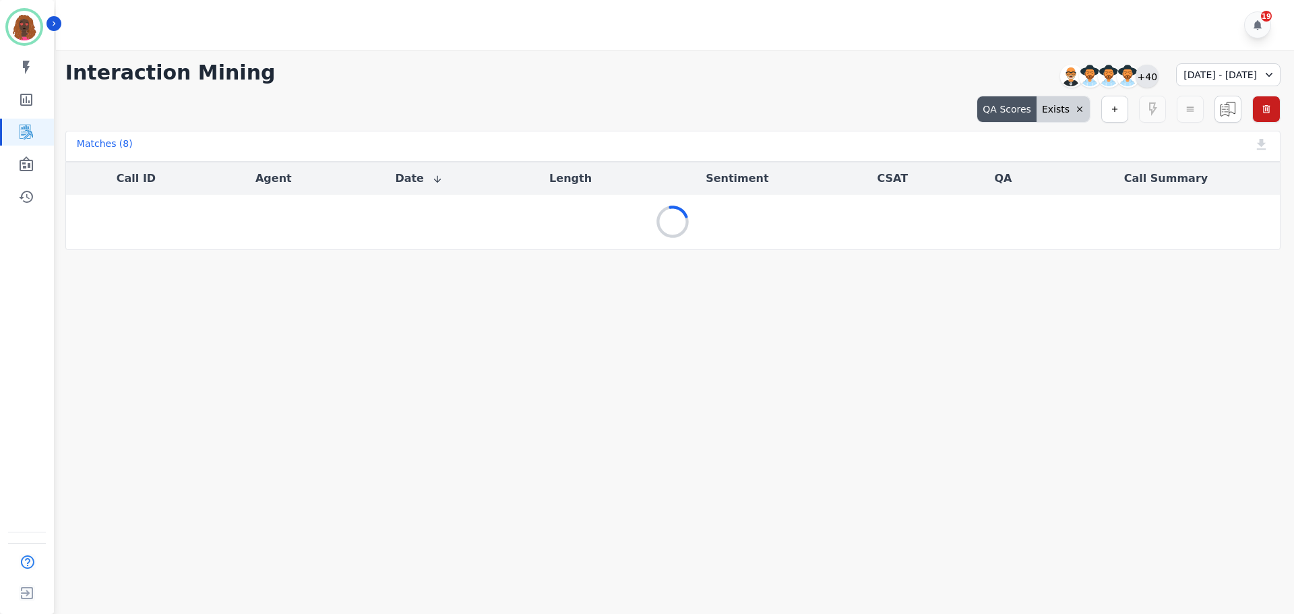
click at [1136, 77] on div "+40" at bounding box center [1147, 76] width 23 height 23
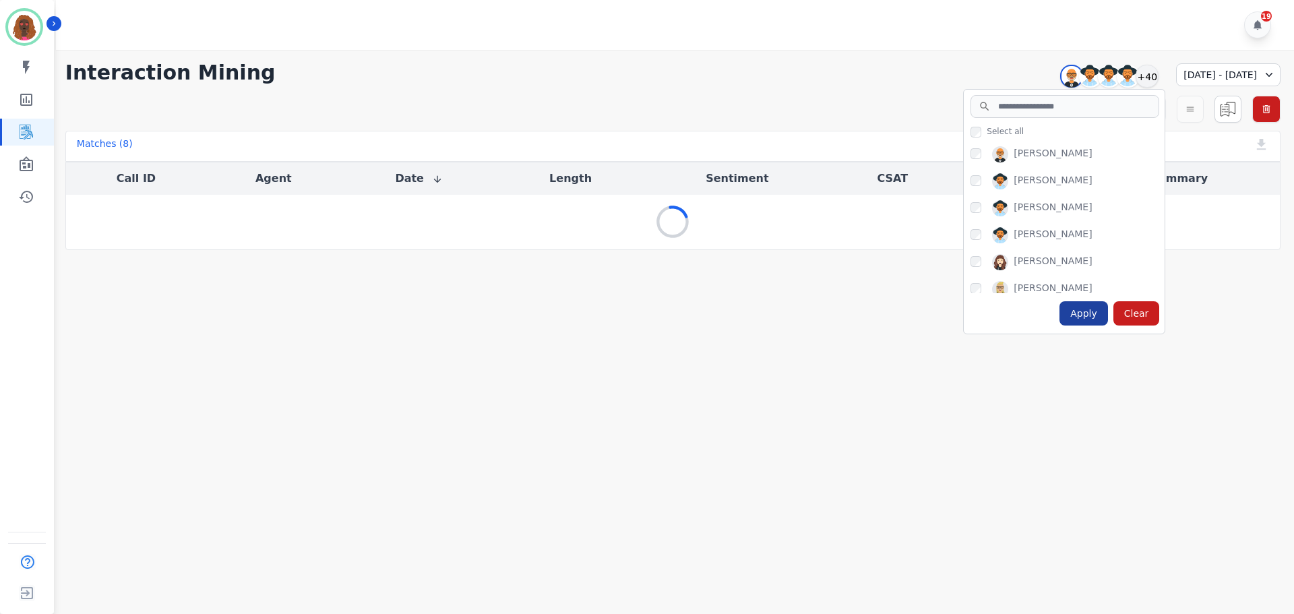
click at [1060, 311] on div "Apply" at bounding box center [1084, 313] width 49 height 24
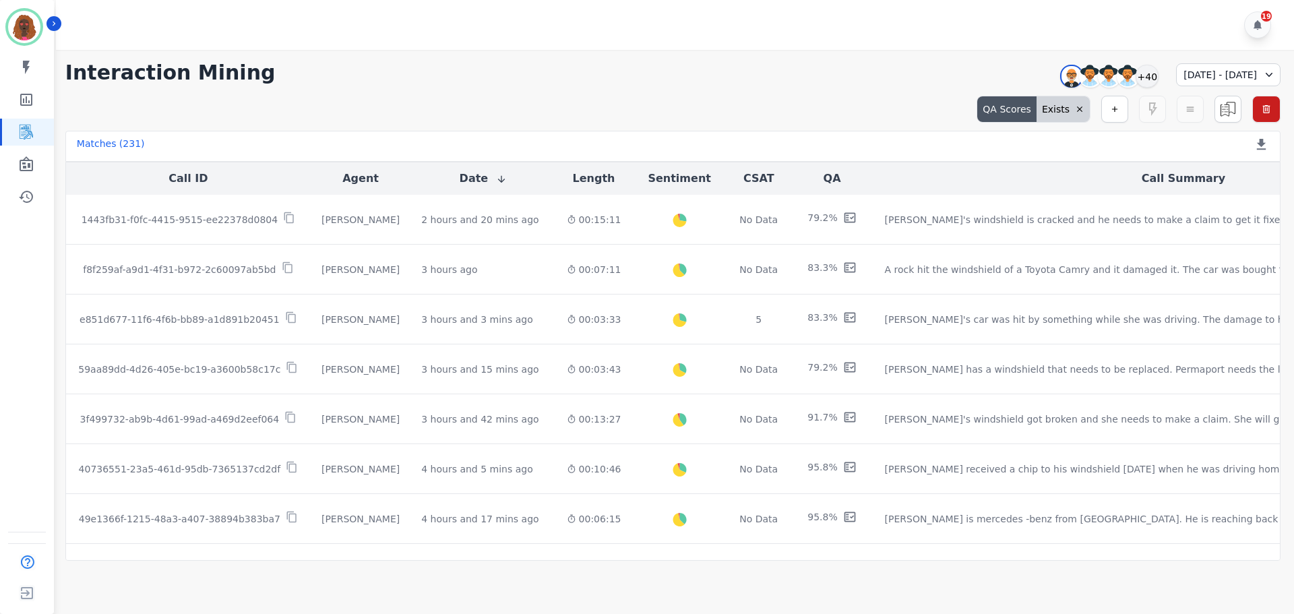
click at [1015, 115] on div "QA Scores" at bounding box center [1006, 109] width 59 height 26
select select "******"
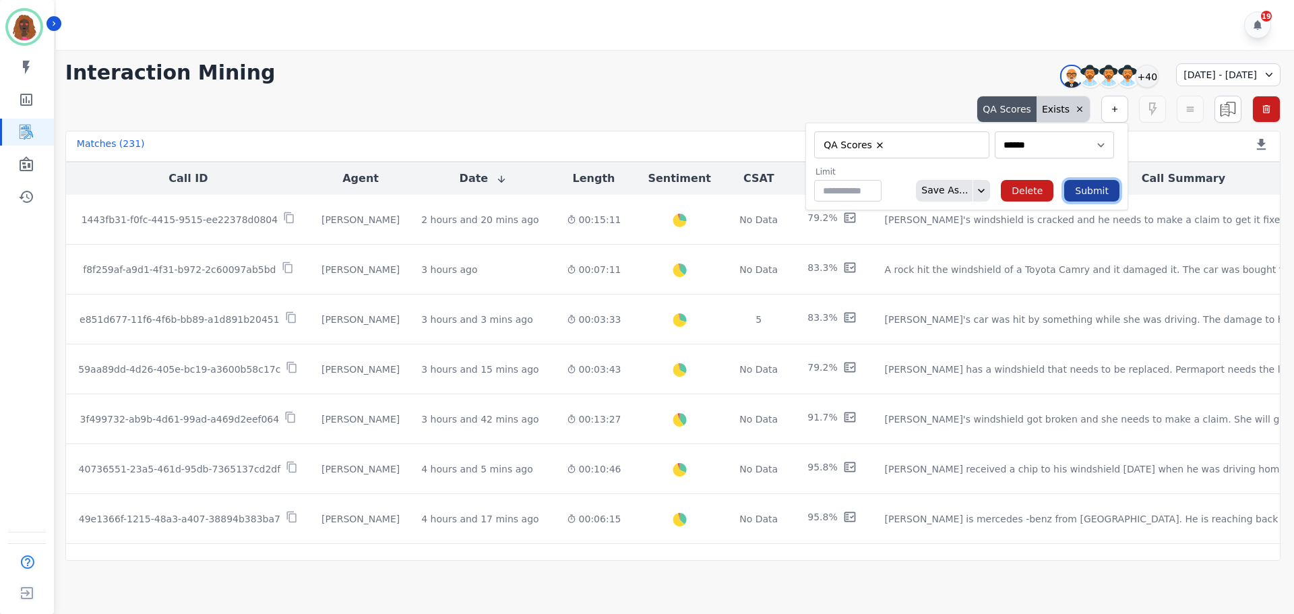
click at [1086, 189] on button "Submit" at bounding box center [1091, 191] width 55 height 22
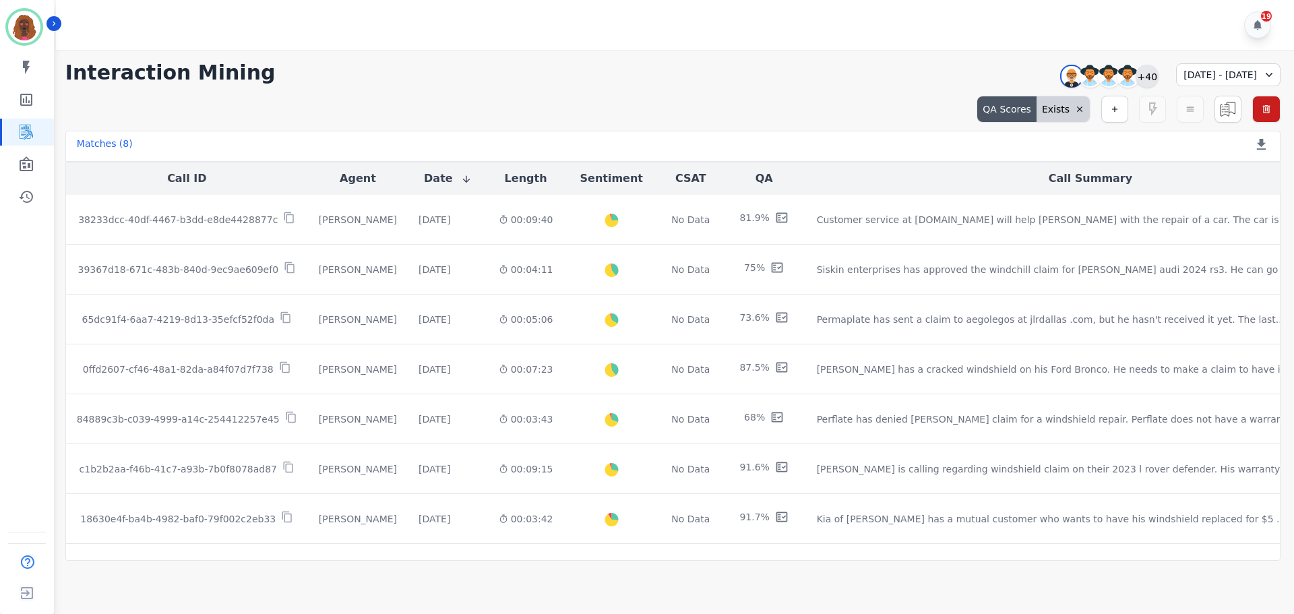
click at [1136, 72] on div "+40" at bounding box center [1147, 76] width 23 height 23
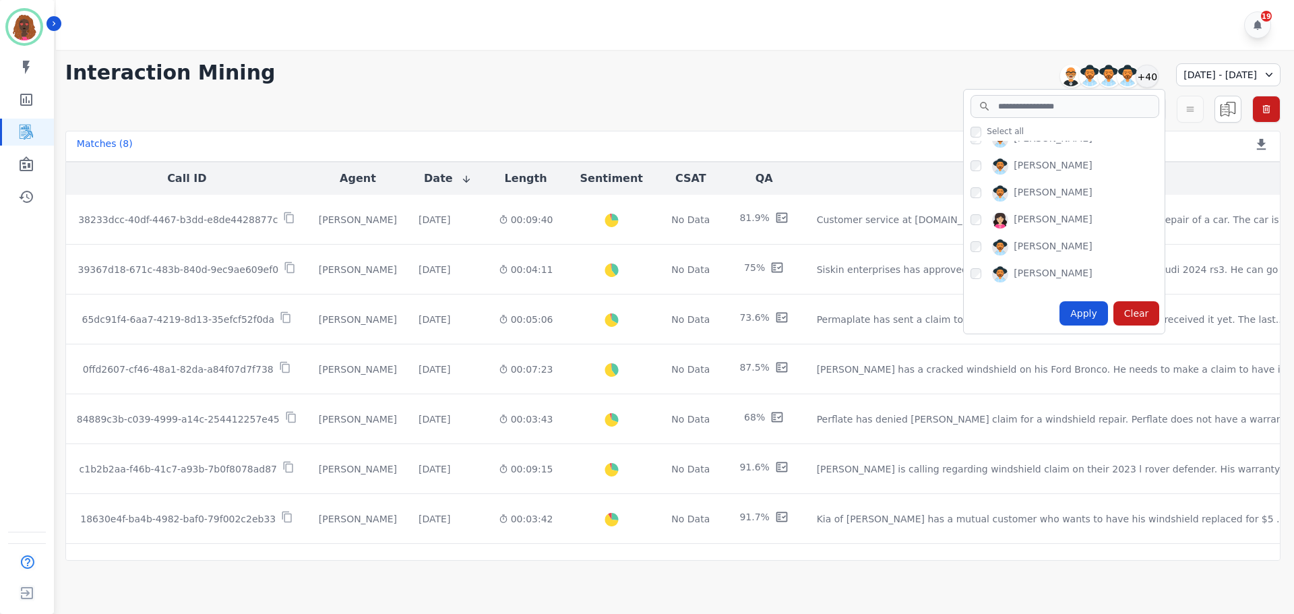
click at [971, 252] on div "[PERSON_NAME]" at bounding box center [1068, 250] width 194 height 22
click at [1060, 312] on div "Apply" at bounding box center [1084, 313] width 49 height 24
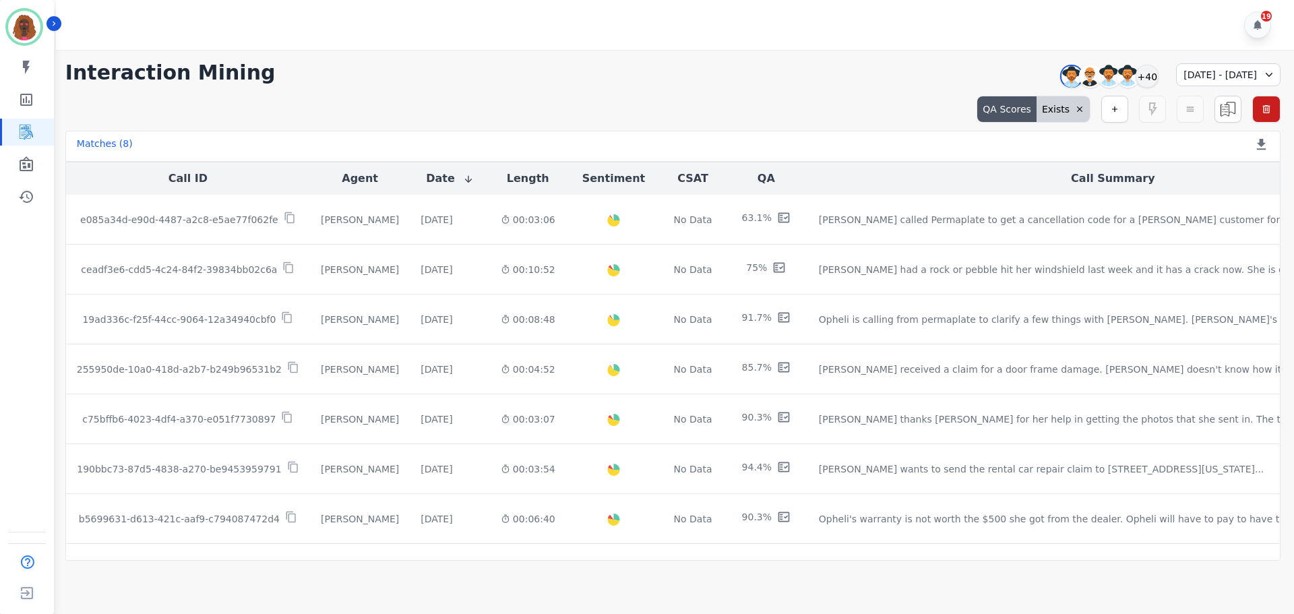
click at [1018, 112] on div "QA Scores" at bounding box center [1006, 109] width 59 height 26
select select "******"
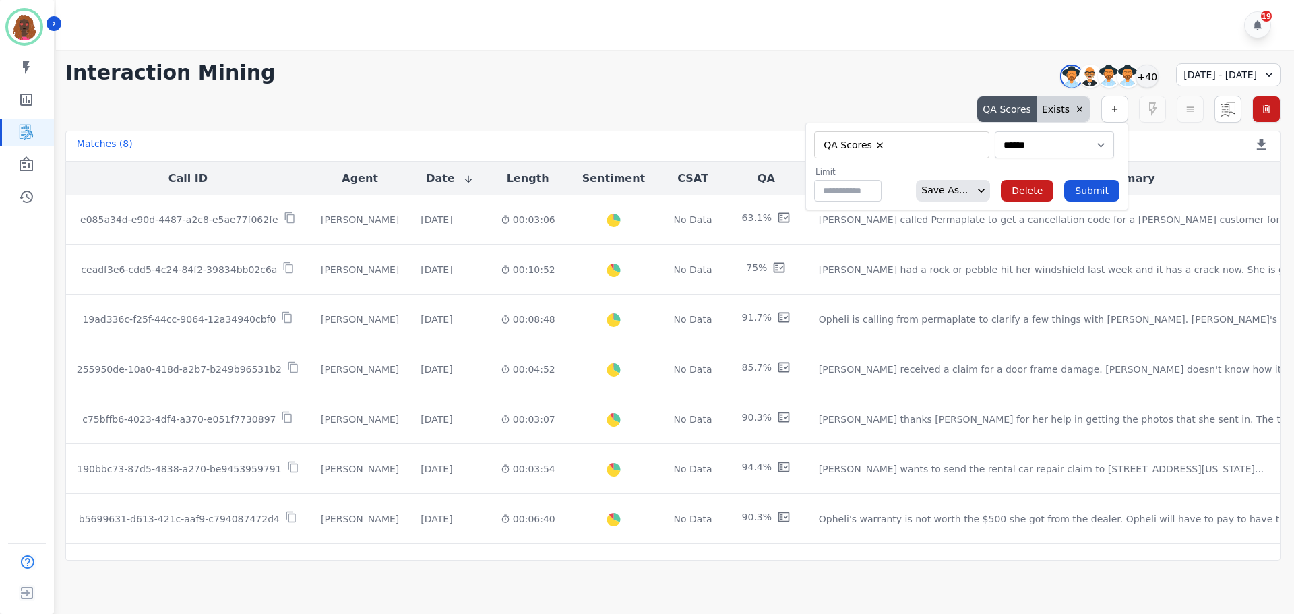
click at [1092, 202] on form "**********" at bounding box center [966, 167] width 323 height 88
click at [1092, 196] on button "Submit" at bounding box center [1091, 191] width 55 height 22
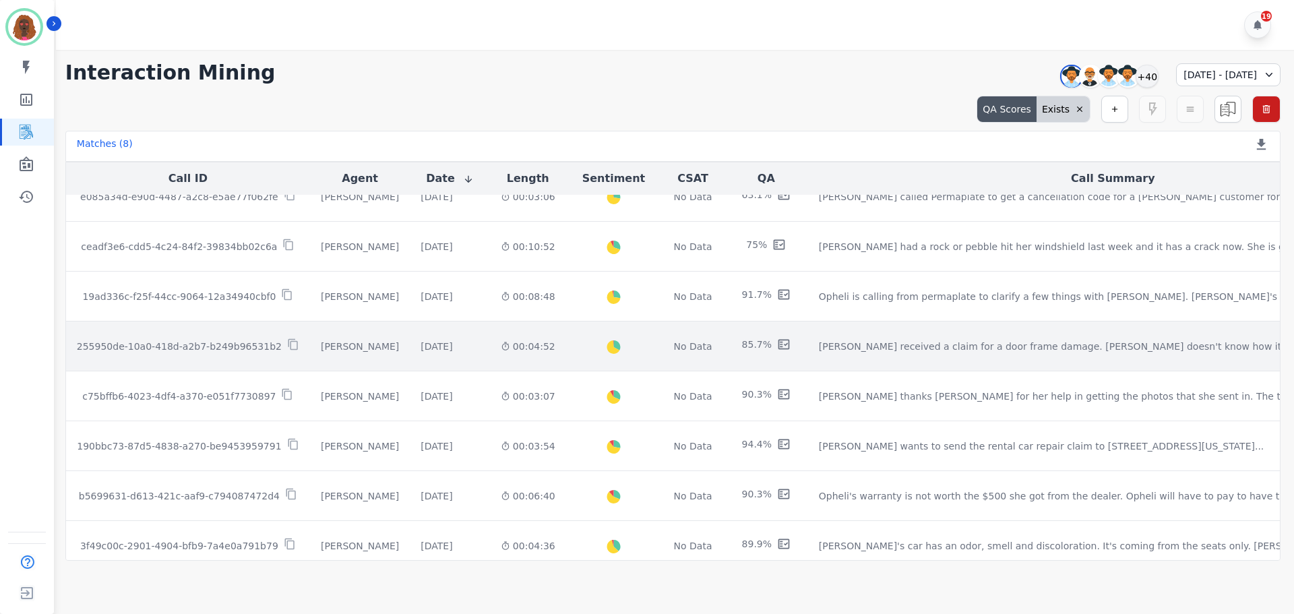
scroll to position [0, 0]
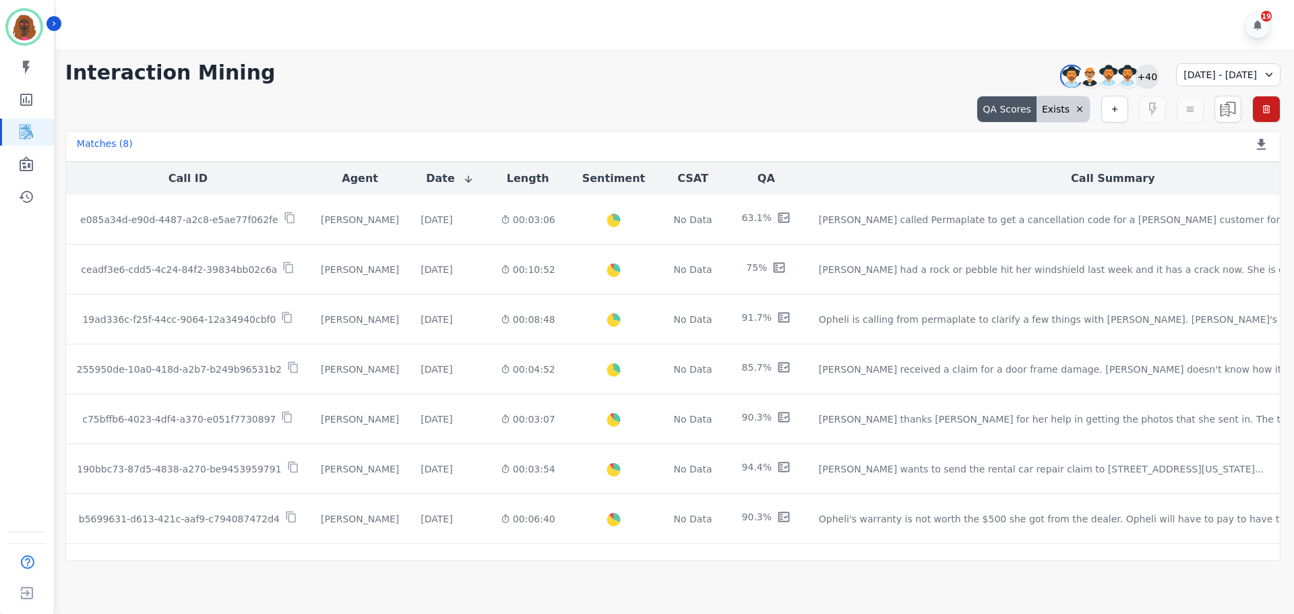
click at [1136, 79] on div "+40" at bounding box center [1147, 76] width 23 height 23
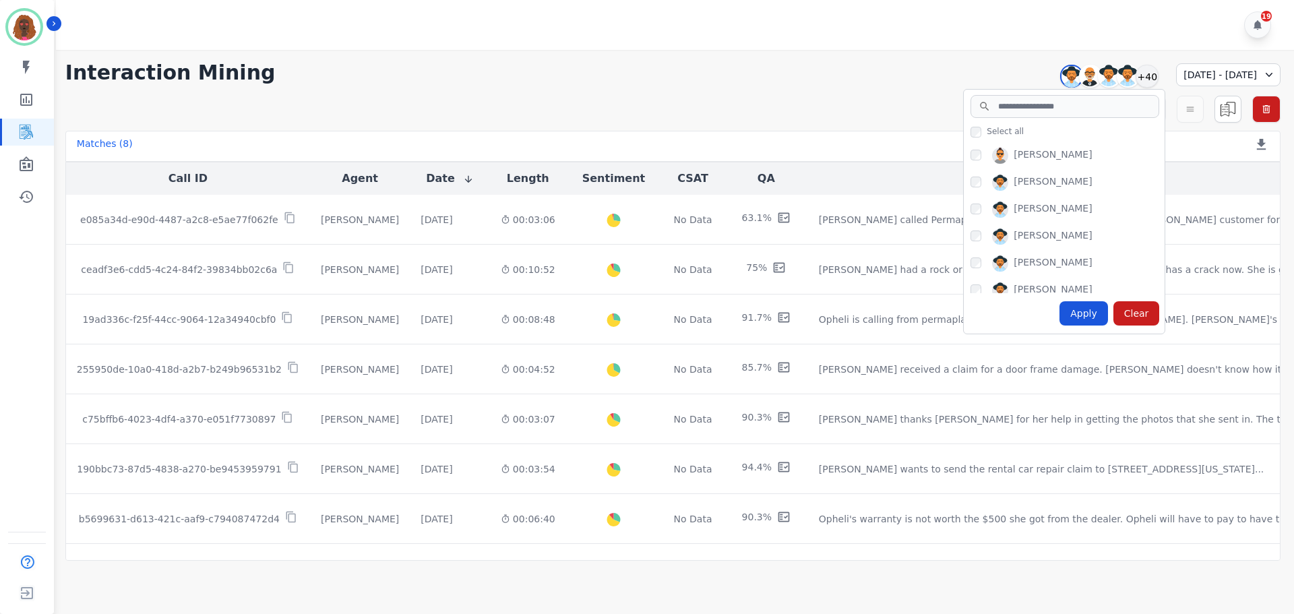
scroll to position [539, 0]
click at [1113, 309] on div "Clear" at bounding box center [1136, 313] width 47 height 24
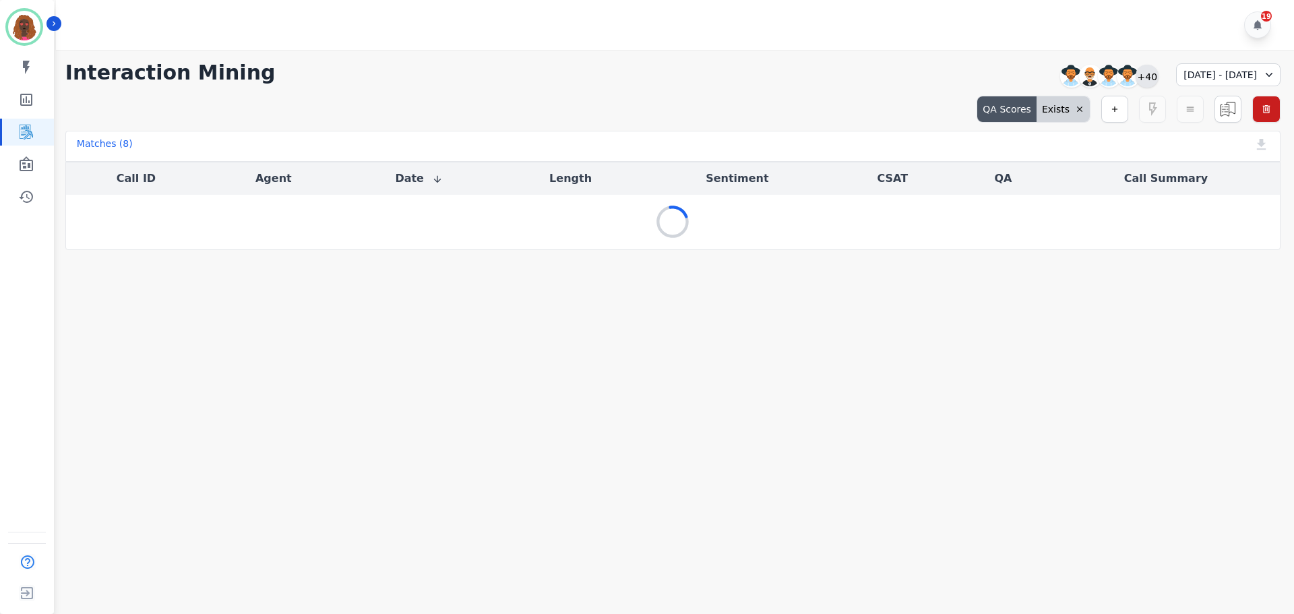
click at [1136, 71] on div "+40" at bounding box center [1147, 76] width 23 height 23
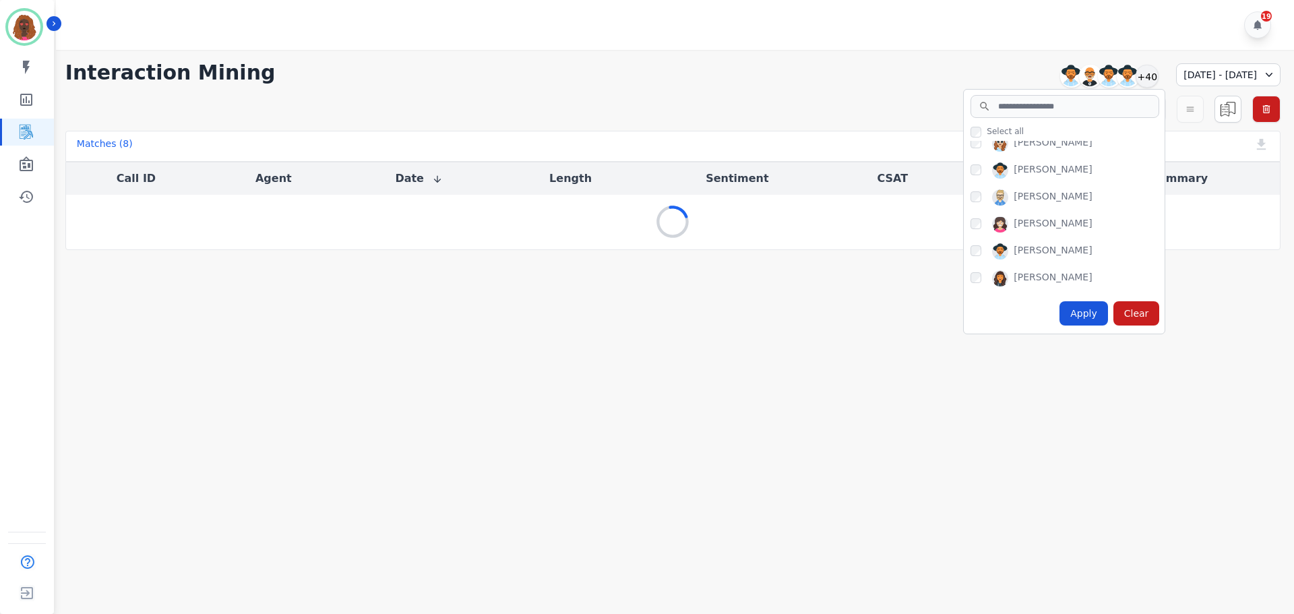
scroll to position [900, 0]
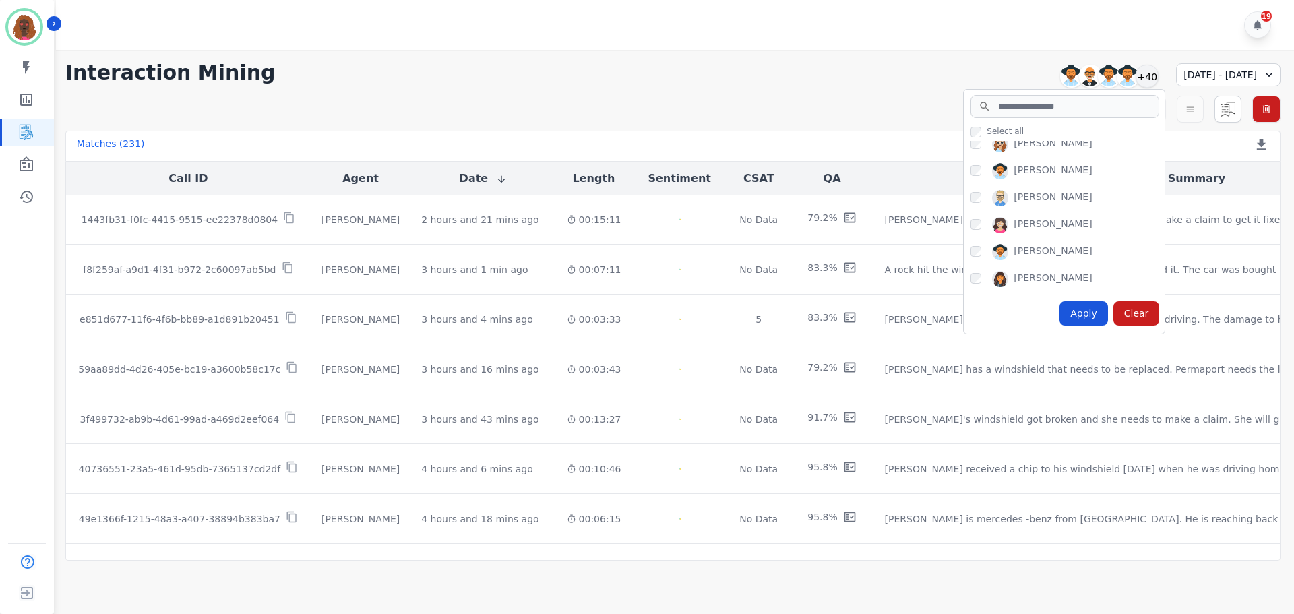
click at [1060, 311] on div "Apply" at bounding box center [1084, 313] width 49 height 24
